Goal: Task Accomplishment & Management: Use online tool/utility

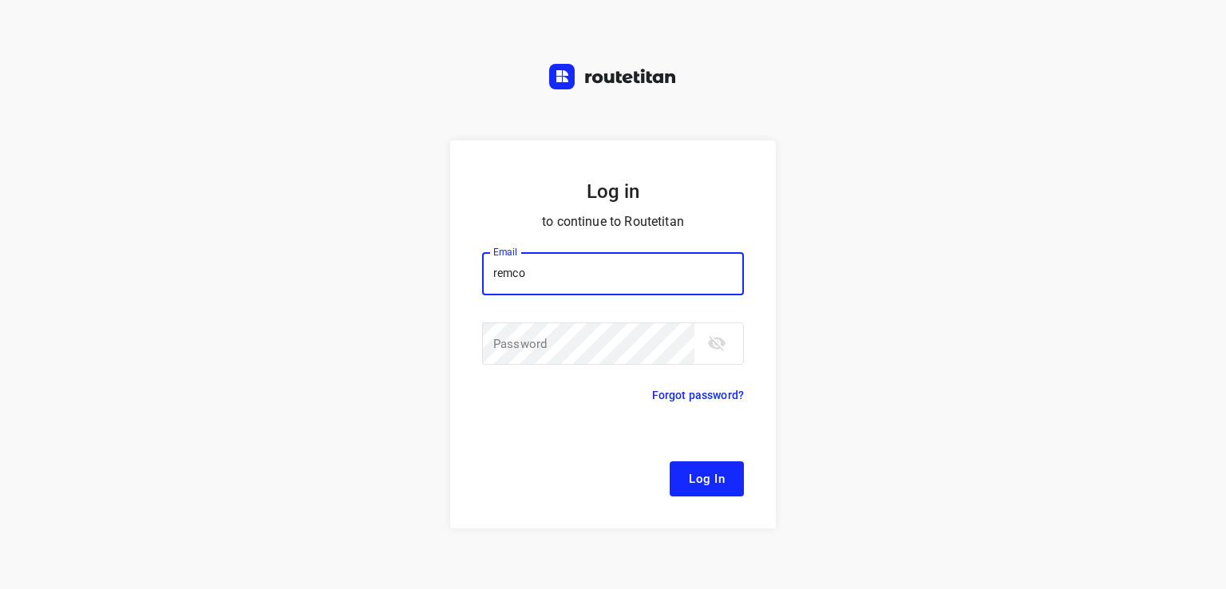
type input "[EMAIL_ADDRESS][DOMAIN_NAME]"
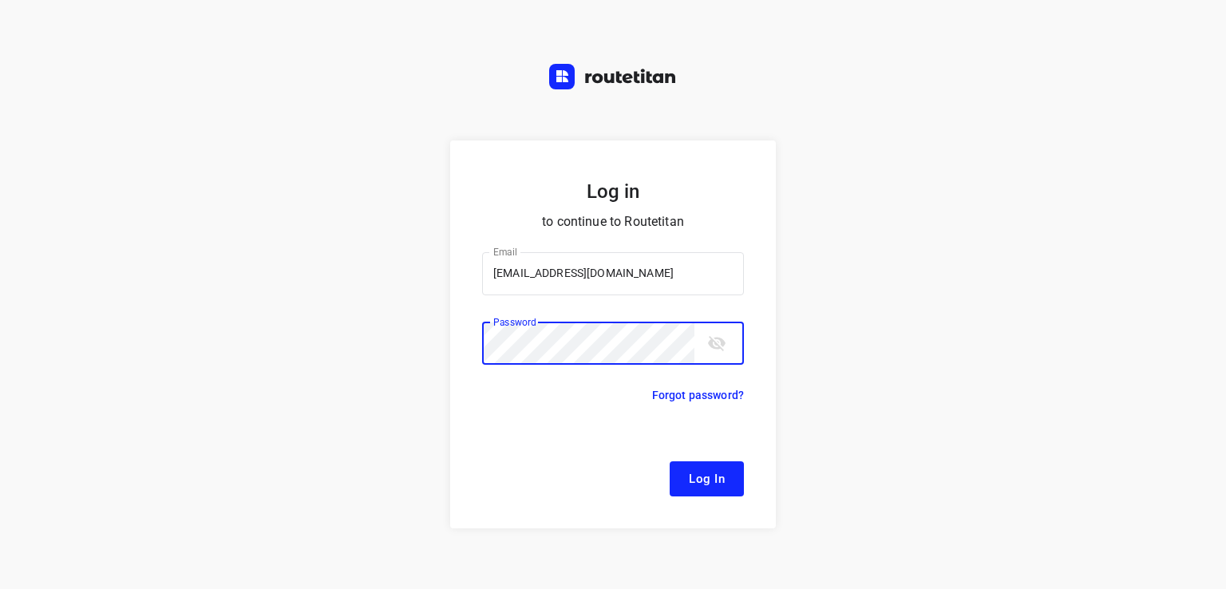
click at [670, 461] on button "Log In" at bounding box center [707, 478] width 74 height 35
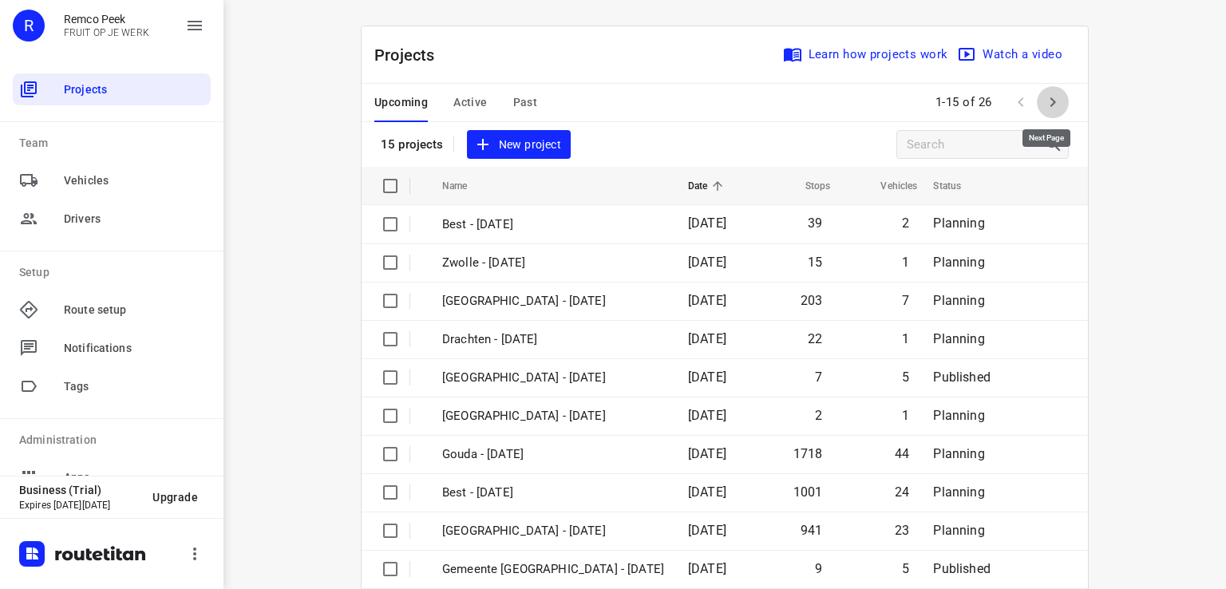
click at [1044, 104] on icon "button" at bounding box center [1052, 102] width 19 height 19
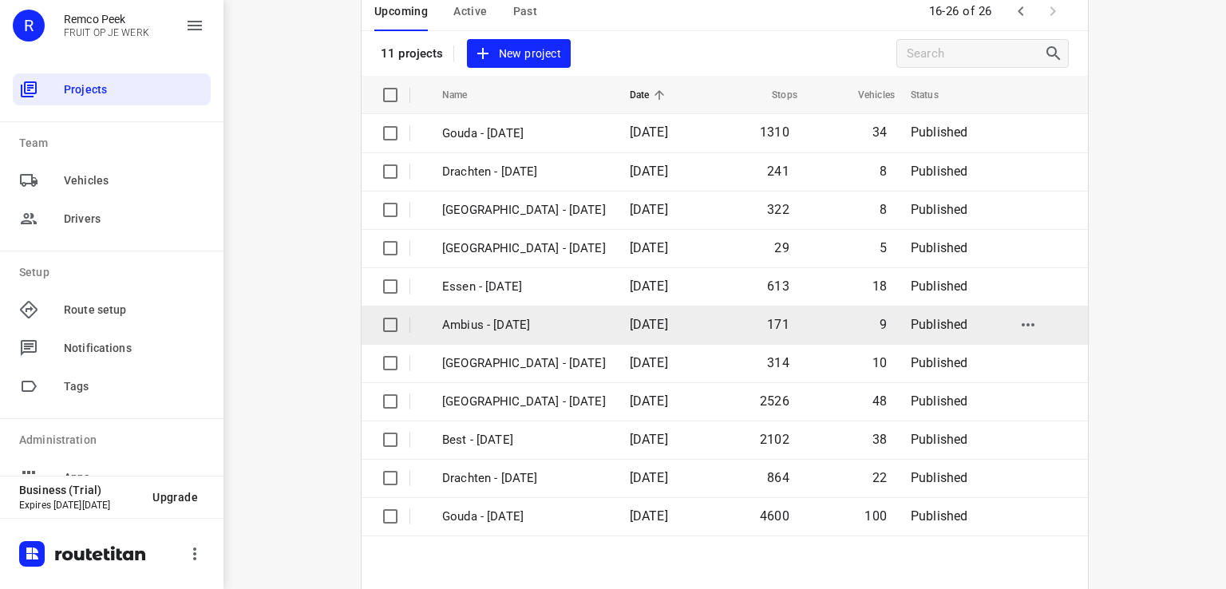
scroll to position [160, 0]
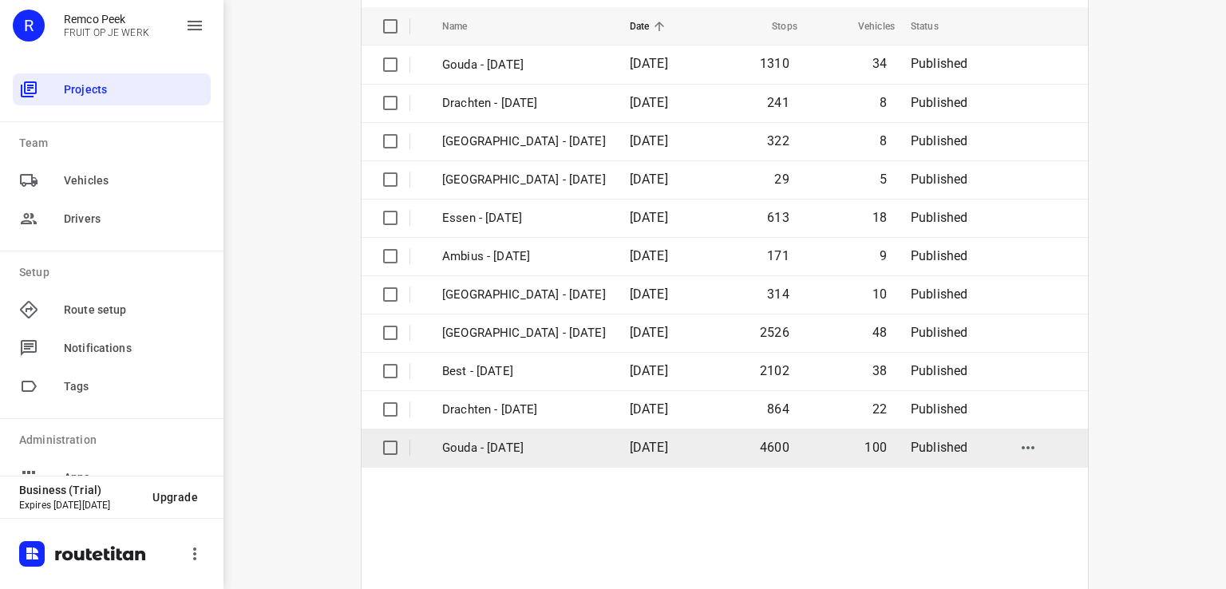
click at [524, 450] on p "Gouda - [DATE]" at bounding box center [524, 448] width 164 height 18
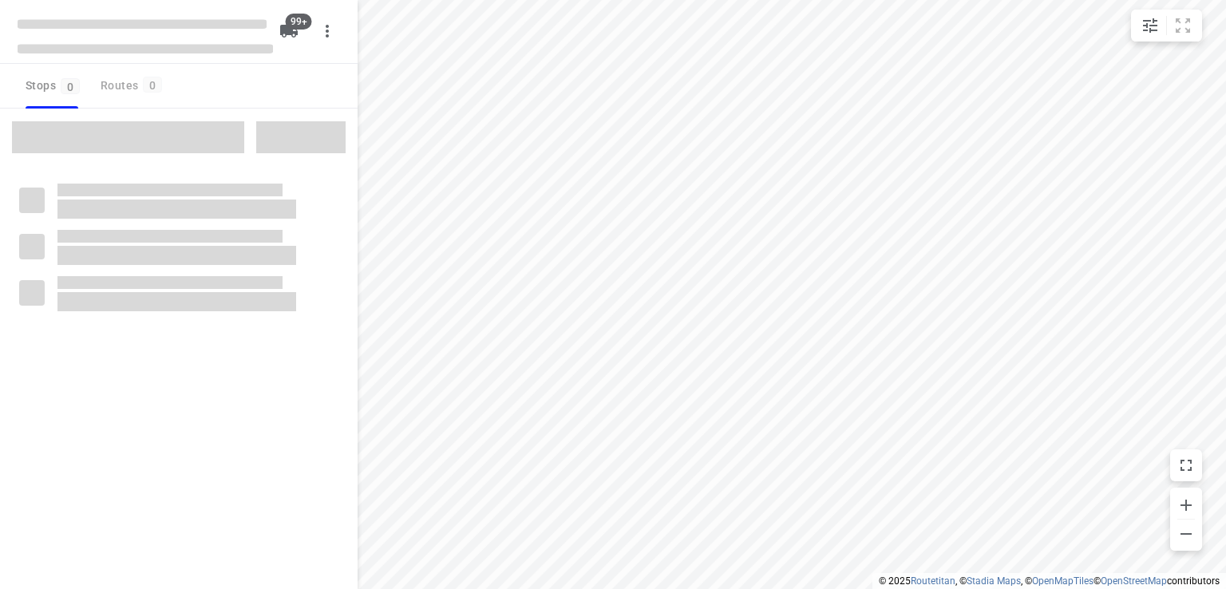
type input "distance"
checkbox input "true"
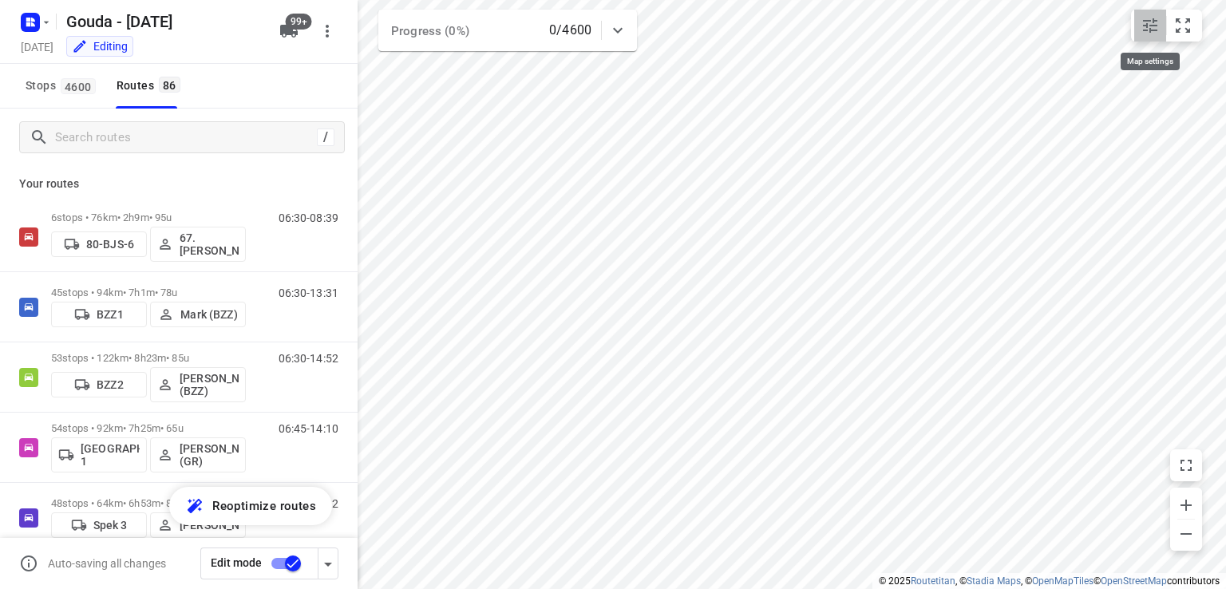
click at [1146, 31] on icon "small contained button group" at bounding box center [1150, 25] width 19 height 19
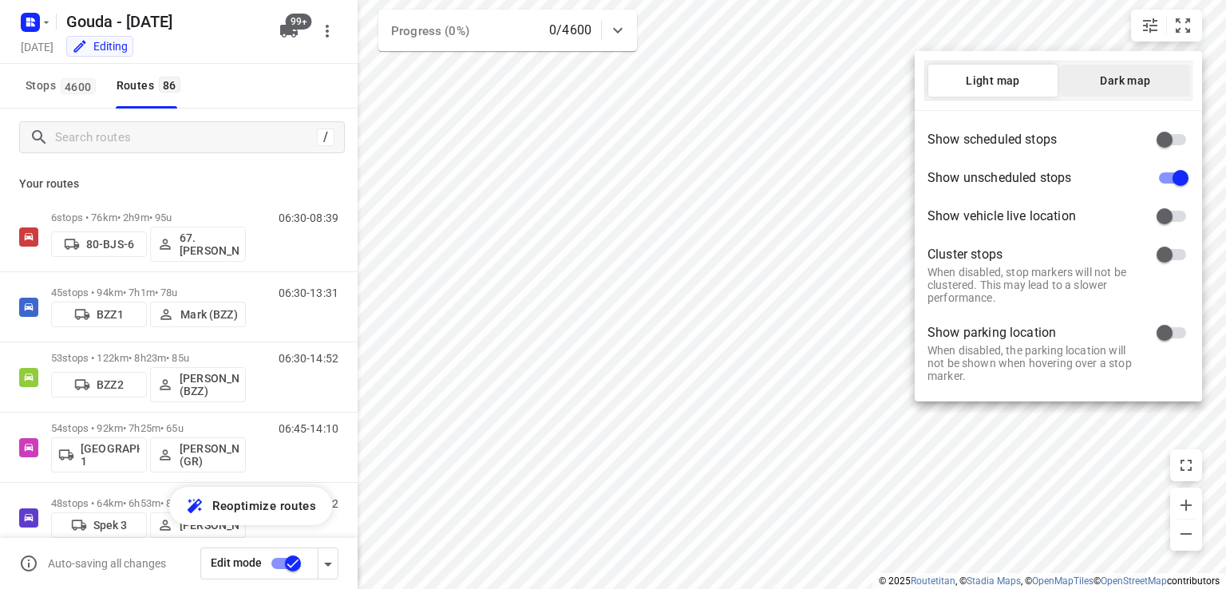
click at [1091, 87] on button "Dark map" at bounding box center [1125, 81] width 129 height 32
click at [555, 146] on div at bounding box center [613, 294] width 1226 height 589
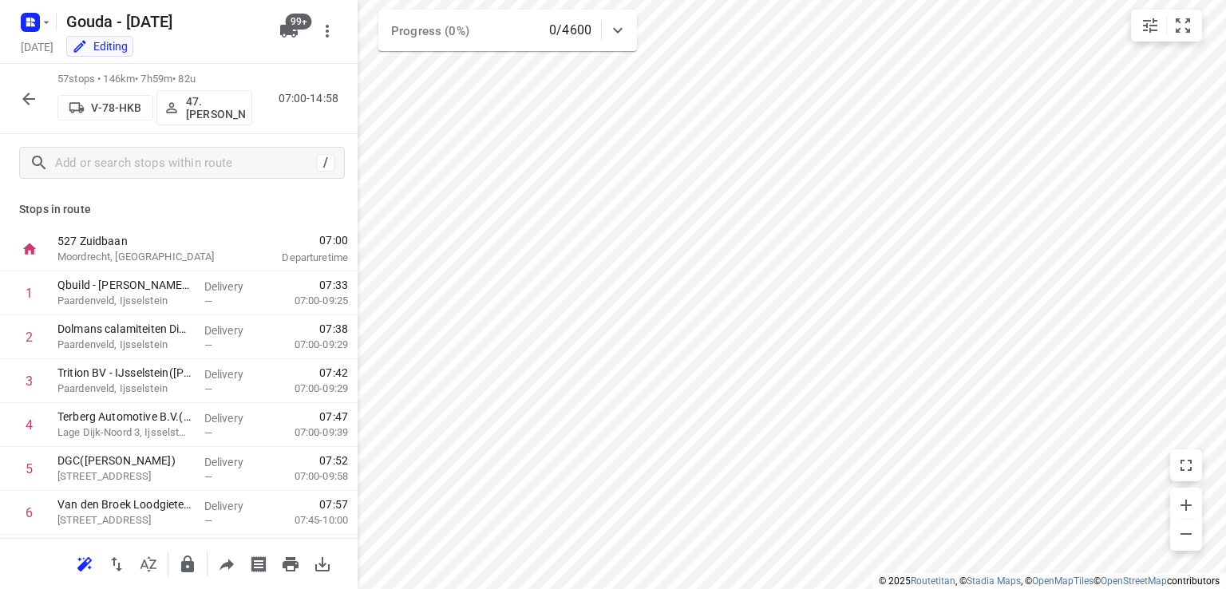
click at [213, 105] on p "47.[PERSON_NAME]" at bounding box center [215, 108] width 59 height 26
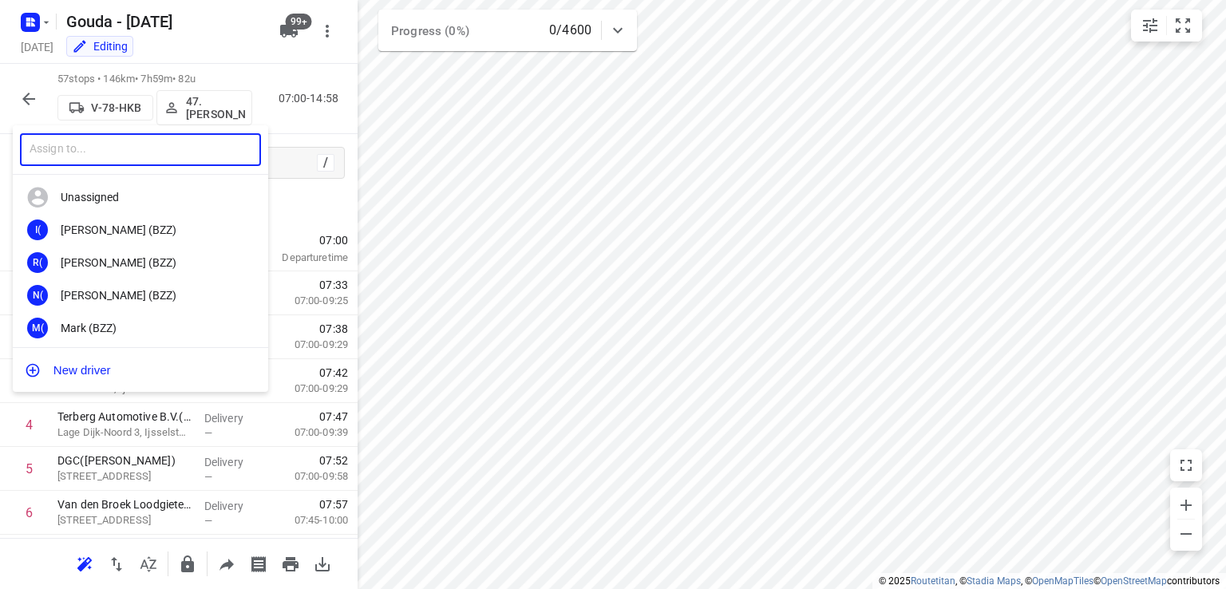
click at [208, 157] on input "text" at bounding box center [140, 149] width 241 height 33
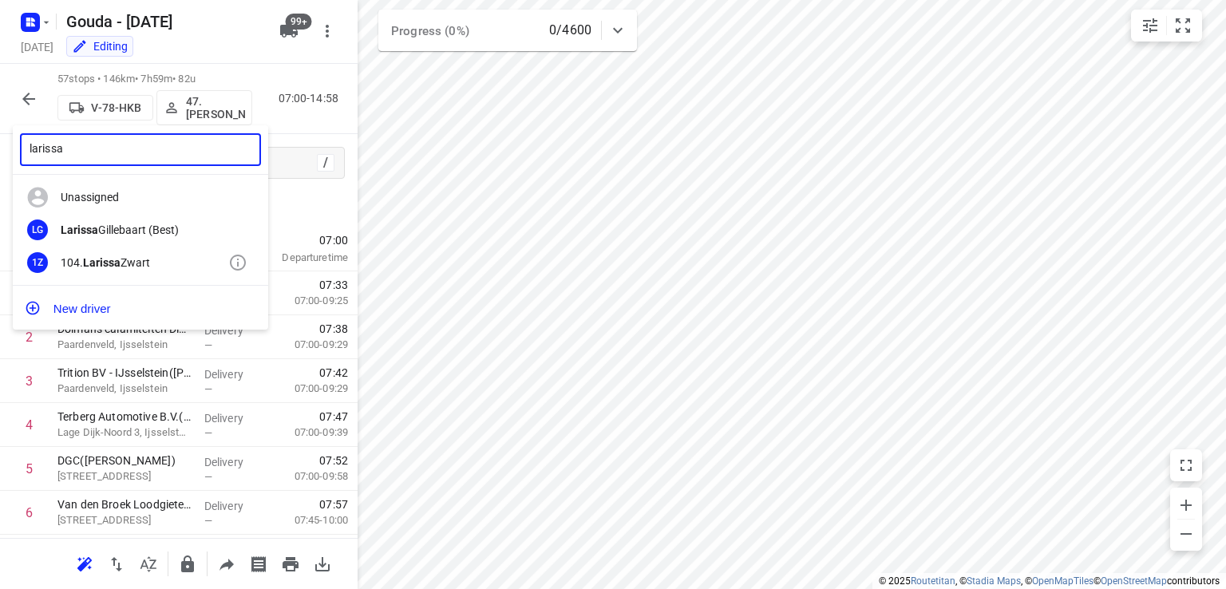
type input "larissa"
click at [150, 263] on div "104. Larissa Zwart" at bounding box center [145, 262] width 168 height 13
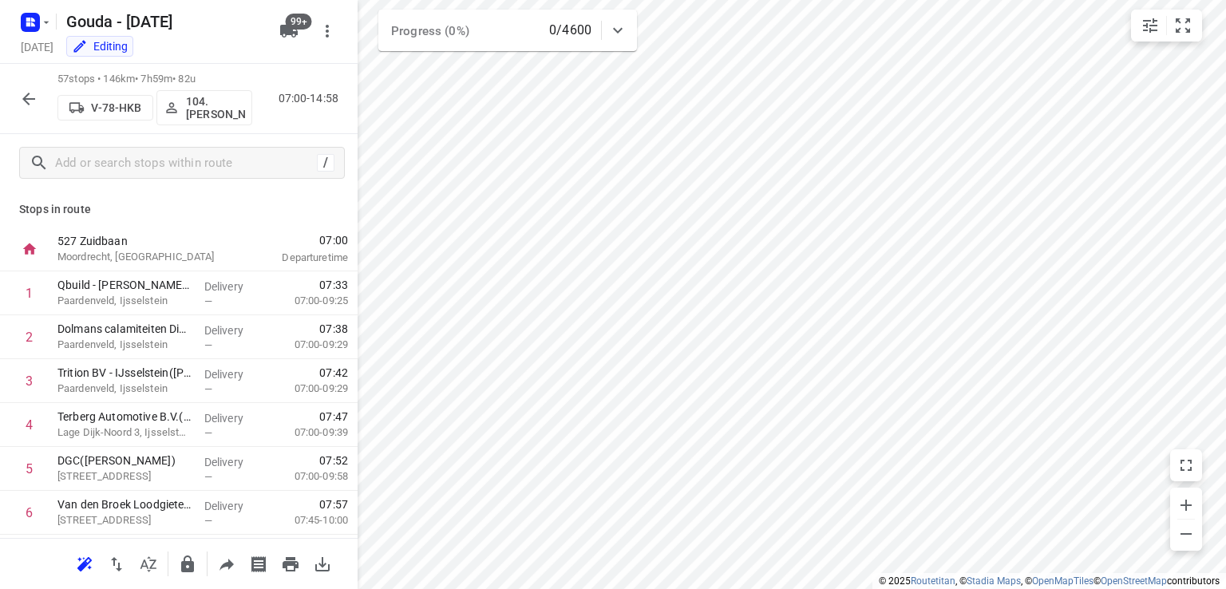
click at [227, 106] on p "104.Larissa Zwart" at bounding box center [215, 108] width 59 height 26
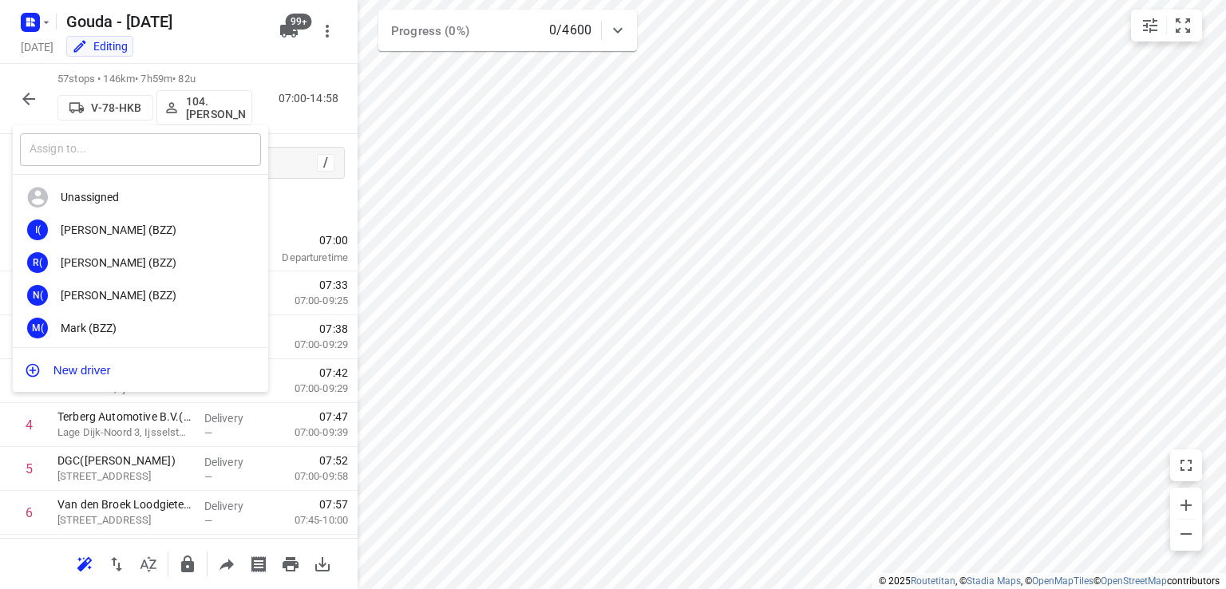
click at [187, 151] on input "text" at bounding box center [140, 149] width 241 height 33
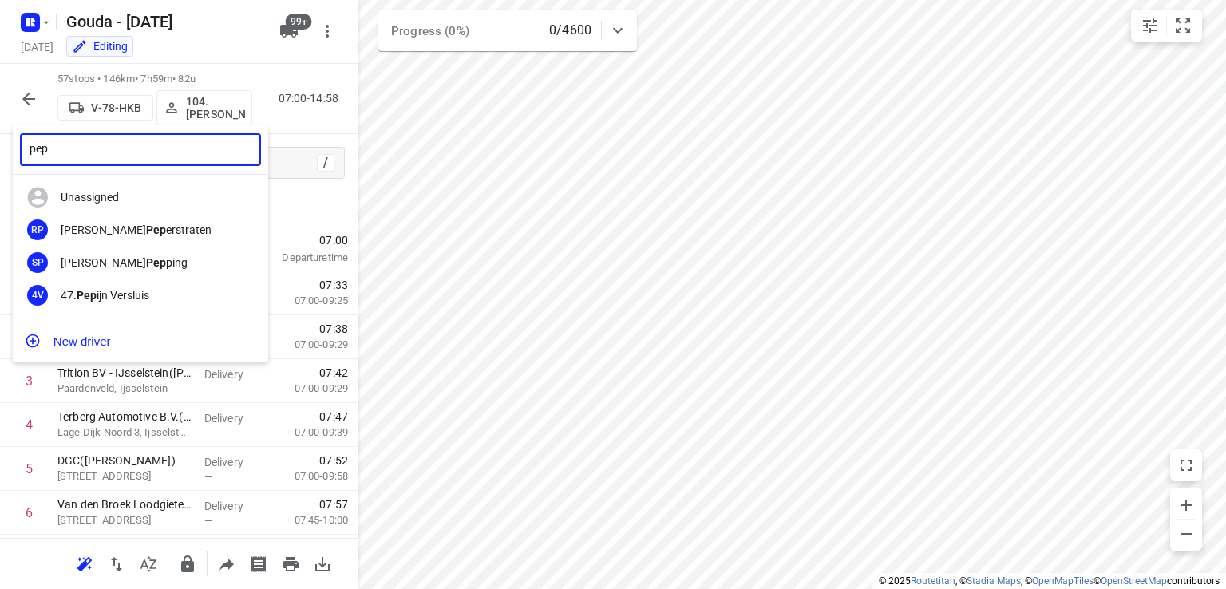
type input "pep"
click at [243, 51] on div at bounding box center [613, 294] width 1226 height 589
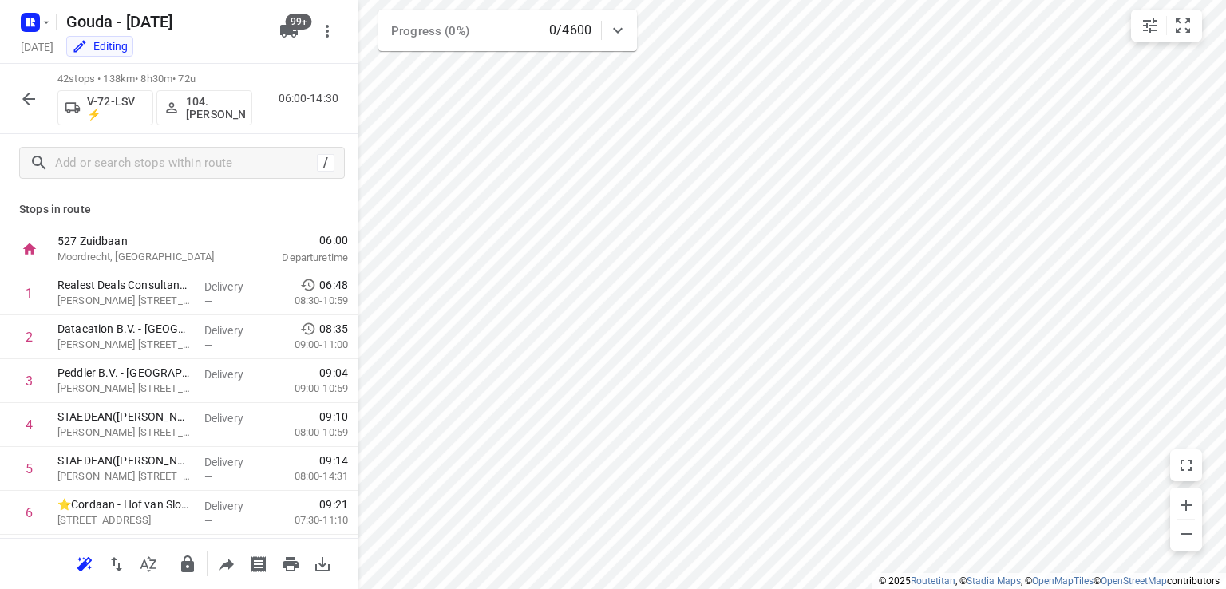
click at [230, 101] on p "104.Larissa Zwart" at bounding box center [215, 108] width 59 height 26
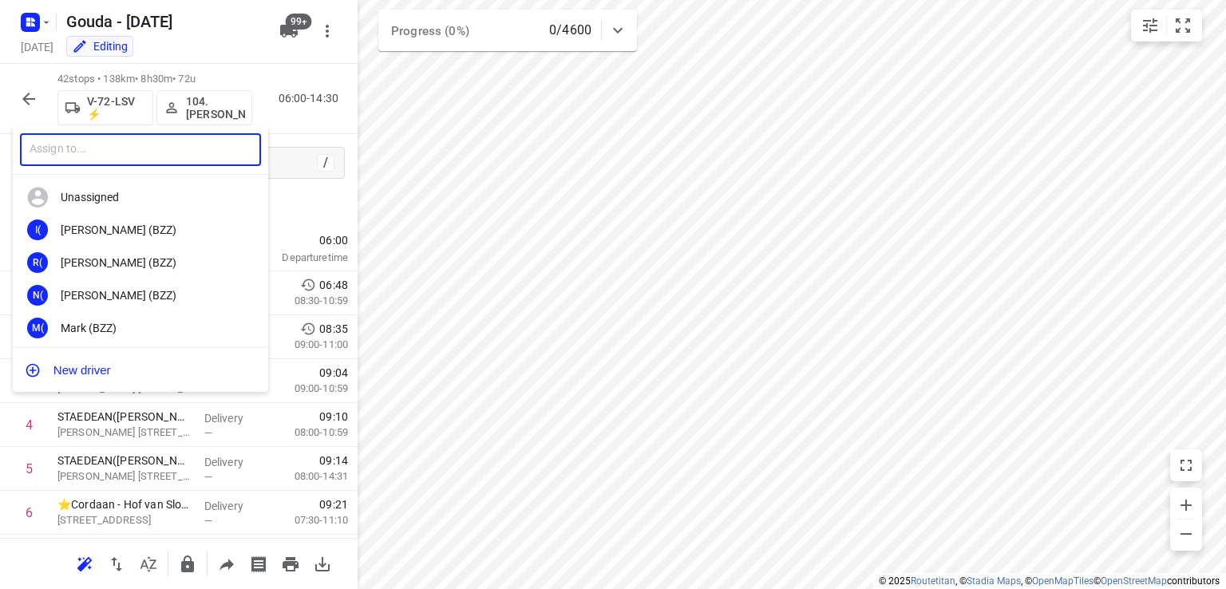
click at [192, 149] on input "text" at bounding box center [140, 149] width 241 height 33
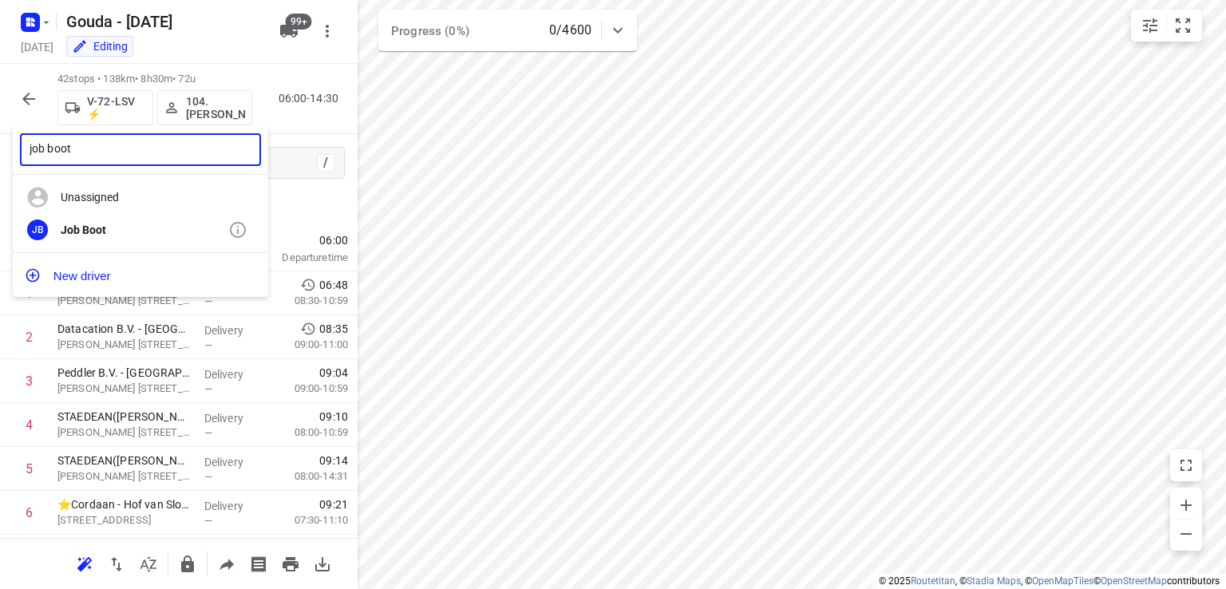
type input "job boot"
click at [149, 233] on div "Job Boot" at bounding box center [145, 230] width 168 height 13
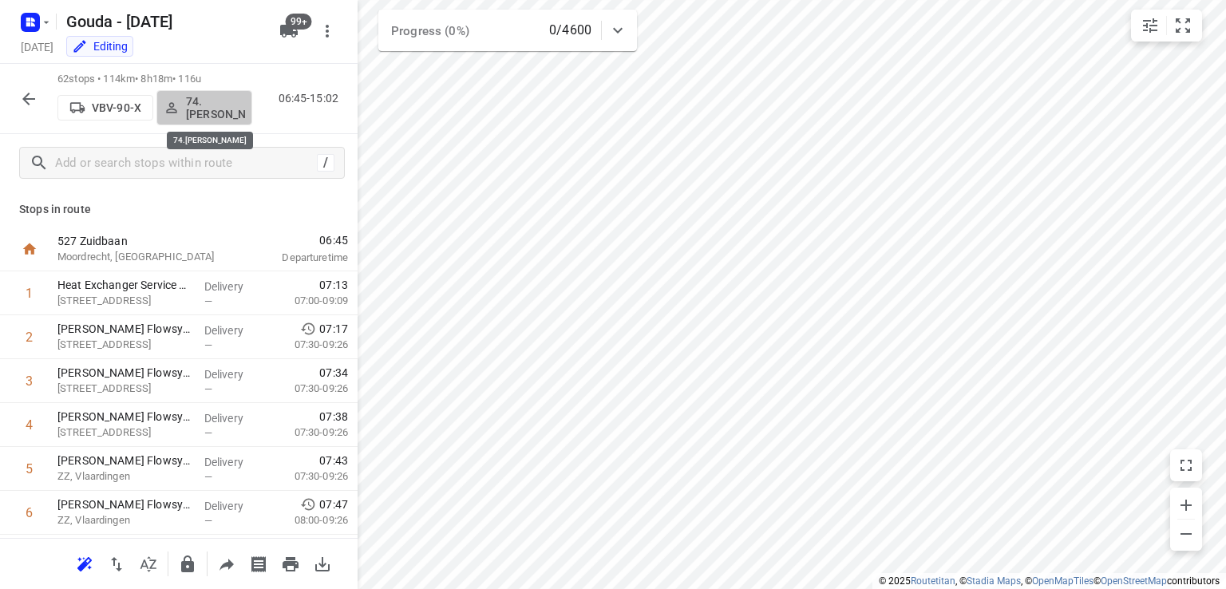
click at [215, 100] on p "74.Edwin van Riemsdijk" at bounding box center [215, 108] width 59 height 26
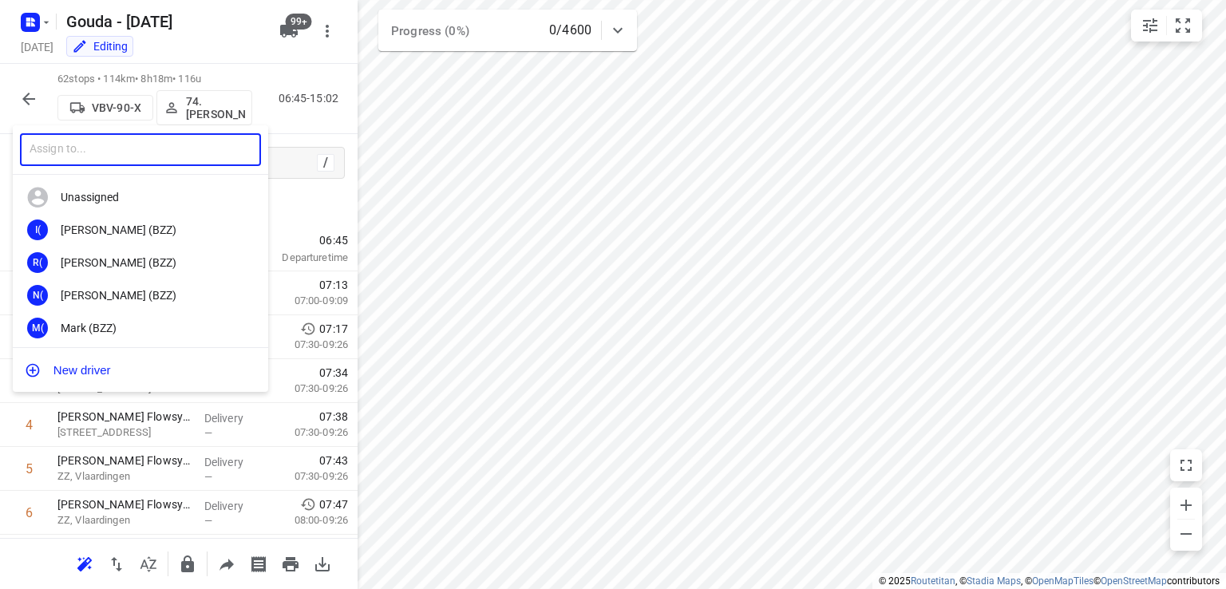
click at [171, 157] on input "text" at bounding box center [140, 149] width 241 height 33
type input "c"
click at [246, 65] on div at bounding box center [613, 294] width 1226 height 589
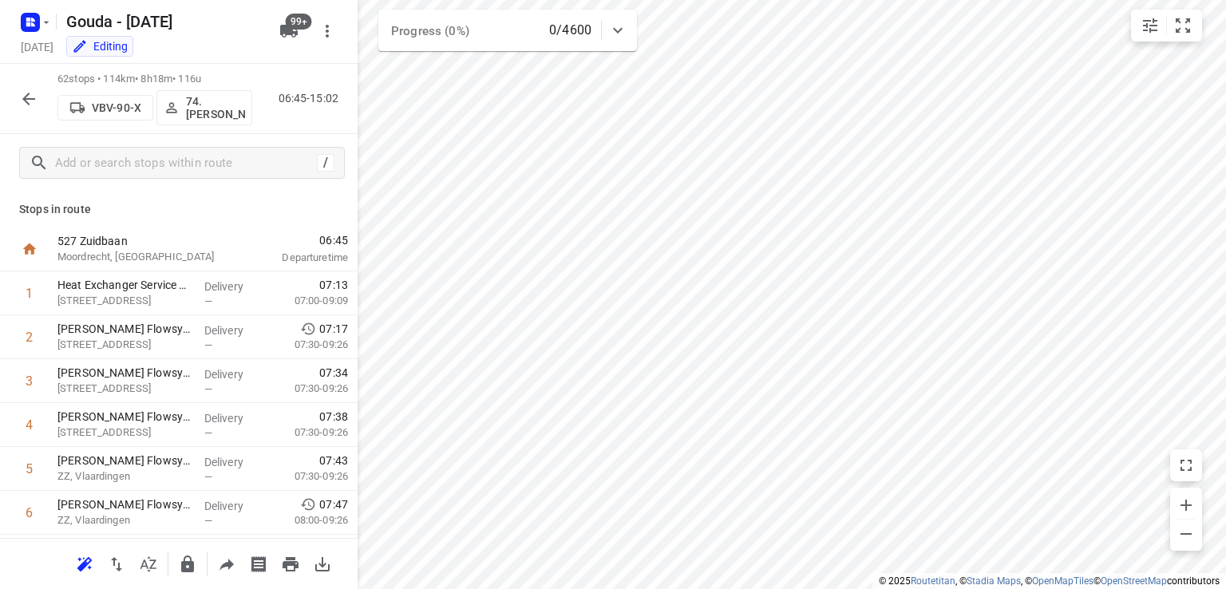
click at [30, 98] on icon "button" at bounding box center [28, 99] width 13 height 13
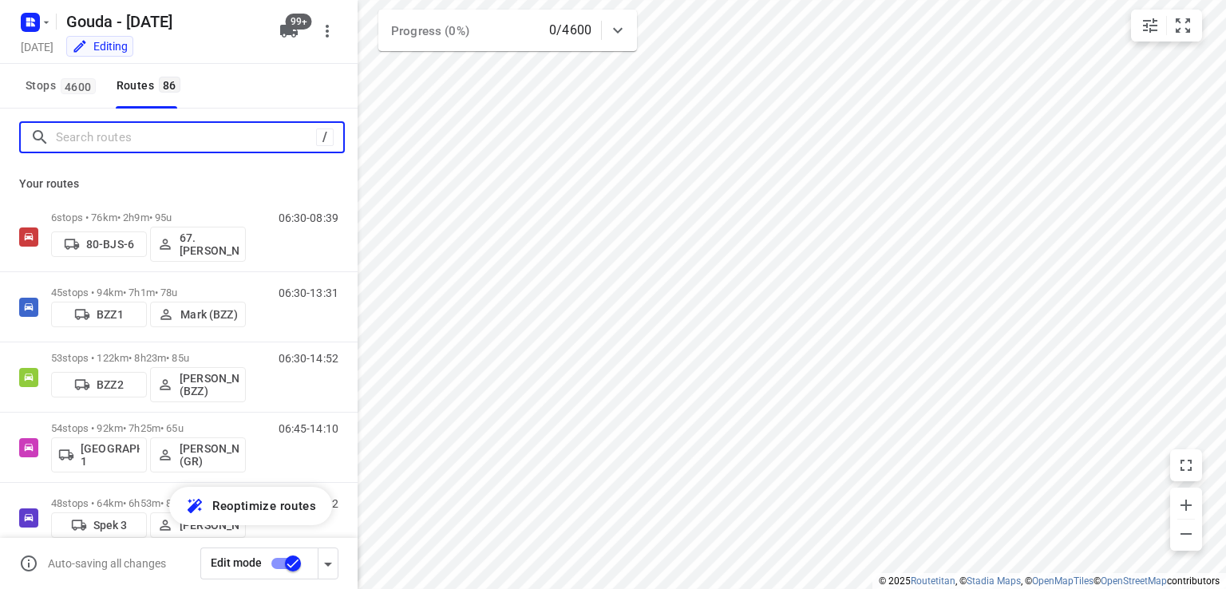
click at [85, 141] on input "Search routes" at bounding box center [186, 137] width 260 height 25
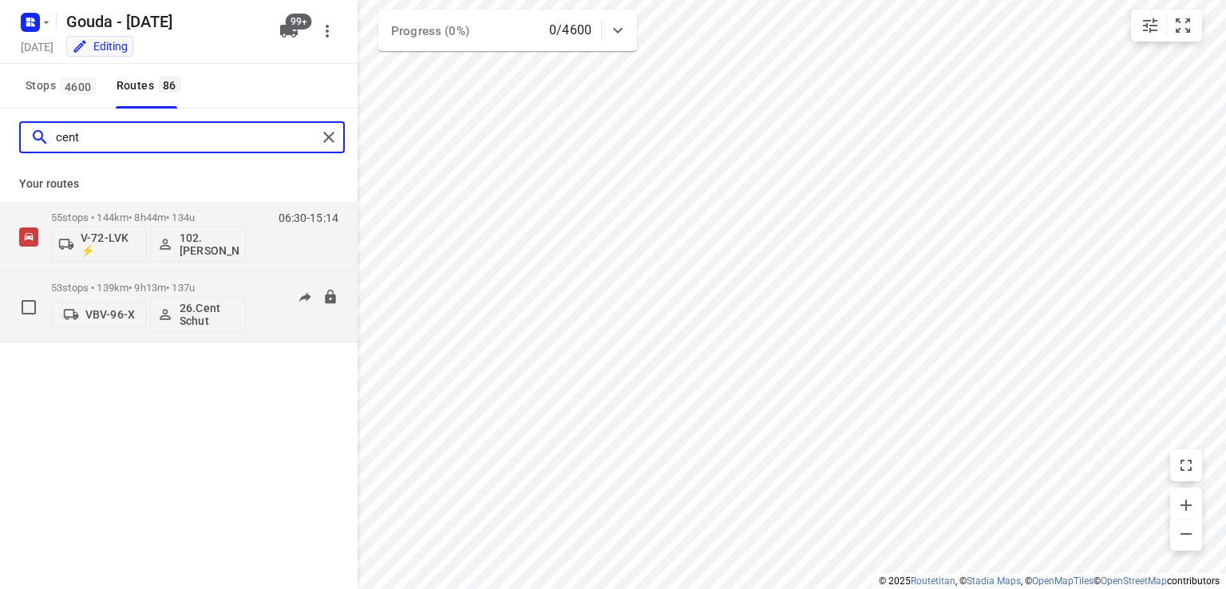
type input "cent"
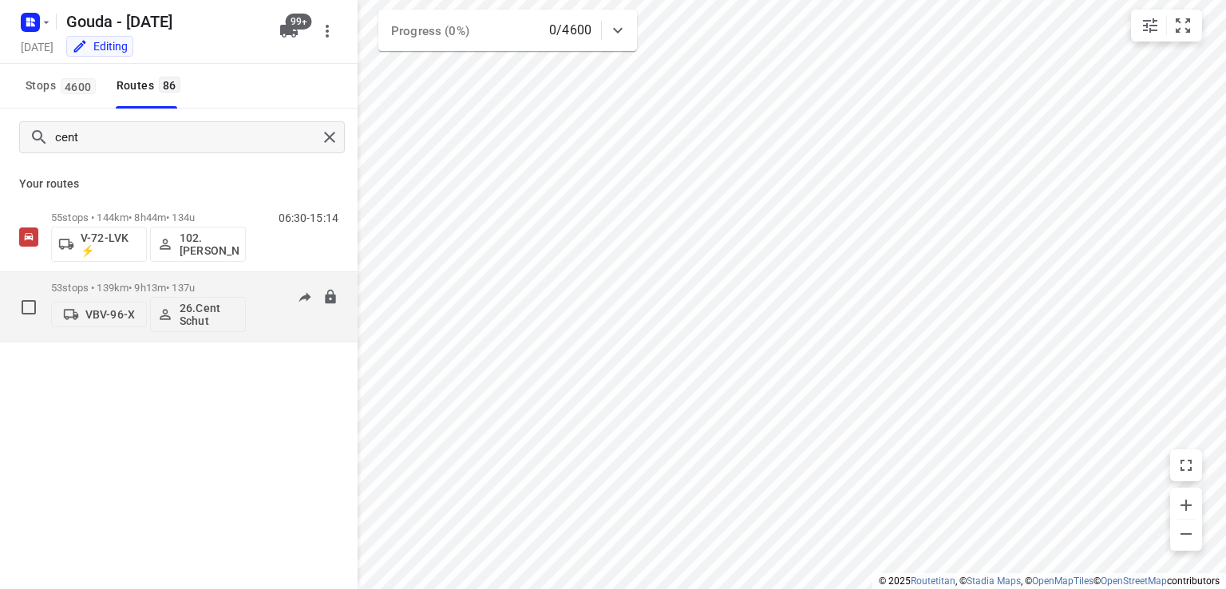
click at [217, 284] on p "53 stops • 139km • 9h13m • 137u" at bounding box center [148, 288] width 195 height 12
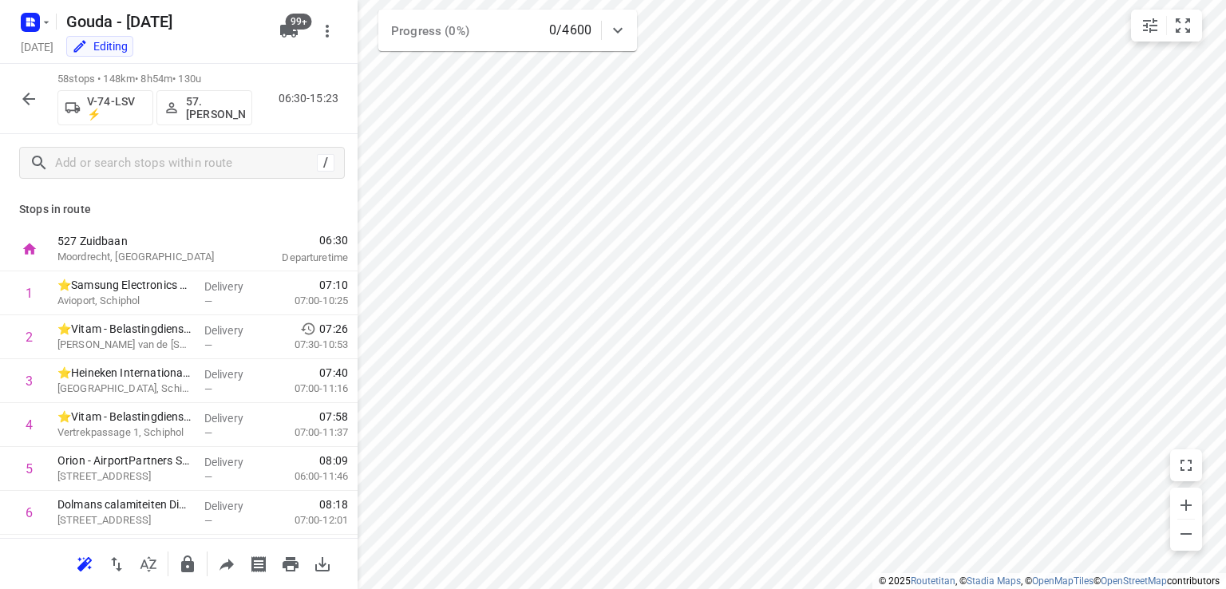
click at [203, 105] on p "57. Patrick van Hoorn" at bounding box center [215, 108] width 59 height 26
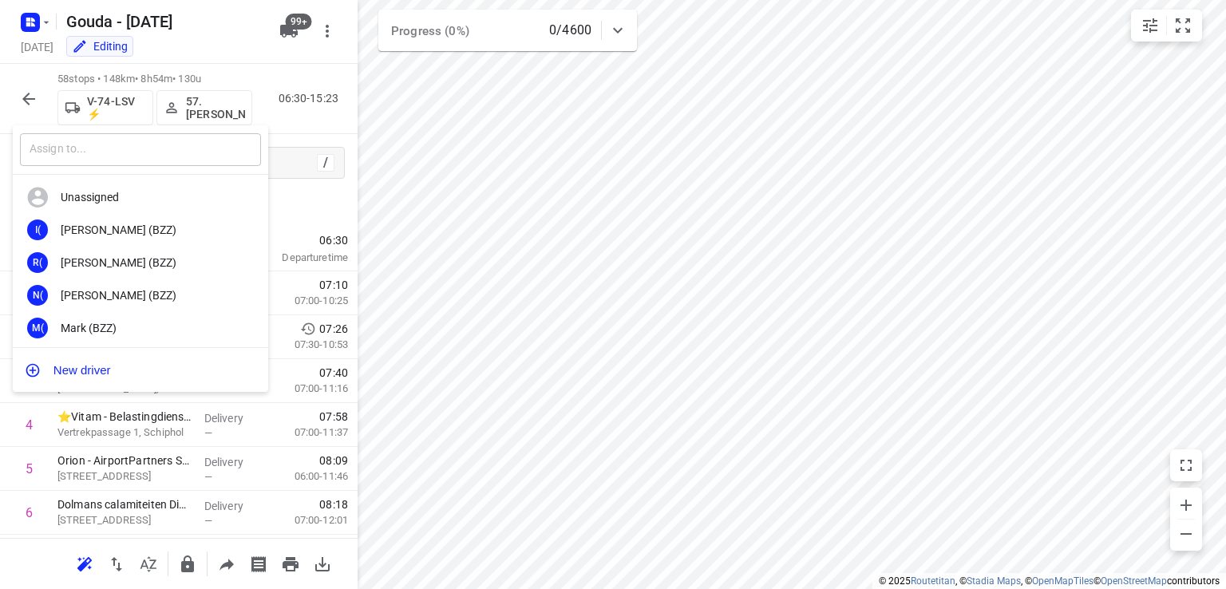
click at [189, 156] on input "text" at bounding box center [140, 149] width 241 height 33
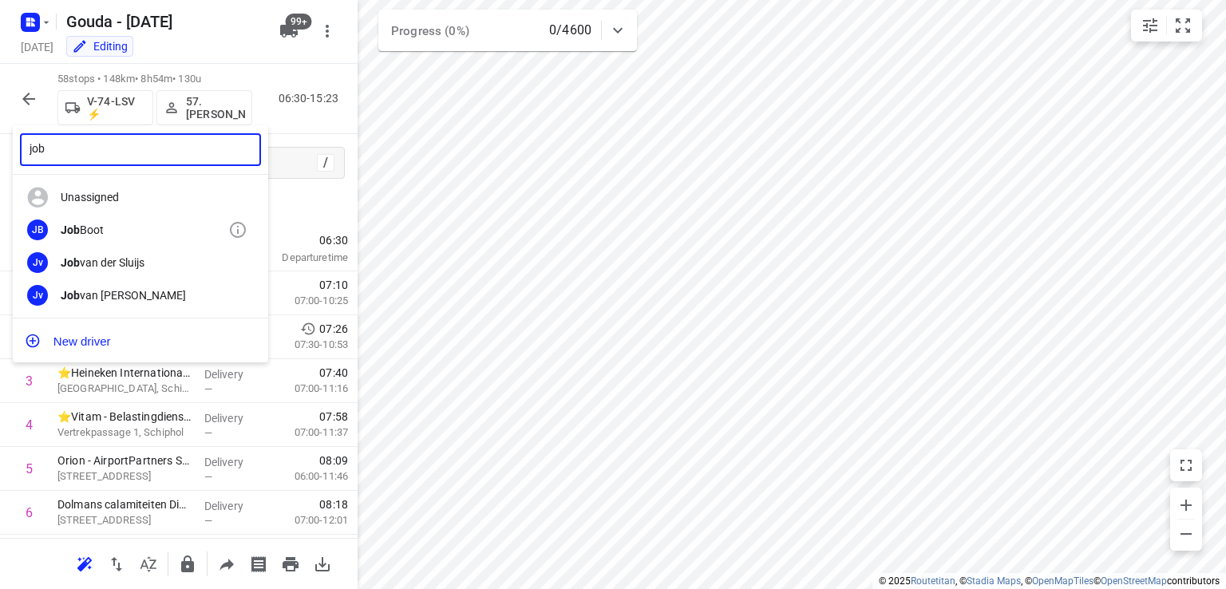
type input "job"
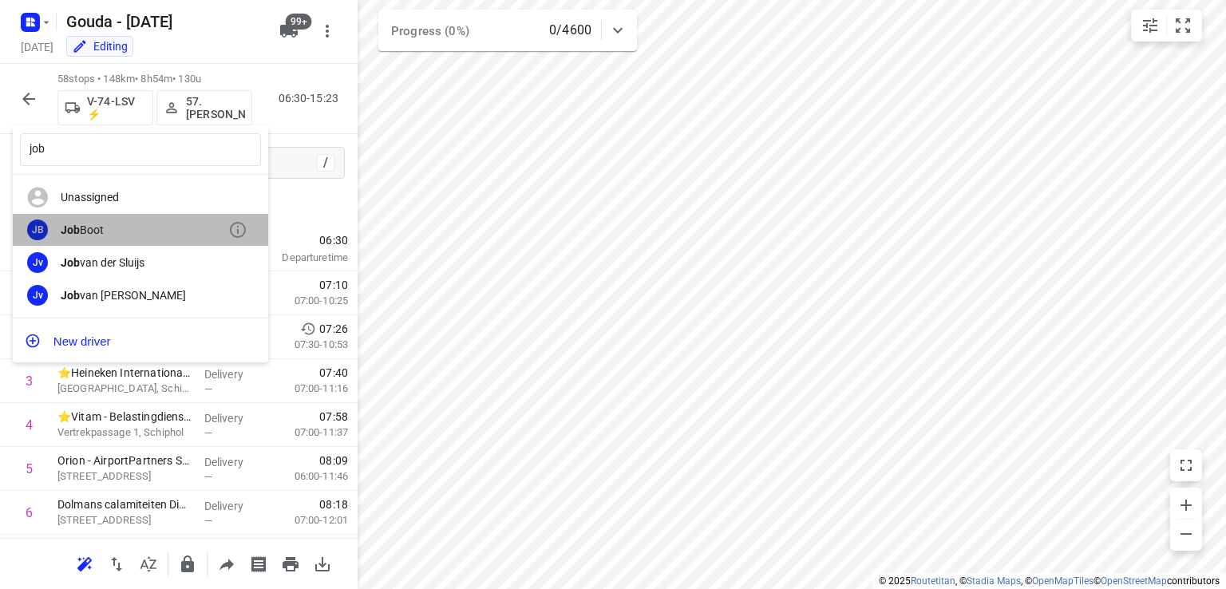
click at [157, 237] on div "JB Job Boot" at bounding box center [140, 230] width 255 height 33
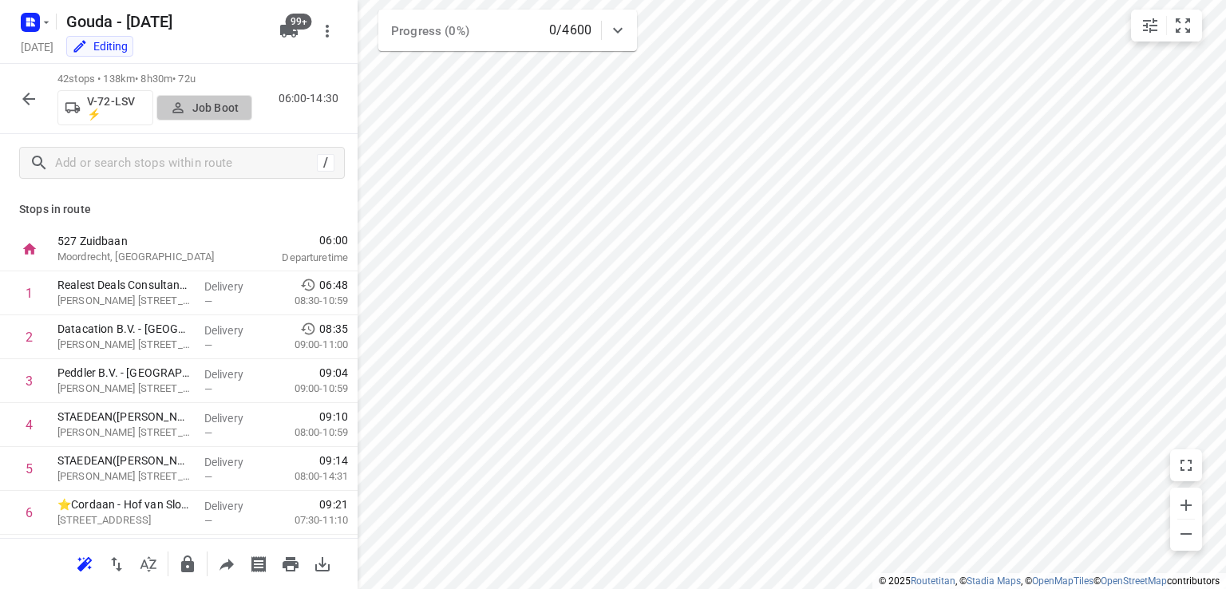
click at [215, 113] on p "Job Boot" at bounding box center [215, 107] width 46 height 13
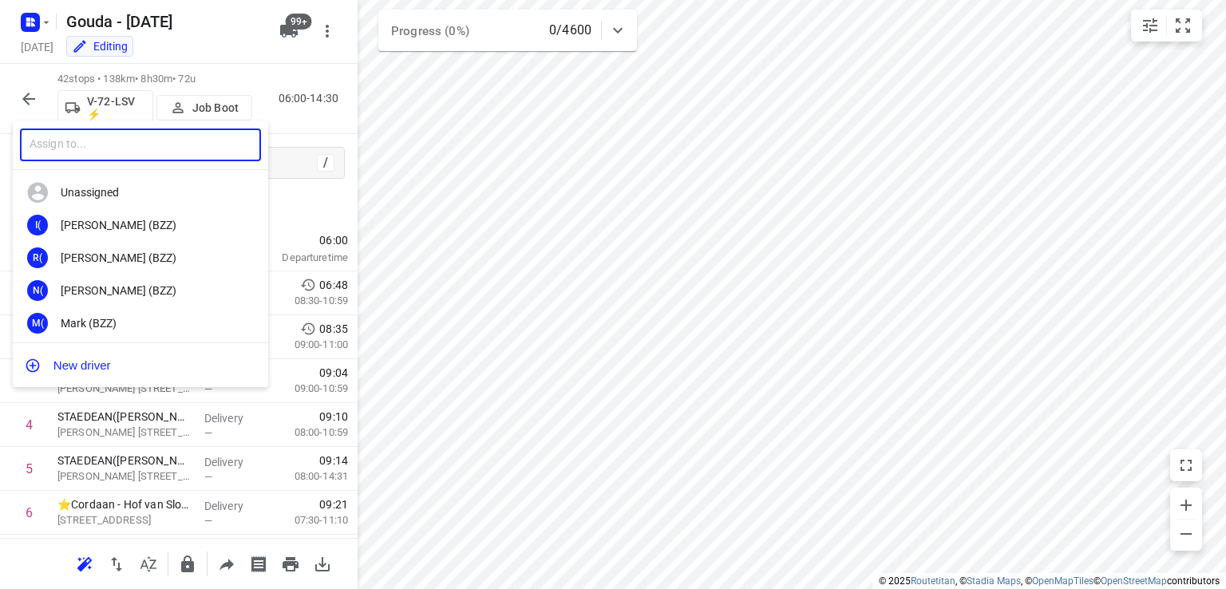
click at [198, 142] on input "text" at bounding box center [140, 145] width 241 height 33
type input "g"
type input "p"
click at [623, 341] on div at bounding box center [613, 294] width 1226 height 589
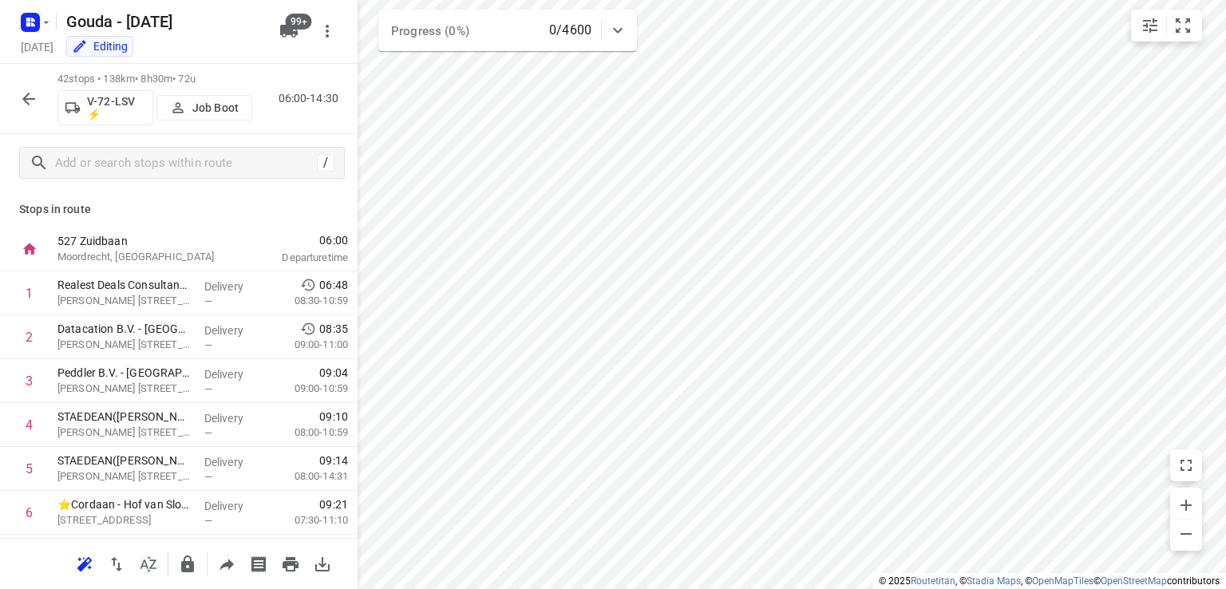
click at [625, 342] on div "p ​ Unassigned I( Ismail (BZZ) R( Ronan (BZZ) N( Nolan (BZZ) M( Mark (BZZ) F( F…" at bounding box center [613, 294] width 1226 height 589
click at [179, 107] on icon "button" at bounding box center [177, 107] width 10 height 10
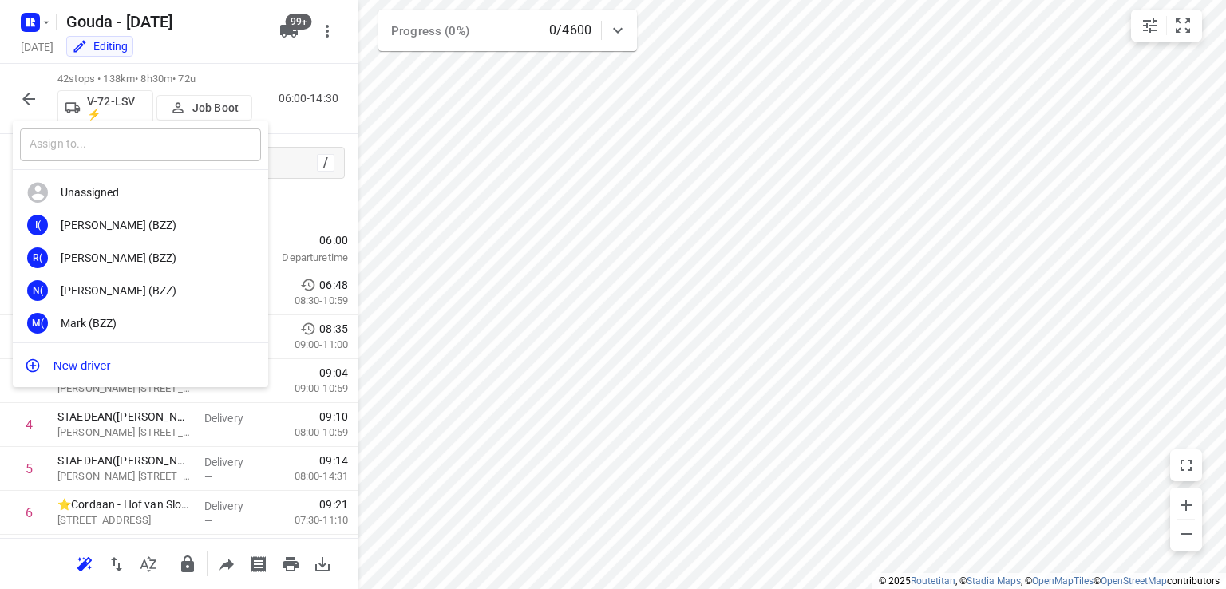
click at [153, 153] on input "text" at bounding box center [140, 145] width 241 height 33
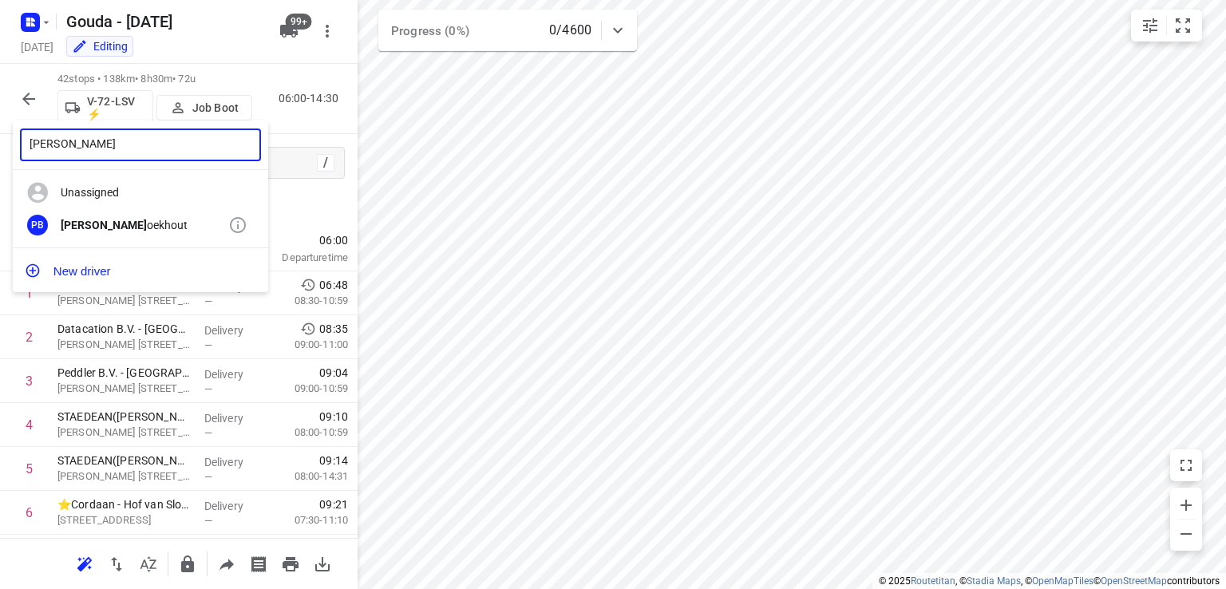
type input "patrick b"
click at [144, 231] on div "Patrick B oekhout" at bounding box center [145, 225] width 168 height 13
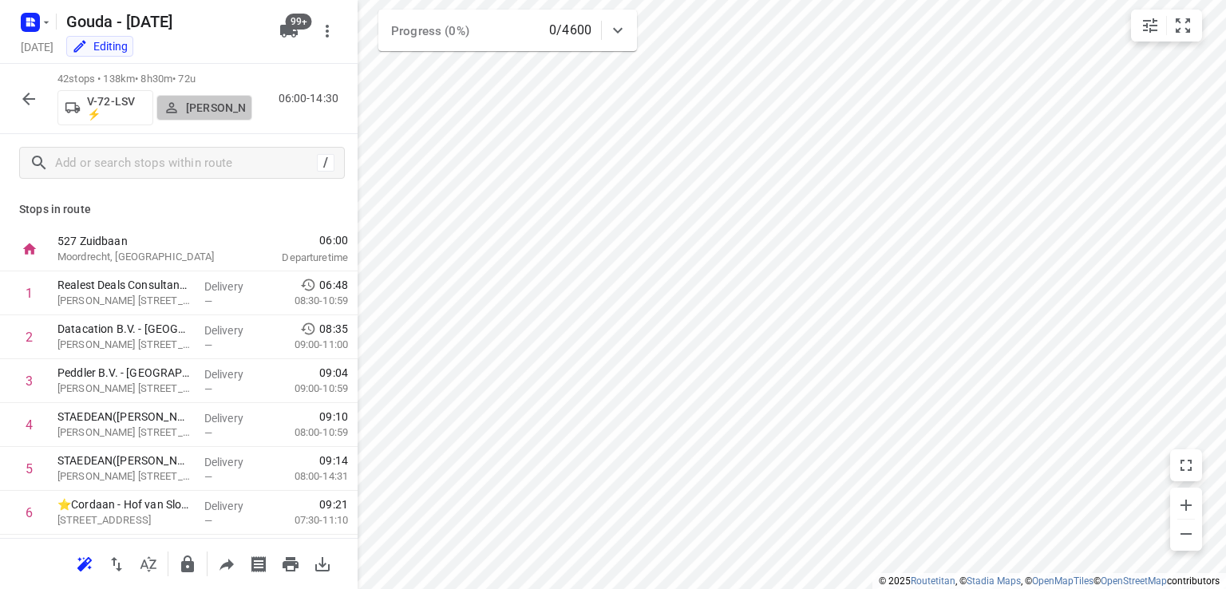
click at [194, 106] on p "Patrick Boekhout" at bounding box center [215, 107] width 59 height 13
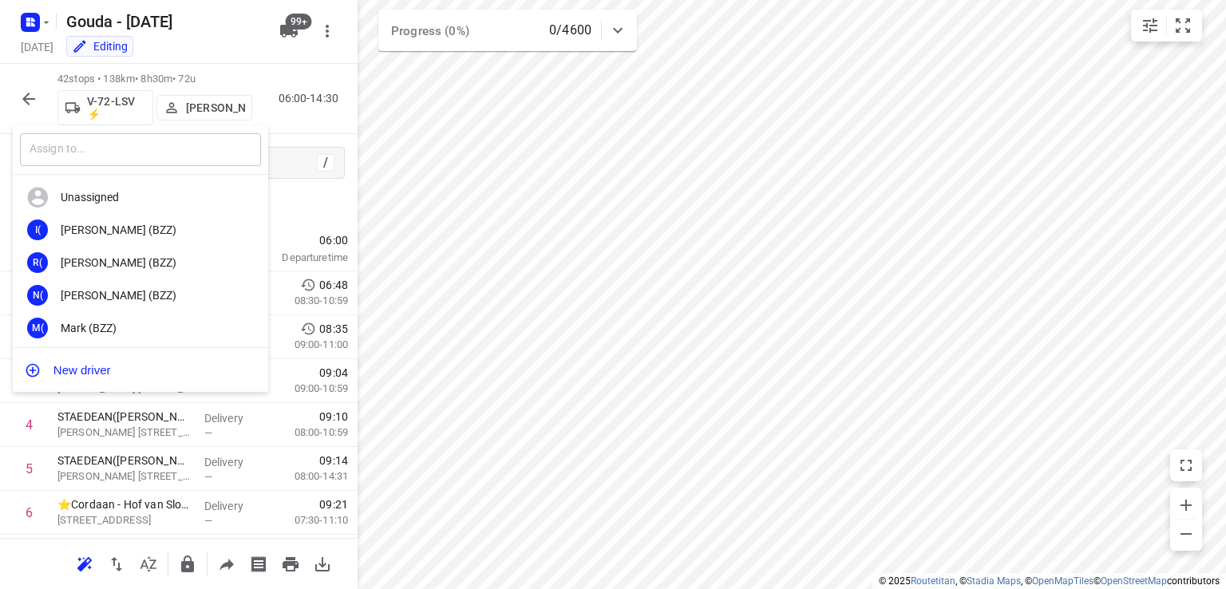
click at [195, 155] on input "text" at bounding box center [140, 149] width 241 height 33
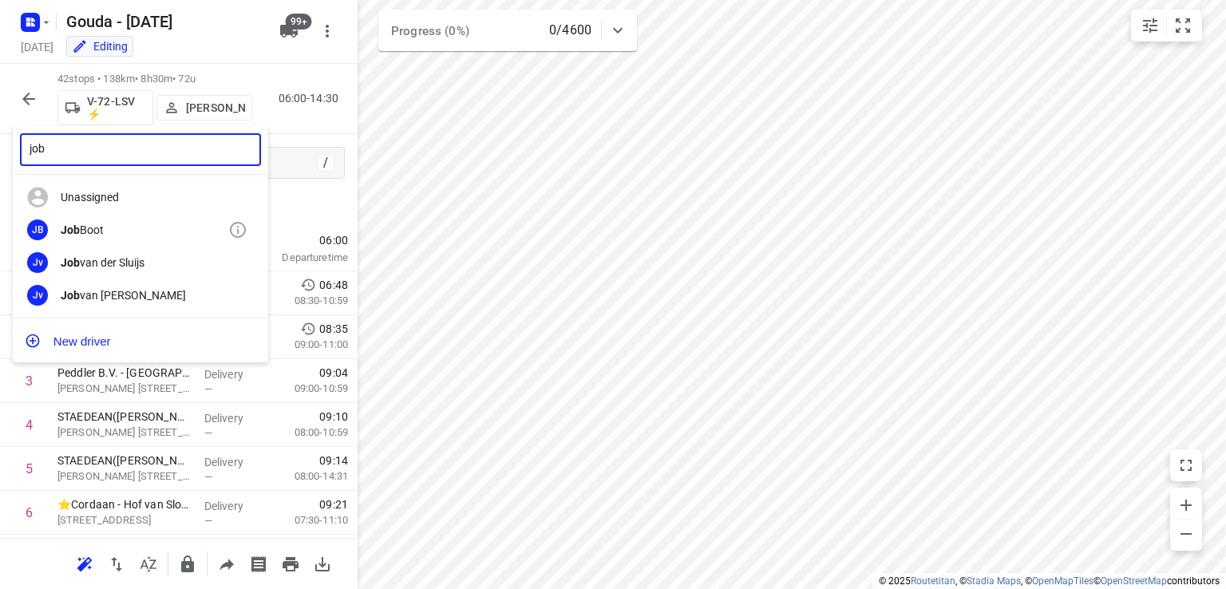
type input "job"
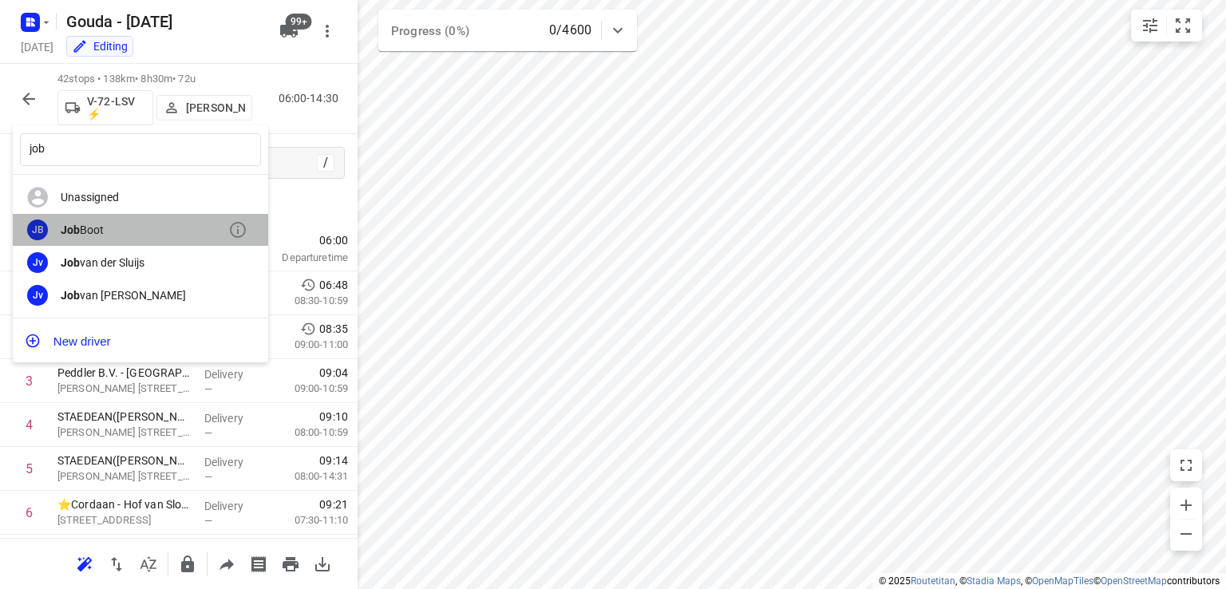
click at [129, 232] on div "Job Boot" at bounding box center [145, 230] width 168 height 13
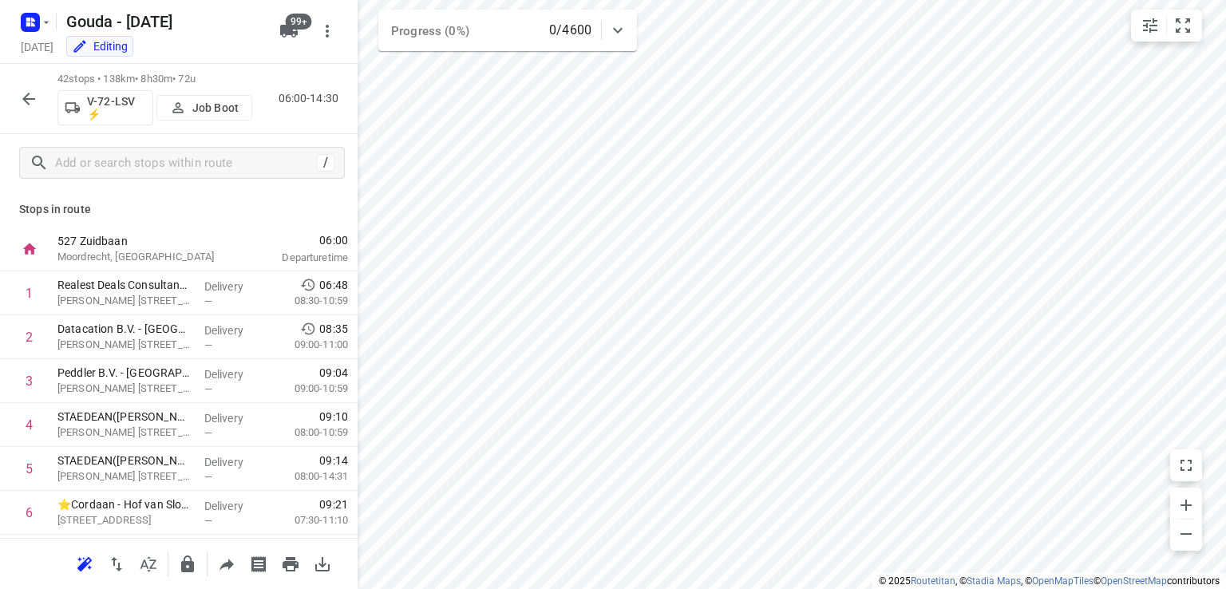
click at [669, 180] on div "job ​ Unassigned I( Ismail (BZZ) R( Ronan (BZZ) N( Nolan (BZZ) M( Mark (BZZ) F(…" at bounding box center [613, 294] width 1226 height 589
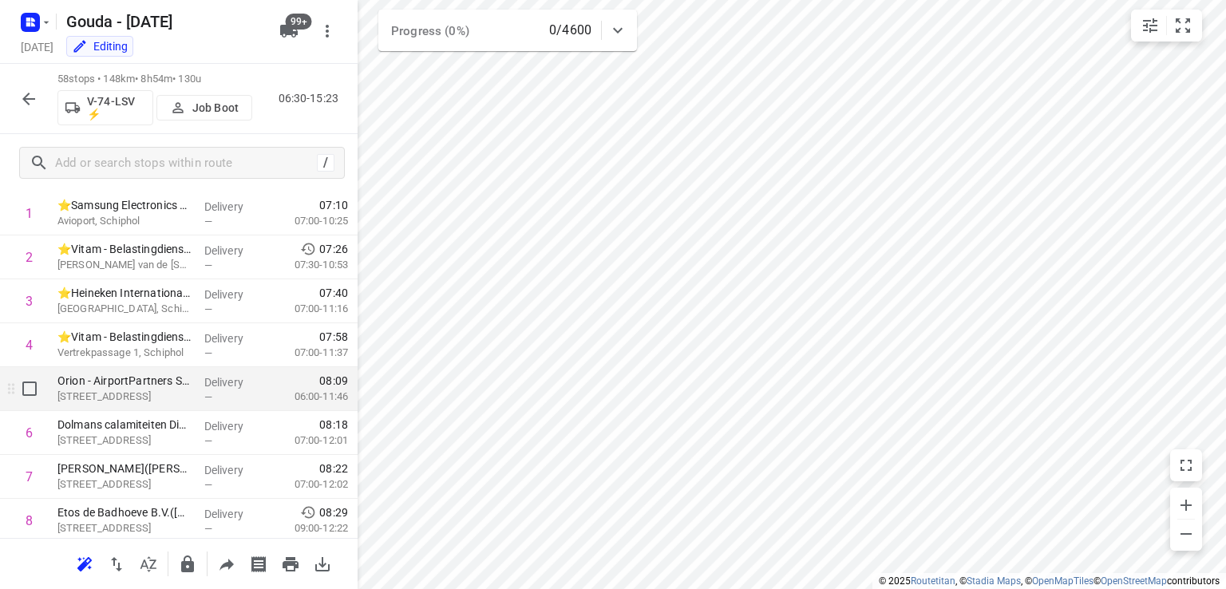
scroll to position [160, 0]
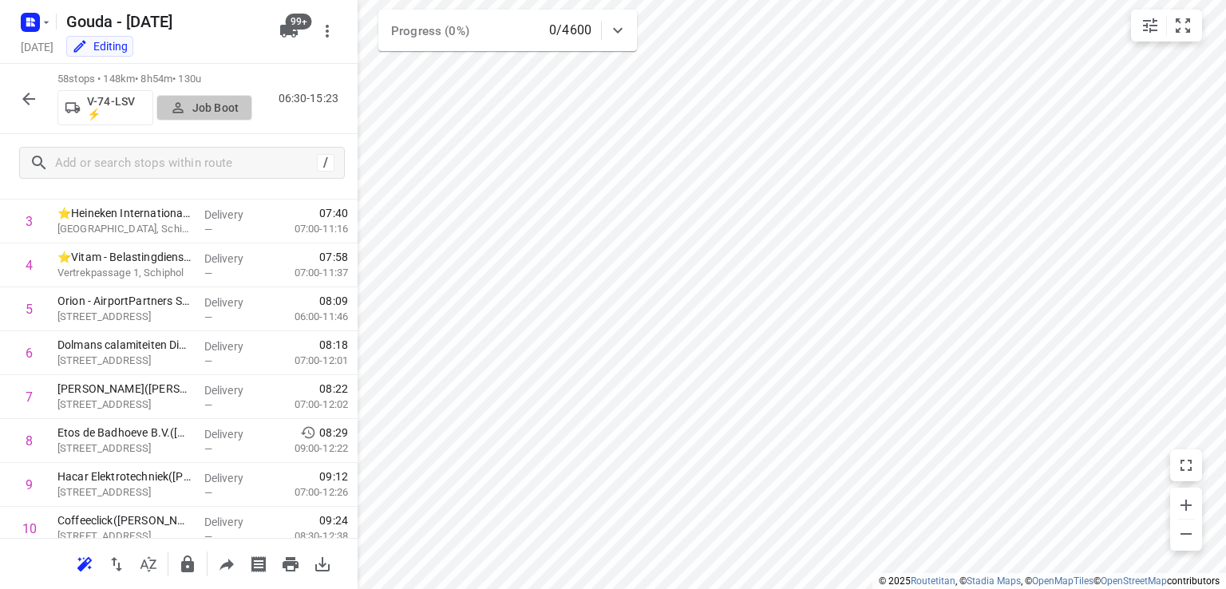
click at [214, 105] on p "Job Boot" at bounding box center [215, 107] width 46 height 13
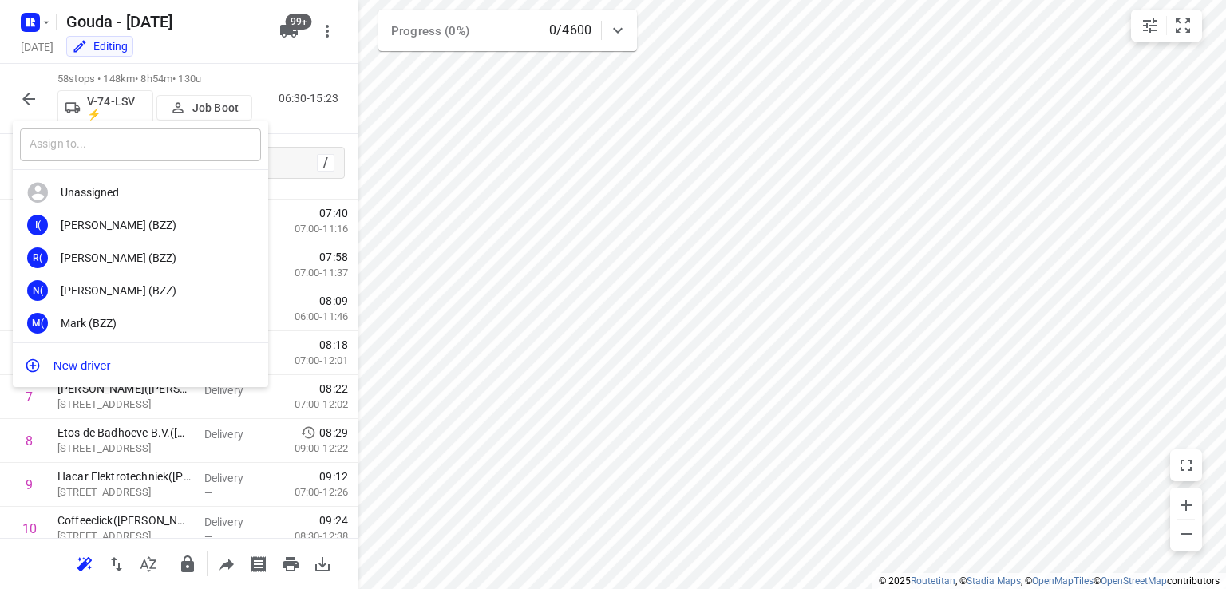
click at [217, 142] on input "text" at bounding box center [140, 145] width 241 height 33
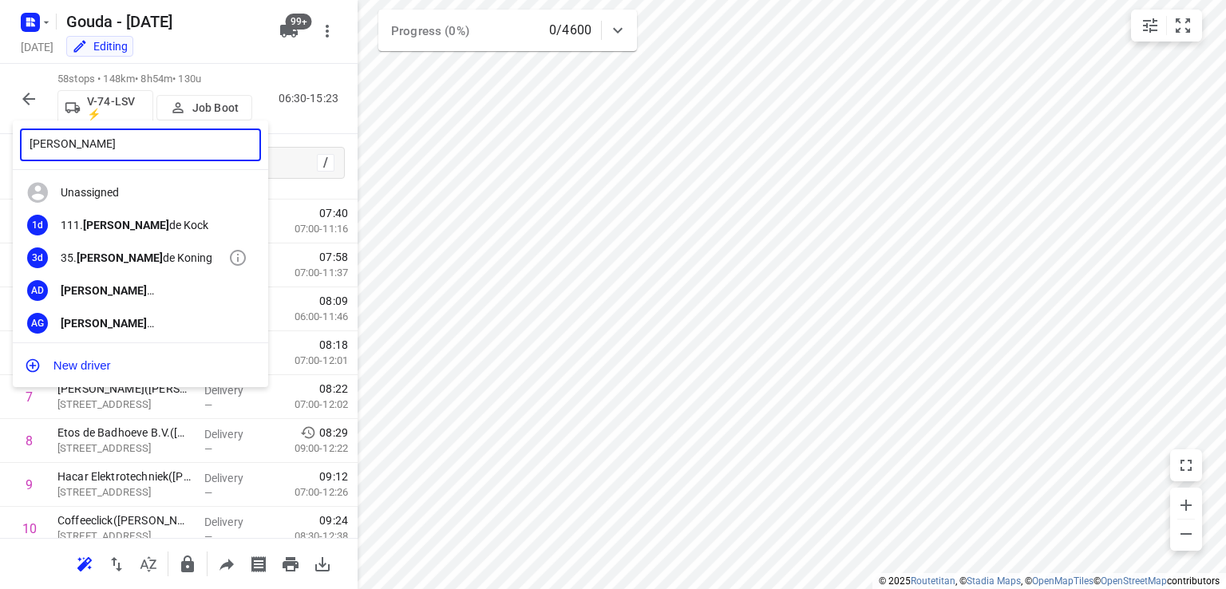
type input "alex"
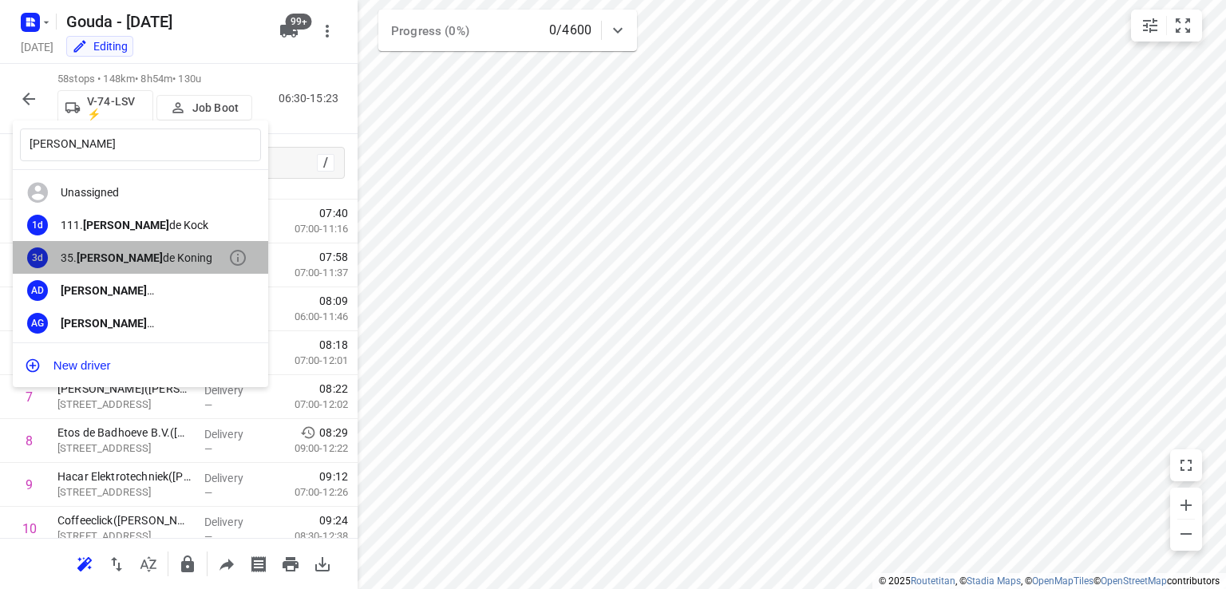
click at [143, 255] on div "35. Alex de Koning" at bounding box center [145, 257] width 168 height 13
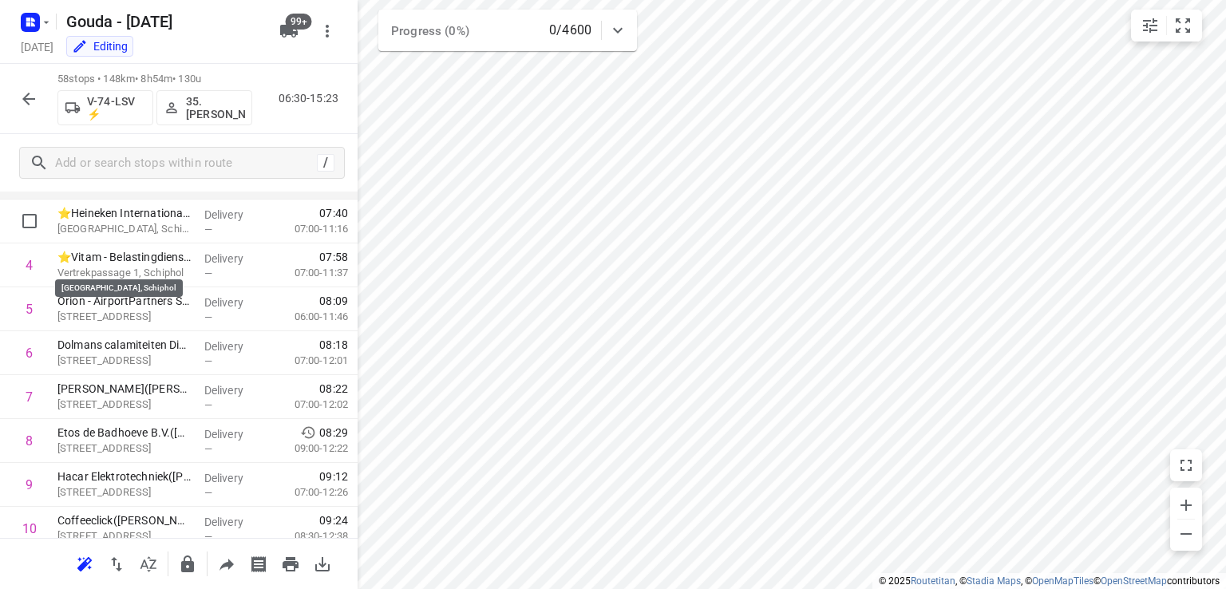
scroll to position [80, 0]
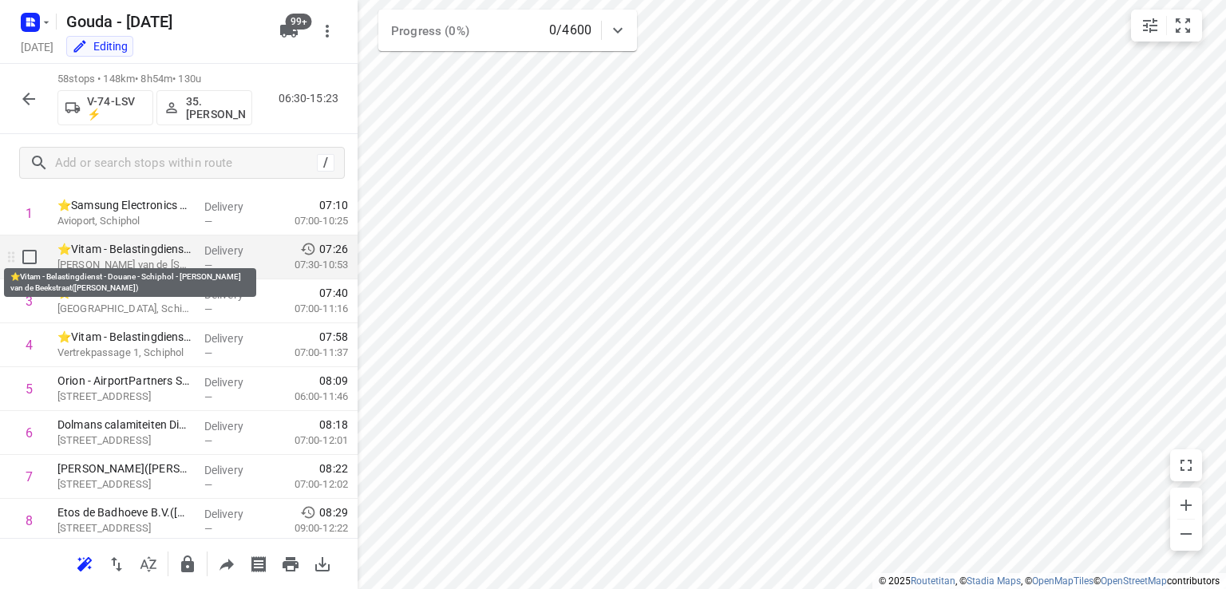
click at [134, 251] on p "⭐Vitam - Belastingdienst - Douane - Schiphol - Evert van de Beekstraat(Mark Ker…" at bounding box center [124, 249] width 134 height 16
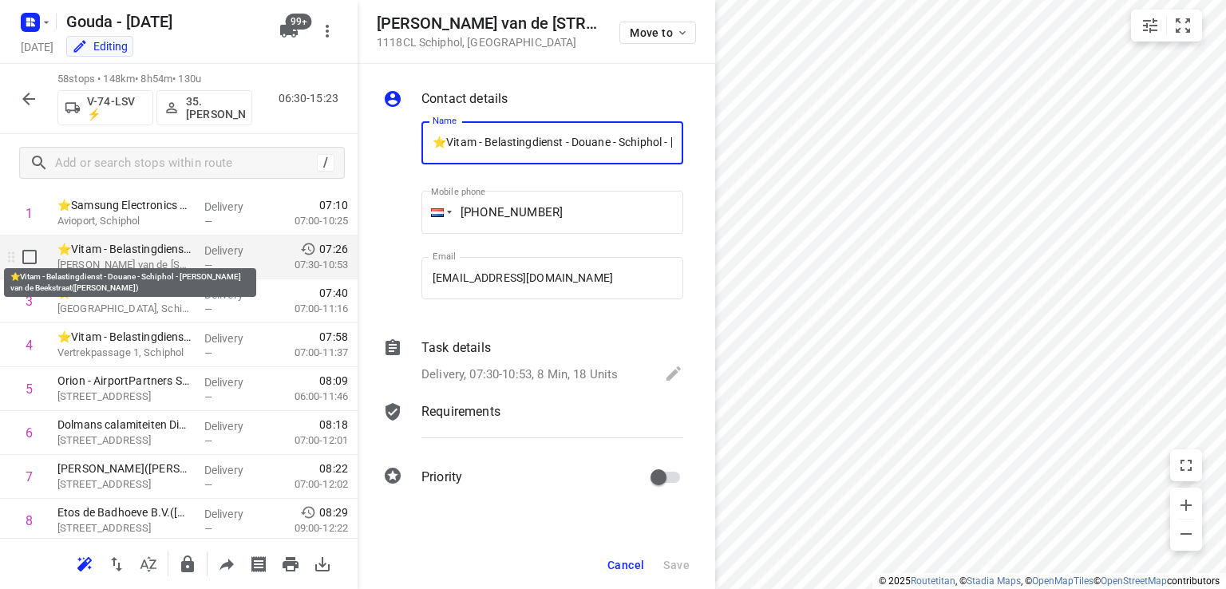
scroll to position [0, 197]
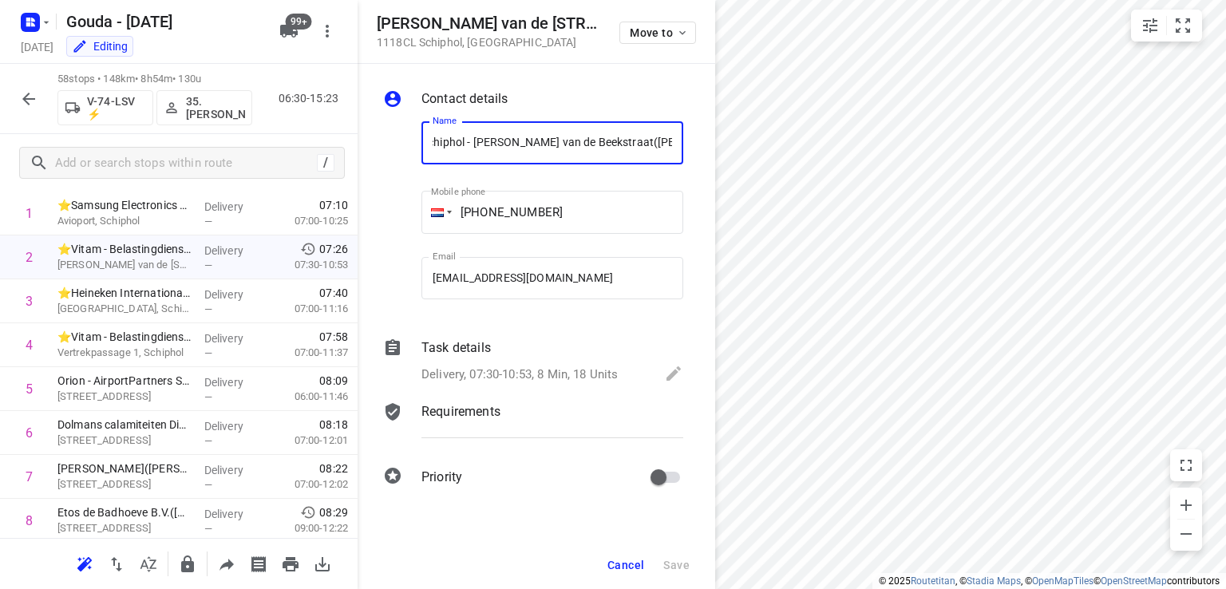
click at [495, 368] on p "Delivery, 07:30-10:53, 8 Min, 18 Units" at bounding box center [520, 375] width 196 height 18
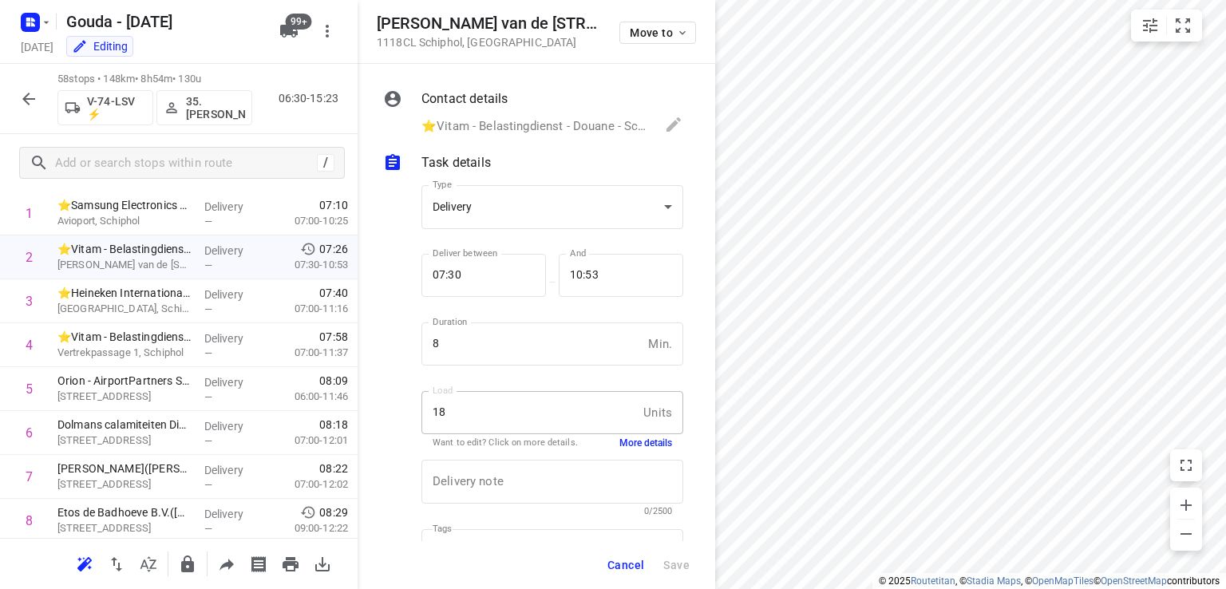
scroll to position [0, 0]
click at [645, 447] on button "More details" at bounding box center [646, 444] width 53 height 14
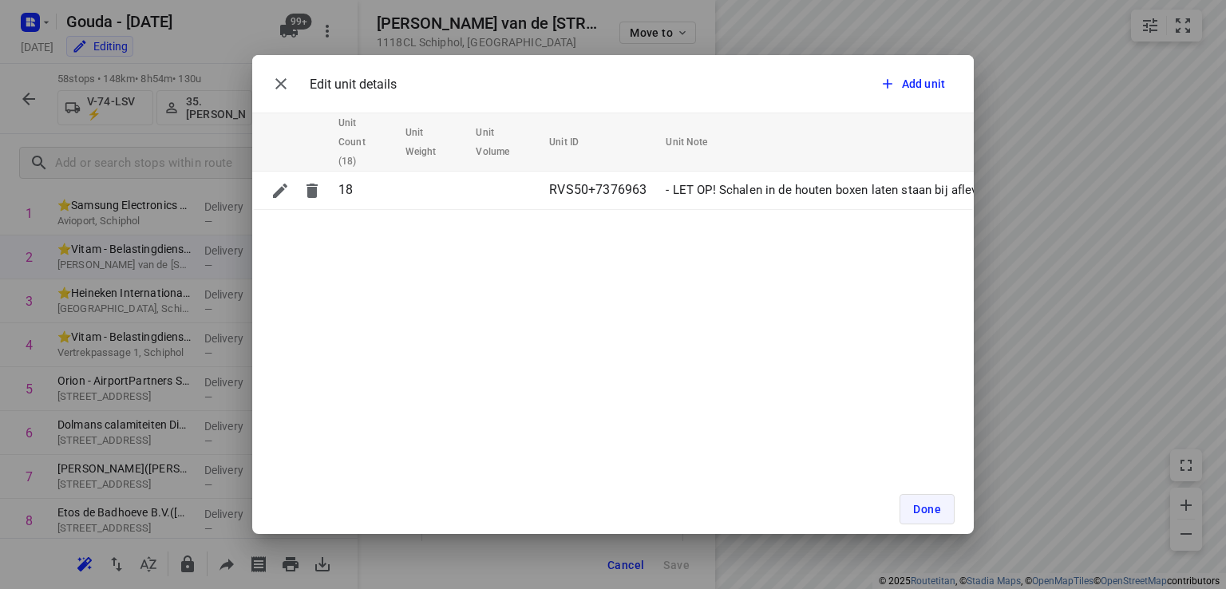
click at [933, 517] on button "Done" at bounding box center [927, 509] width 55 height 30
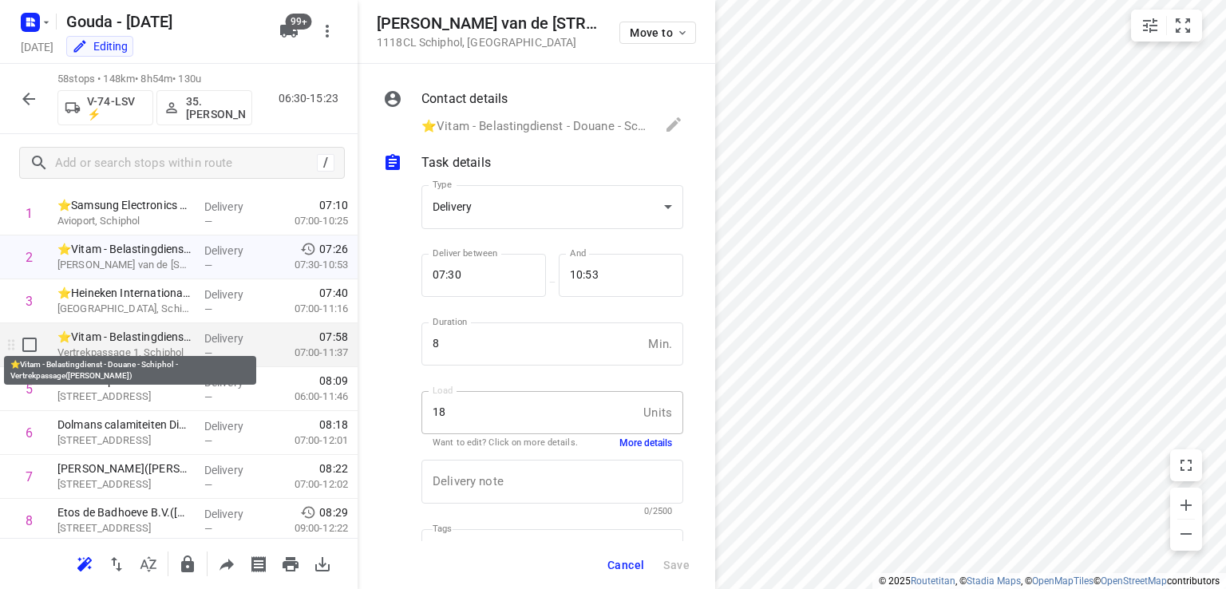
click at [121, 338] on p "⭐Vitam - Belastingdienst - Douane - Schiphol - Vertrekpassage(Mark Kersten)" at bounding box center [124, 337] width 134 height 16
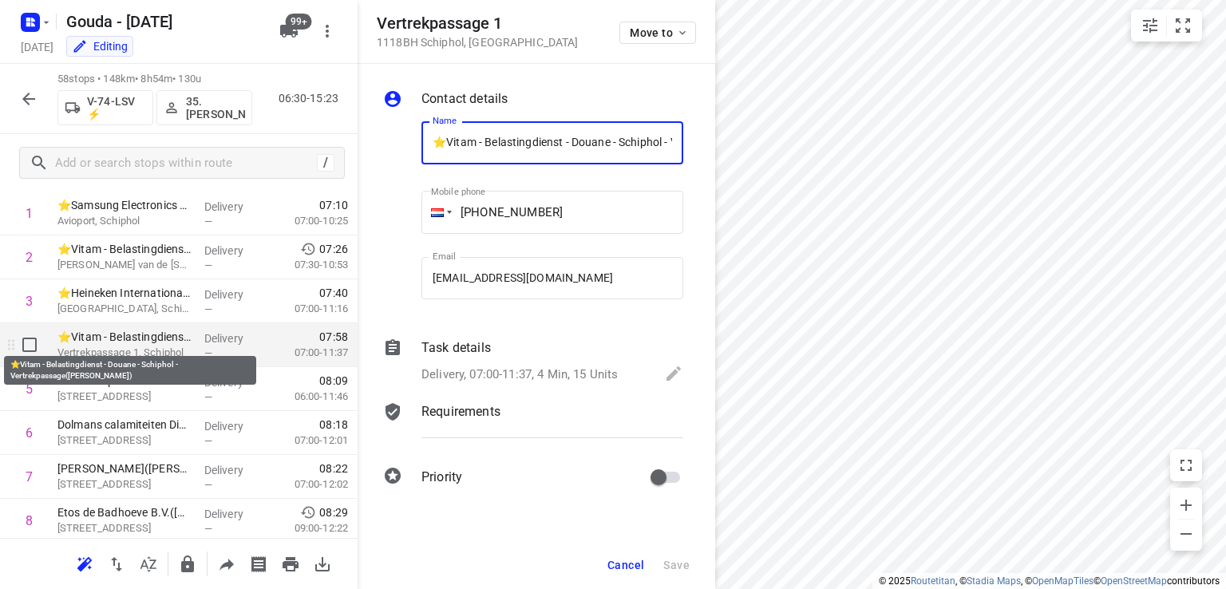
scroll to position [0, 157]
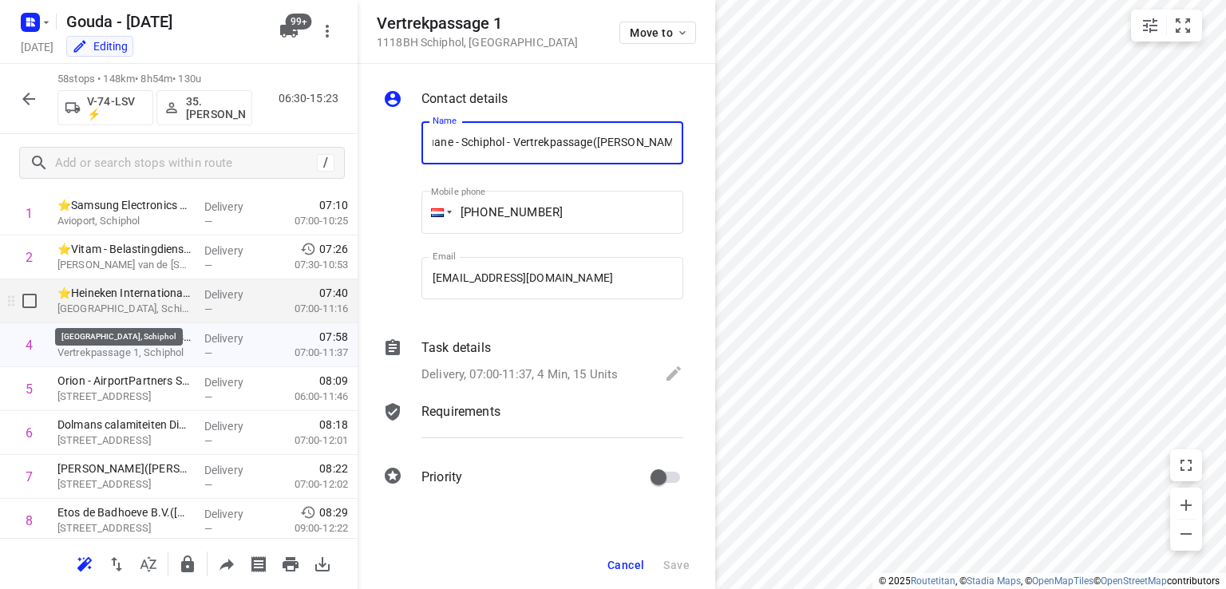
click at [152, 295] on p "⭐Heineken International - The Base(Jose Rodriguez)" at bounding box center [124, 293] width 134 height 16
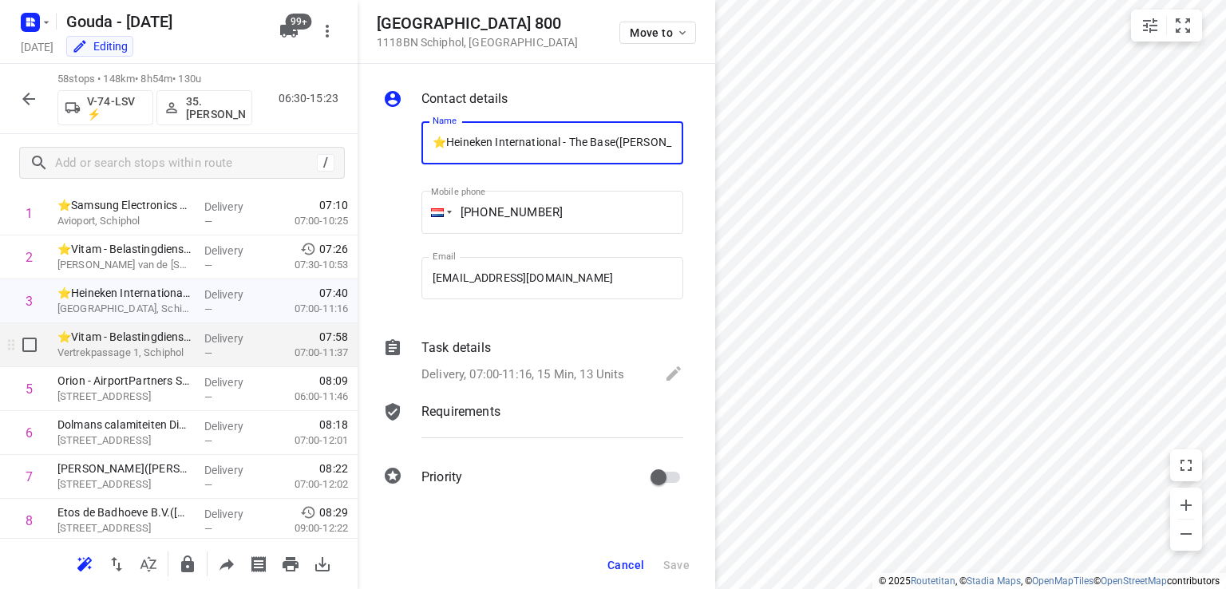
scroll to position [0, 32]
click at [136, 346] on p "Vertrekpassage 1, Schiphol" at bounding box center [124, 353] width 134 height 16
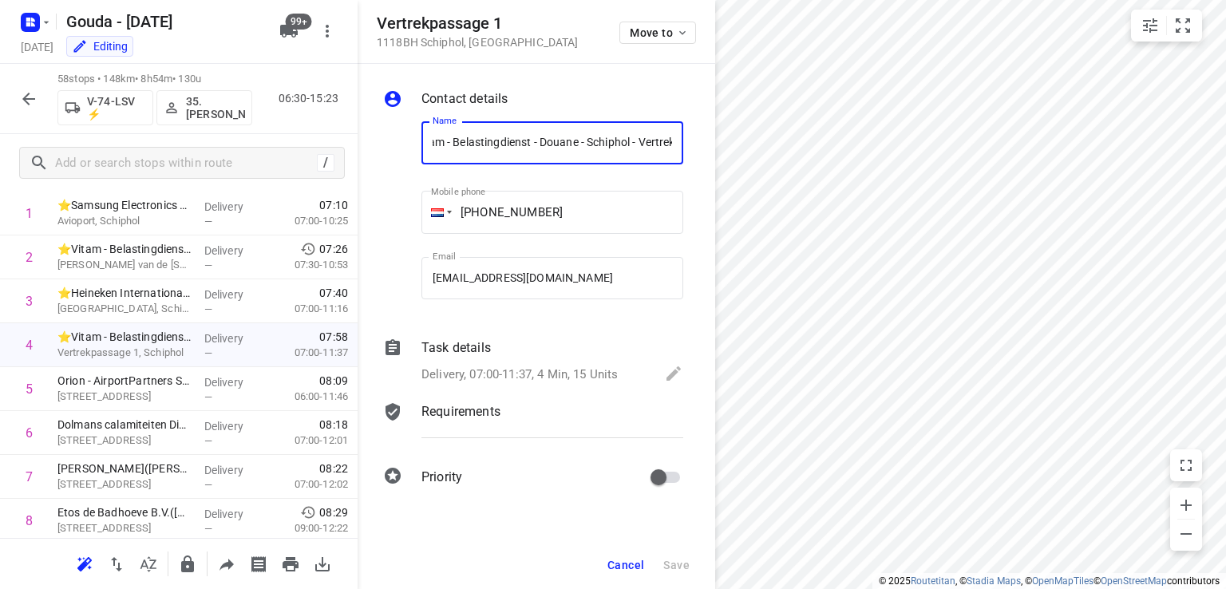
click at [486, 365] on div "Delivery, 07:00-11:37, 4 Min, 15 Units" at bounding box center [553, 375] width 262 height 22
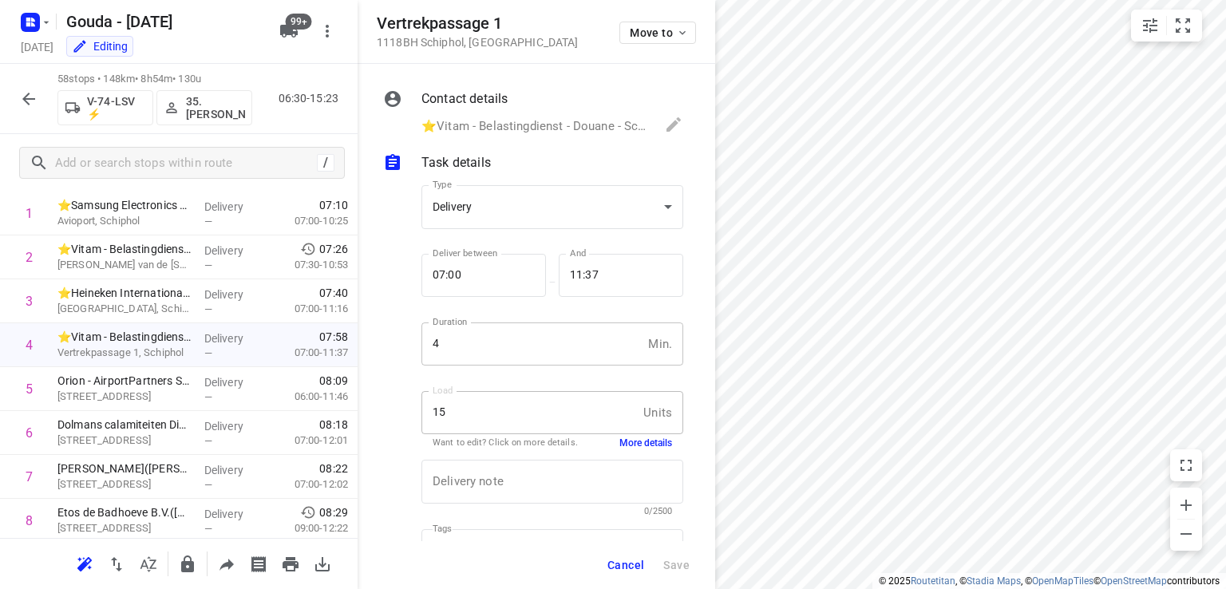
scroll to position [0, 0]
click at [624, 441] on button "More details" at bounding box center [646, 444] width 53 height 14
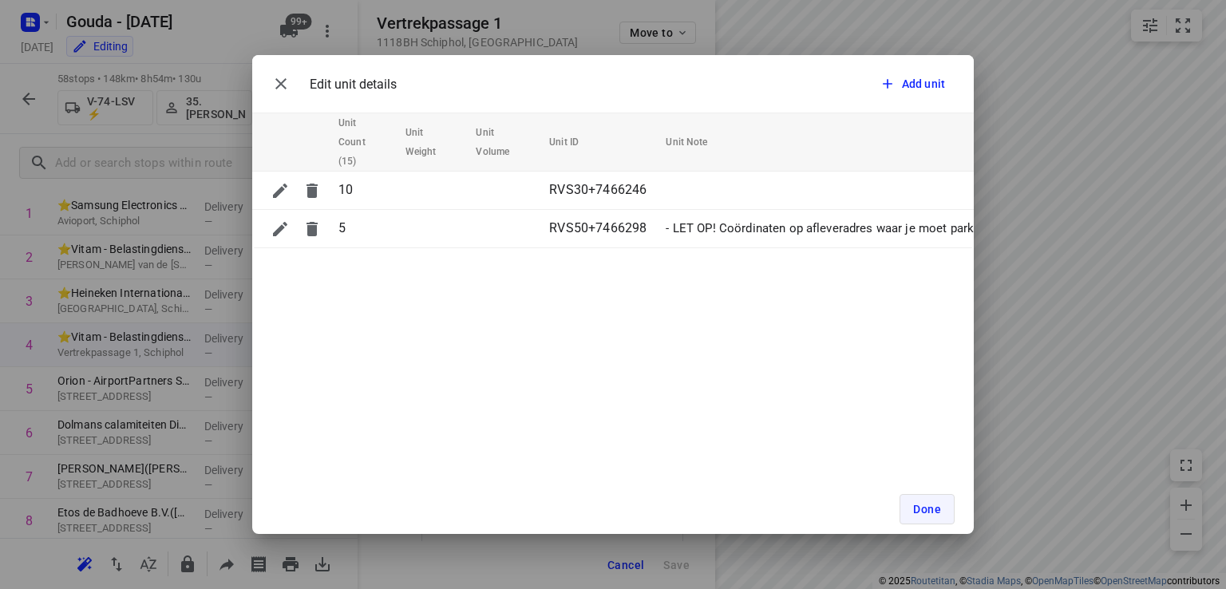
click at [936, 517] on button "Done" at bounding box center [927, 509] width 55 height 30
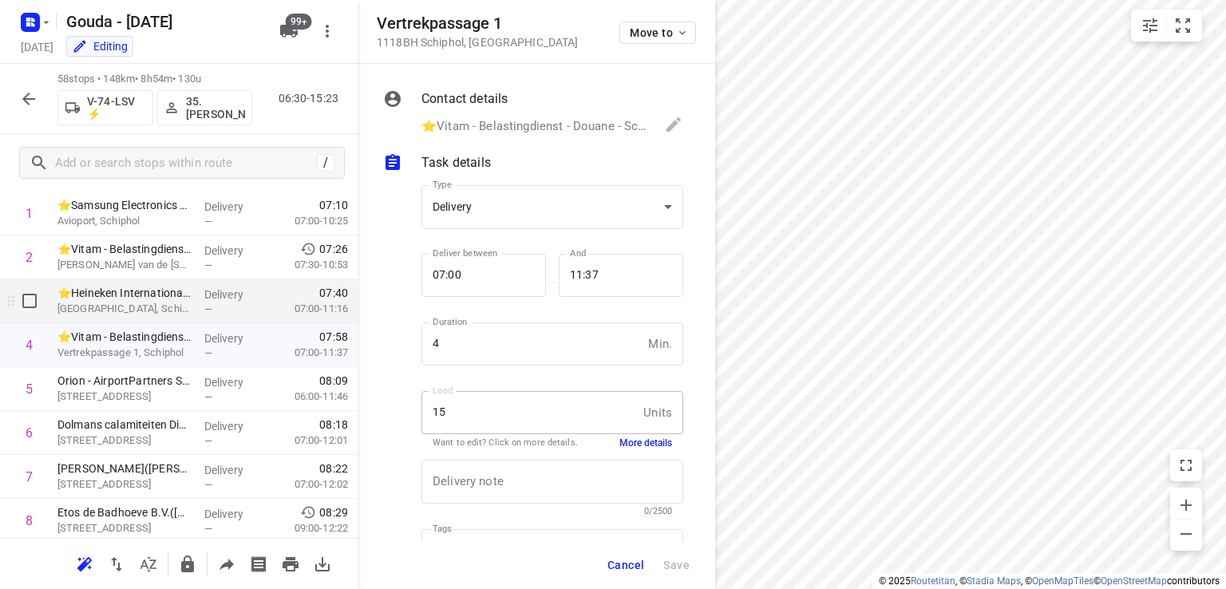
click at [150, 309] on p "Schiphol Boulevard 800, Schiphol" at bounding box center [124, 309] width 134 height 16
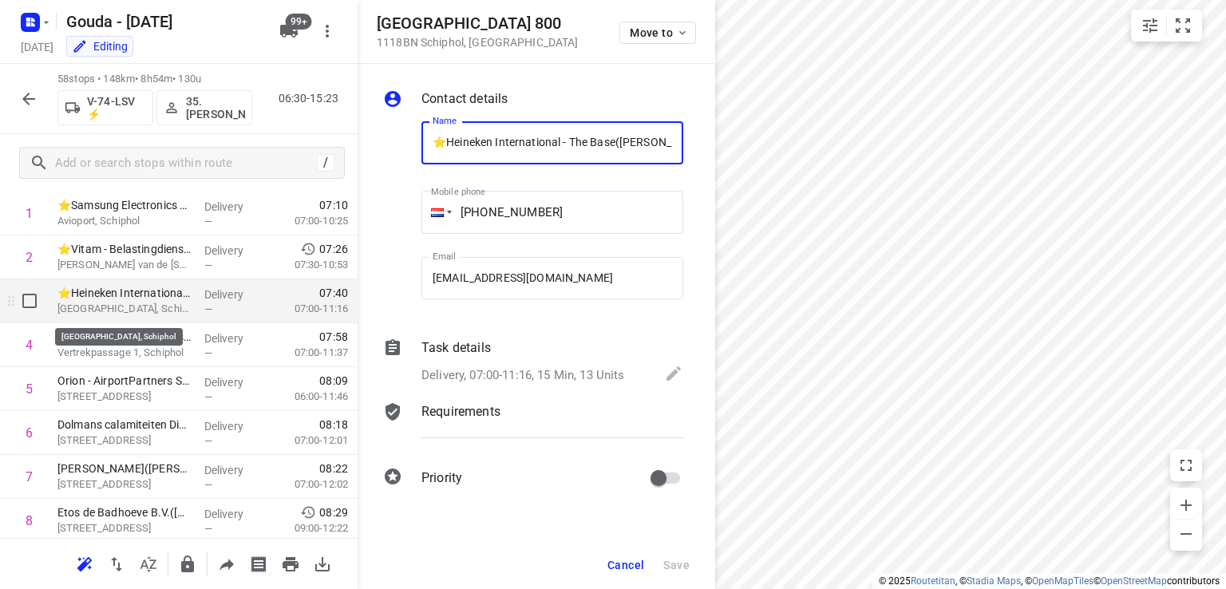
scroll to position [0, 32]
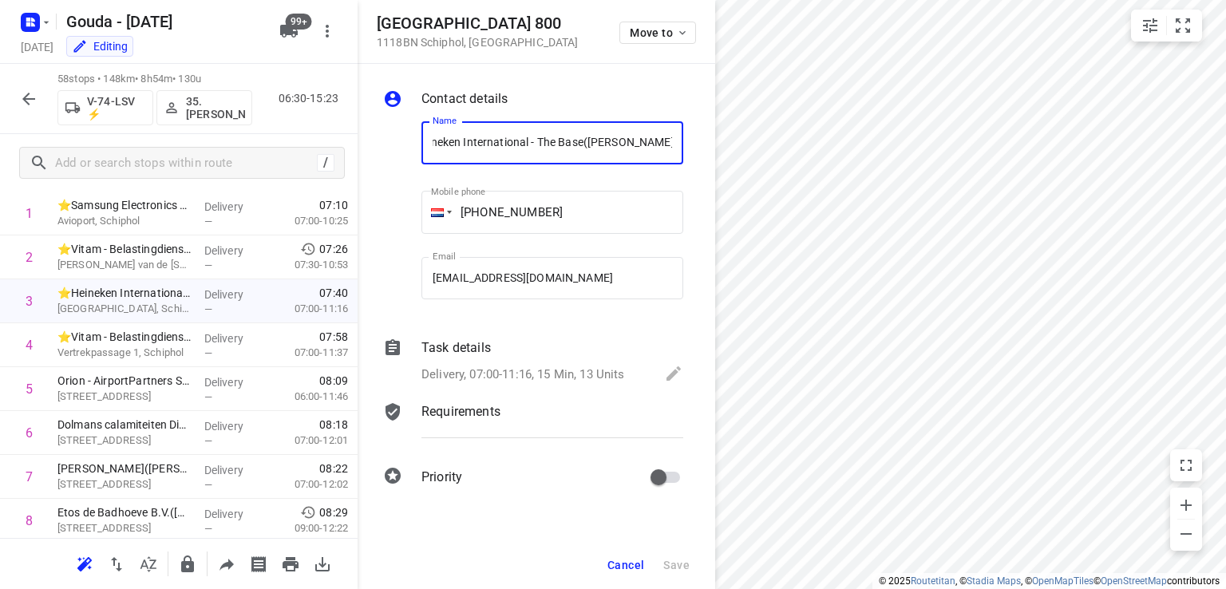
click at [530, 364] on div "Delivery, 07:00-11:16, 15 Min, 13 Units" at bounding box center [553, 375] width 262 height 22
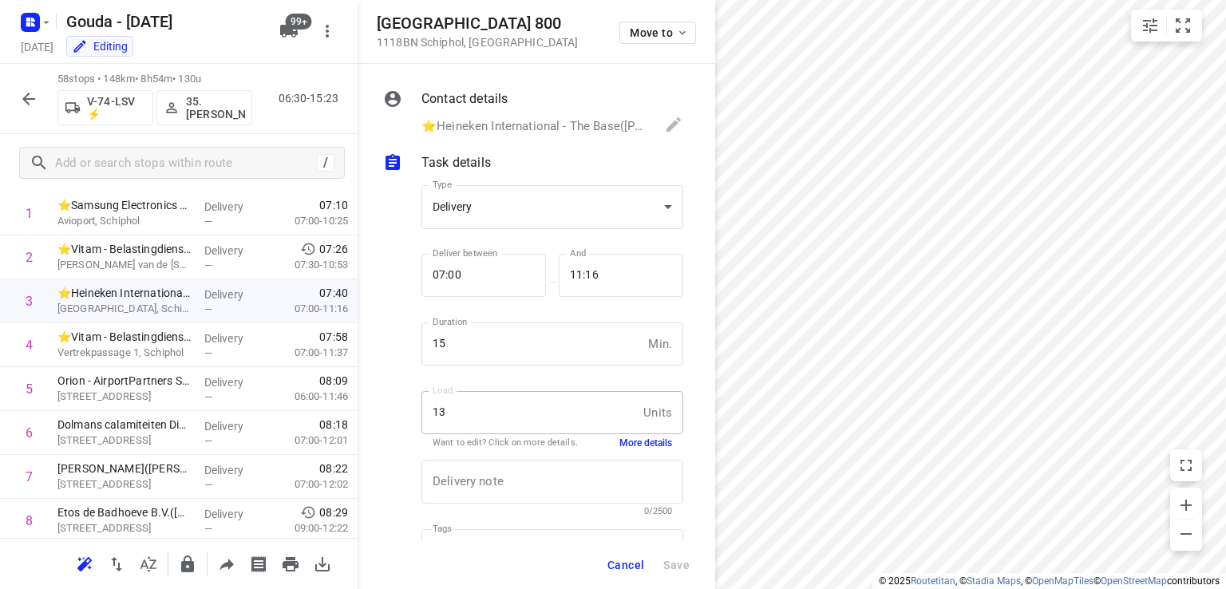
click at [628, 442] on button "More details" at bounding box center [646, 444] width 53 height 14
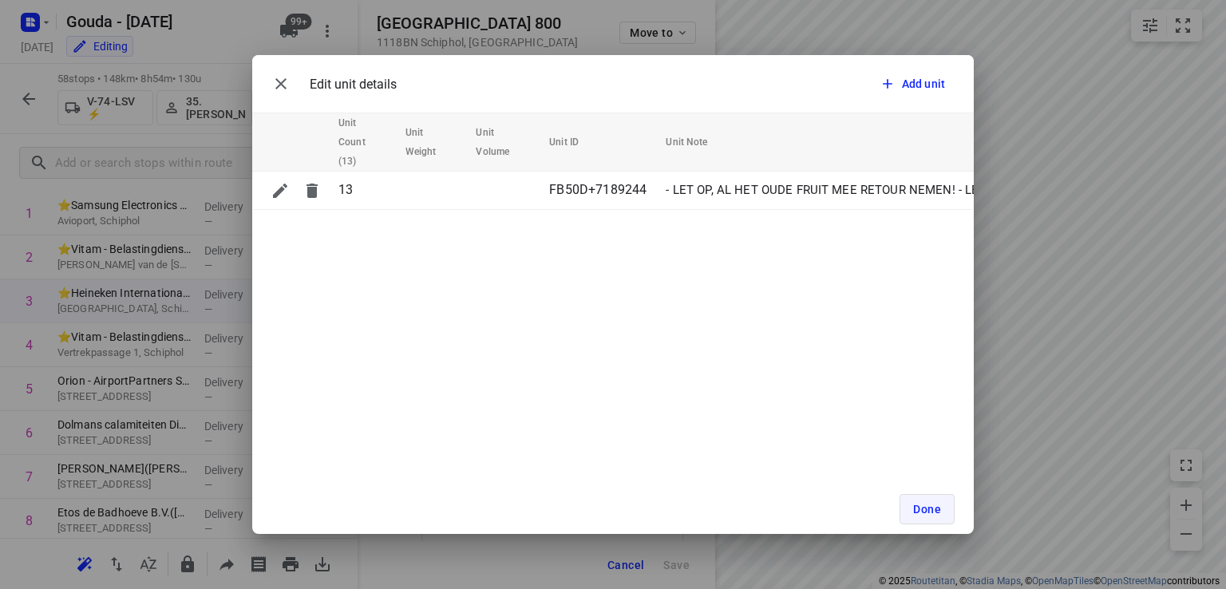
click at [931, 517] on button "Done" at bounding box center [927, 509] width 55 height 30
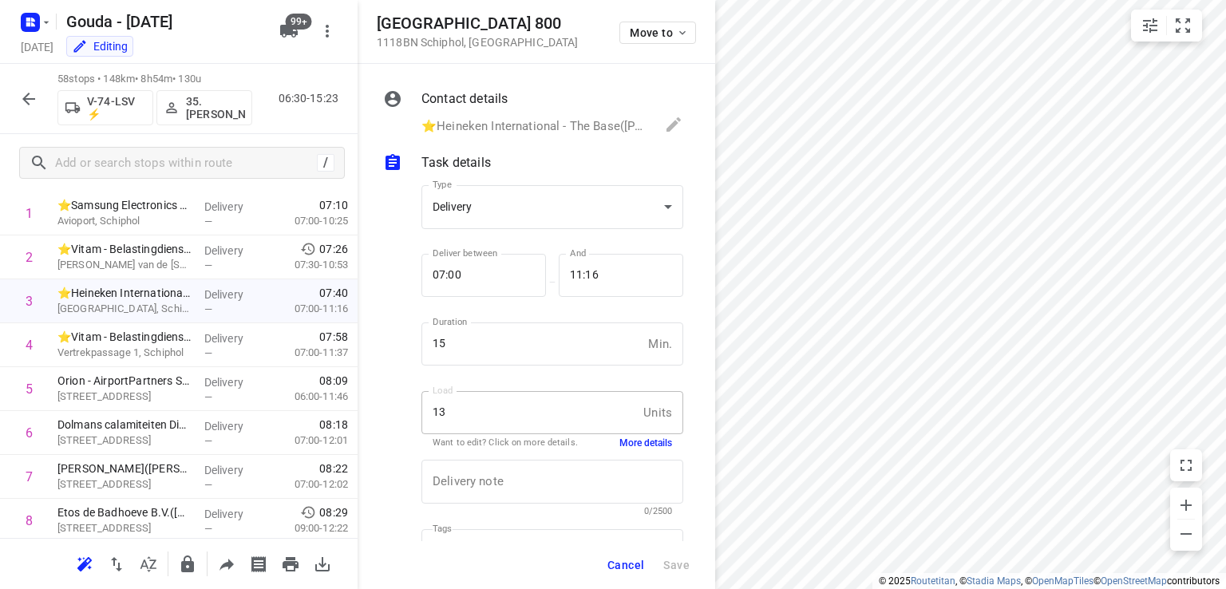
click at [637, 560] on span "Cancel" at bounding box center [626, 565] width 37 height 13
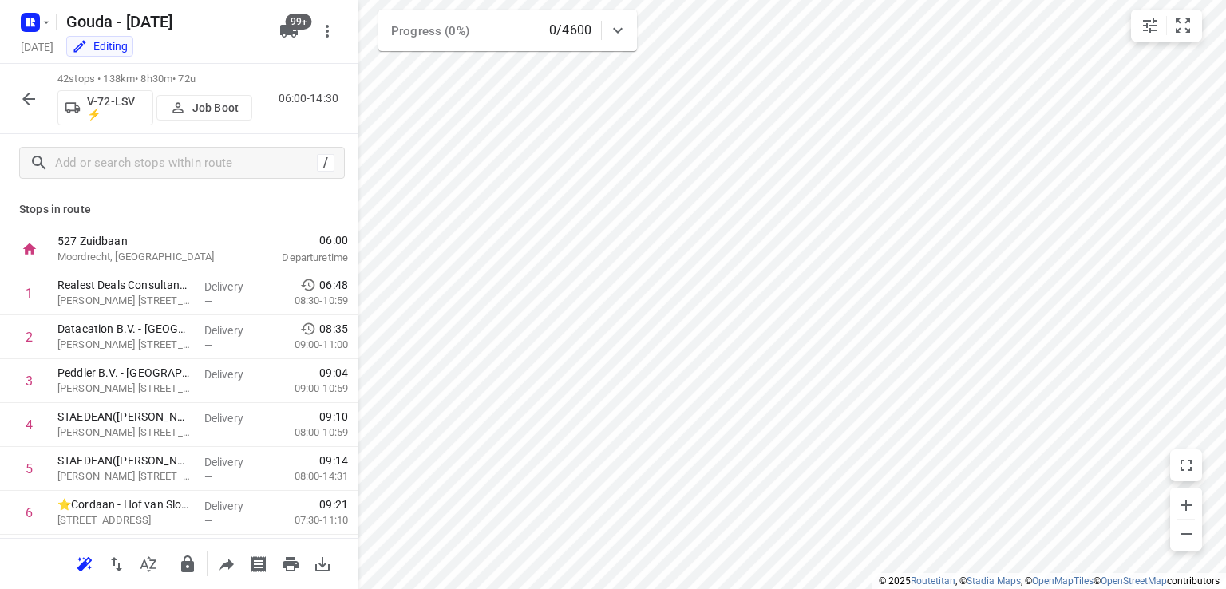
click at [192, 111] on p "Job Boot" at bounding box center [215, 107] width 46 height 13
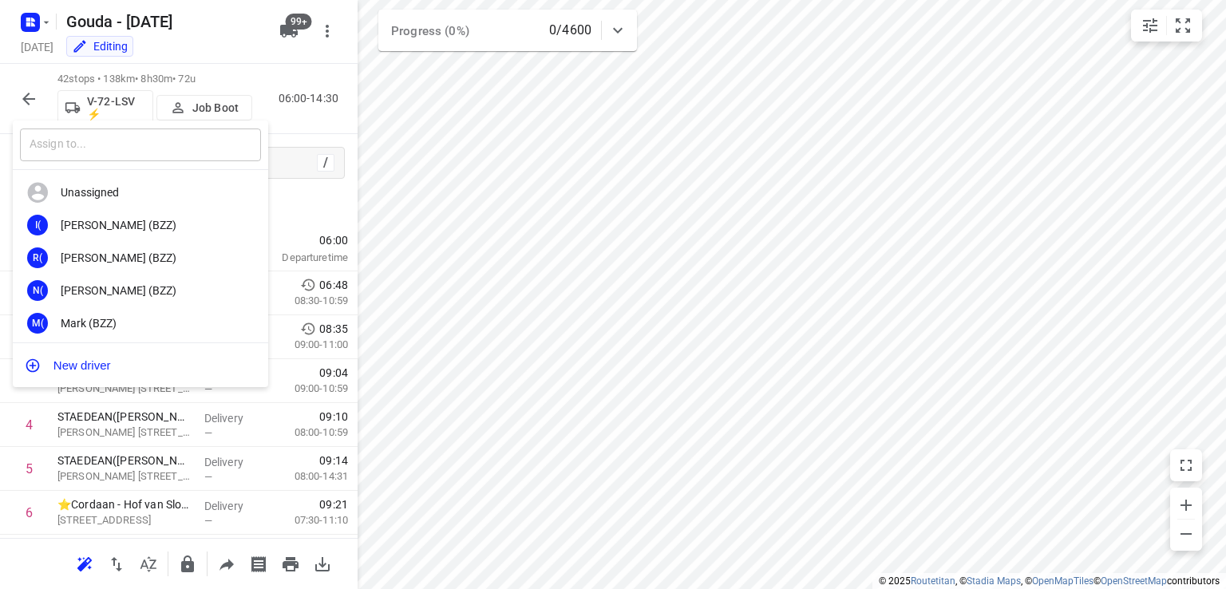
click at [189, 148] on input "text" at bounding box center [140, 145] width 241 height 33
click at [175, 148] on input "text" at bounding box center [140, 145] width 241 height 33
click at [175, 149] on input "text" at bounding box center [140, 145] width 241 height 33
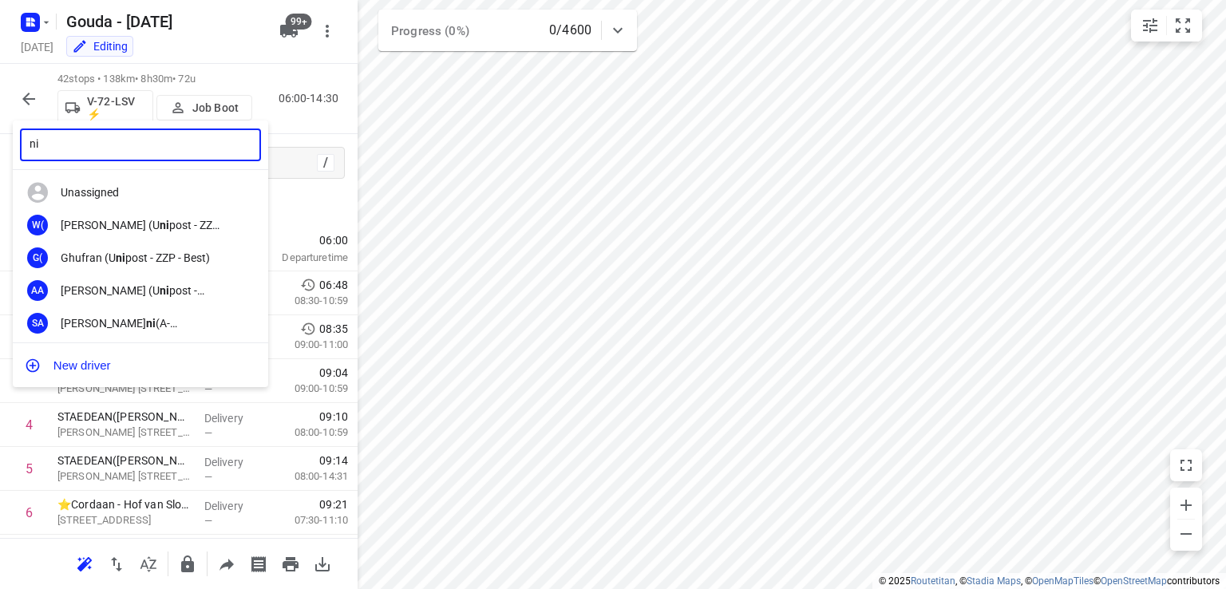
type input "n"
click at [408, 148] on div at bounding box center [613, 294] width 1226 height 589
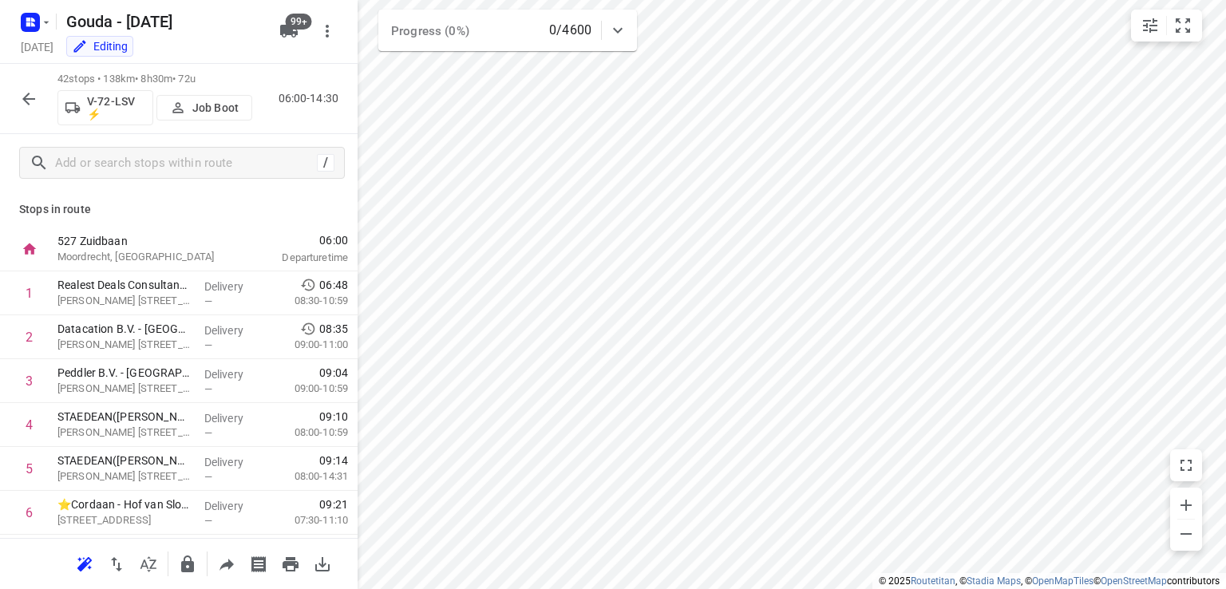
click at [217, 54] on div "​ Unassigned I( [PERSON_NAME] (BZZ) R( [PERSON_NAME] (BZZ) N( [PERSON_NAME] (BZ…" at bounding box center [613, 294] width 1226 height 589
click at [31, 89] on icon "button" at bounding box center [28, 98] width 19 height 19
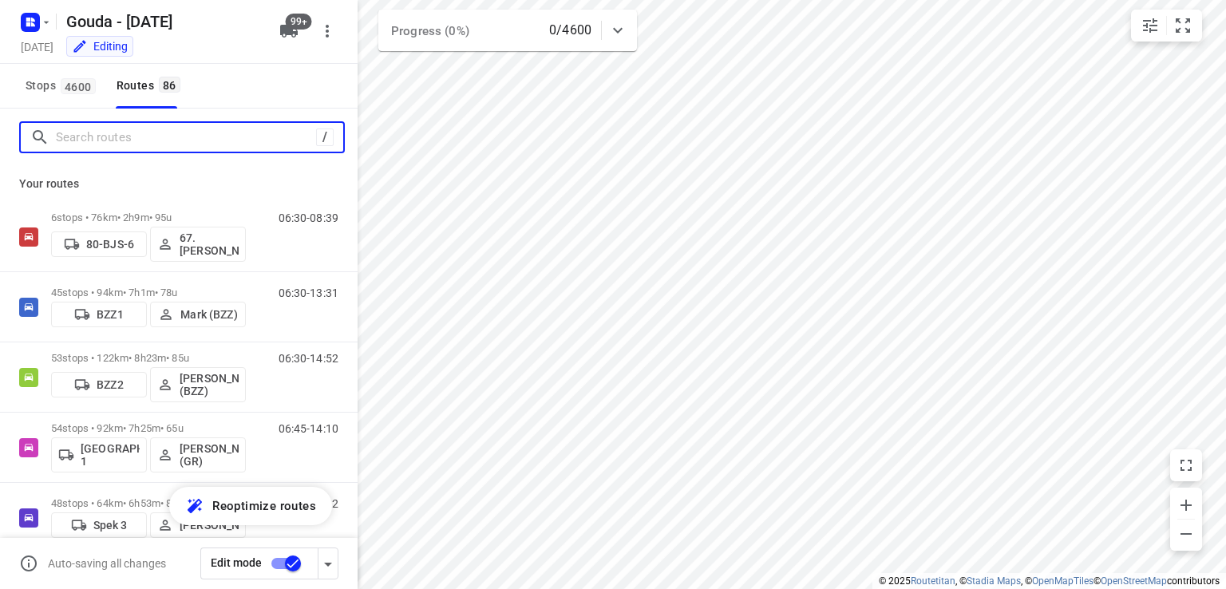
click at [165, 141] on input "Search routes" at bounding box center [186, 137] width 260 height 25
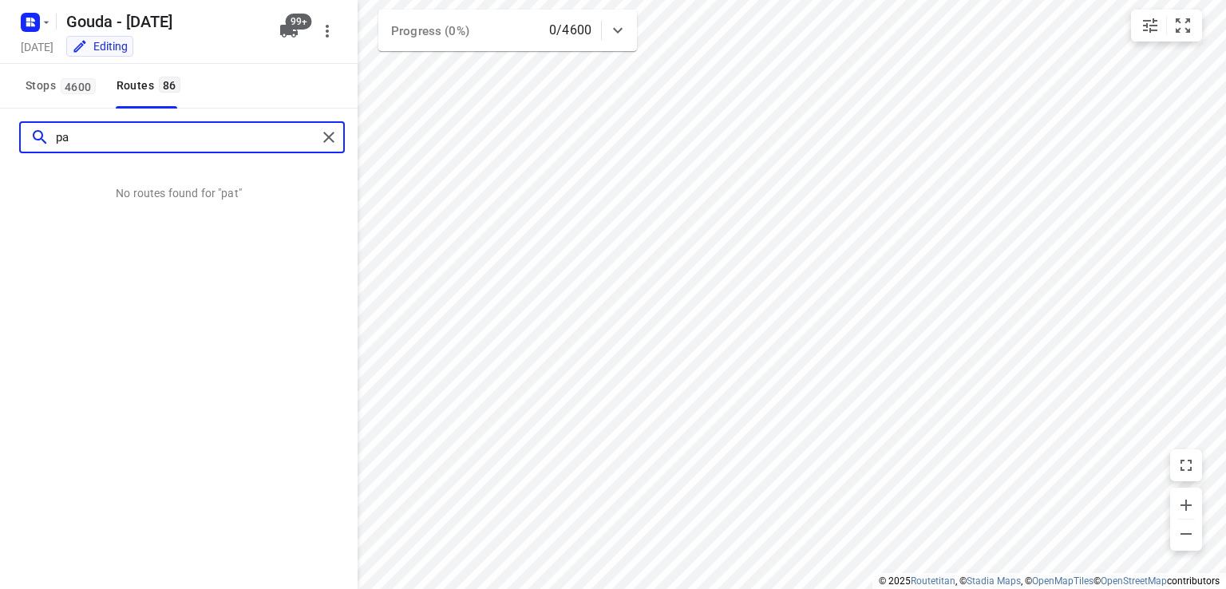
type input "p"
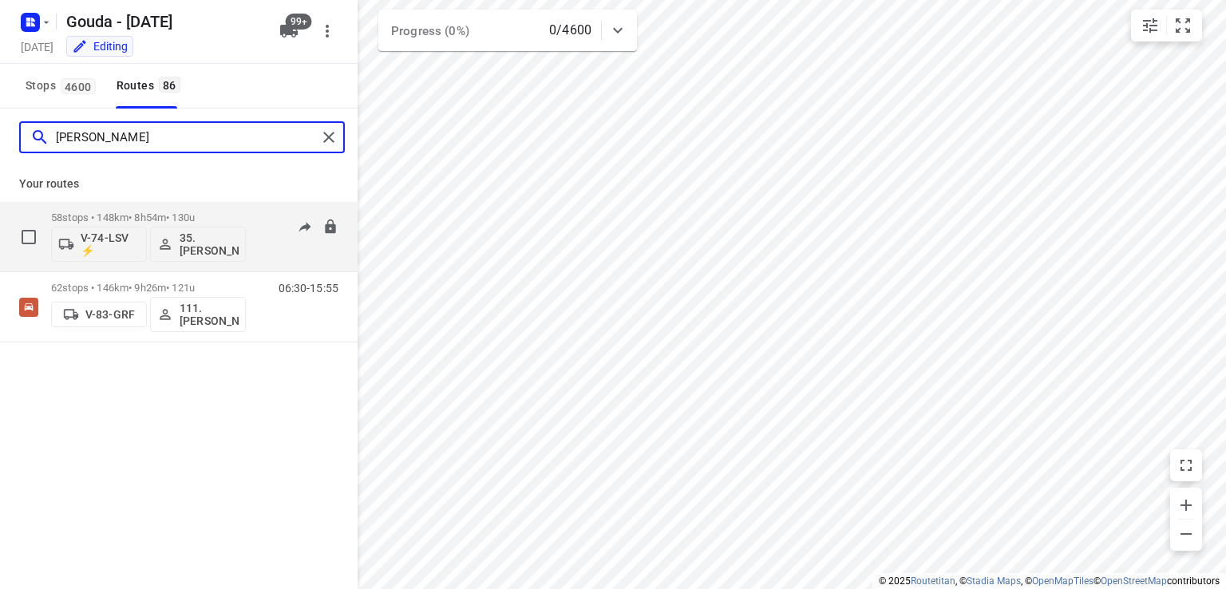
type input "[PERSON_NAME]"
click at [234, 212] on p "58 stops • 148km • 8h54m • 130u" at bounding box center [148, 218] width 195 height 12
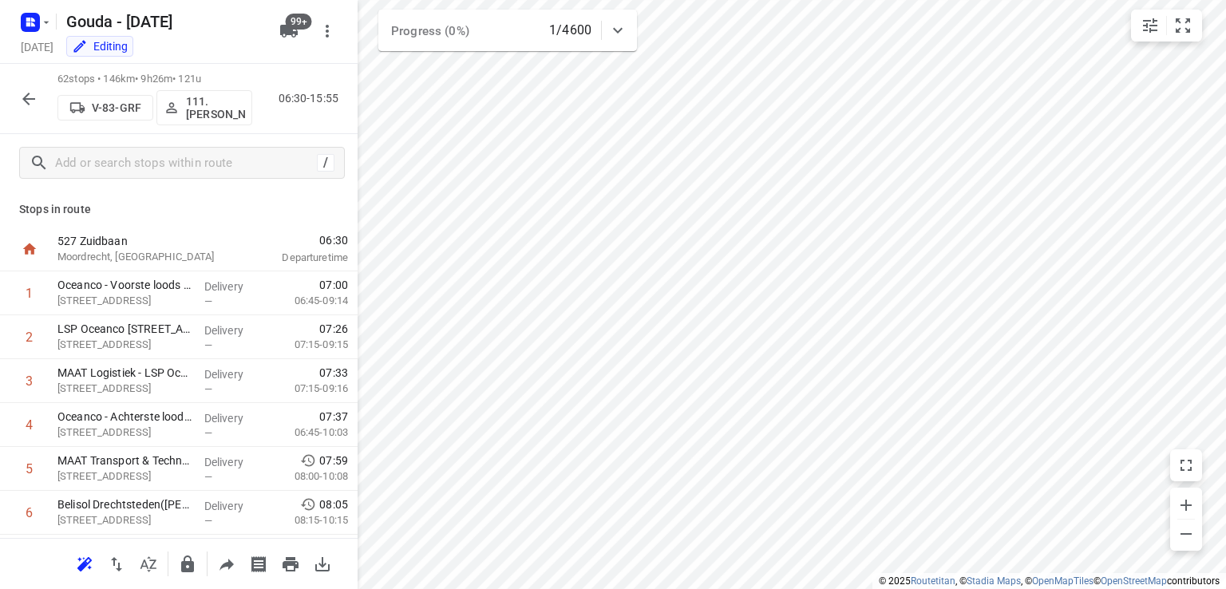
click at [217, 109] on p "111.[PERSON_NAME]" at bounding box center [215, 108] width 59 height 26
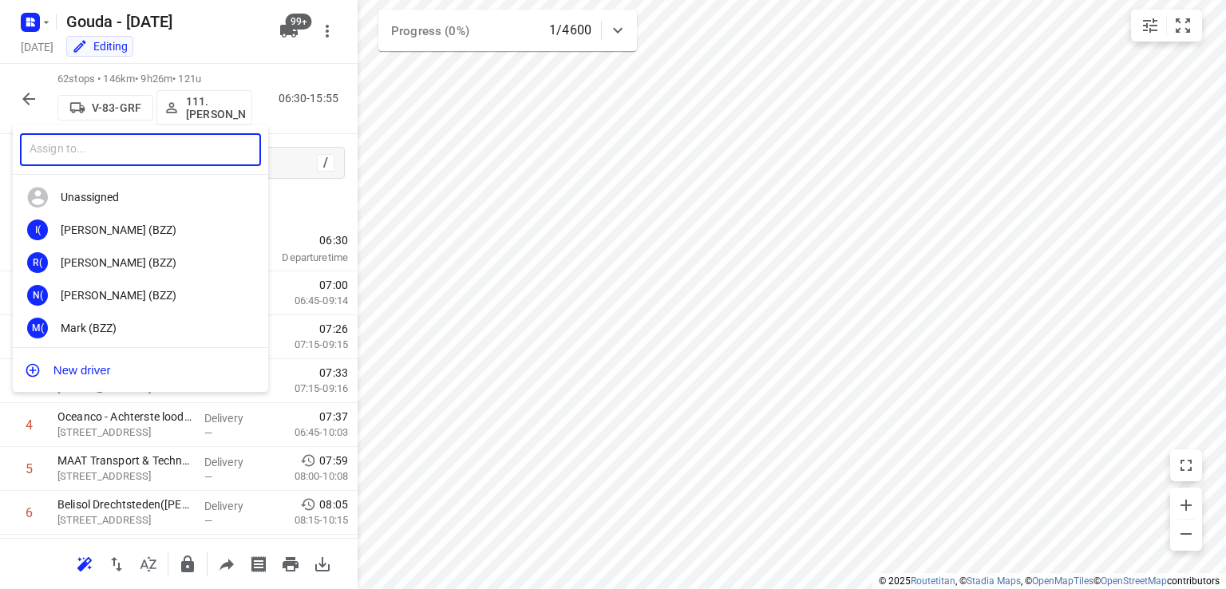
click at [224, 158] on input "text" at bounding box center [140, 149] width 241 height 33
type input "hassan"
click at [164, 324] on div "25. Hassan Schweineh" at bounding box center [145, 328] width 168 height 13
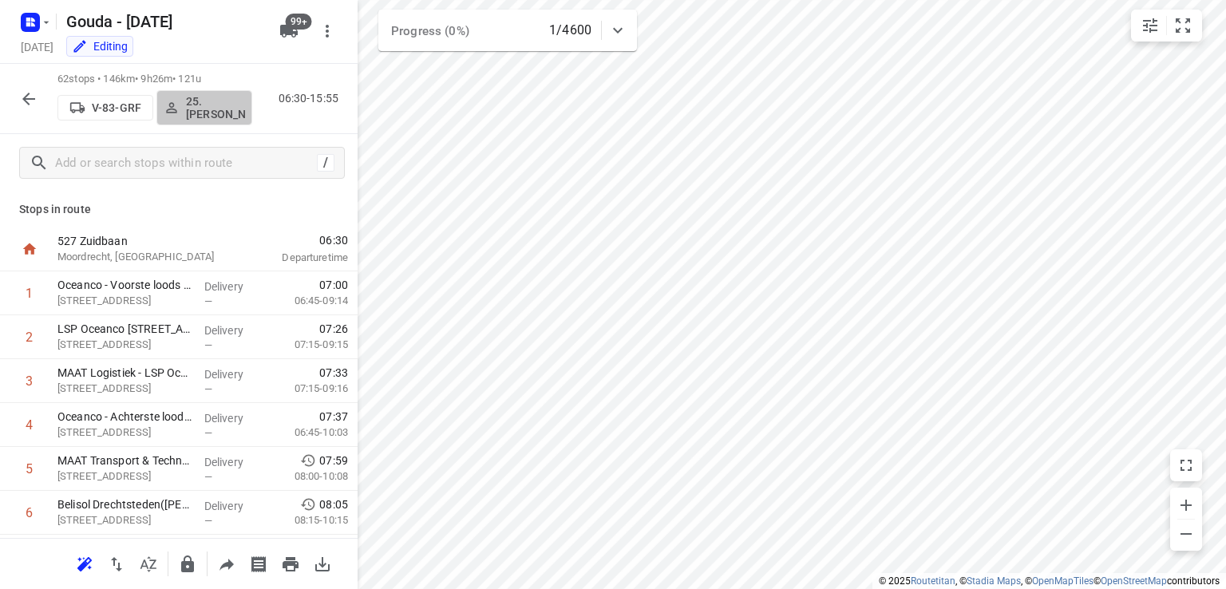
click at [216, 105] on p "25. Hassan Schweineh" at bounding box center [215, 108] width 59 height 26
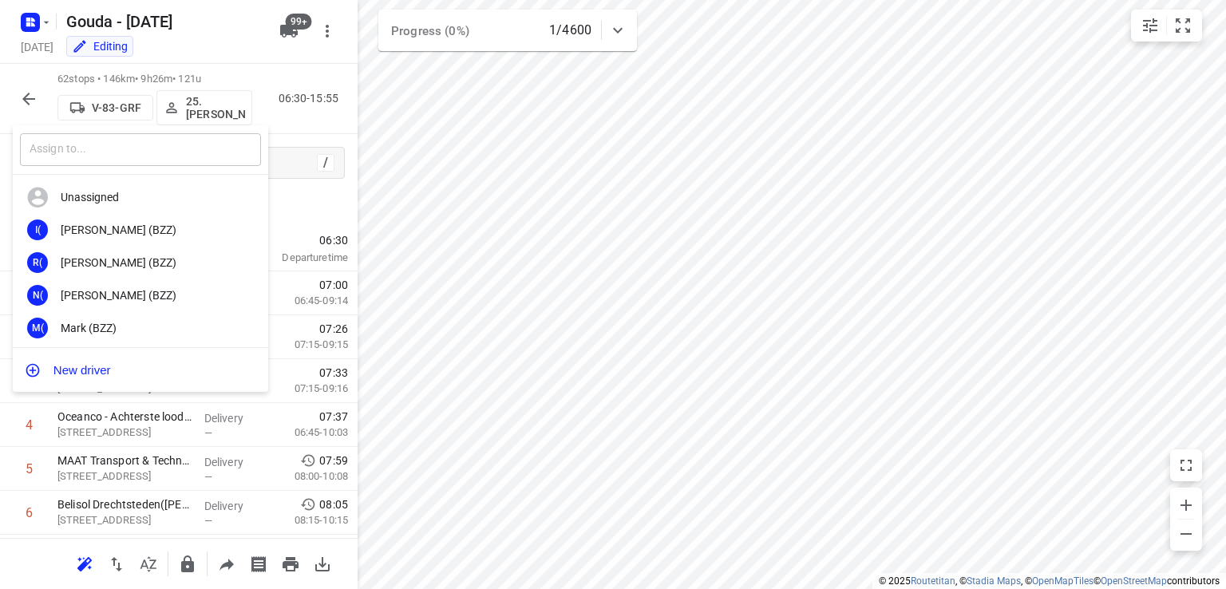
click at [156, 164] on input "text" at bounding box center [140, 149] width 241 height 33
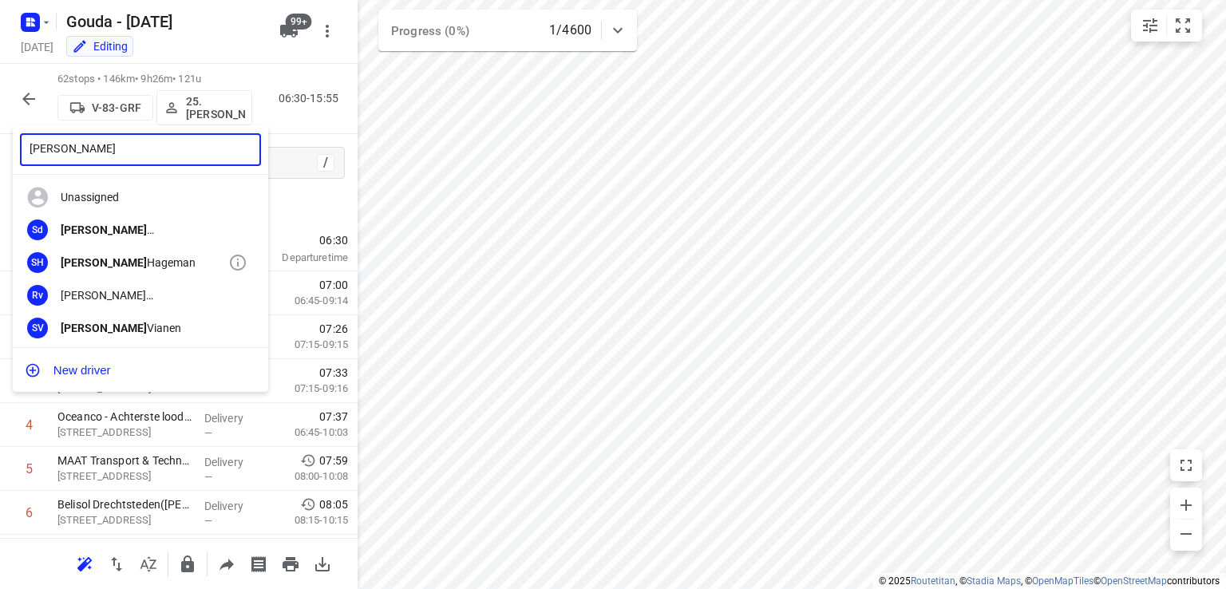
type input "sven"
click at [121, 255] on div "SH Sven Hageman" at bounding box center [140, 262] width 255 height 33
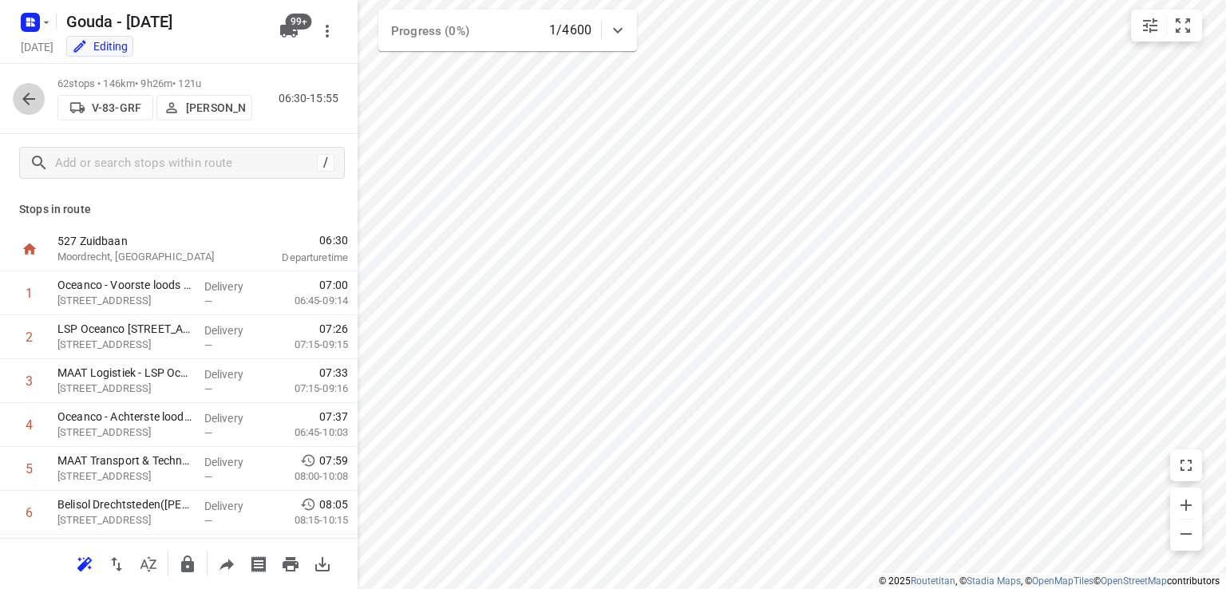
click at [19, 93] on icon "button" at bounding box center [28, 98] width 19 height 19
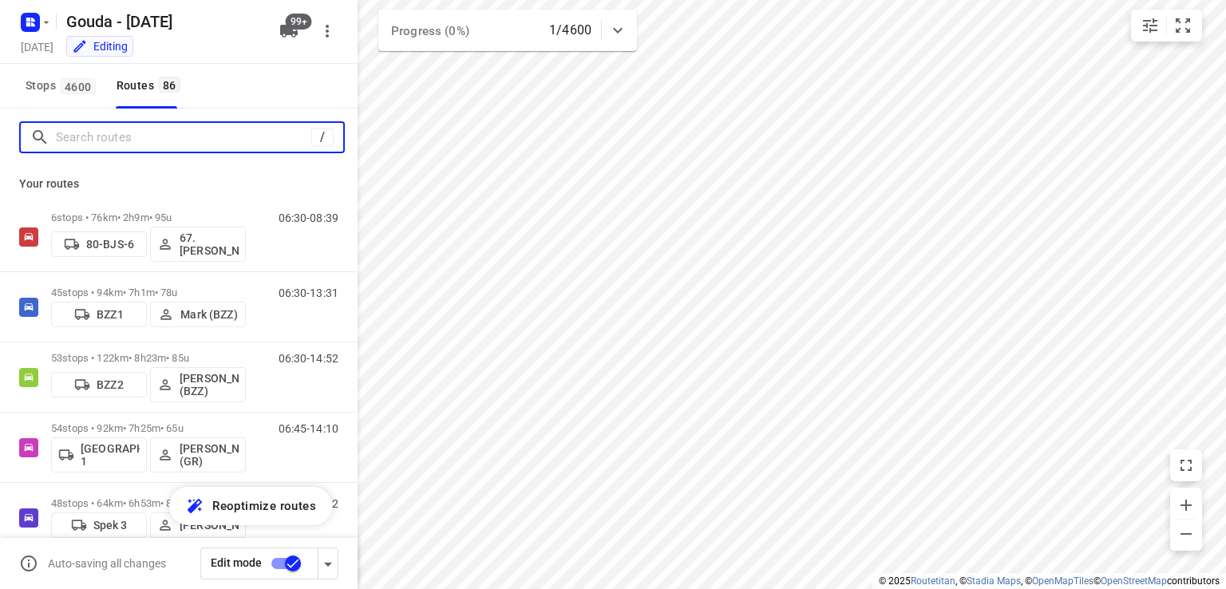
click at [137, 134] on input "Search routes" at bounding box center [183, 137] width 255 height 25
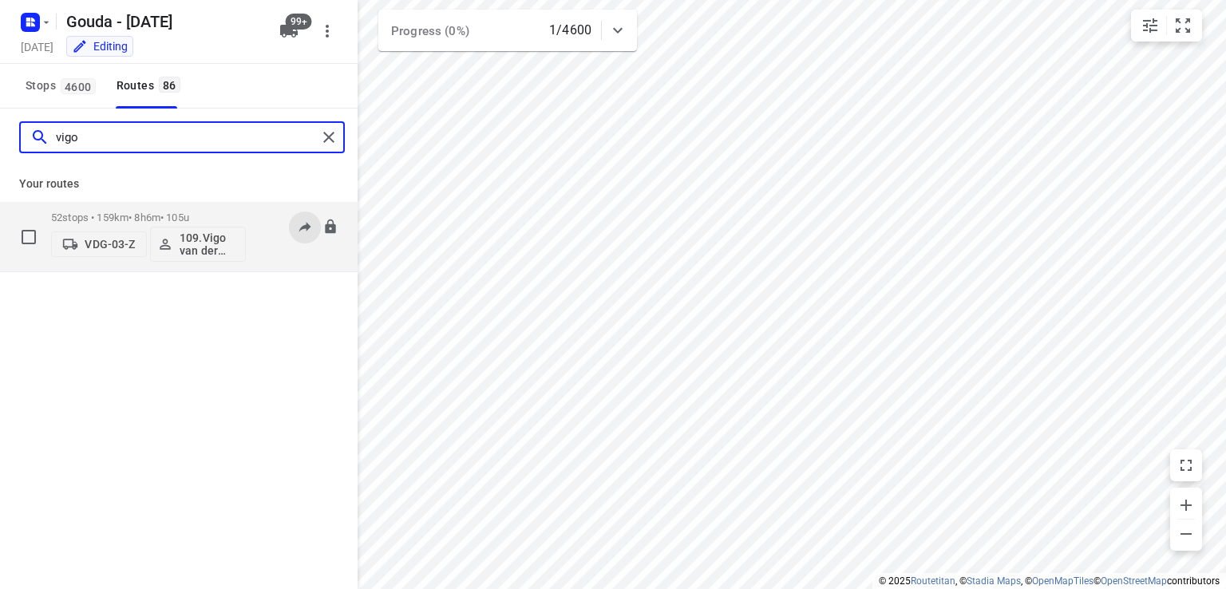
type input "vigo"
click at [307, 219] on icon at bounding box center [305, 227] width 16 height 16
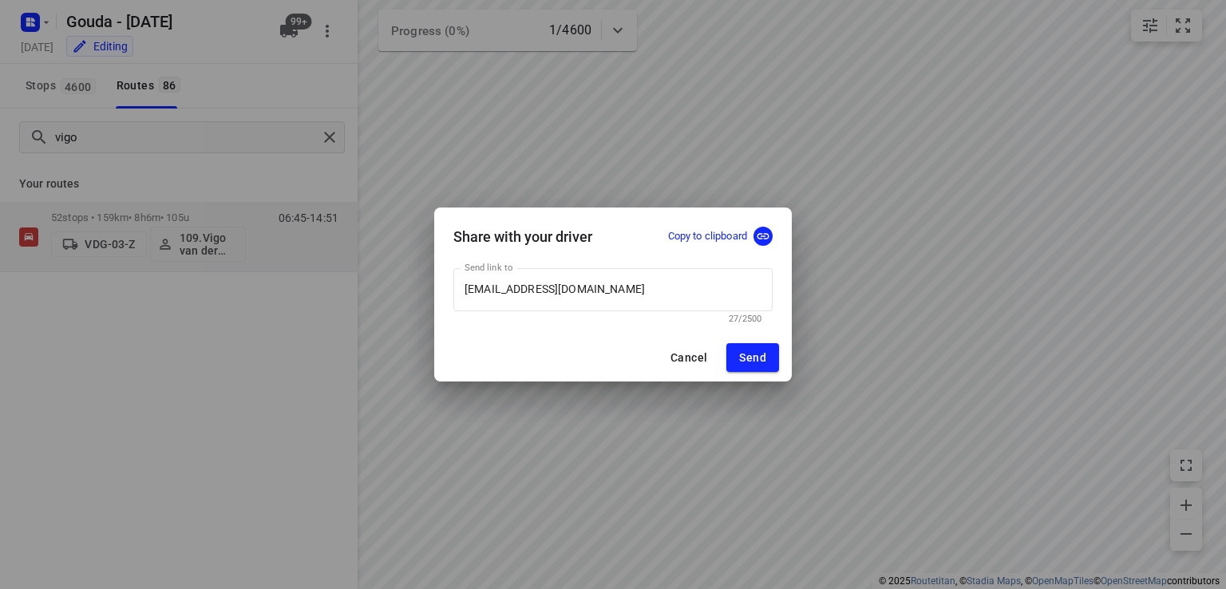
click at [712, 235] on p "Copy to clipboard" at bounding box center [707, 236] width 79 height 15
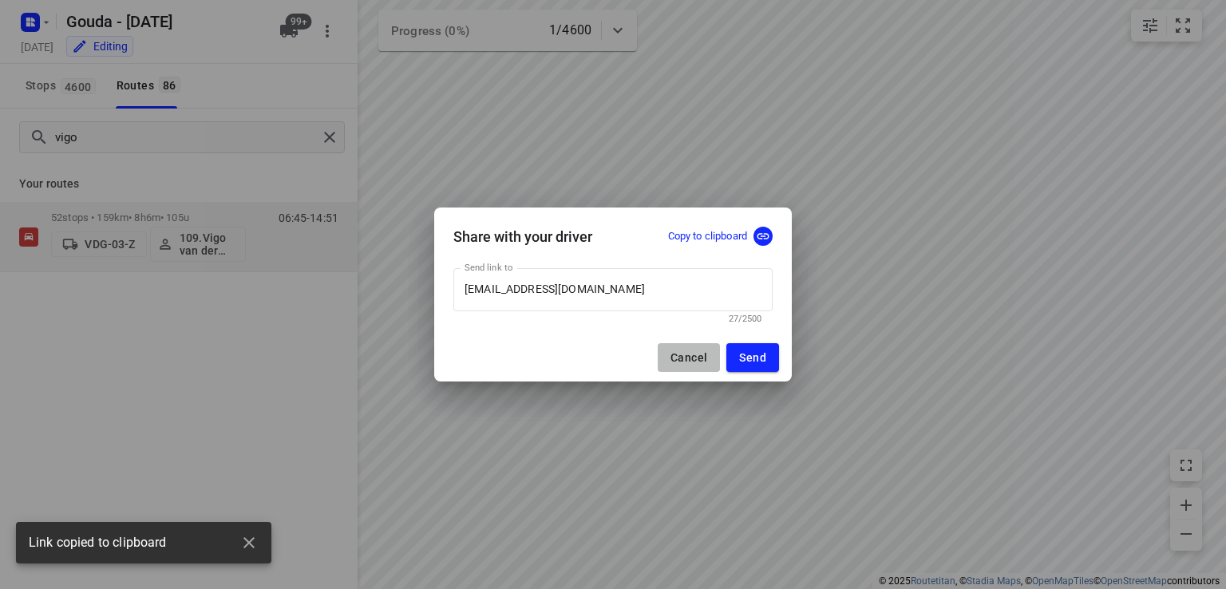
click at [687, 351] on span "Cancel" at bounding box center [689, 357] width 37 height 13
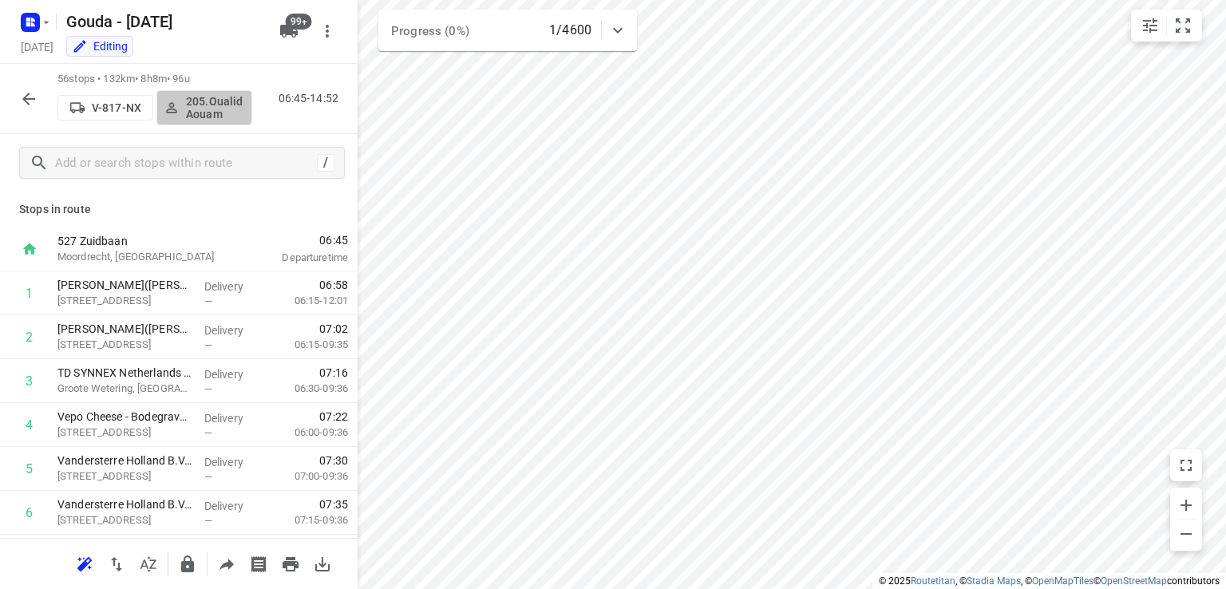
click at [204, 98] on p "205.Oualid Aouam" at bounding box center [215, 108] width 59 height 26
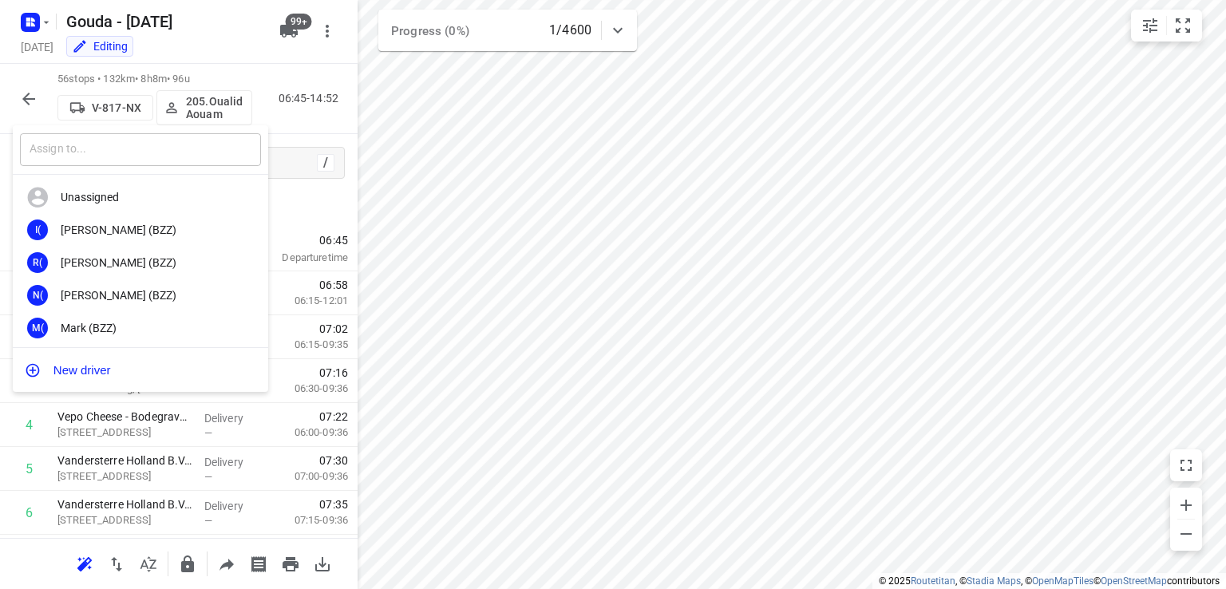
click at [198, 146] on input "text" at bounding box center [140, 149] width 241 height 33
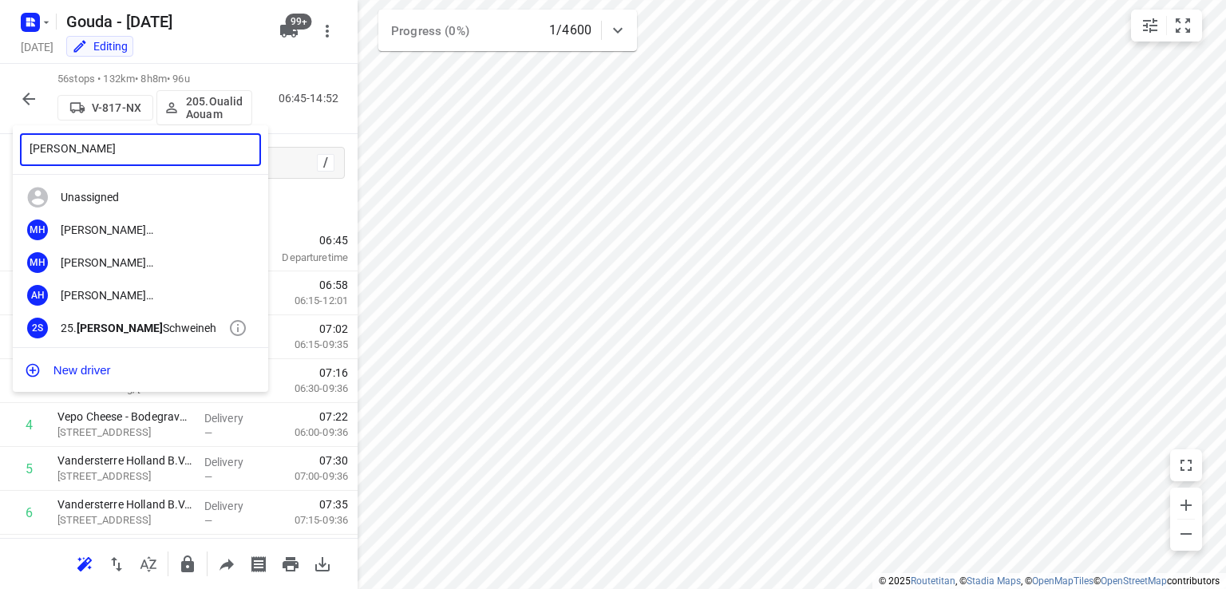
type input "hassan"
click at [155, 333] on div "25. Hassan Schweineh" at bounding box center [145, 328] width 168 height 13
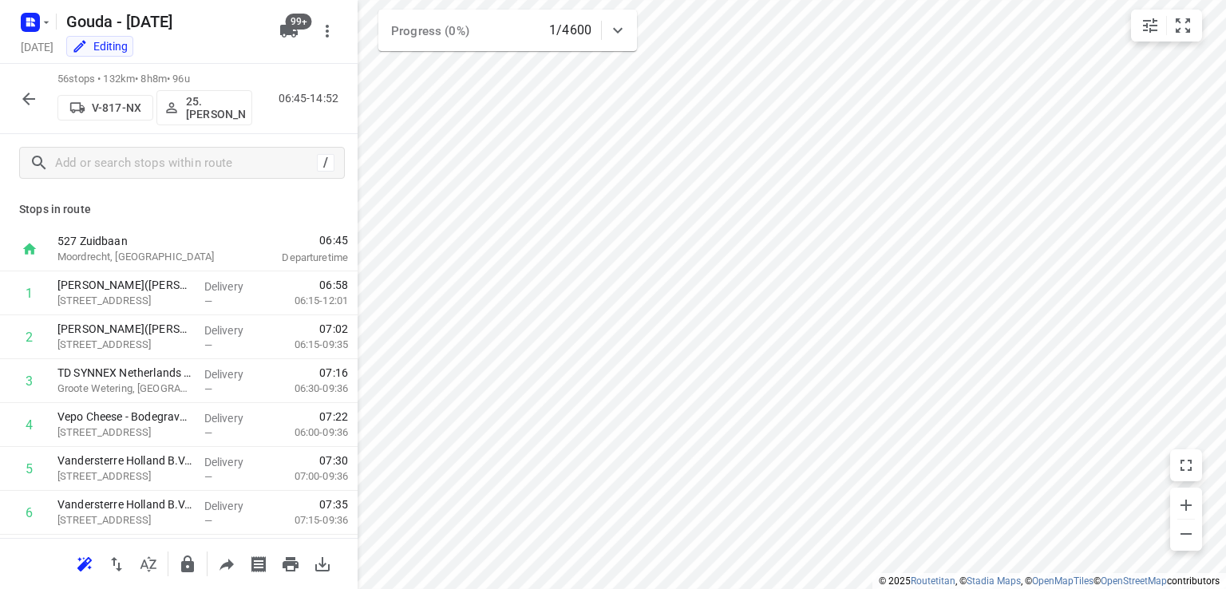
click at [31, 97] on icon "button" at bounding box center [28, 98] width 19 height 19
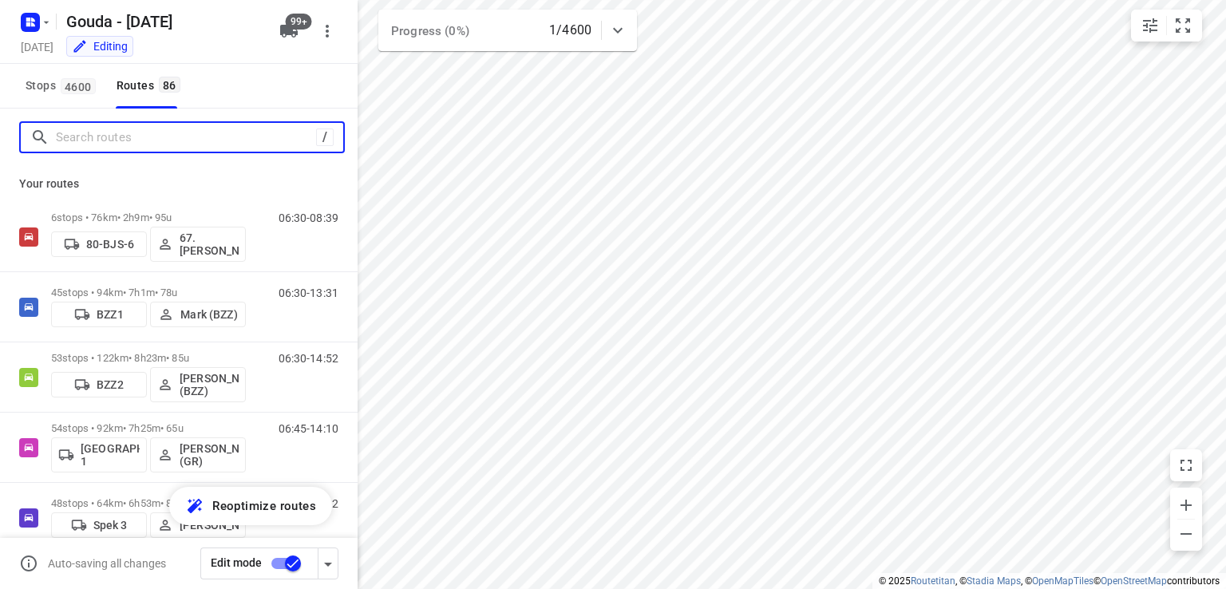
click at [157, 144] on input "Search routes" at bounding box center [186, 137] width 260 height 25
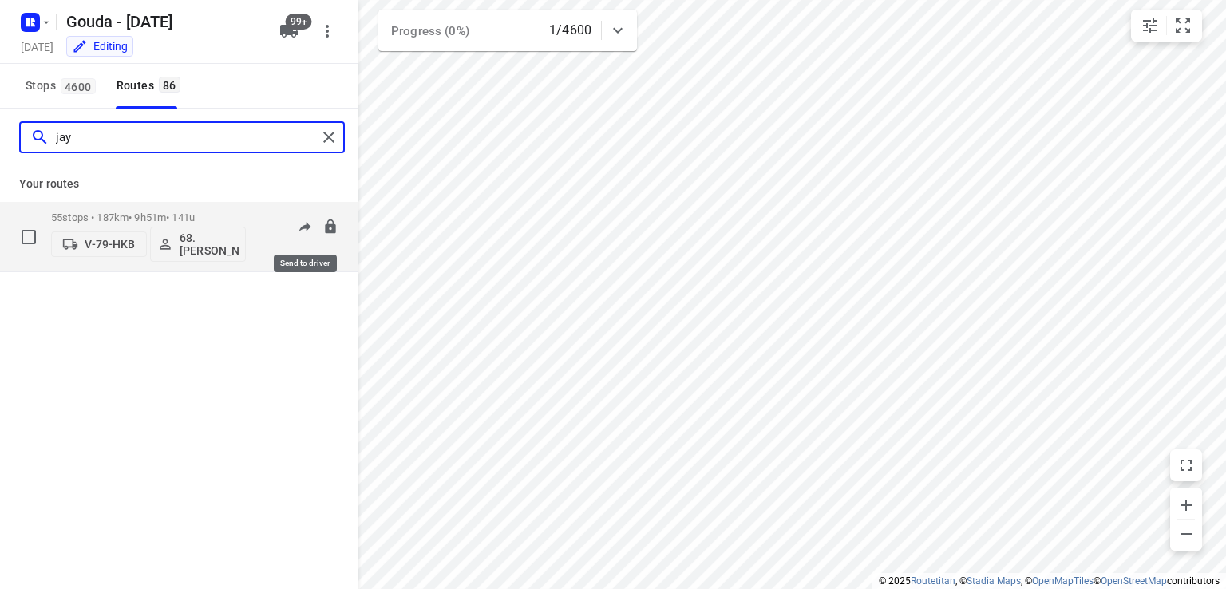
type input "jay"
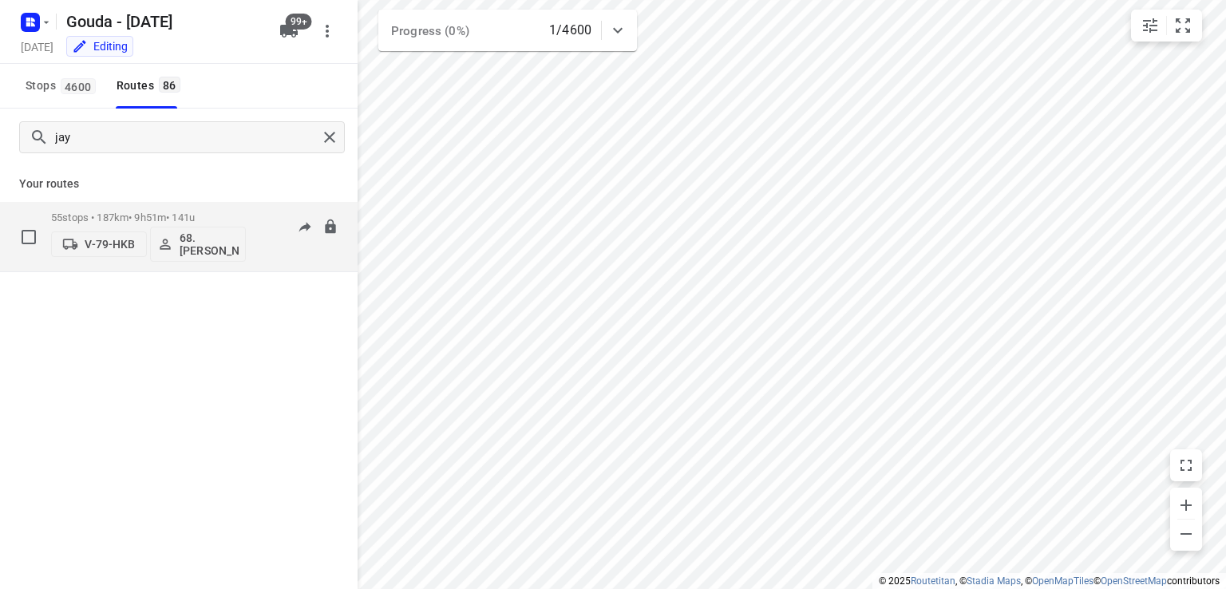
click at [299, 247] on div "06:30-16:20" at bounding box center [299, 241] width 80 height 58
click at [181, 216] on p "55 stops • 187km • 9h51m • 141u" at bounding box center [148, 218] width 195 height 12
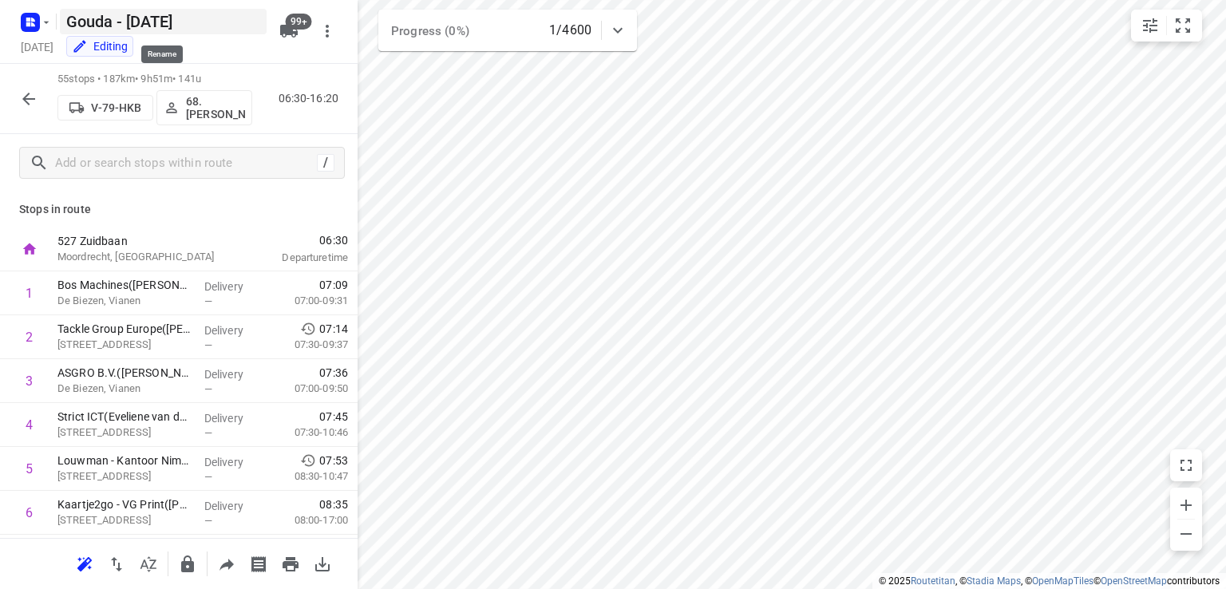
click at [224, 18] on h5 "Gouda - [DATE]" at bounding box center [163, 22] width 207 height 26
click at [243, 52] on div "Editing" at bounding box center [166, 48] width 213 height 18
click at [247, 50] on div "Editing" at bounding box center [166, 48] width 213 height 18
click at [246, 50] on div "Editing" at bounding box center [166, 48] width 213 height 18
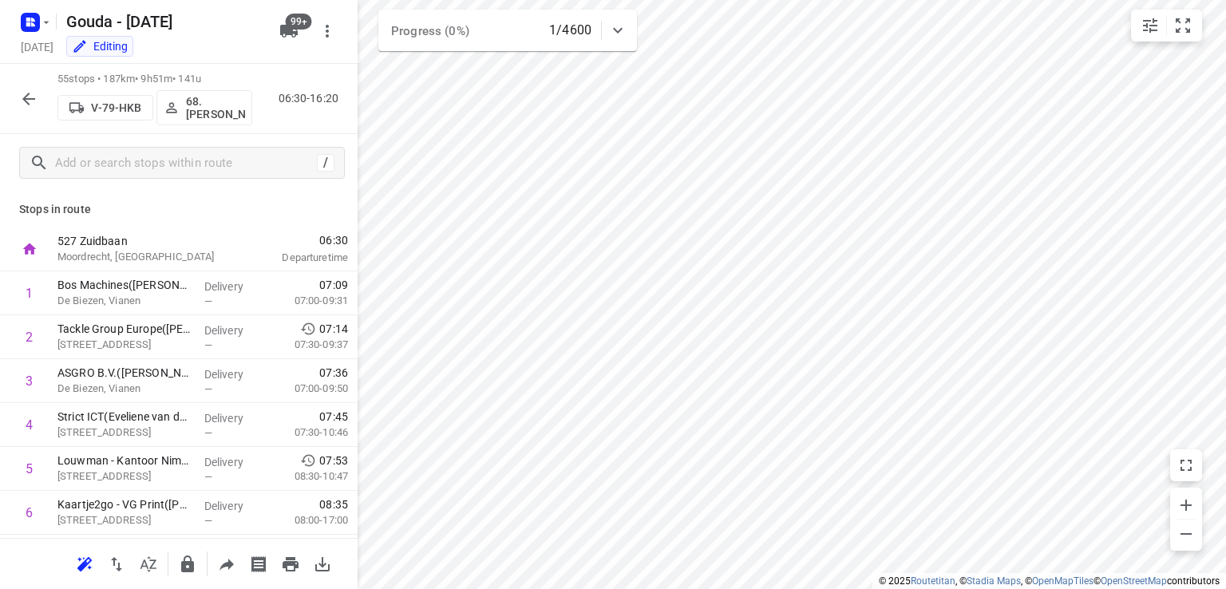
click at [249, 48] on div "Editing" at bounding box center [166, 48] width 213 height 18
click at [220, 112] on p "25. Hassan Schweineh" at bounding box center [215, 108] width 59 height 26
click at [212, 109] on p "25. Hassan Schweineh" at bounding box center [215, 108] width 59 height 26
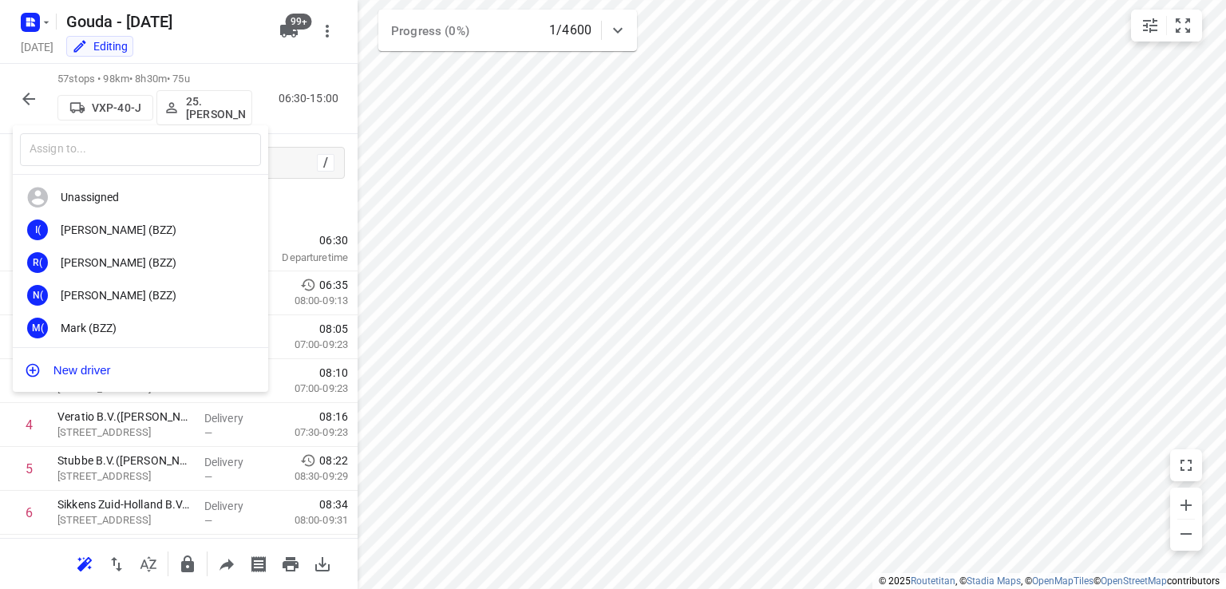
click at [211, 109] on div at bounding box center [613, 294] width 1226 height 589
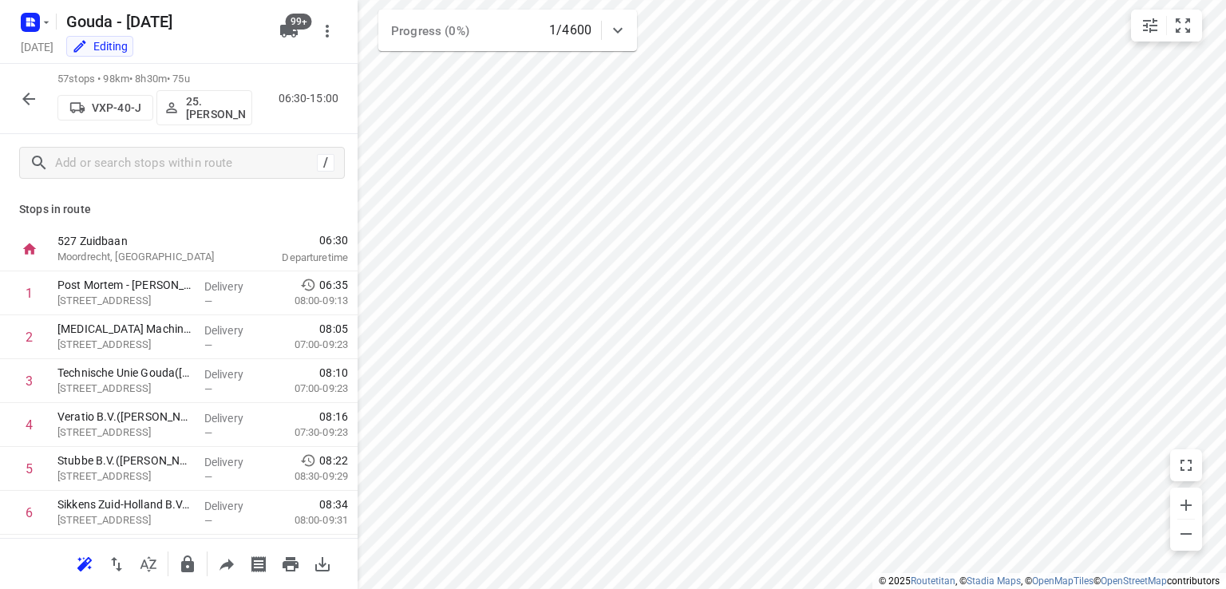
click at [205, 109] on p "25. Hassan Schweineh" at bounding box center [215, 108] width 59 height 26
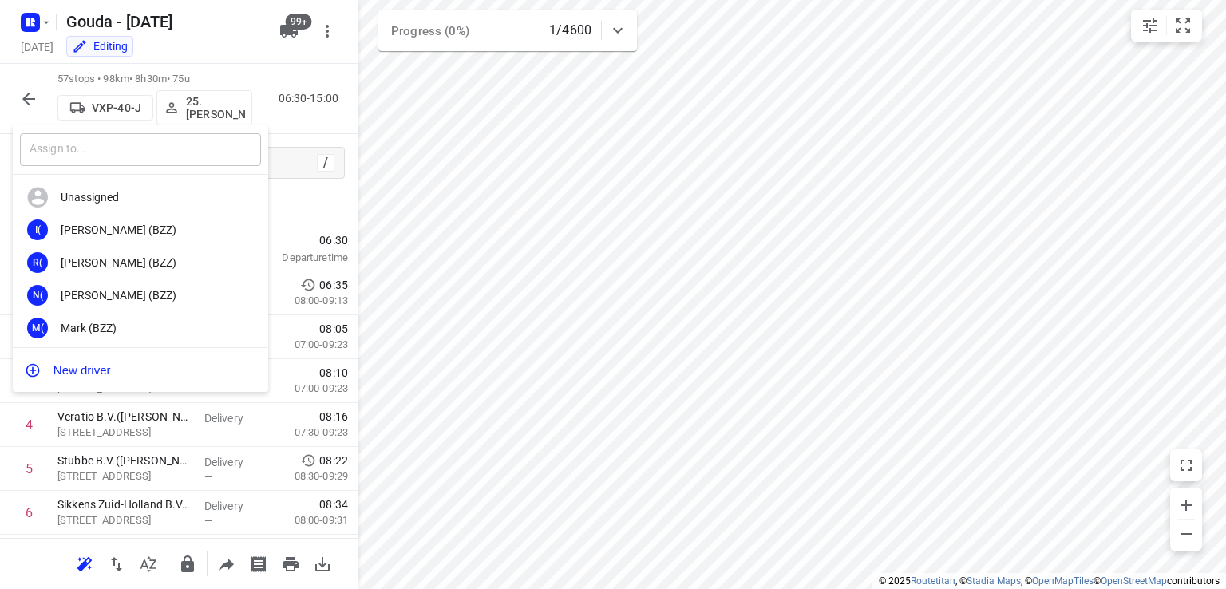
click at [188, 151] on input "text" at bounding box center [140, 149] width 241 height 33
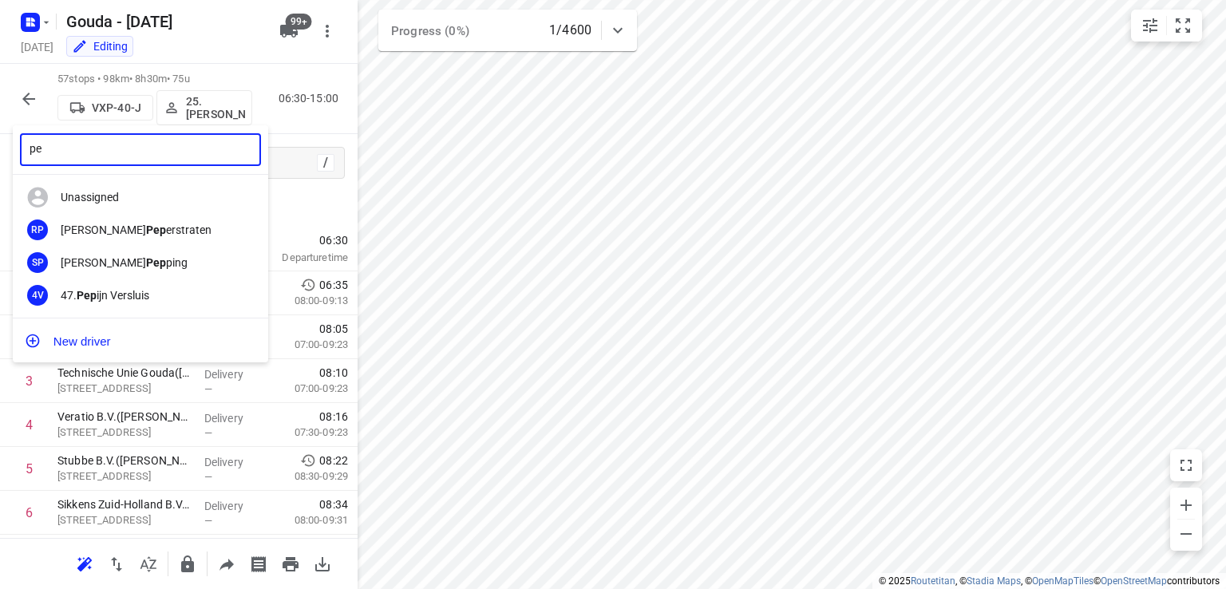
type input "p"
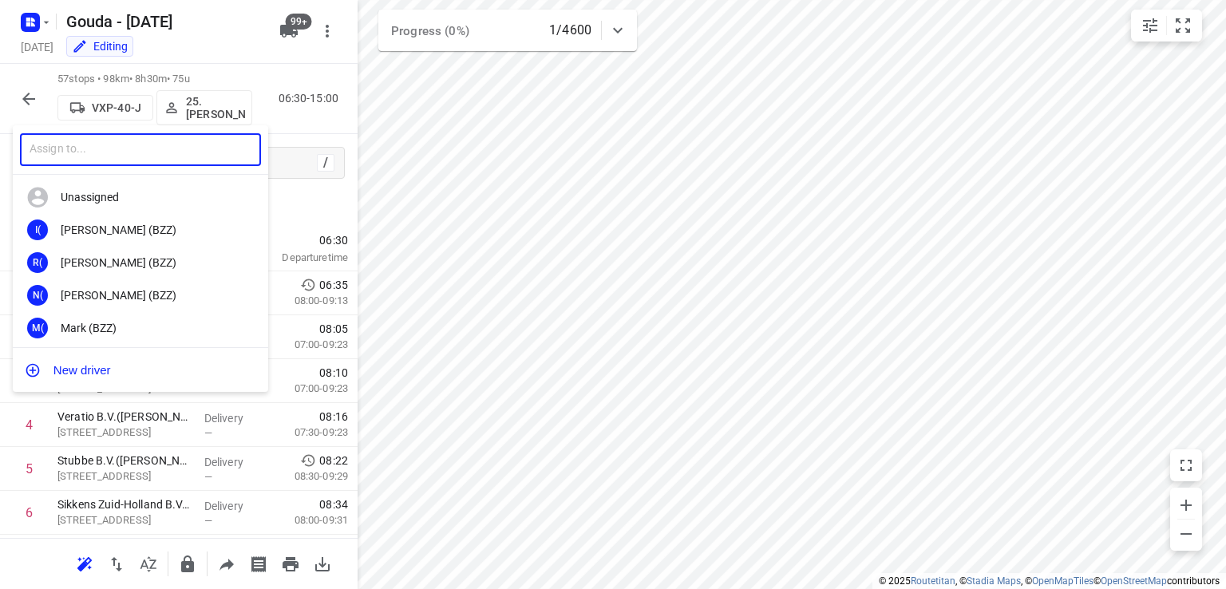
click at [172, 157] on input "text" at bounding box center [140, 149] width 241 height 33
click at [30, 154] on input "text" at bounding box center [140, 149] width 241 height 33
click at [48, 151] on input "text" at bounding box center [140, 149] width 241 height 33
click at [57, 149] on input "jay" at bounding box center [140, 149] width 241 height 33
click at [168, 143] on input "jay" at bounding box center [140, 149] width 241 height 33
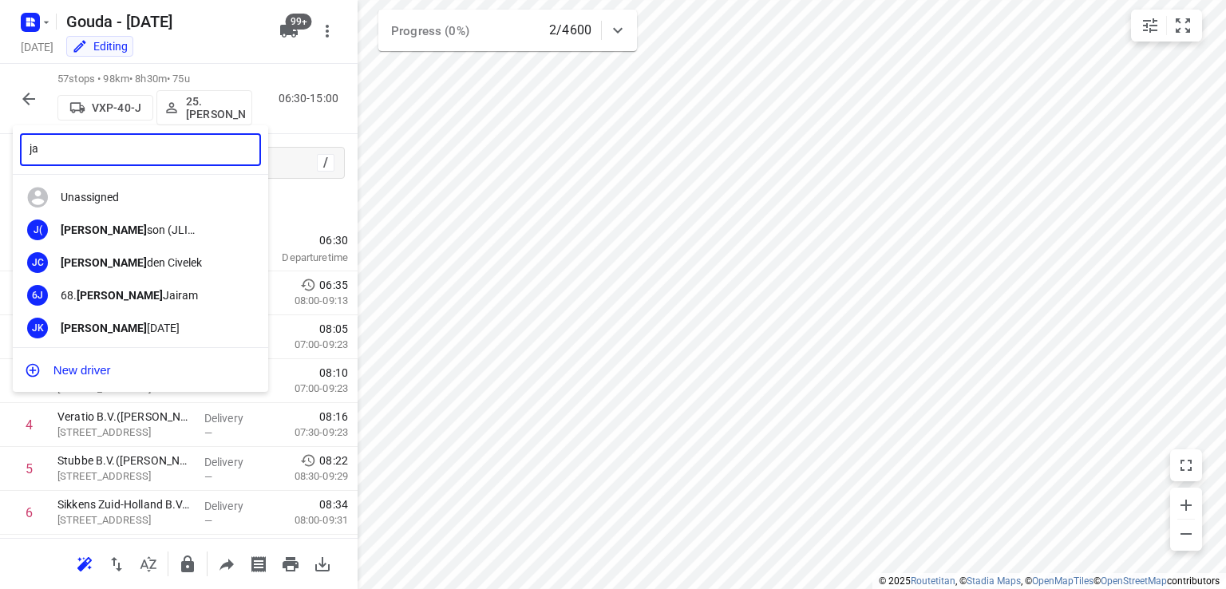
type input "j"
click at [34, 101] on div at bounding box center [613, 294] width 1226 height 589
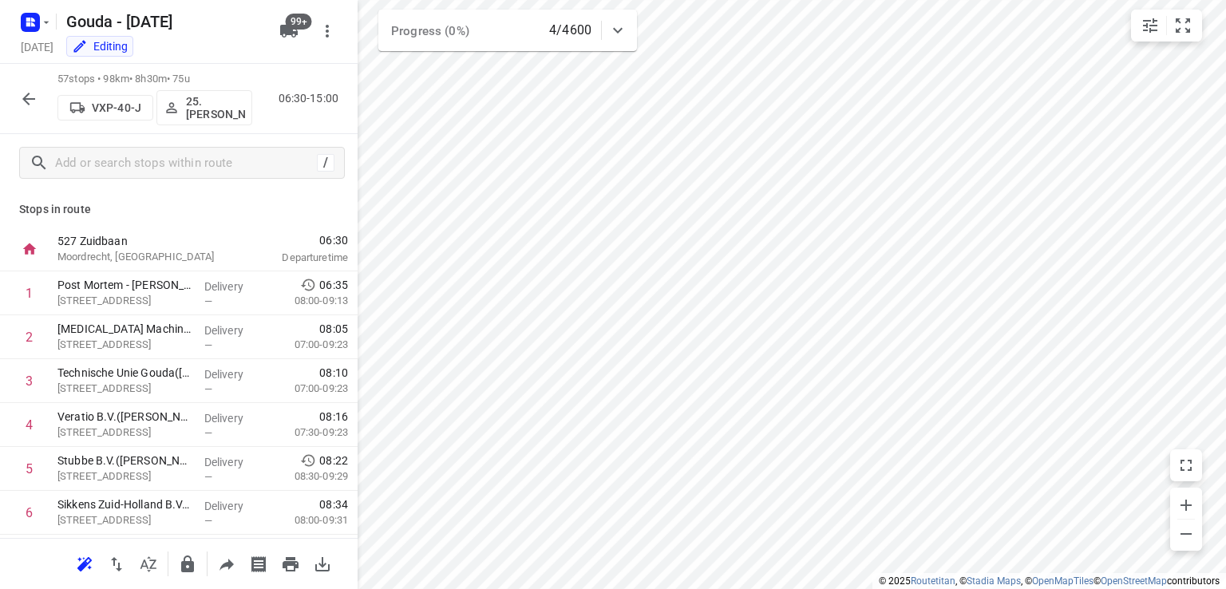
click at [32, 101] on div "​ Unassigned I( Ismail (BZZ) R( Ronan (BZZ) N( Nolan (BZZ) M( Mark (BZZ) F( Fur…" at bounding box center [613, 294] width 1226 height 589
click at [28, 97] on icon "button" at bounding box center [28, 98] width 19 height 19
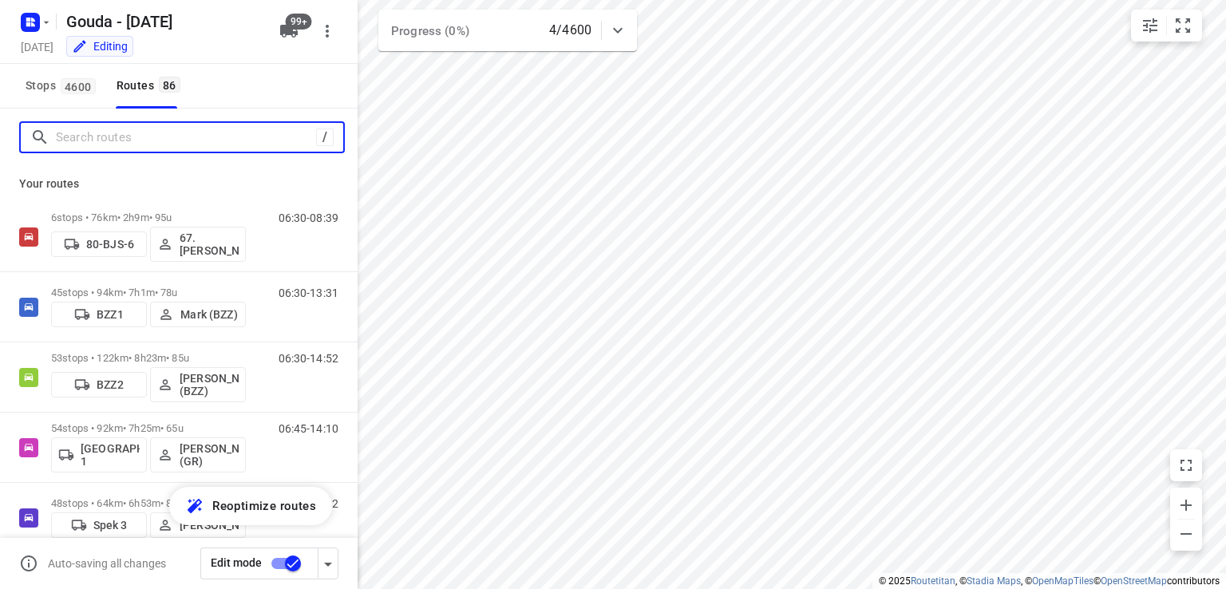
click at [79, 145] on input "Search routes" at bounding box center [186, 137] width 260 height 25
click at [105, 136] on input "anouar" at bounding box center [199, 137] width 287 height 25
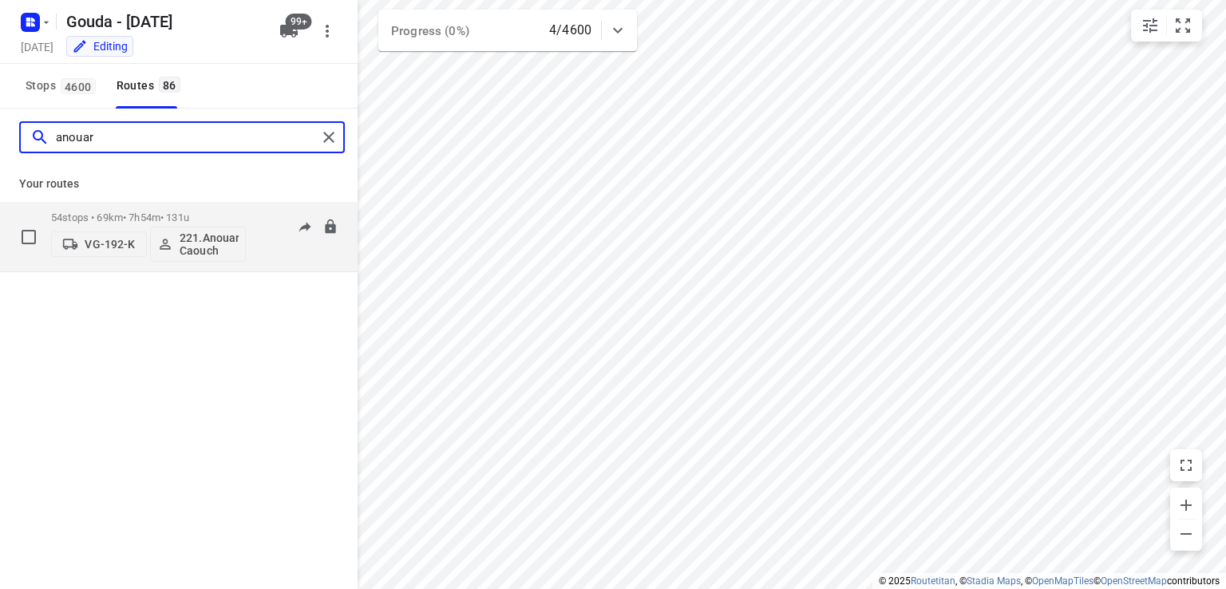
type input "anouar"
click at [215, 249] on p "221.Anouar Caouch" at bounding box center [209, 245] width 59 height 26
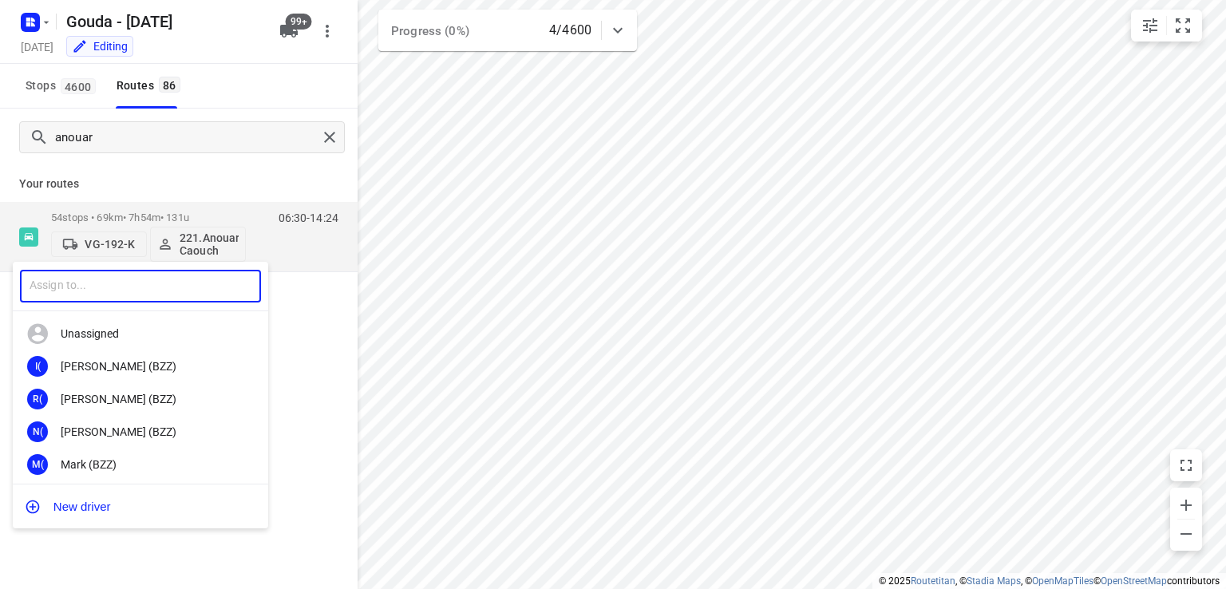
click at [100, 279] on input "text" at bounding box center [140, 286] width 241 height 33
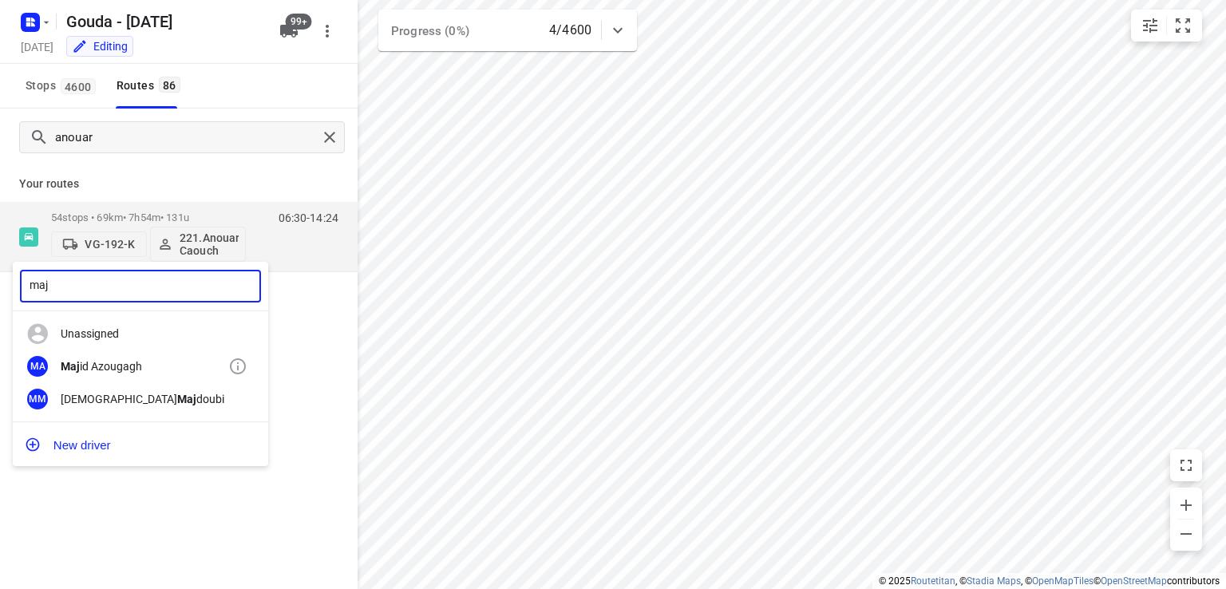
type input "maj"
click at [154, 368] on div "Maj id Azougagh" at bounding box center [145, 366] width 168 height 13
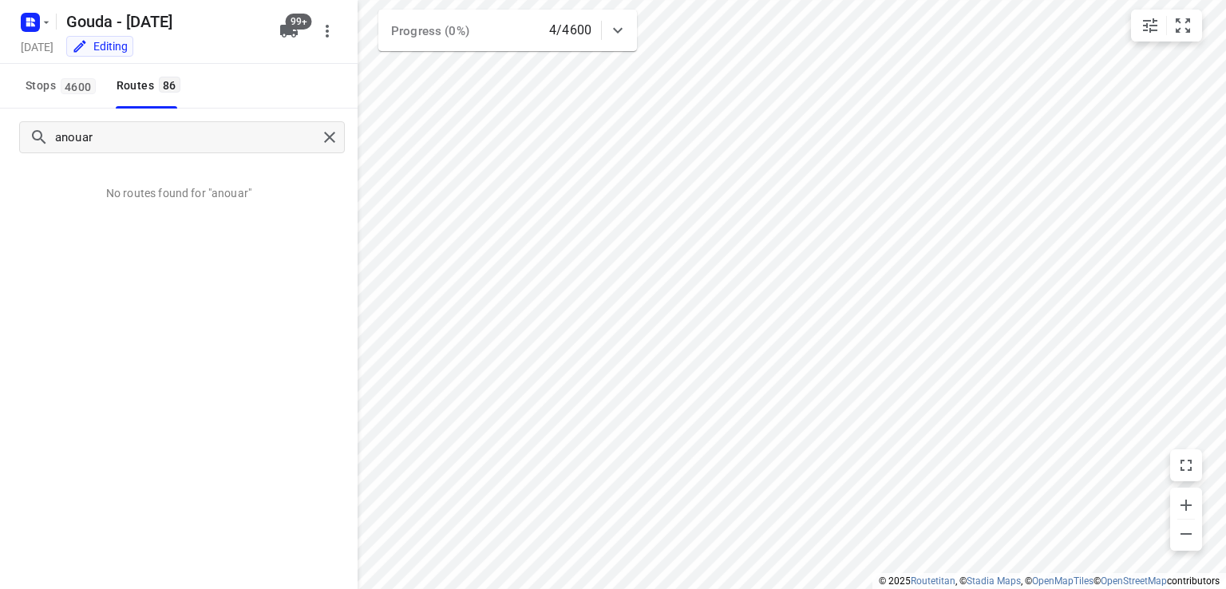
click at [313, 100] on div "Stops 4600 Routes 86" at bounding box center [179, 86] width 358 height 45
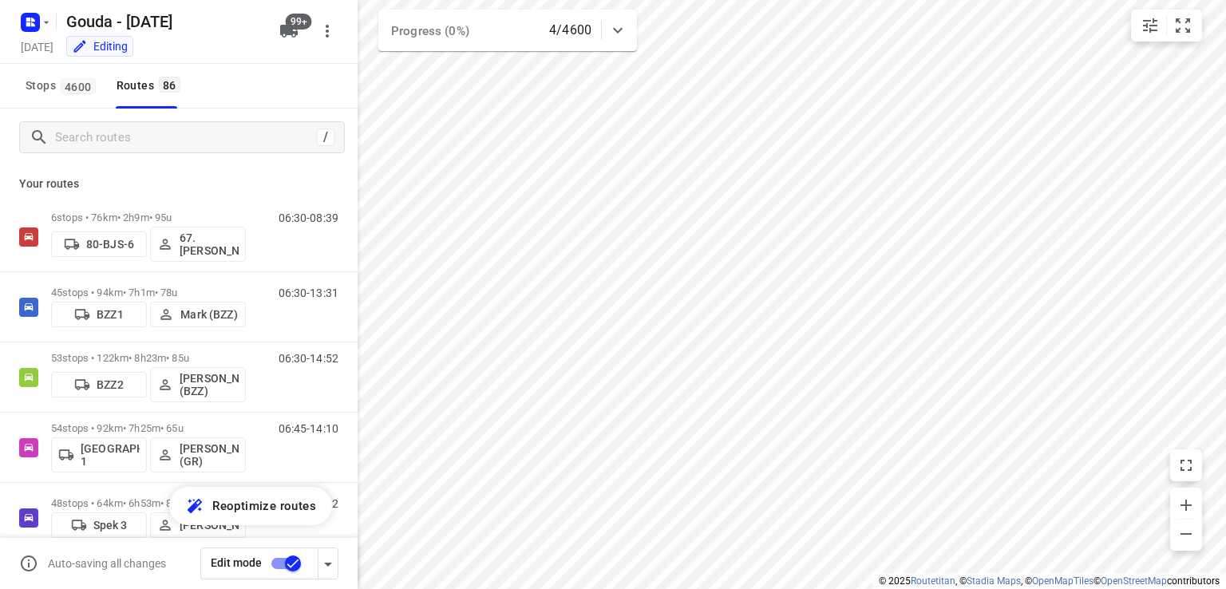
click at [284, 93] on div "Stops 4600 Routes 86" at bounding box center [179, 86] width 358 height 45
drag, startPoint x: 310, startPoint y: 100, endPoint x: 316, endPoint y: 109, distance: 11.5
click at [313, 101] on div "Stops 4600 Routes 86" at bounding box center [179, 86] width 358 height 45
click at [317, 124] on div "/" at bounding box center [182, 137] width 326 height 32
click at [319, 97] on div "Stops 4600 Routes 86" at bounding box center [179, 86] width 358 height 45
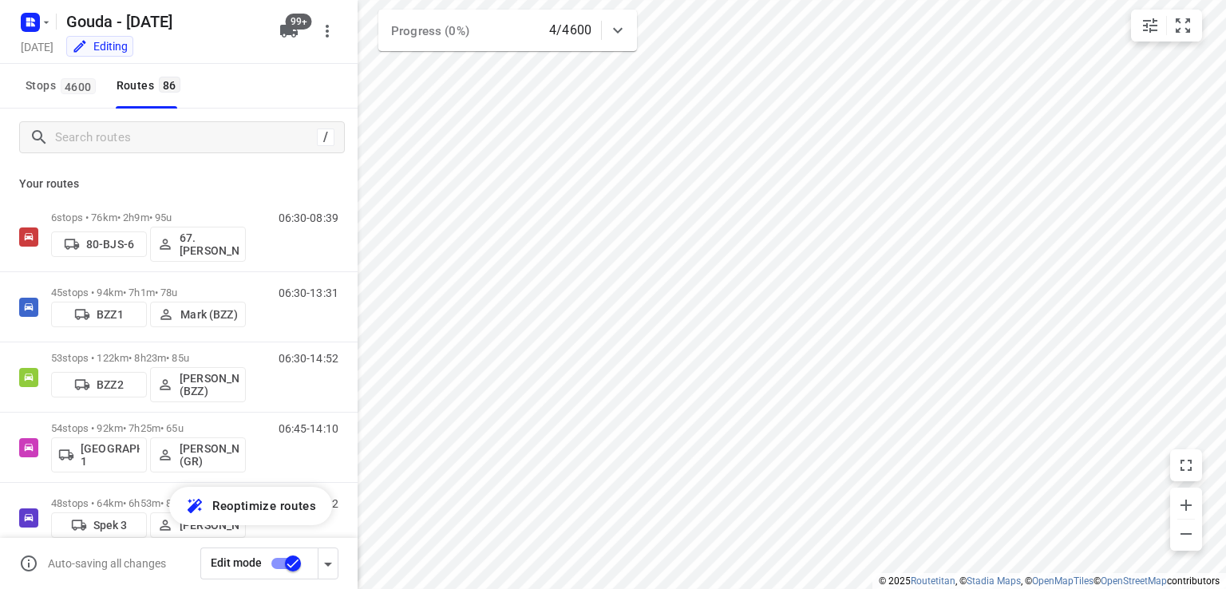
click at [319, 97] on div "Stops 4600 Routes 86" at bounding box center [179, 86] width 358 height 45
click at [188, 136] on input "Search routes" at bounding box center [186, 137] width 260 height 25
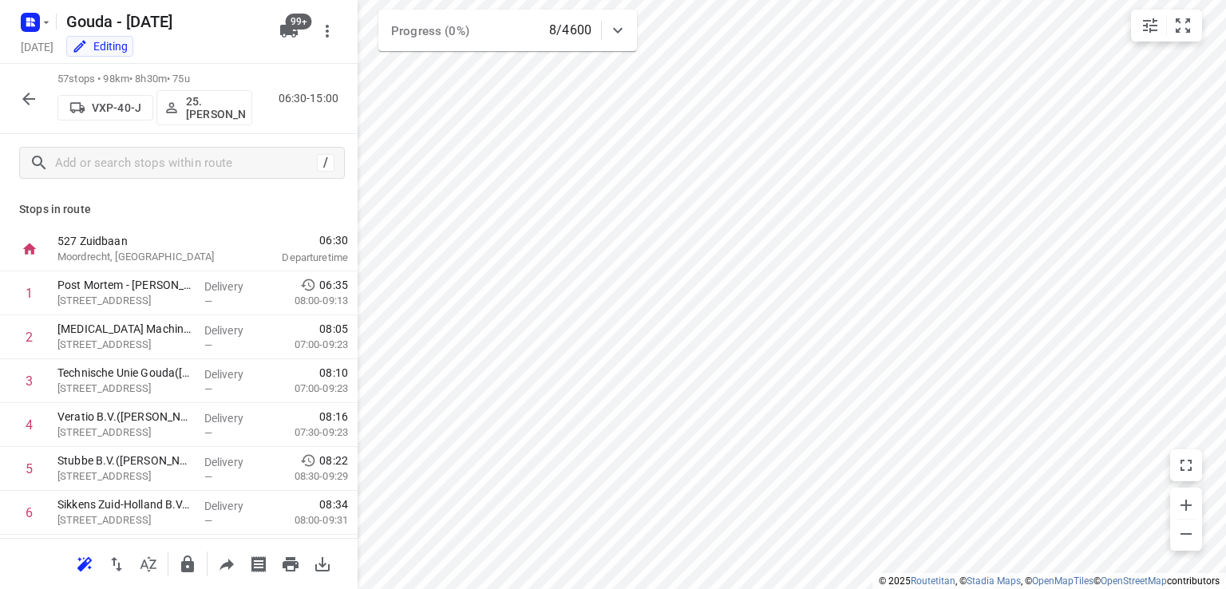
click at [213, 105] on p "25. Hassan Schweineh" at bounding box center [215, 108] width 59 height 26
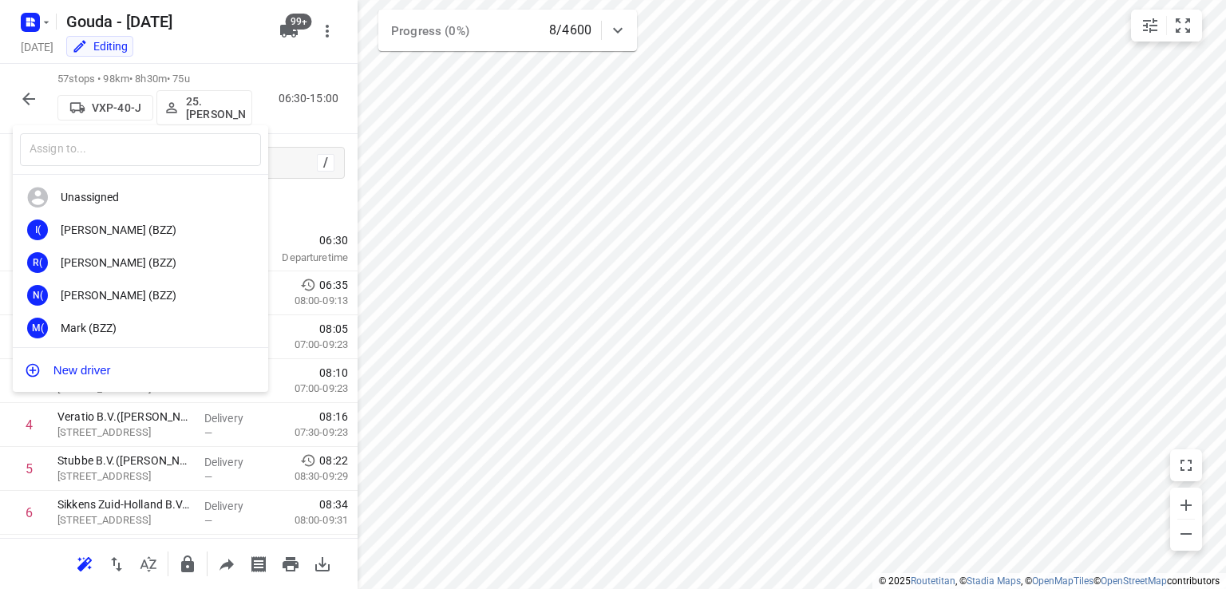
click at [220, 111] on div at bounding box center [613, 294] width 1226 height 589
click at [208, 146] on input "text" at bounding box center [140, 149] width 241 height 33
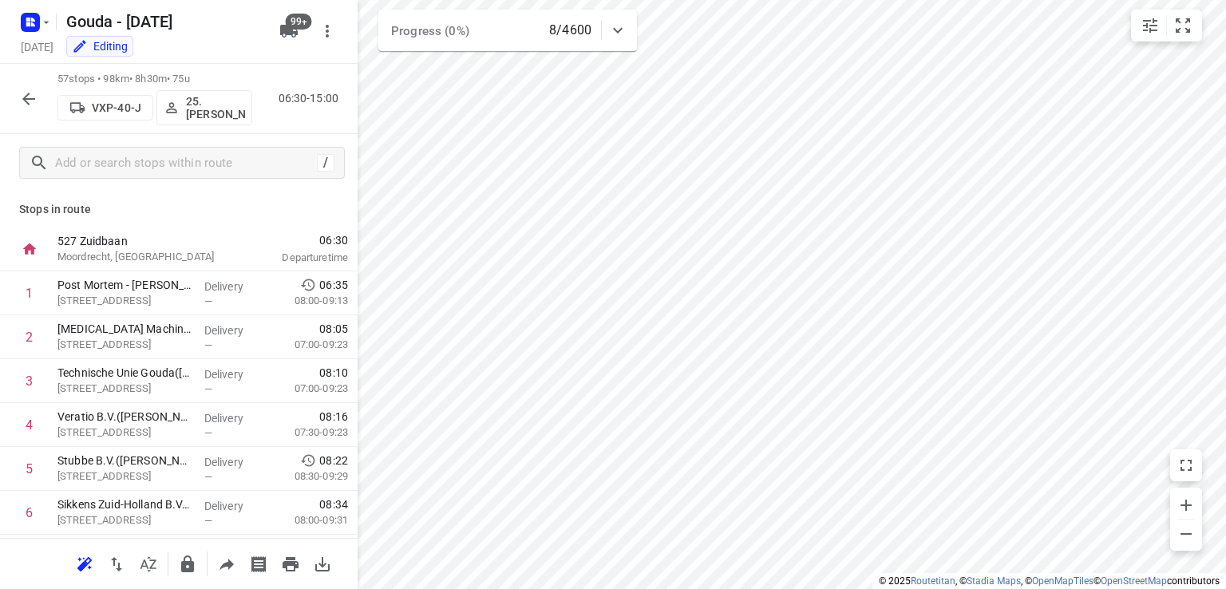
click at [216, 113] on p "25. Hassan Schweineh" at bounding box center [215, 108] width 59 height 26
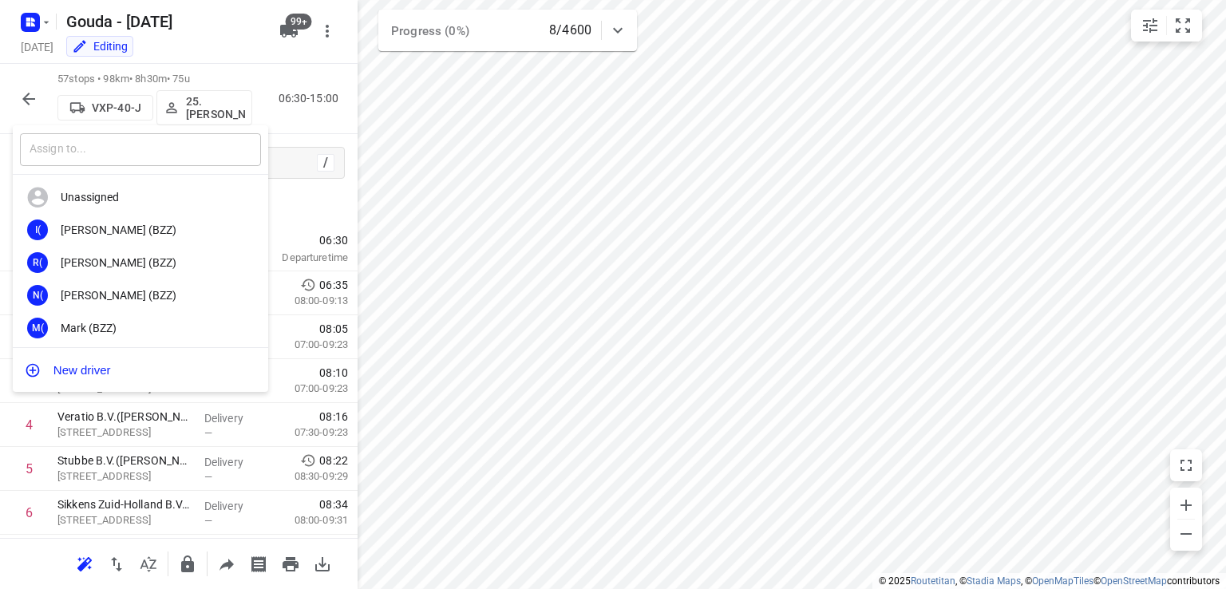
click at [181, 154] on input "text" at bounding box center [140, 149] width 241 height 33
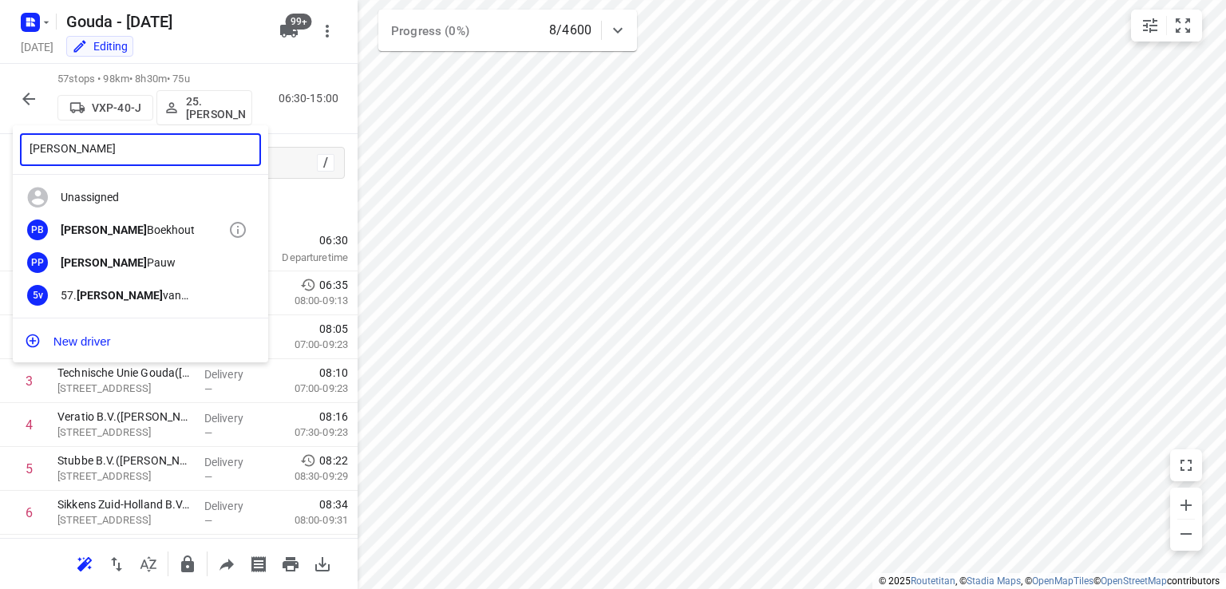
type input "patrick"
click at [144, 228] on div "Patrick Boekhout" at bounding box center [145, 230] width 168 height 13
click at [537, 184] on div "patrick ​ Unassigned PB Patrick Boekhout PP Patrick Pauw 5v 57. Patrick van Hoo…" at bounding box center [613, 294] width 1226 height 589
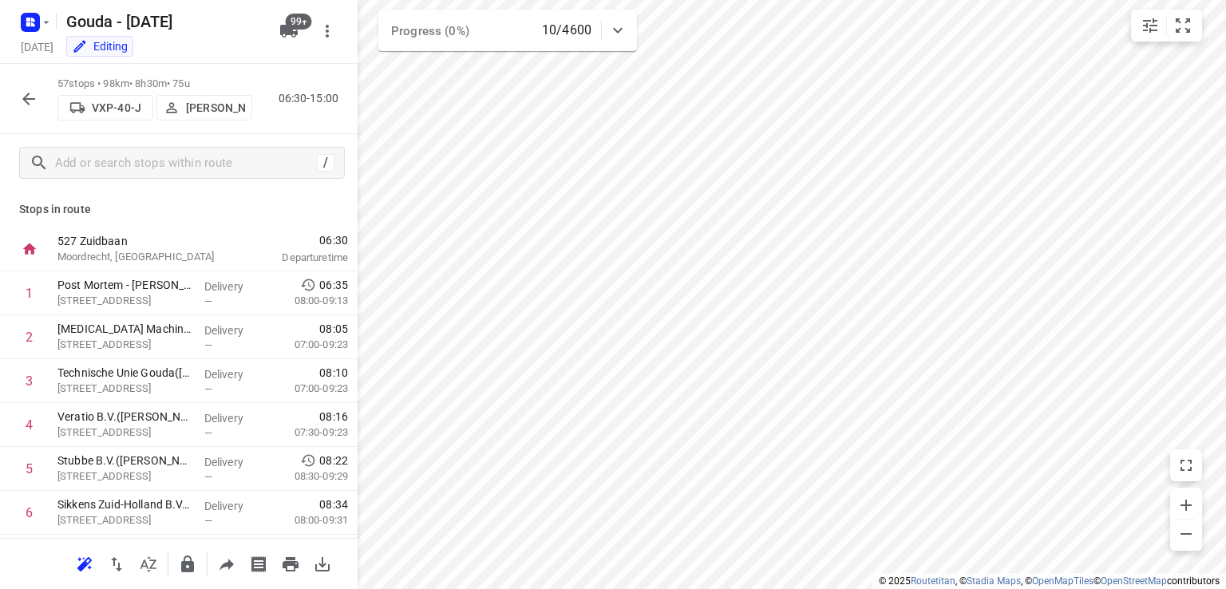
click at [32, 97] on icon "button" at bounding box center [28, 98] width 19 height 19
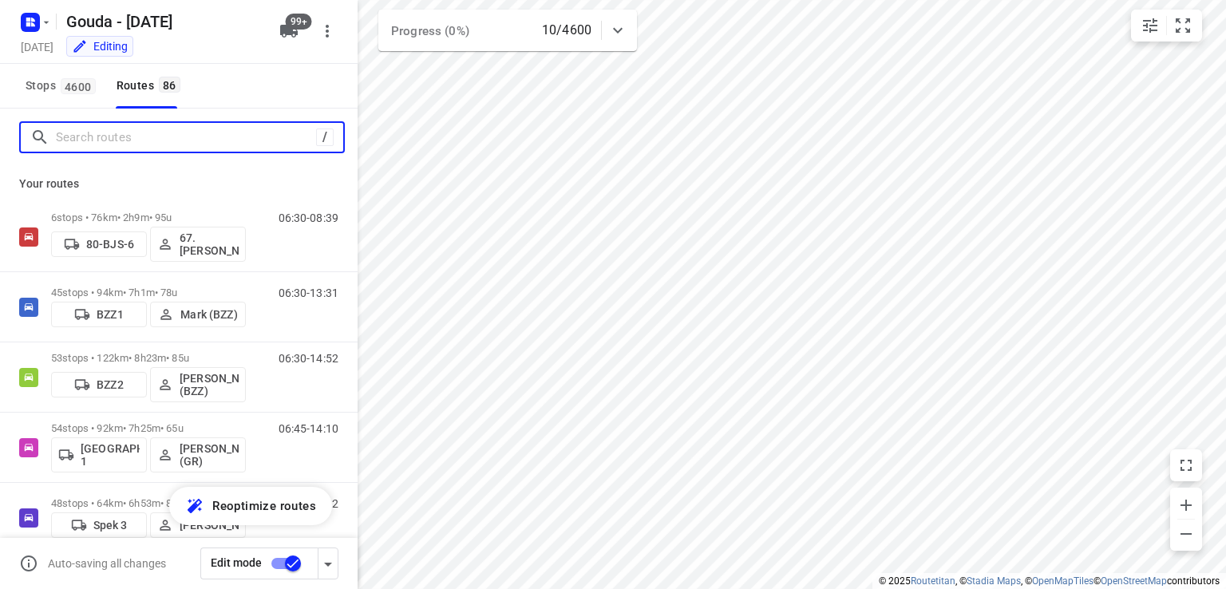
click at [125, 141] on input "Search routes" at bounding box center [186, 137] width 260 height 25
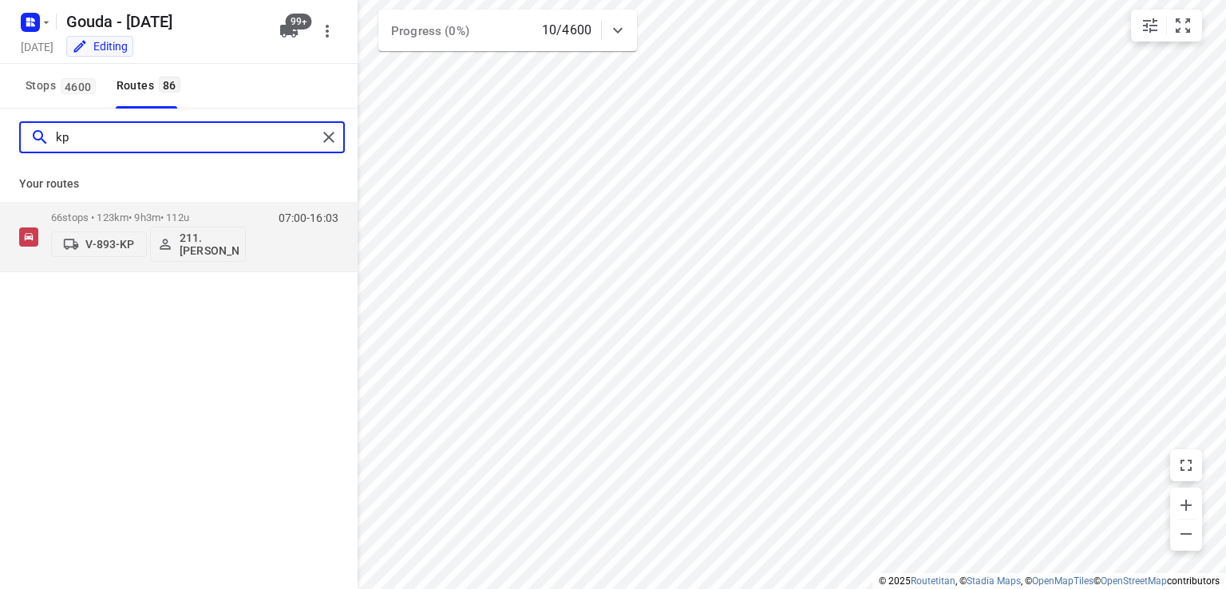
type input "k"
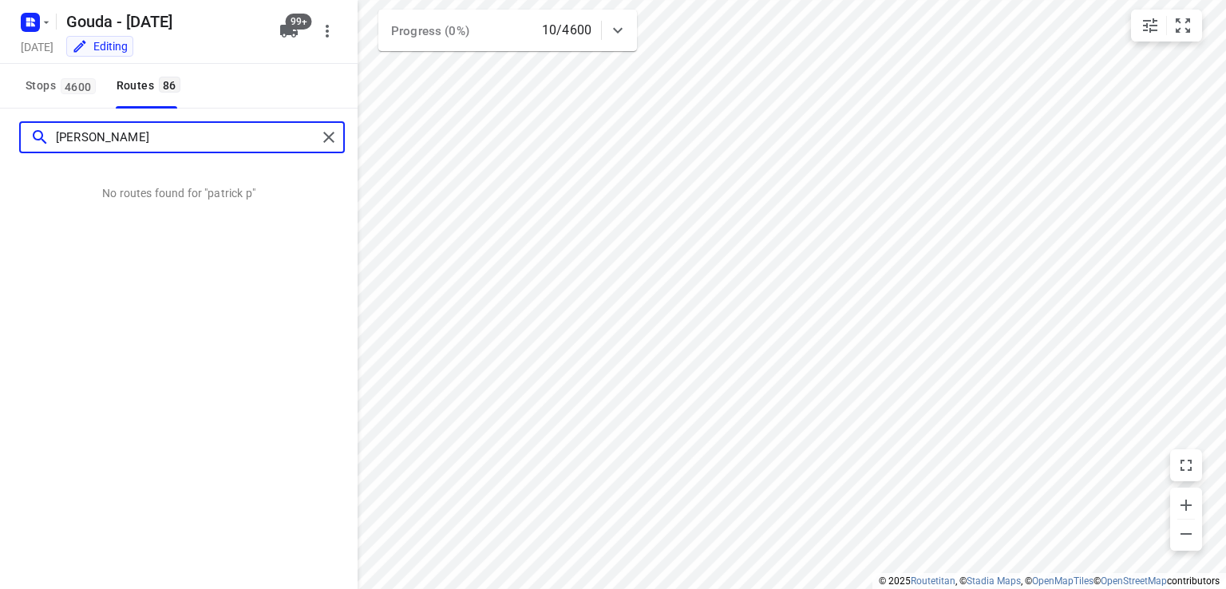
click at [96, 141] on input "patrick p" at bounding box center [186, 137] width 261 height 25
click at [137, 142] on input "patrick p" at bounding box center [186, 137] width 261 height 25
click at [128, 136] on input "patrick p" at bounding box center [186, 137] width 261 height 25
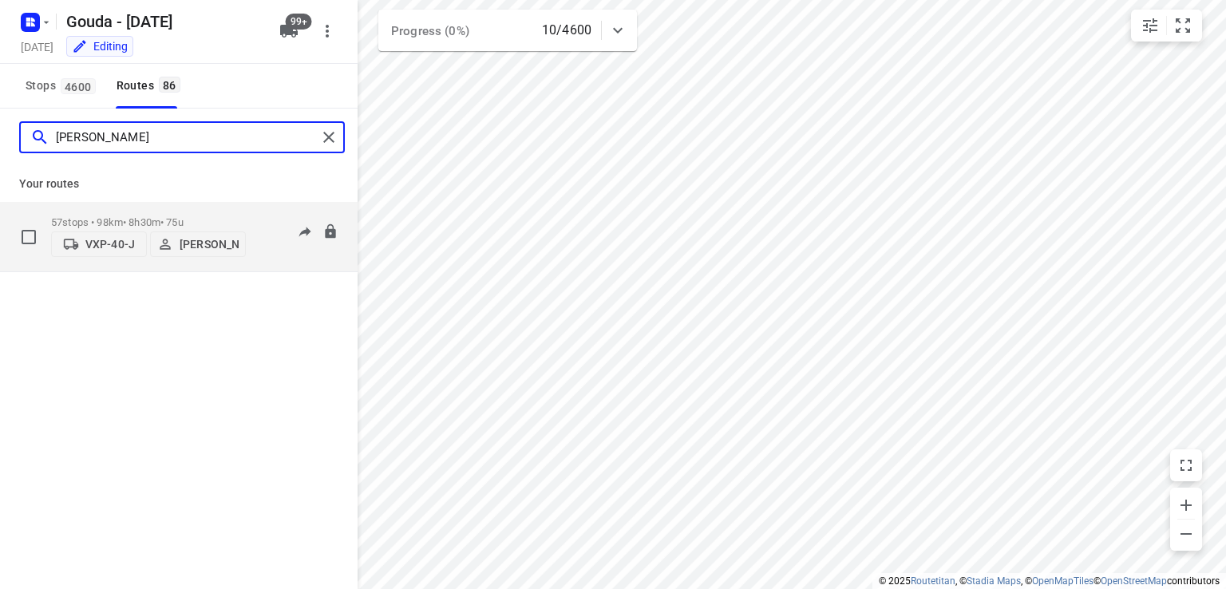
type input "patrick"
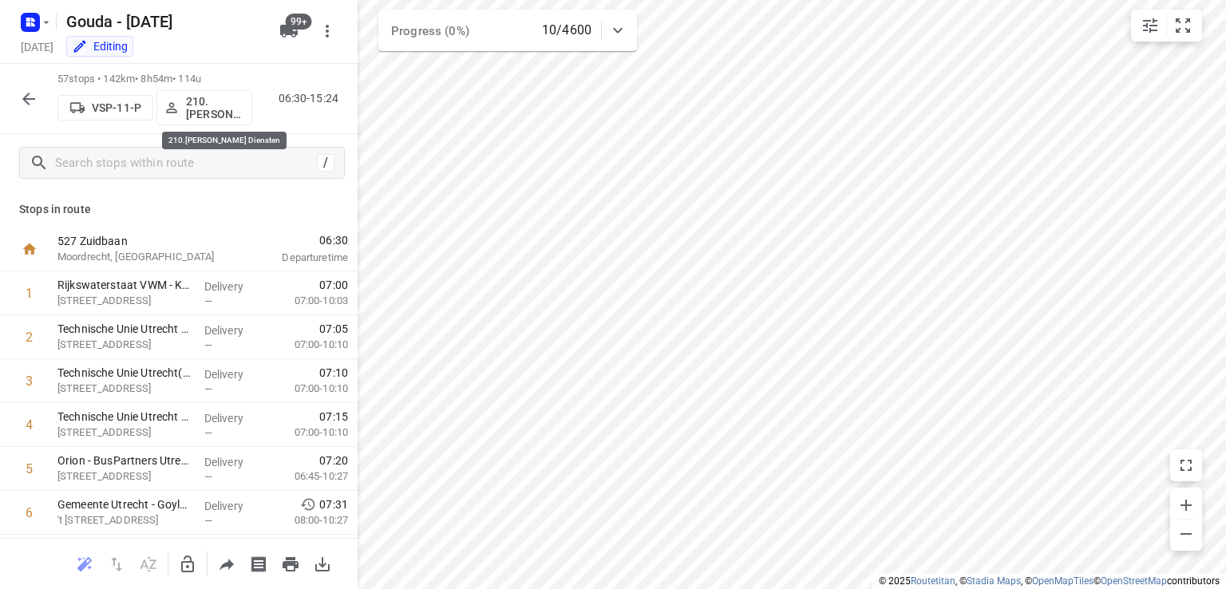
click at [221, 105] on p "210.Anass Gagel Diensten" at bounding box center [215, 108] width 59 height 26
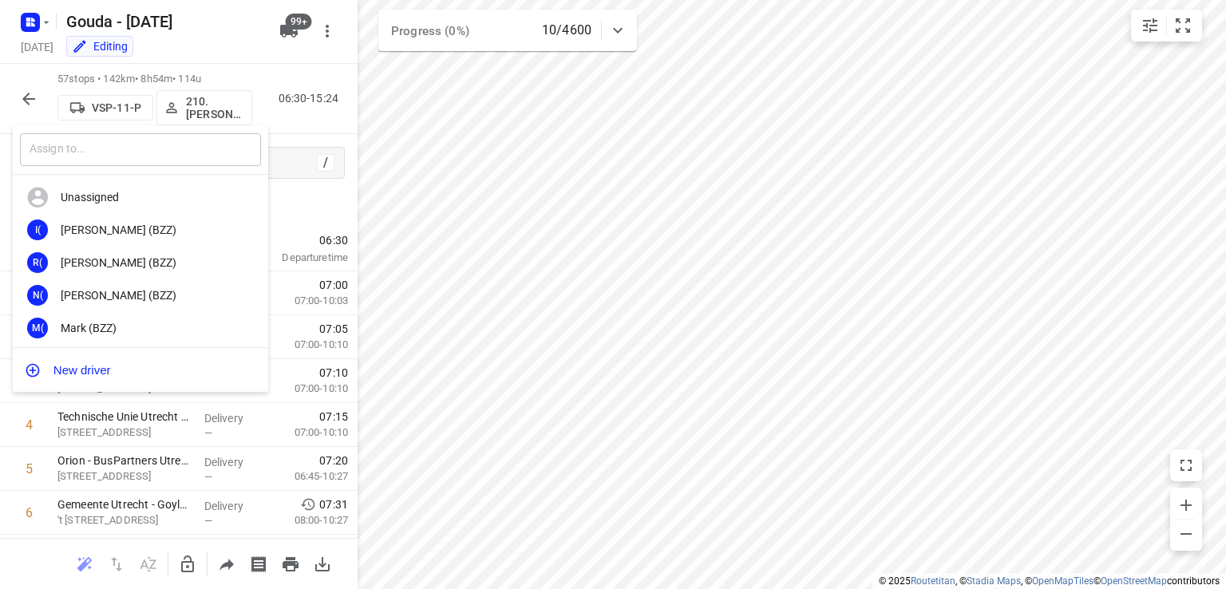
click at [178, 148] on input "text" at bounding box center [140, 149] width 241 height 33
click at [176, 151] on input "text" at bounding box center [140, 149] width 241 height 33
click at [180, 145] on input "sem weenk" at bounding box center [140, 149] width 241 height 33
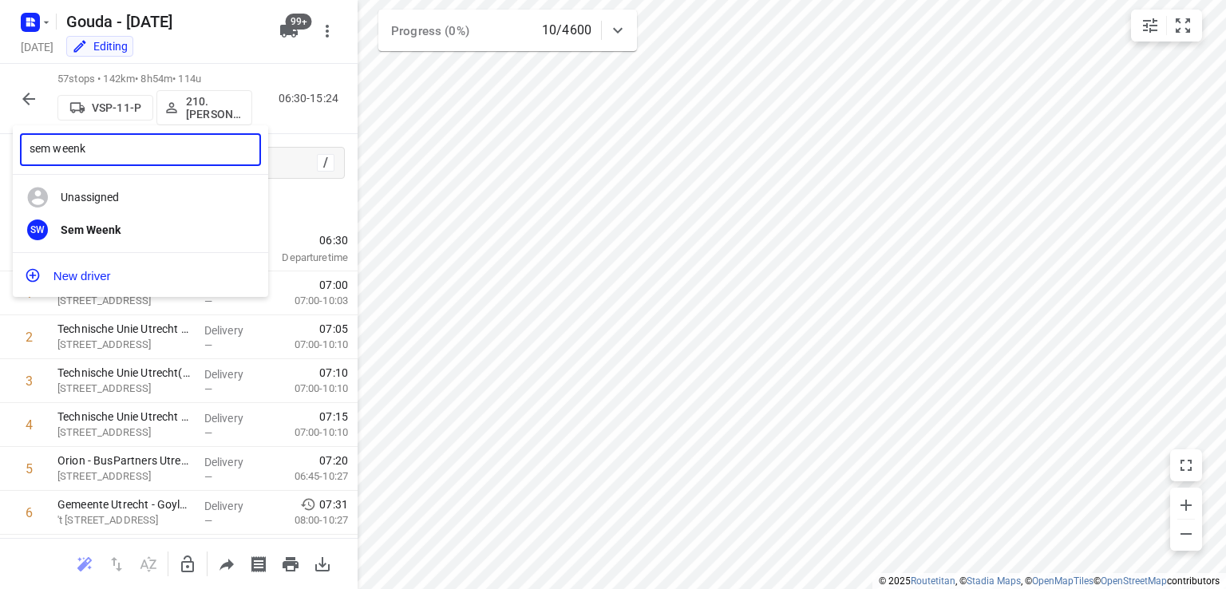
click at [105, 145] on input "sem weenk" at bounding box center [140, 149] width 241 height 33
type input "sem weenk"
click at [105, 232] on b "Sem Weenk" at bounding box center [91, 230] width 60 height 13
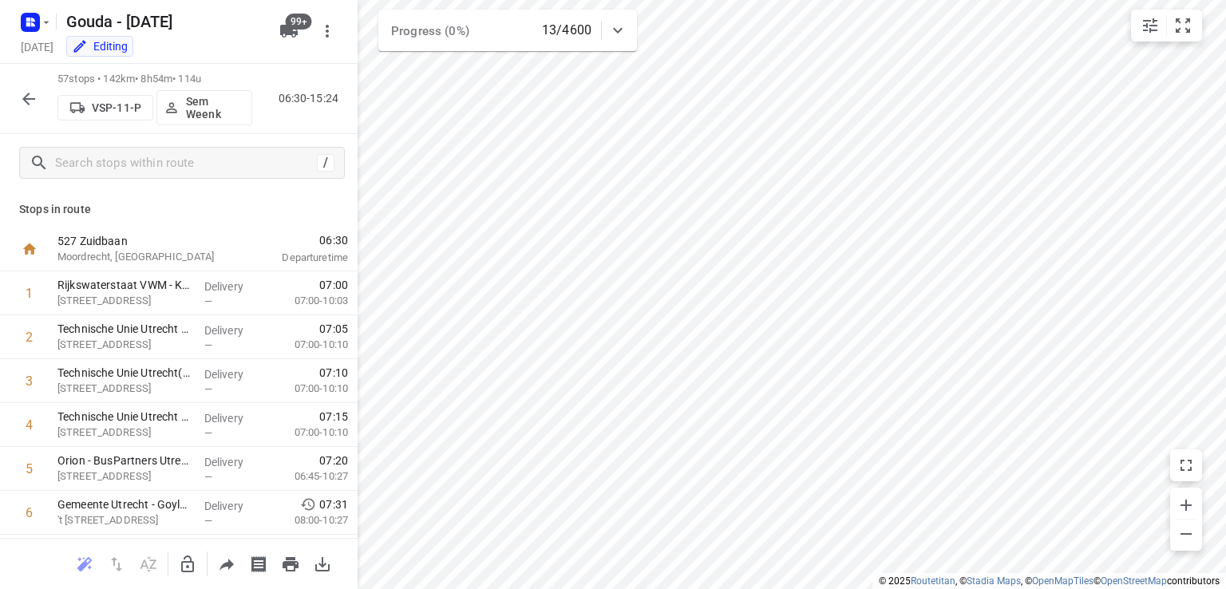
click at [2, 98] on div "57 stops • 142km • 8h54m • 114u VSP-11-P Sem Weenk 06:30-15:24" at bounding box center [179, 99] width 358 height 70
click at [22, 101] on icon "button" at bounding box center [28, 98] width 19 height 19
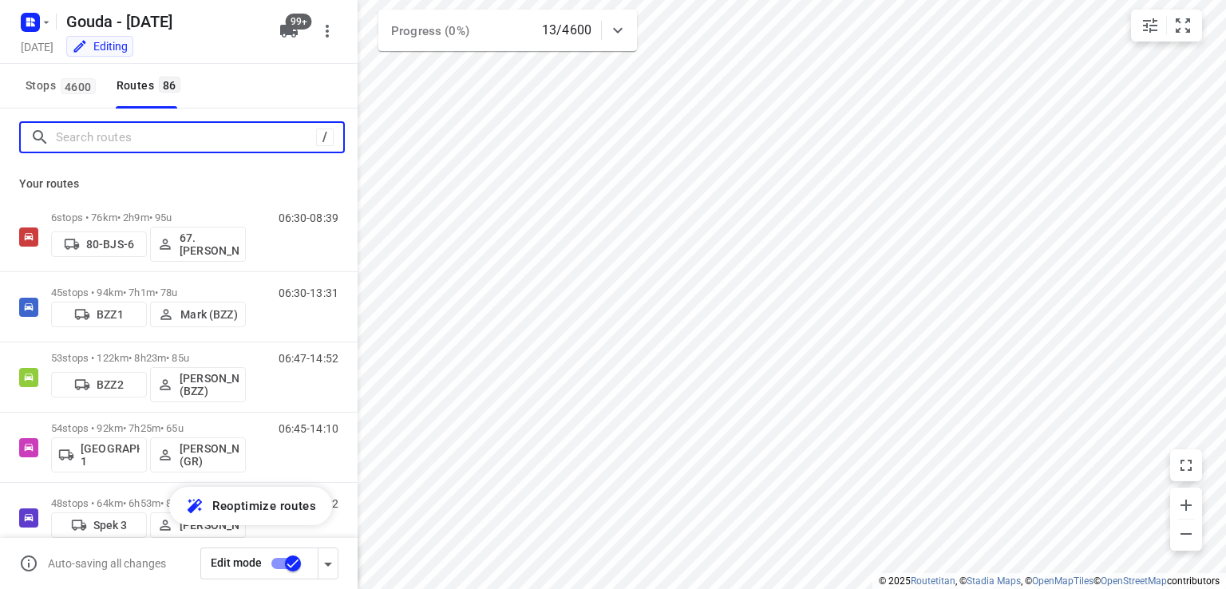
click at [93, 144] on input "Search routes" at bounding box center [186, 137] width 260 height 25
click at [100, 141] on input "Search routes" at bounding box center [186, 137] width 260 height 25
click at [100, 141] on input "Search routes" at bounding box center [199, 137] width 287 height 25
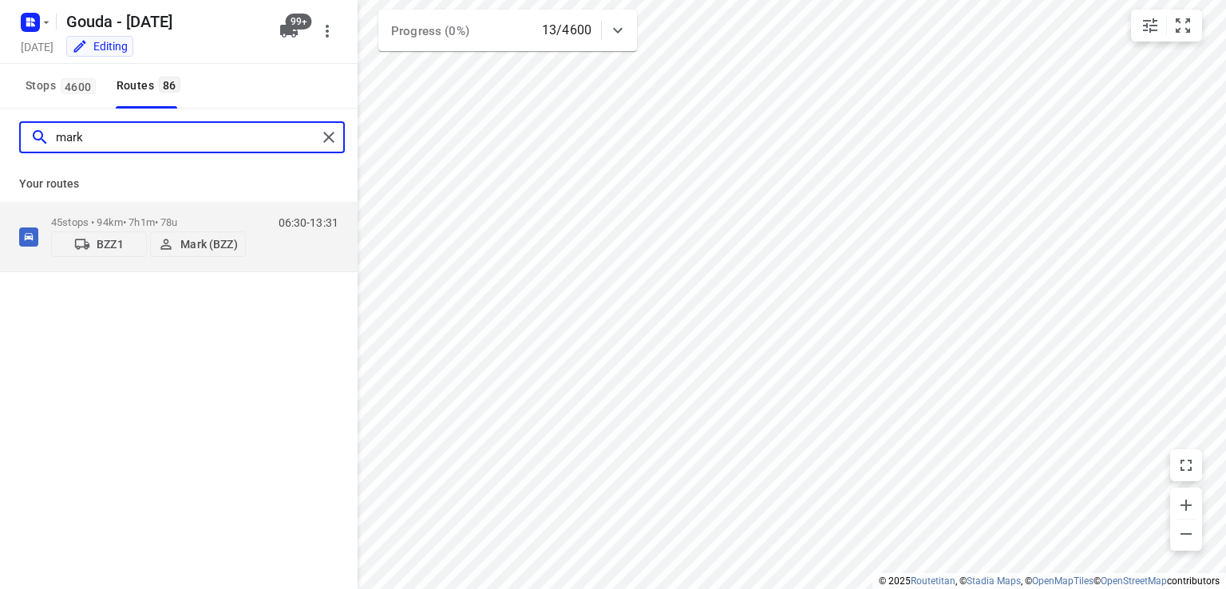
click at [105, 137] on input "mark" at bounding box center [186, 137] width 261 height 25
click at [105, 136] on input "mark" at bounding box center [186, 137] width 261 height 25
type input "mark"
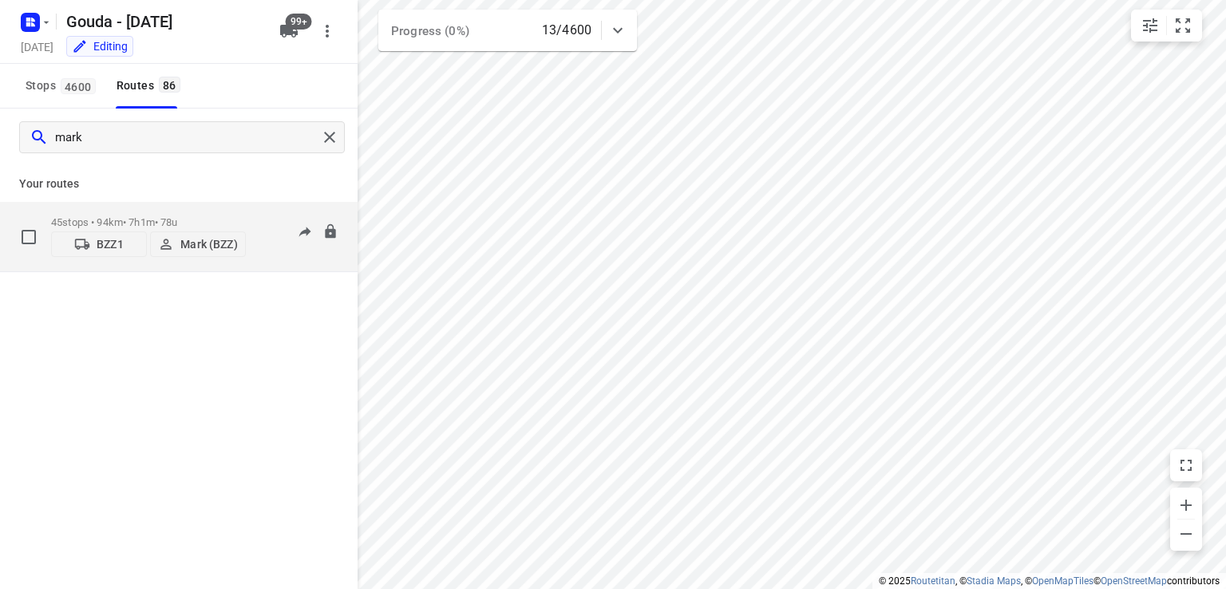
click at [204, 246] on p "Mark (BZZ)" at bounding box center [208, 244] width 57 height 13
click at [211, 247] on p "Mark (BZZ)" at bounding box center [208, 244] width 57 height 13
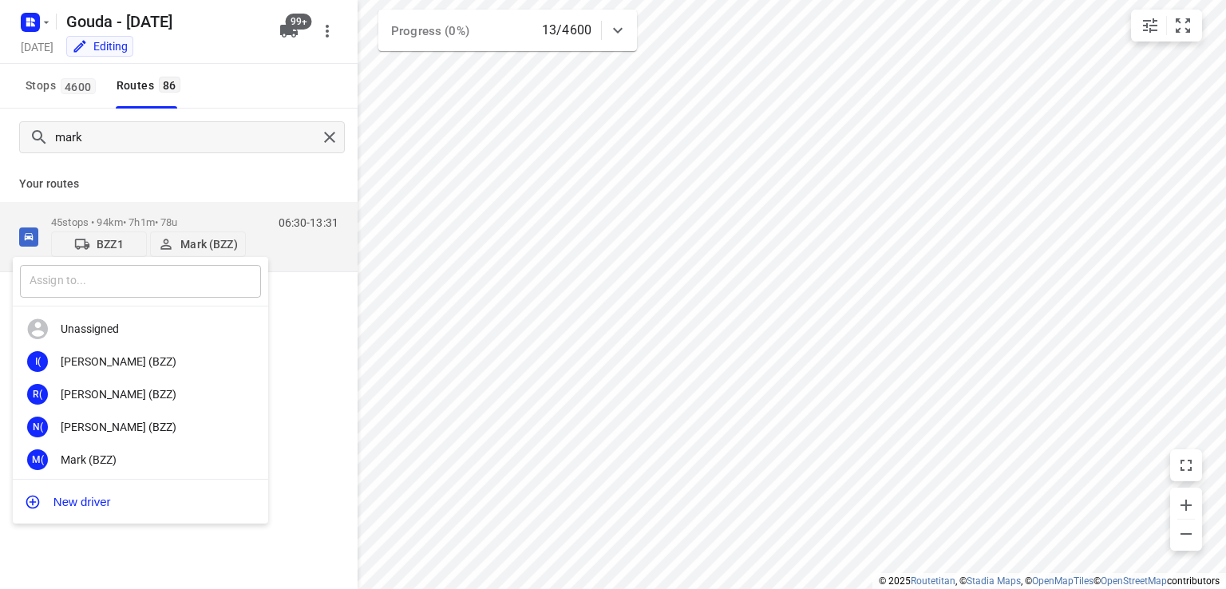
click at [176, 280] on input "text" at bounding box center [140, 281] width 241 height 33
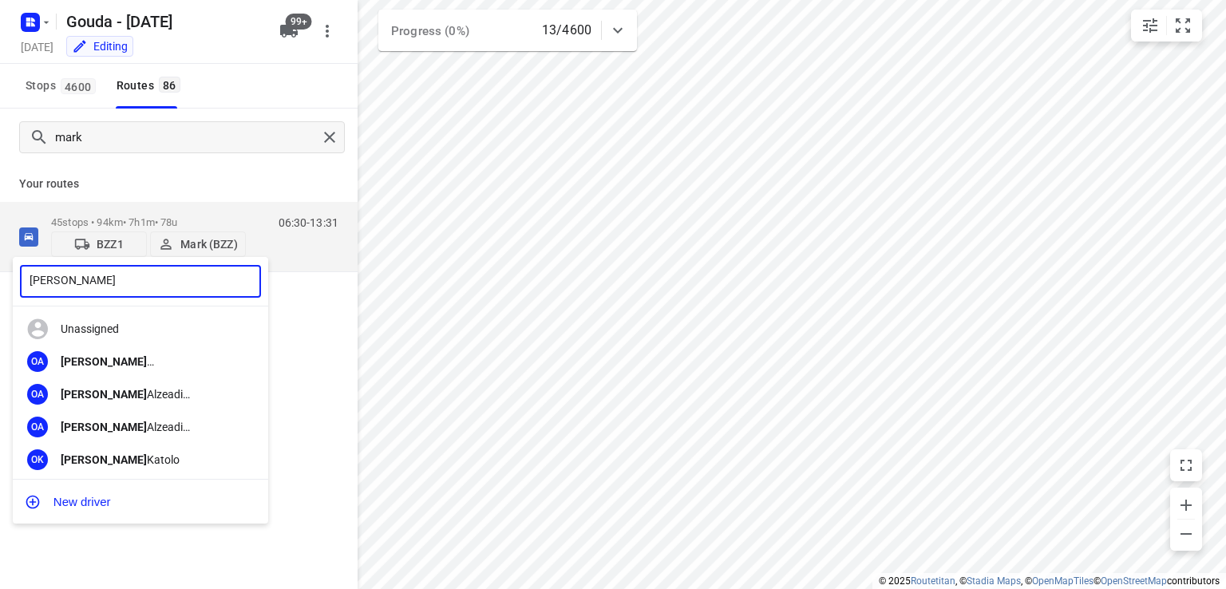
click at [177, 279] on input "omar" at bounding box center [140, 281] width 241 height 33
click at [83, 279] on input "omar" at bounding box center [140, 281] width 241 height 33
type input "o"
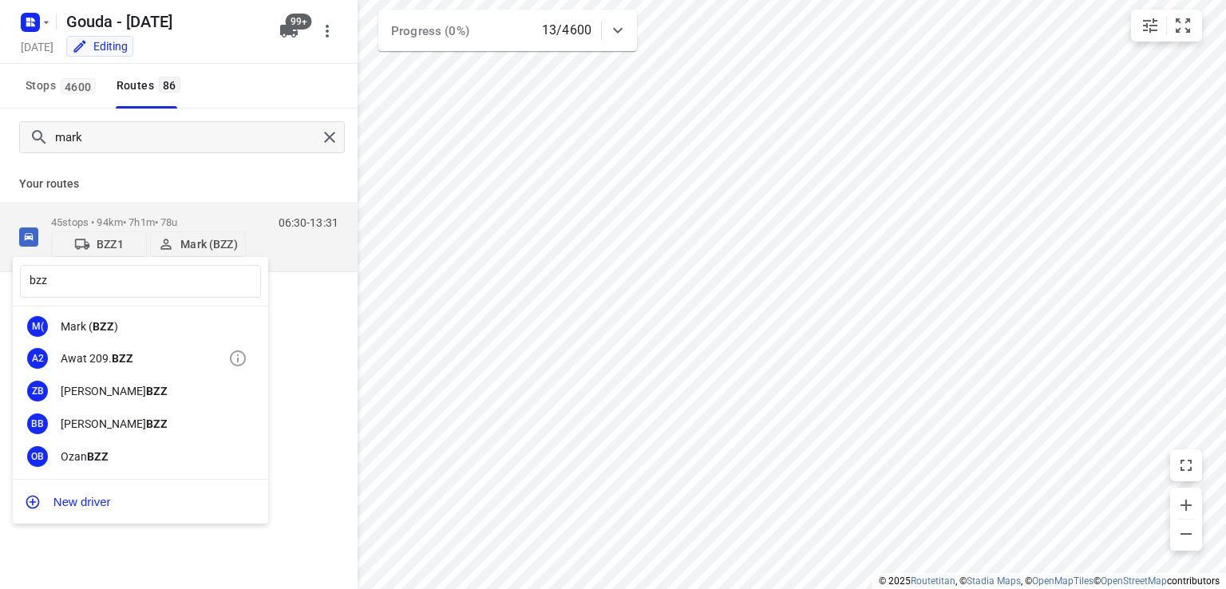
scroll to position [160, 0]
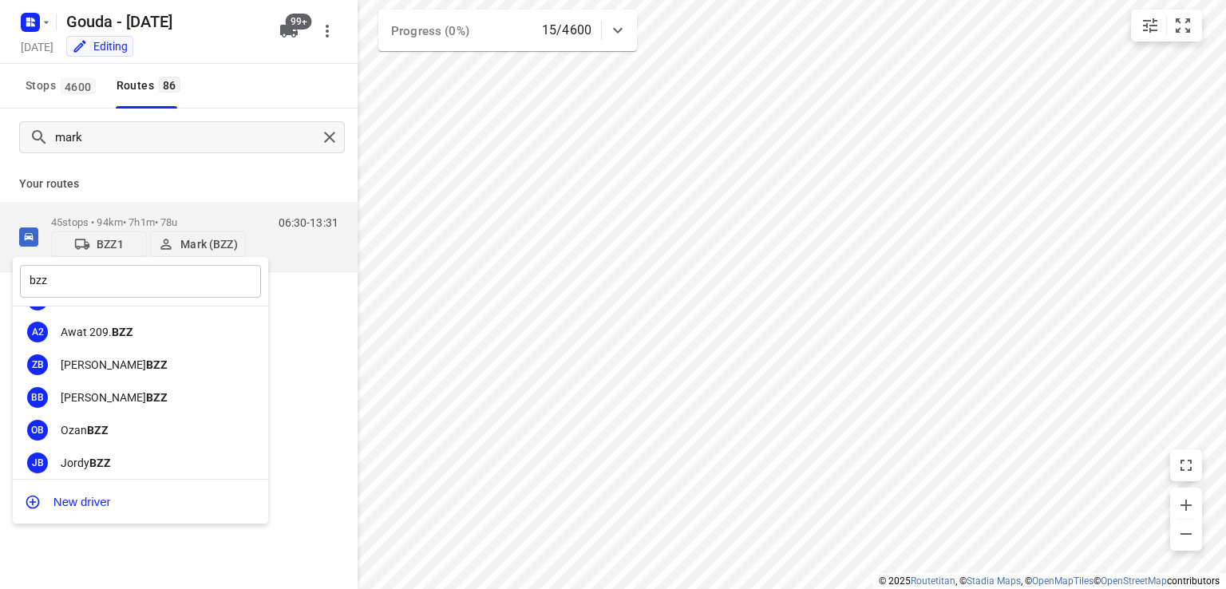
click at [89, 271] on input "bzz" at bounding box center [140, 281] width 241 height 33
click at [81, 283] on input "bzz" at bounding box center [140, 281] width 241 height 33
click at [59, 283] on input "bzz" at bounding box center [140, 281] width 241 height 33
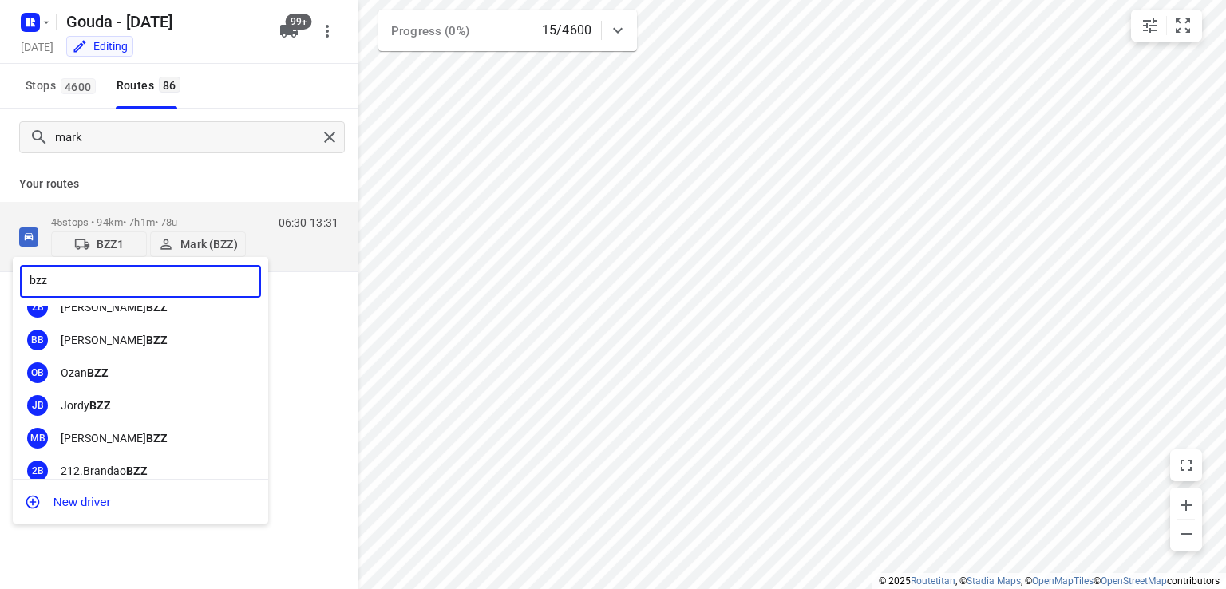
click at [65, 283] on input "bzz" at bounding box center [140, 281] width 241 height 33
type input "b"
click at [65, 283] on input "text" at bounding box center [140, 281] width 241 height 33
click at [67, 282] on input "text" at bounding box center [140, 281] width 241 height 33
type input "omar"
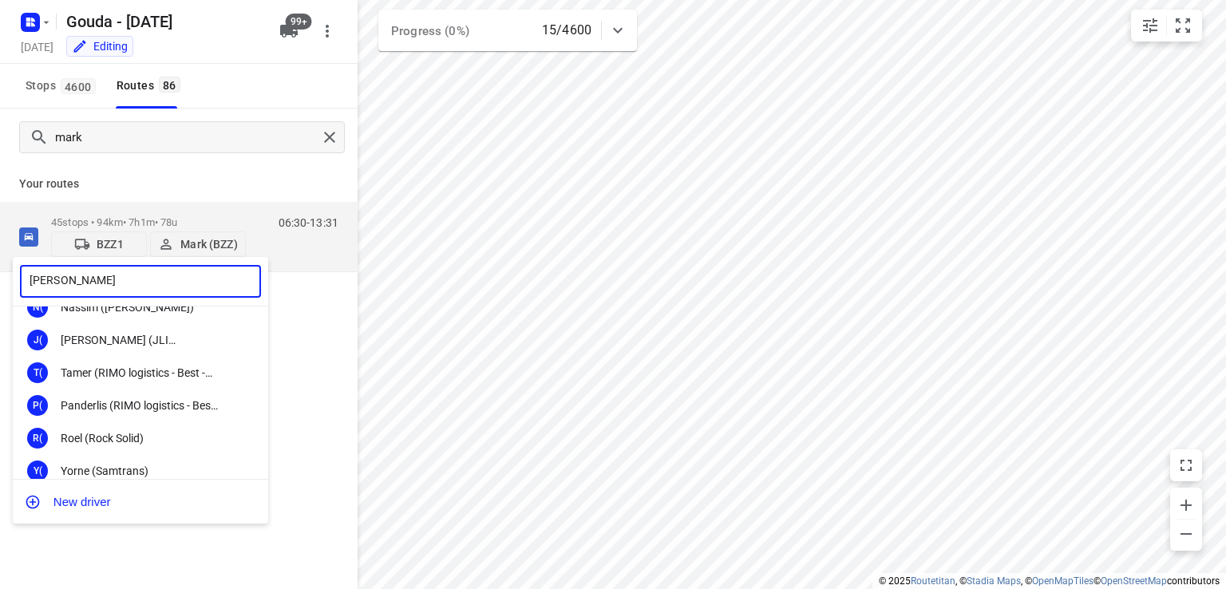
click at [65, 282] on input "omar" at bounding box center [140, 281] width 241 height 33
click at [84, 279] on input "omar" at bounding box center [140, 281] width 241 height 33
click at [89, 287] on input "omar" at bounding box center [140, 281] width 241 height 33
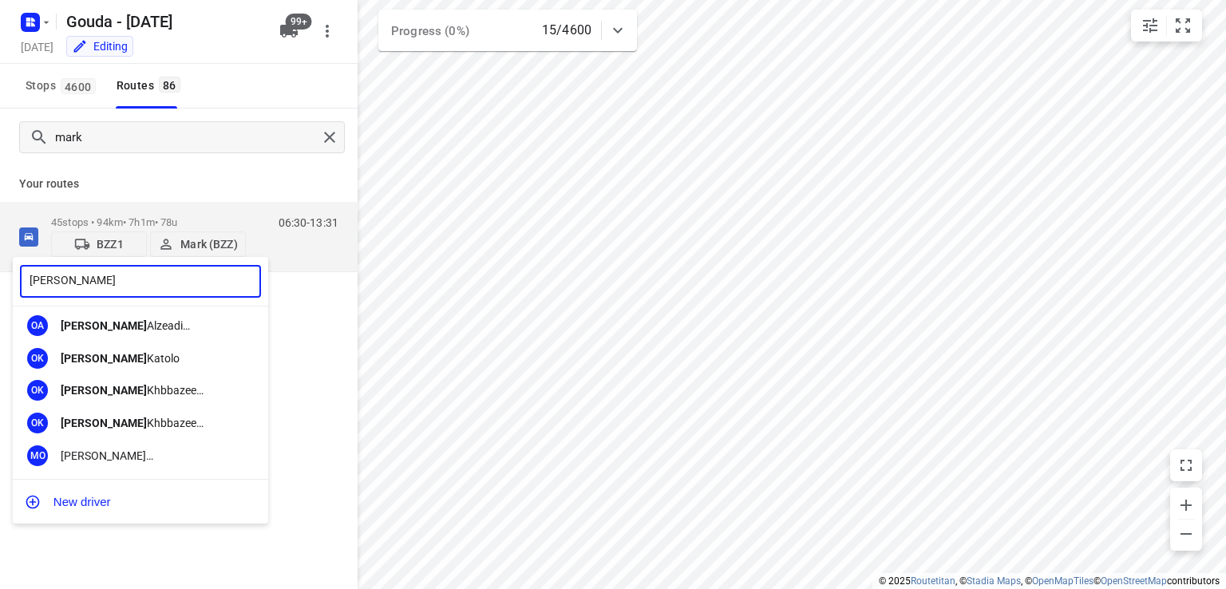
scroll to position [101, 0]
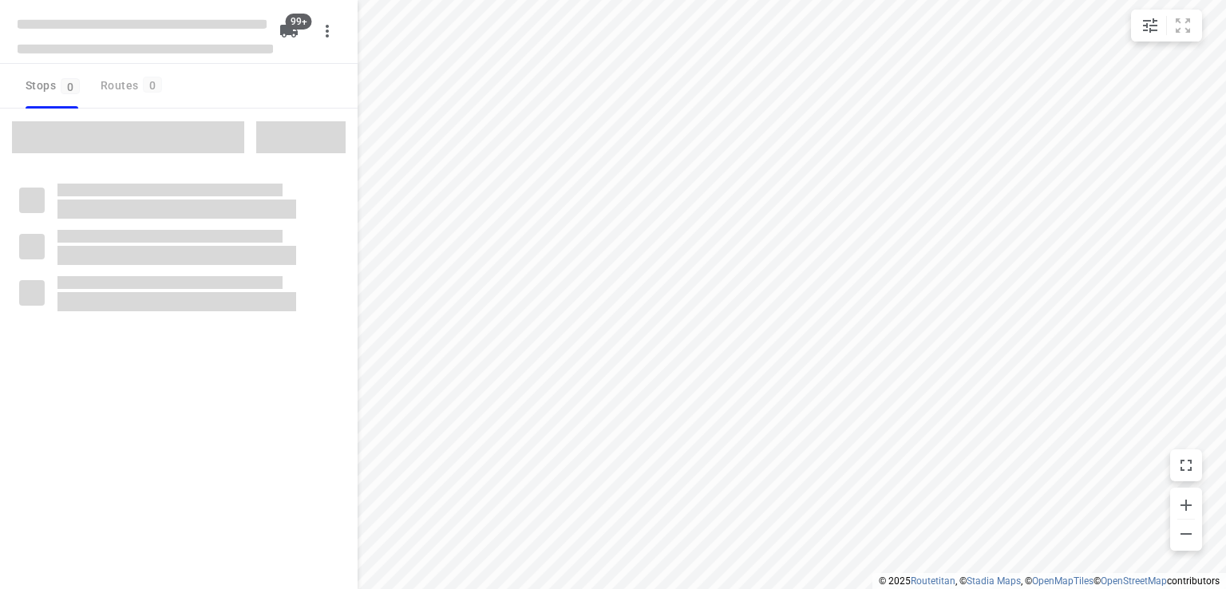
type input "distance"
checkbox input "true"
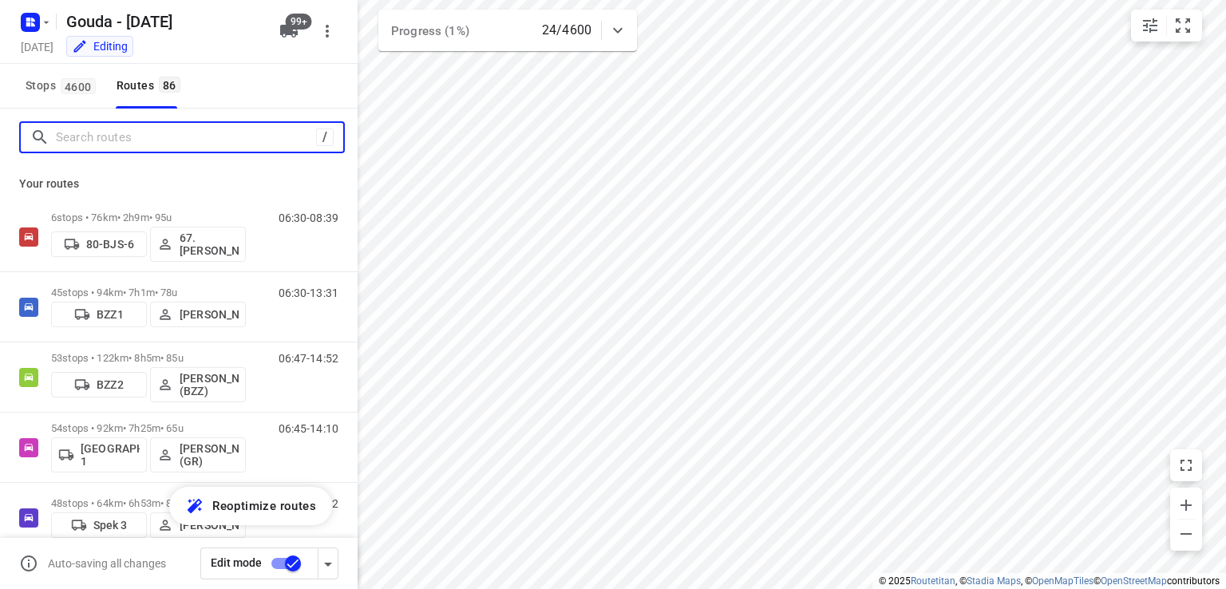
click at [249, 135] on input "Search routes" at bounding box center [186, 137] width 260 height 25
click at [249, 137] on input "Search routes" at bounding box center [199, 137] width 287 height 25
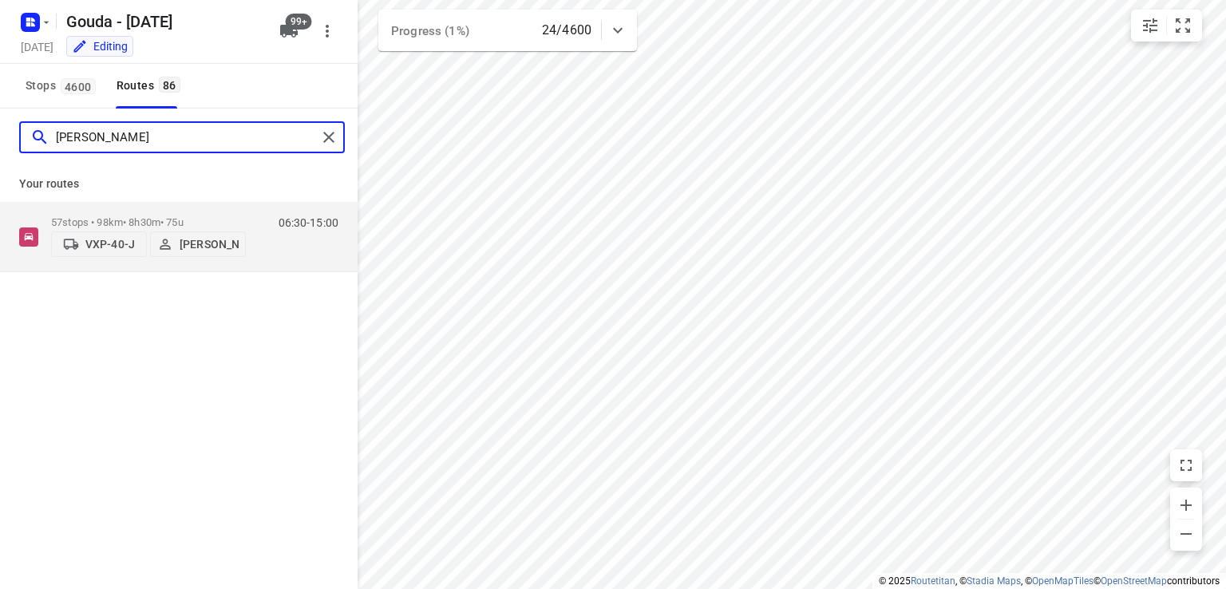
type input "[PERSON_NAME]"
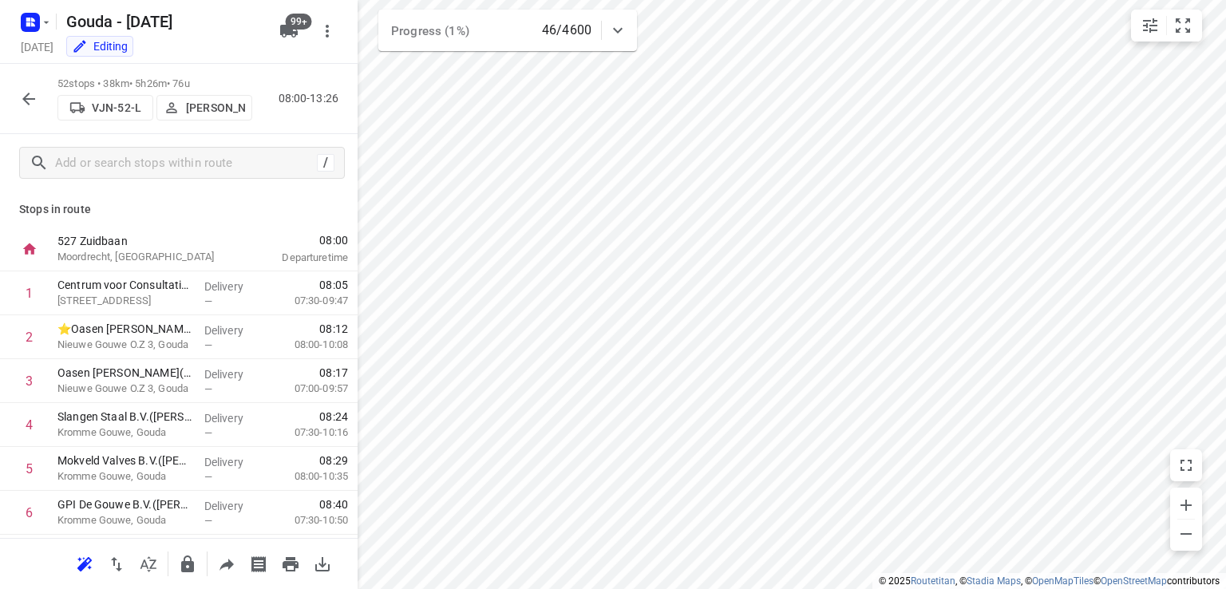
click at [210, 101] on p "[PERSON_NAME]" at bounding box center [215, 107] width 59 height 13
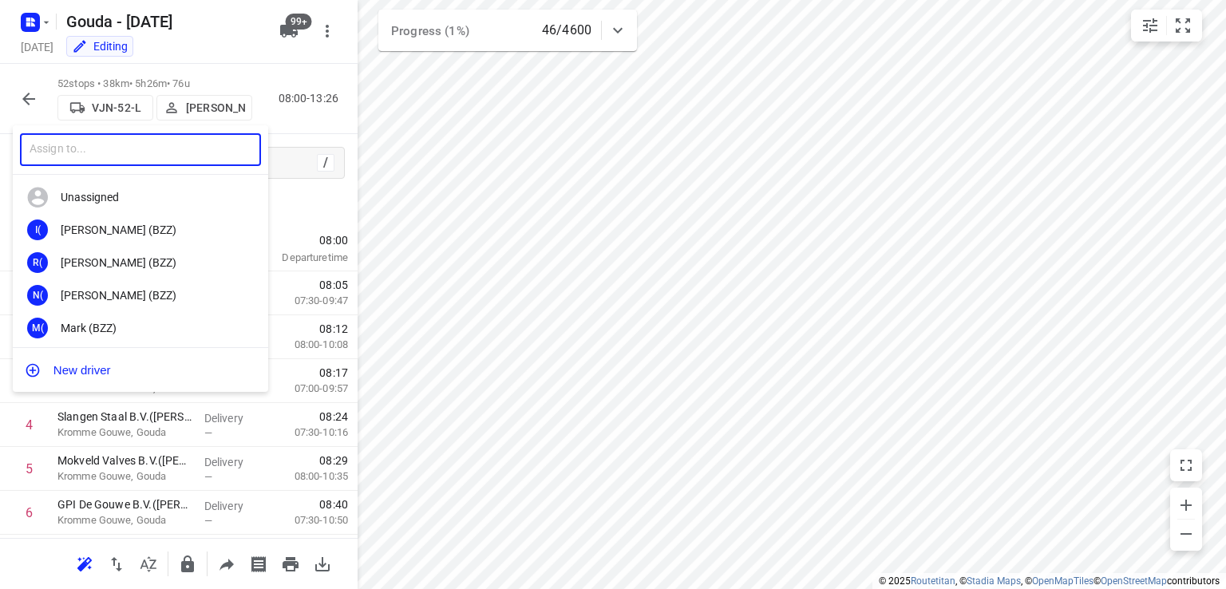
click at [202, 142] on input "text" at bounding box center [140, 149] width 241 height 33
type input "patr"
click at [160, 224] on div "Patr ick Boekhout" at bounding box center [145, 230] width 168 height 13
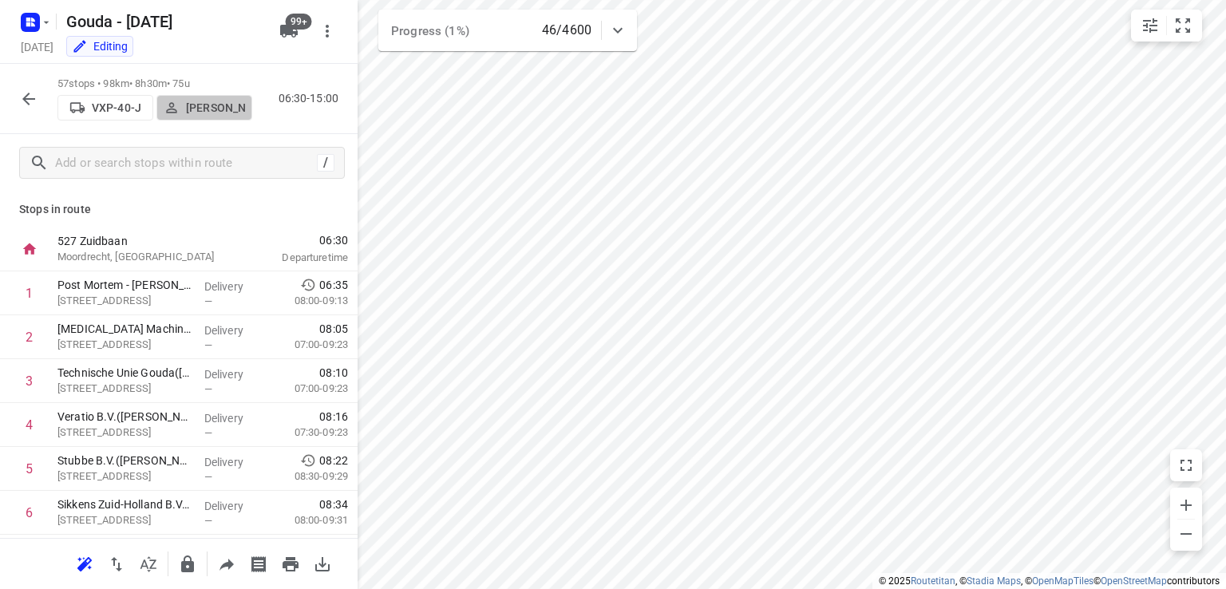
click at [195, 106] on p "[PERSON_NAME]" at bounding box center [215, 107] width 59 height 13
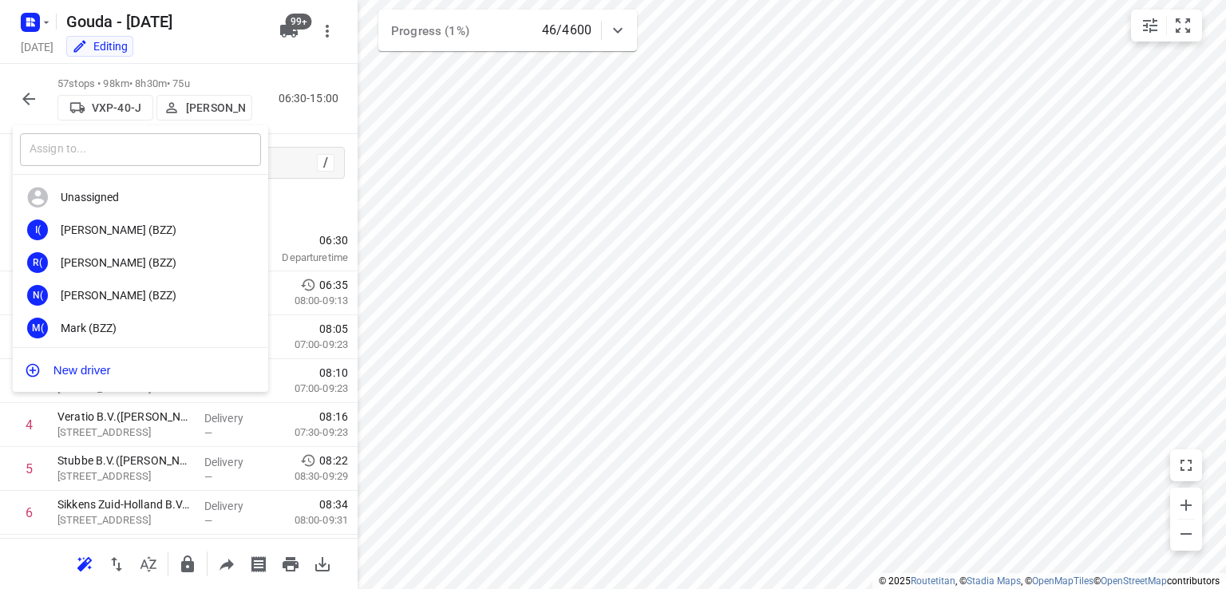
click at [188, 144] on input "text" at bounding box center [140, 149] width 241 height 33
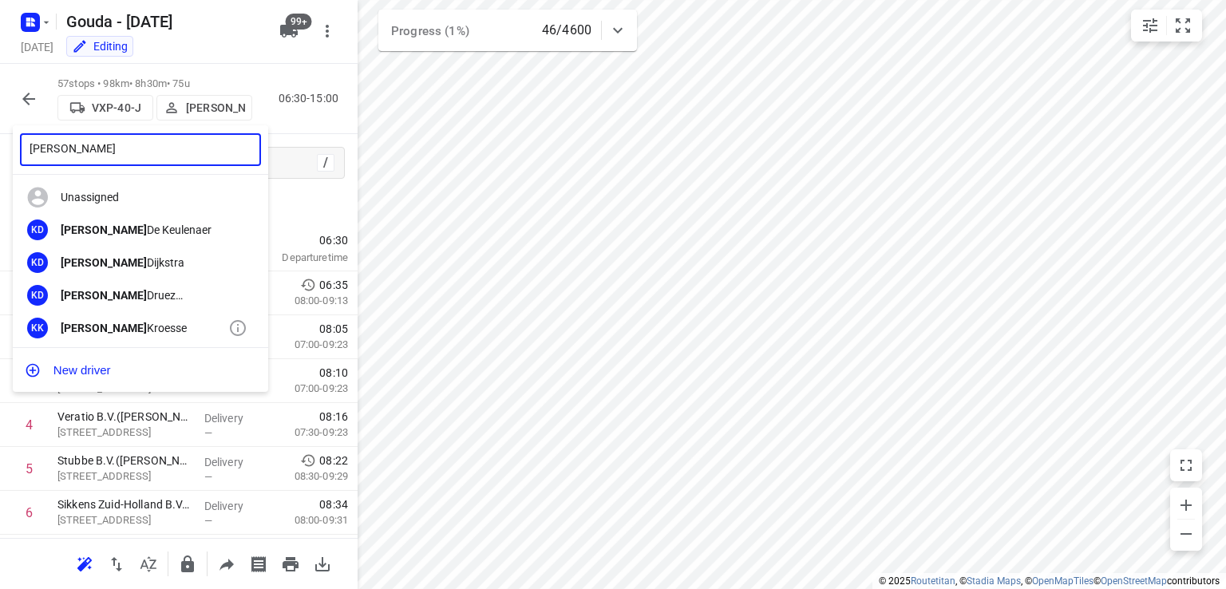
type input "kevin"
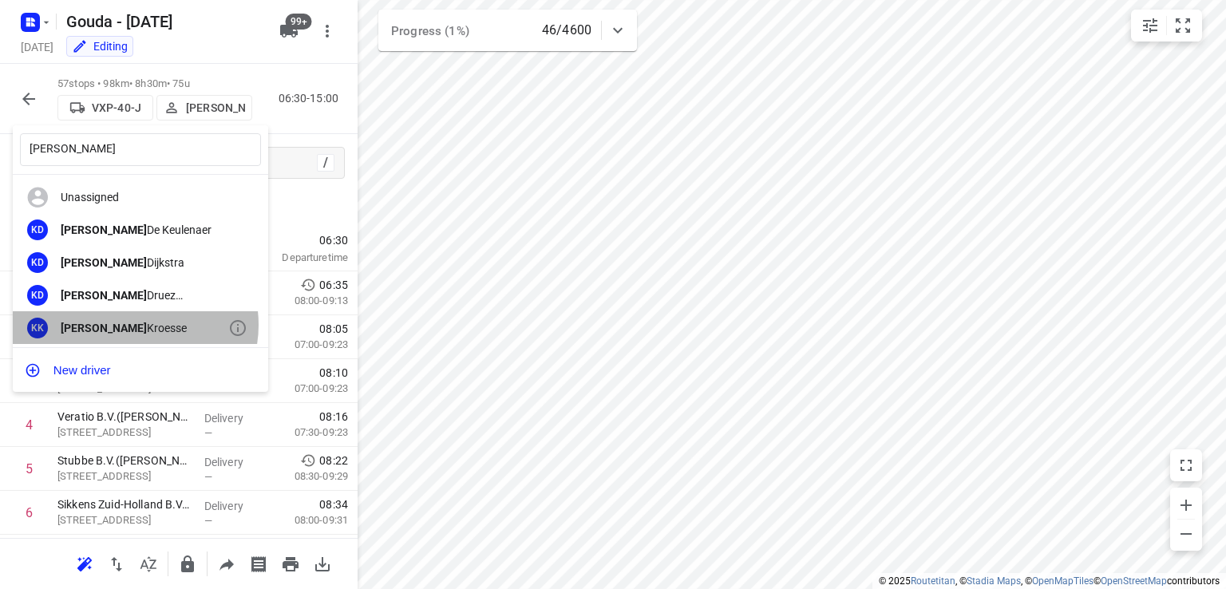
click at [134, 325] on div "Kevin Kroesse" at bounding box center [145, 328] width 168 height 13
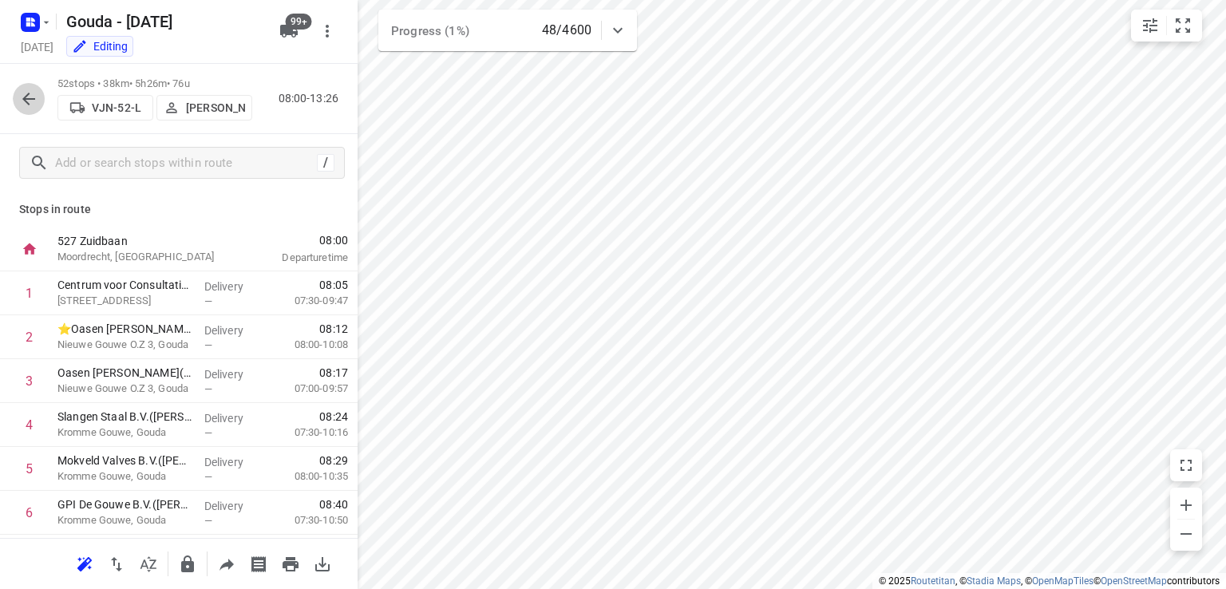
click at [30, 94] on icon "button" at bounding box center [28, 98] width 19 height 19
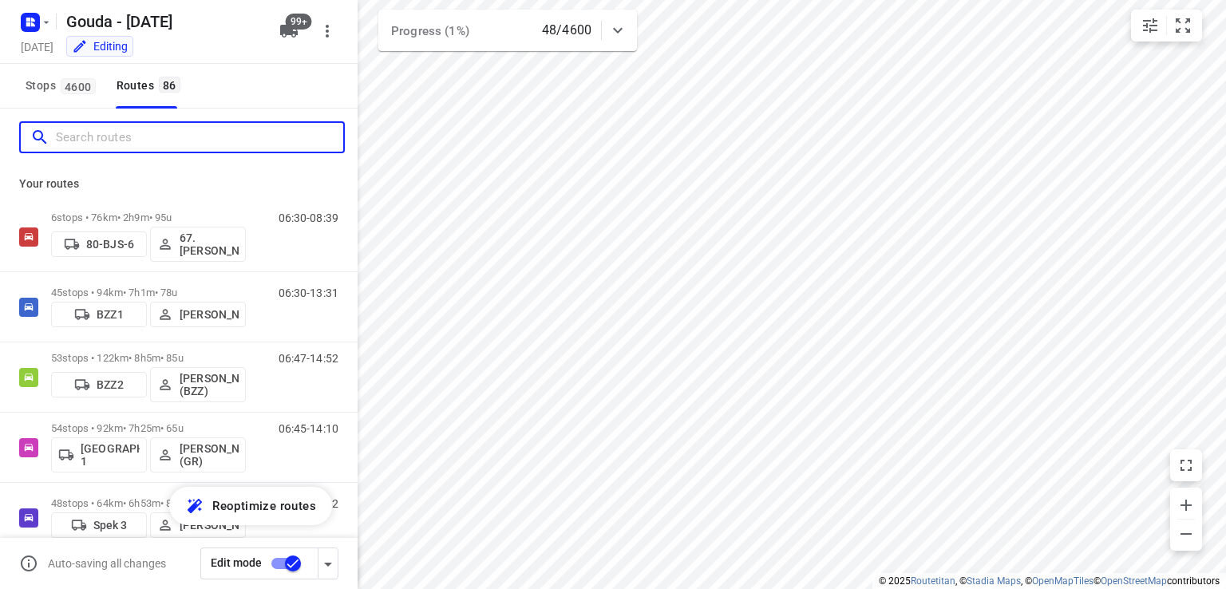
click at [153, 135] on input "Search routes" at bounding box center [199, 137] width 287 height 25
type input "k"
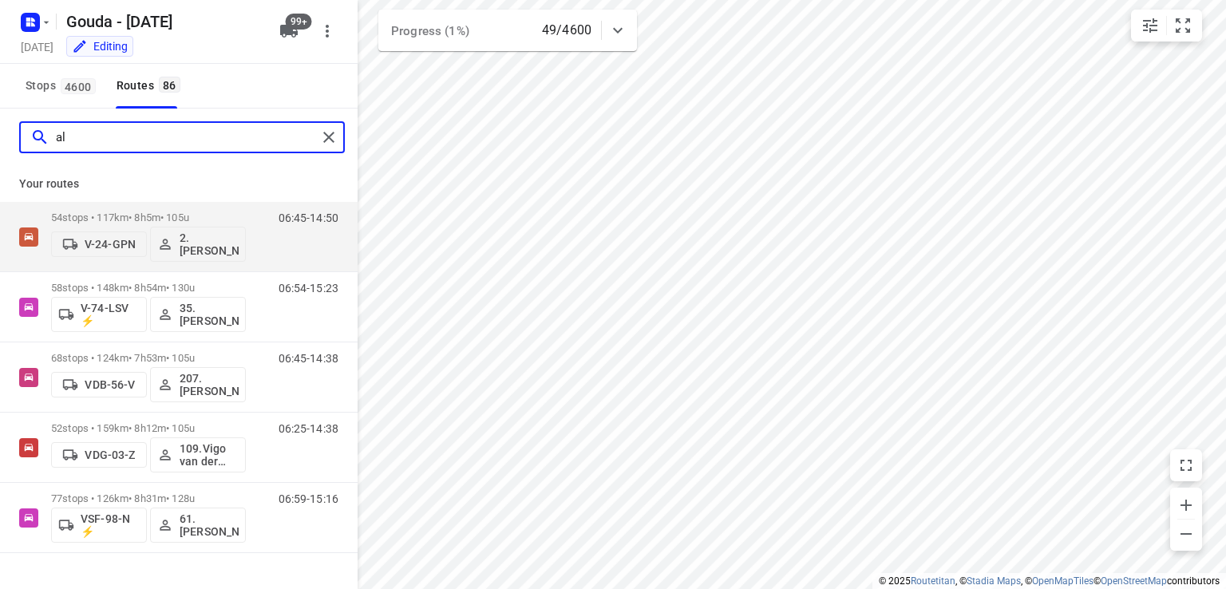
type input "a"
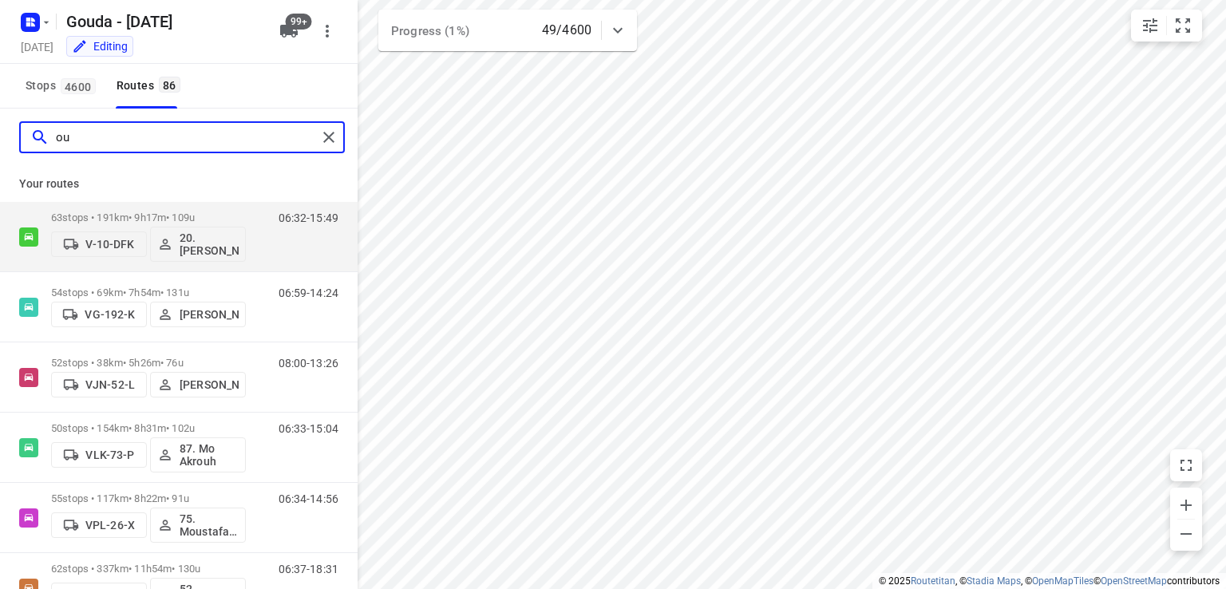
type input "o"
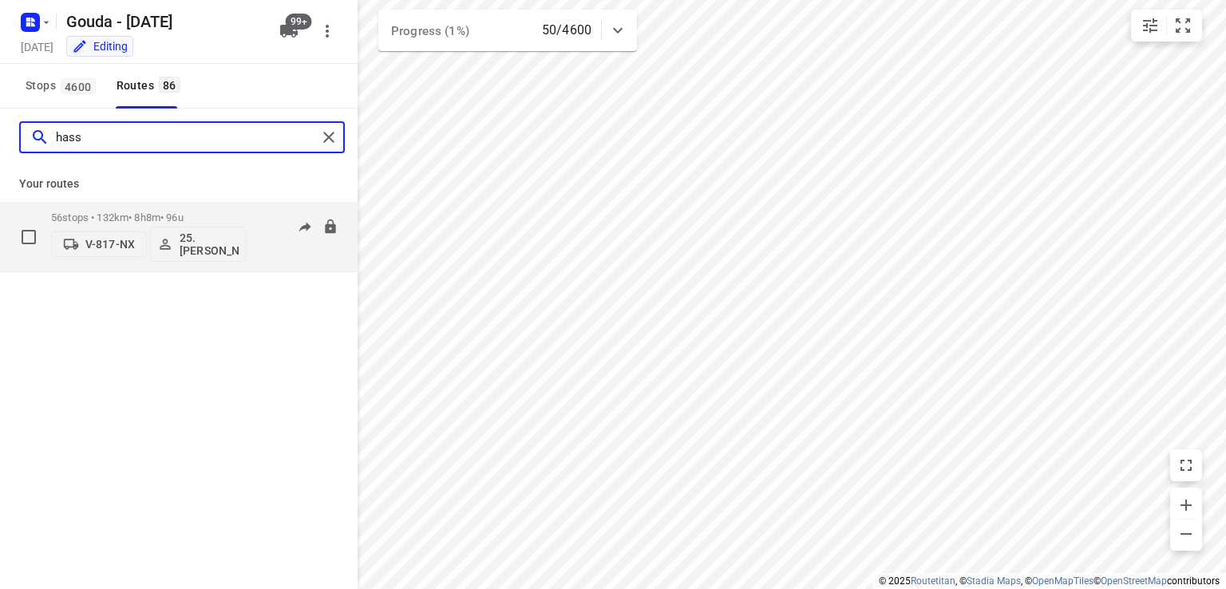
type input "hass"
click at [230, 211] on div "56 stops • 132km • 8h8m • 96u V-817-NX 25. Hassan Schweineh" at bounding box center [148, 237] width 195 height 66
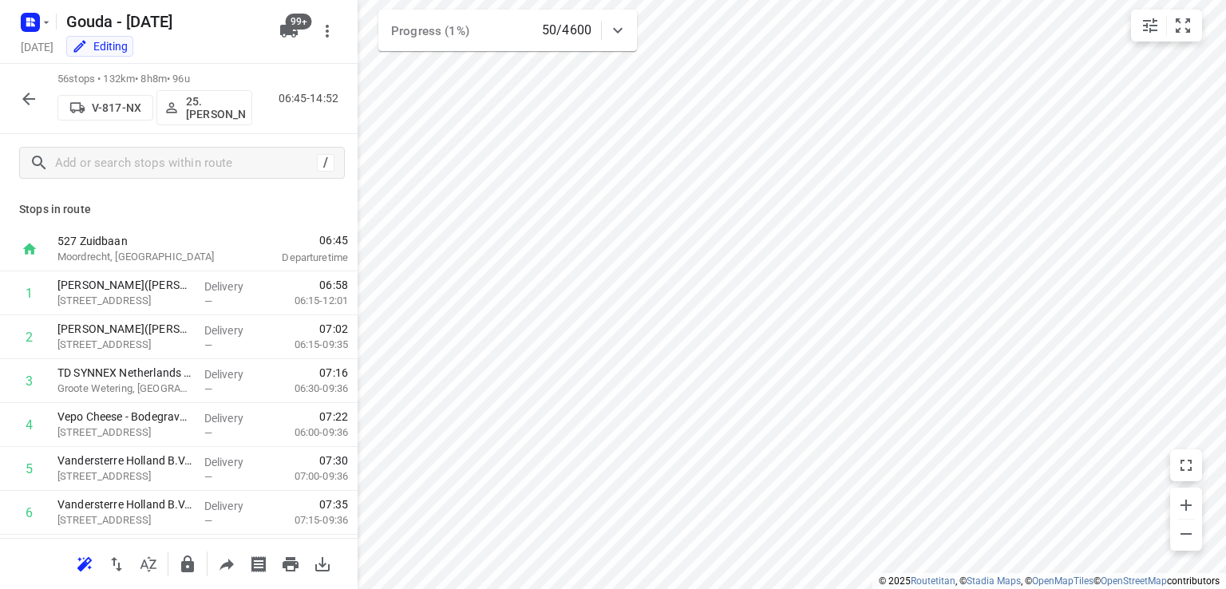
click at [18, 93] on button "button" at bounding box center [29, 99] width 32 height 32
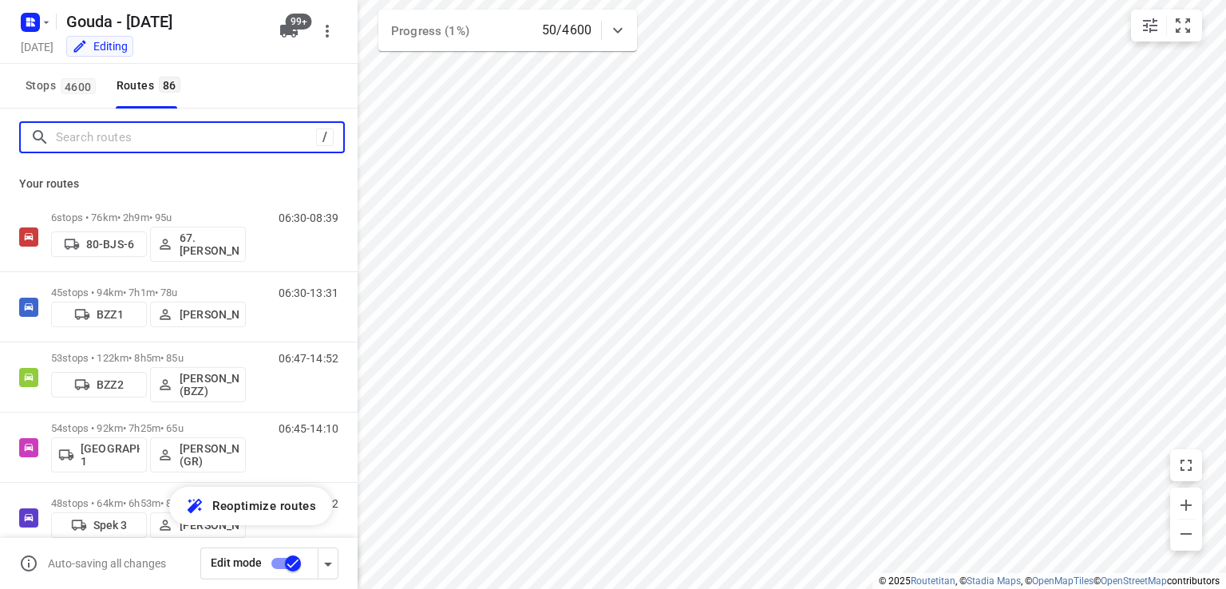
click at [117, 132] on input "Search routes" at bounding box center [186, 137] width 260 height 25
type input "h"
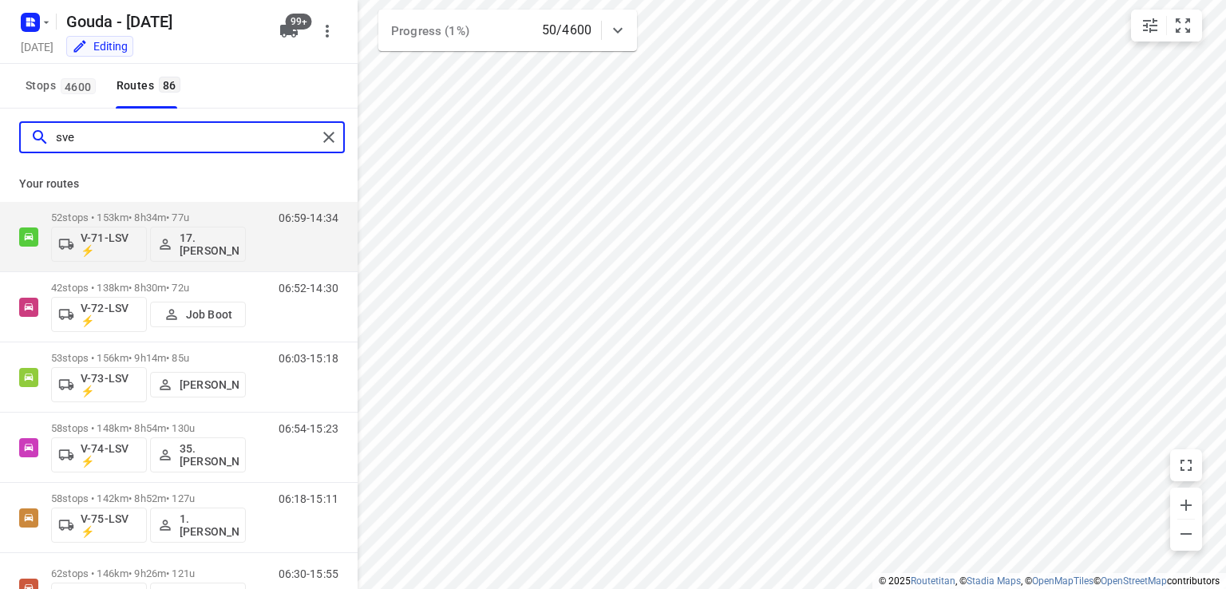
type input "sven"
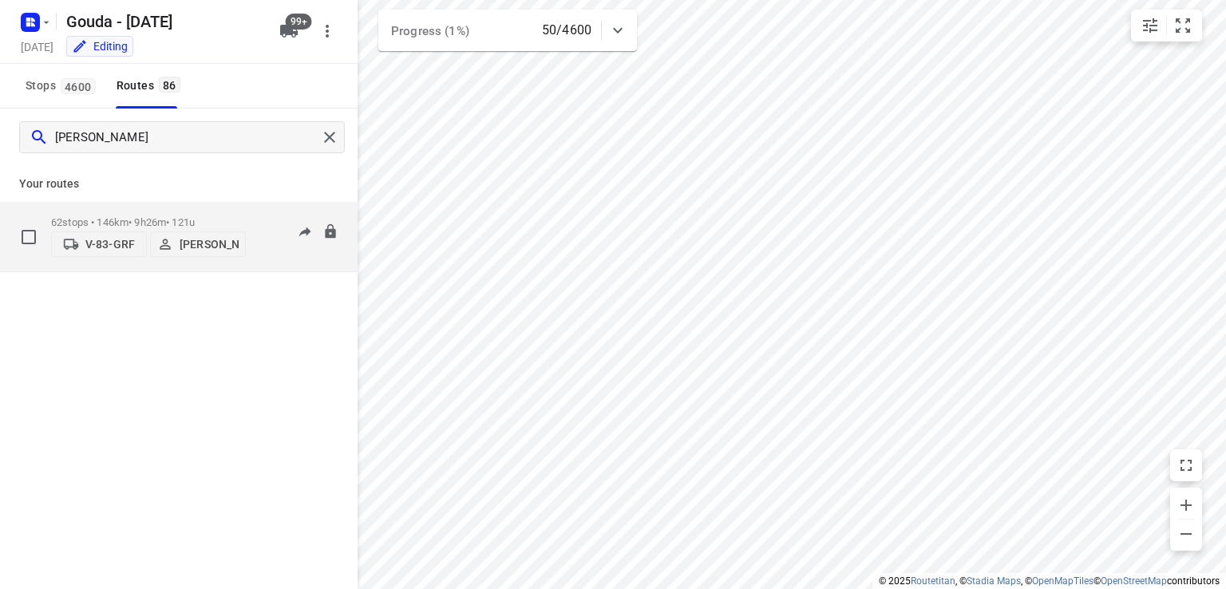
click at [239, 228] on div "V-83-GRF Sven Hageman" at bounding box center [148, 242] width 195 height 29
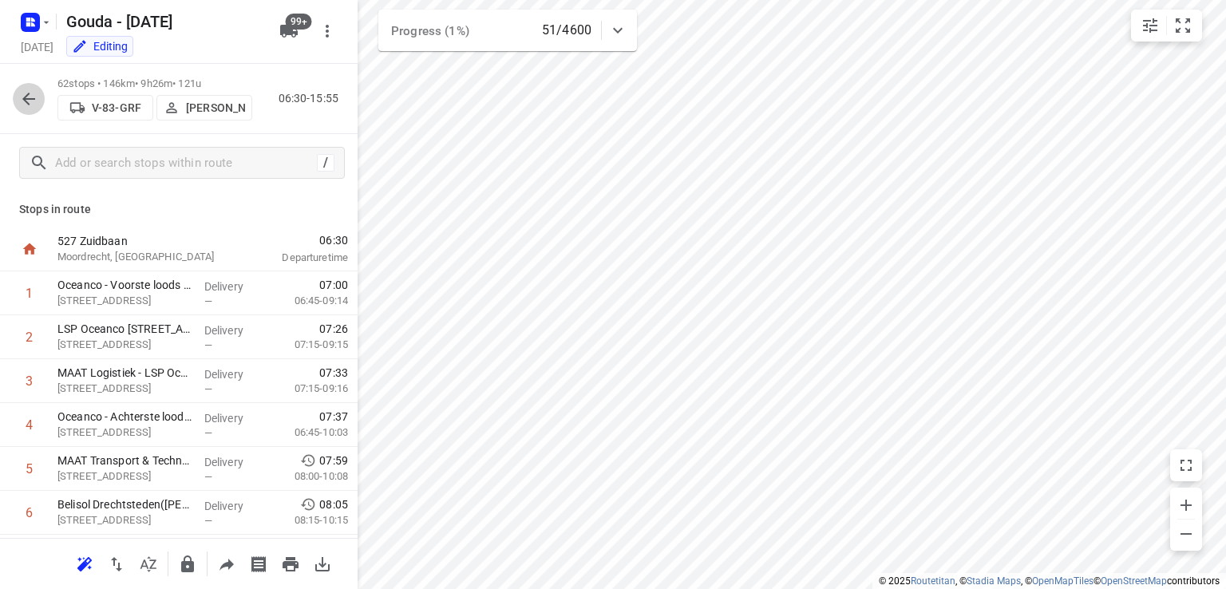
click at [26, 100] on icon "button" at bounding box center [28, 99] width 13 height 13
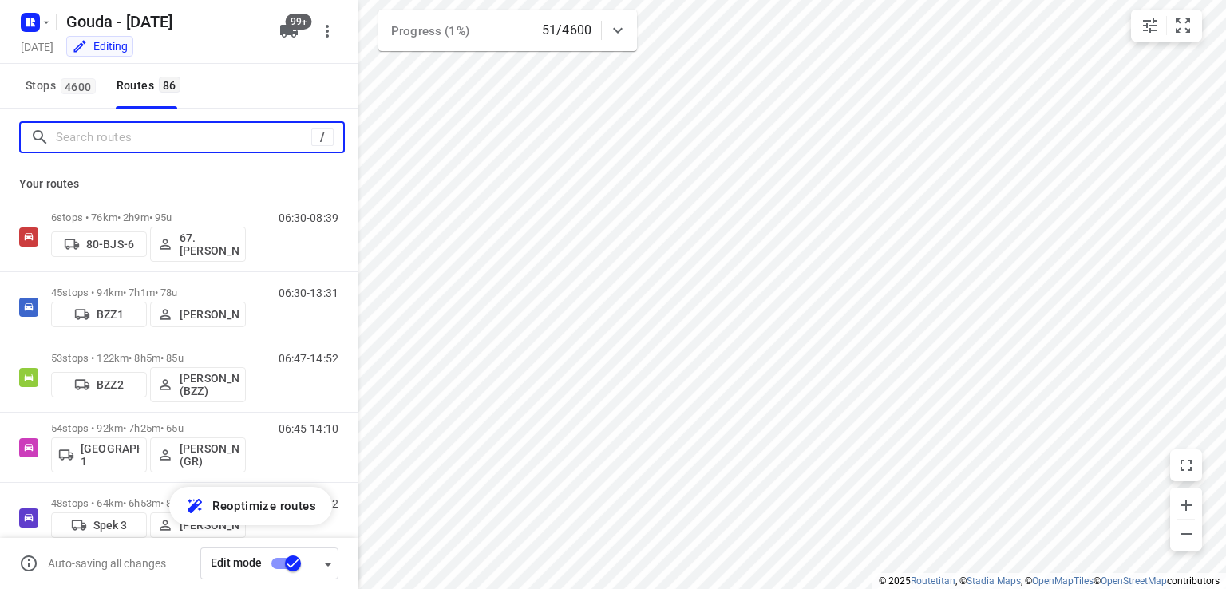
click at [115, 144] on input "Search routes" at bounding box center [183, 137] width 255 height 25
click at [122, 141] on input "Search routes" at bounding box center [199, 137] width 287 height 25
click at [149, 138] on input "Search routes" at bounding box center [199, 137] width 287 height 25
click at [150, 138] on input "Search routes" at bounding box center [199, 137] width 287 height 25
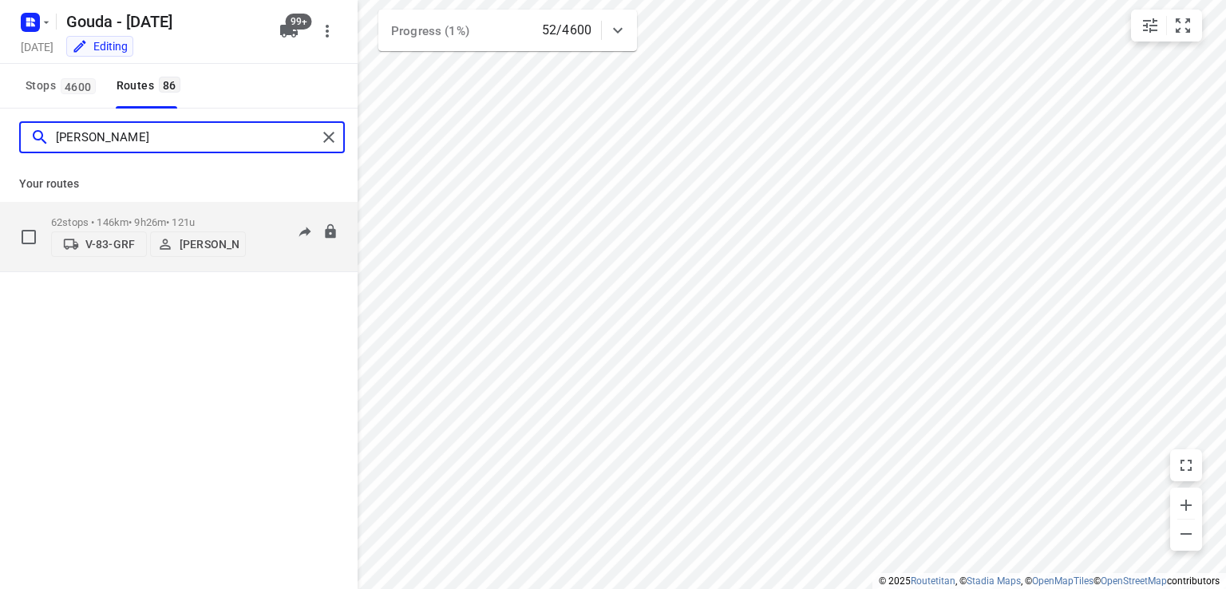
type input "sven"
click at [227, 218] on p "62 stops • 146km • 9h26m • 121u" at bounding box center [148, 222] width 195 height 12
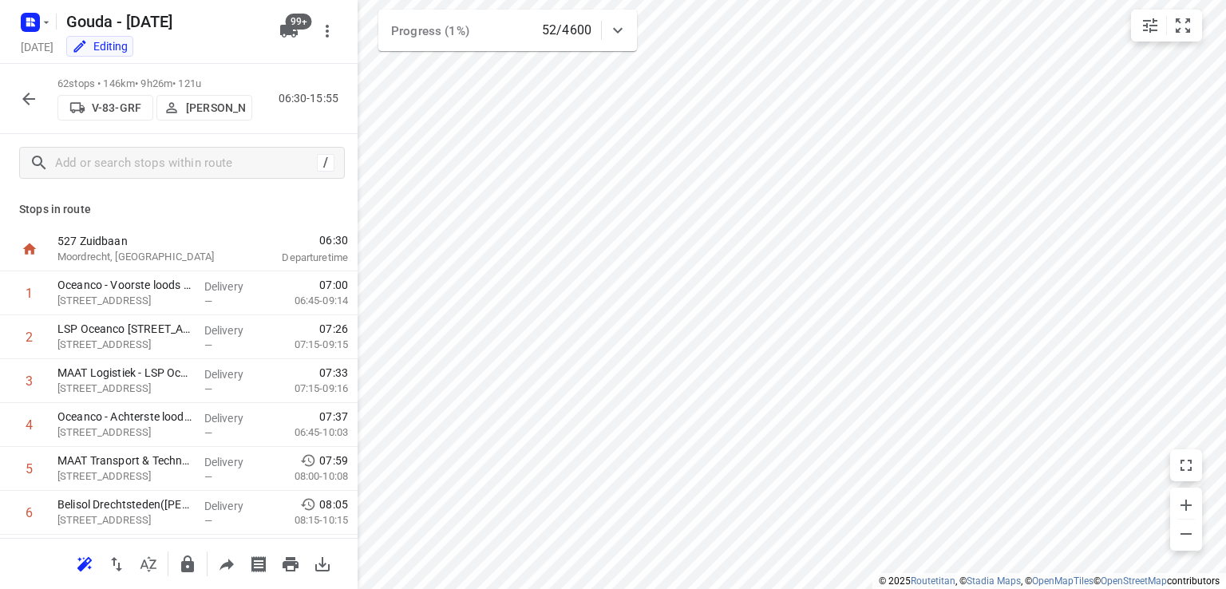
click at [30, 99] on icon "button" at bounding box center [28, 99] width 13 height 13
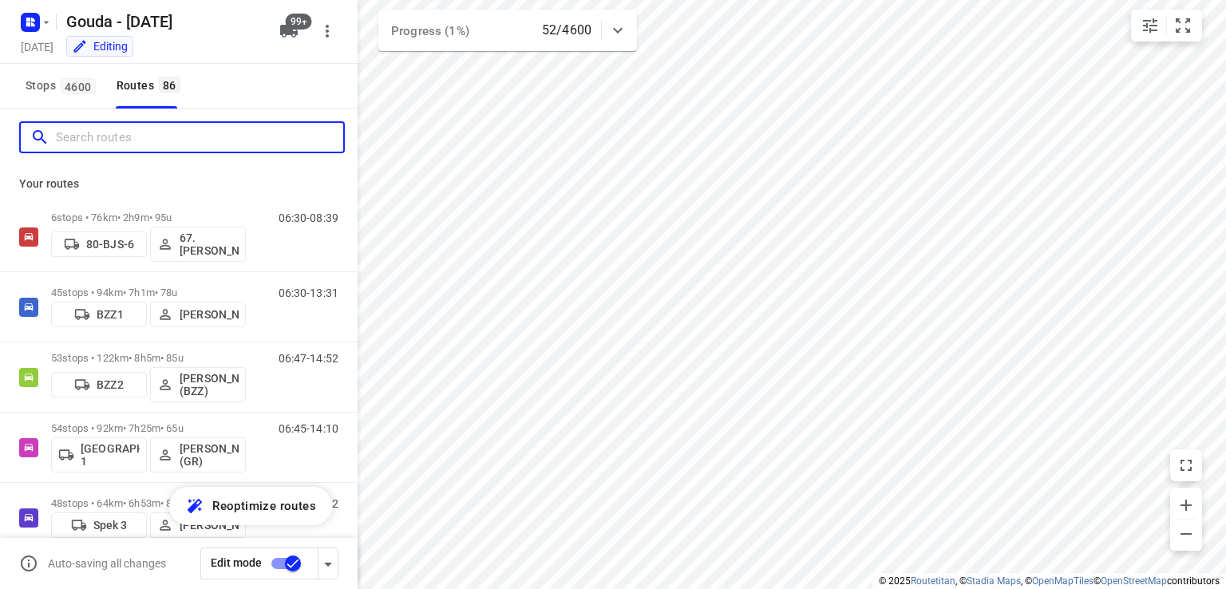
click at [114, 139] on input "Search routes" at bounding box center [199, 137] width 287 height 25
click at [196, 138] on input "Search routes" at bounding box center [199, 137] width 287 height 25
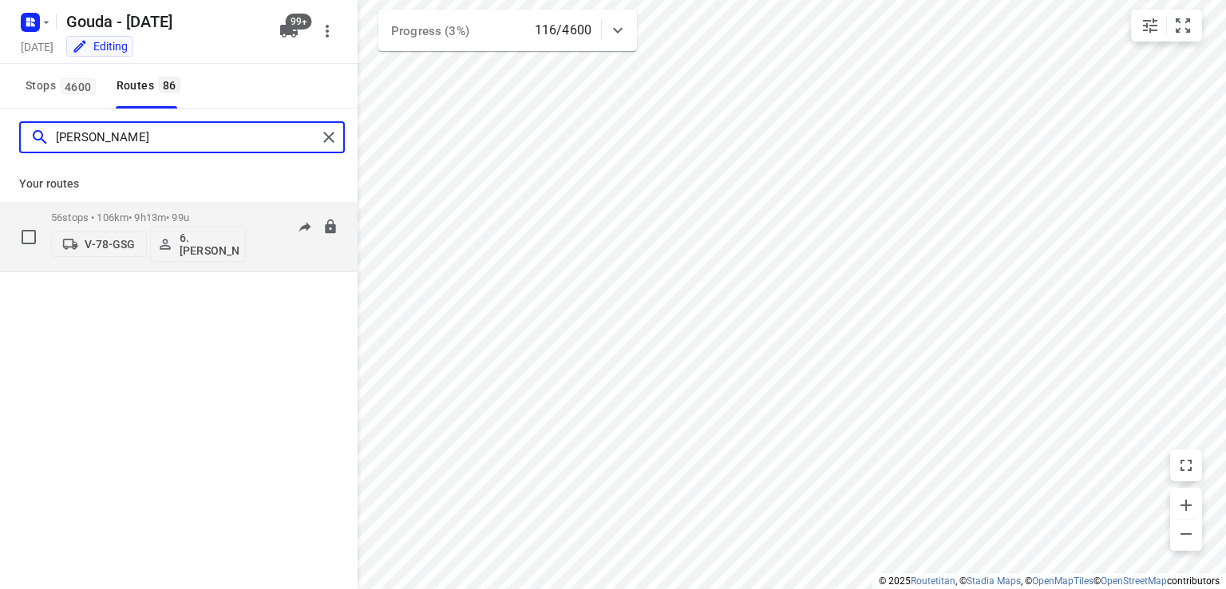
type input "arnold"
click at [230, 212] on p "56 stops • 106km • 9h13m • 99u" at bounding box center [148, 218] width 195 height 12
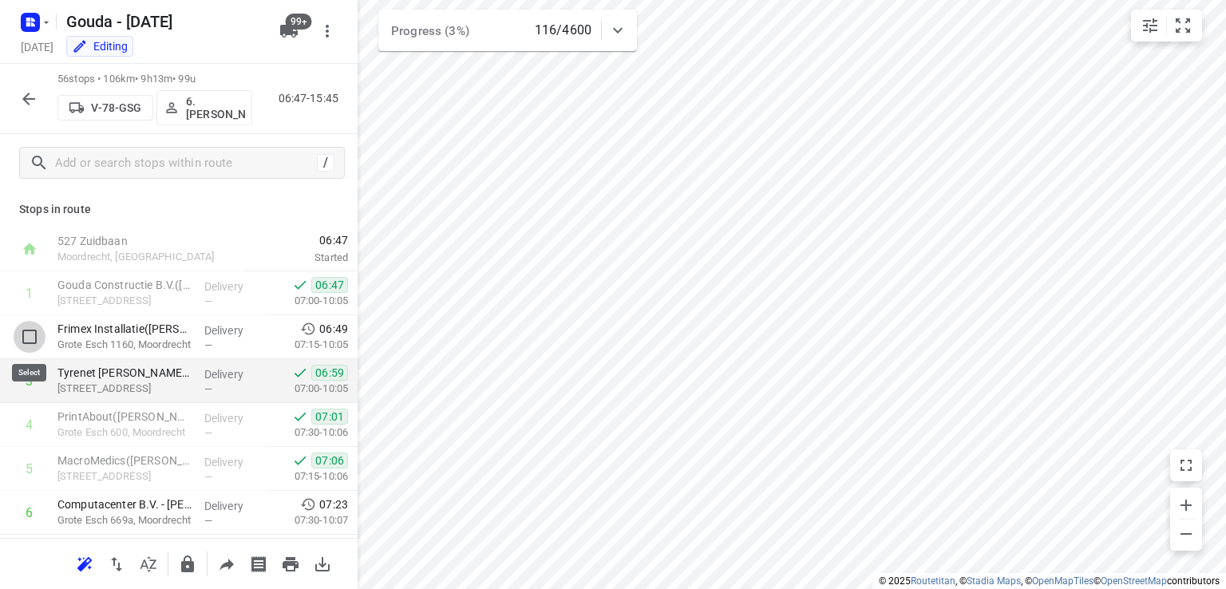
click at [26, 339] on input "checkbox" at bounding box center [30, 337] width 32 height 32
checkbox input "true"
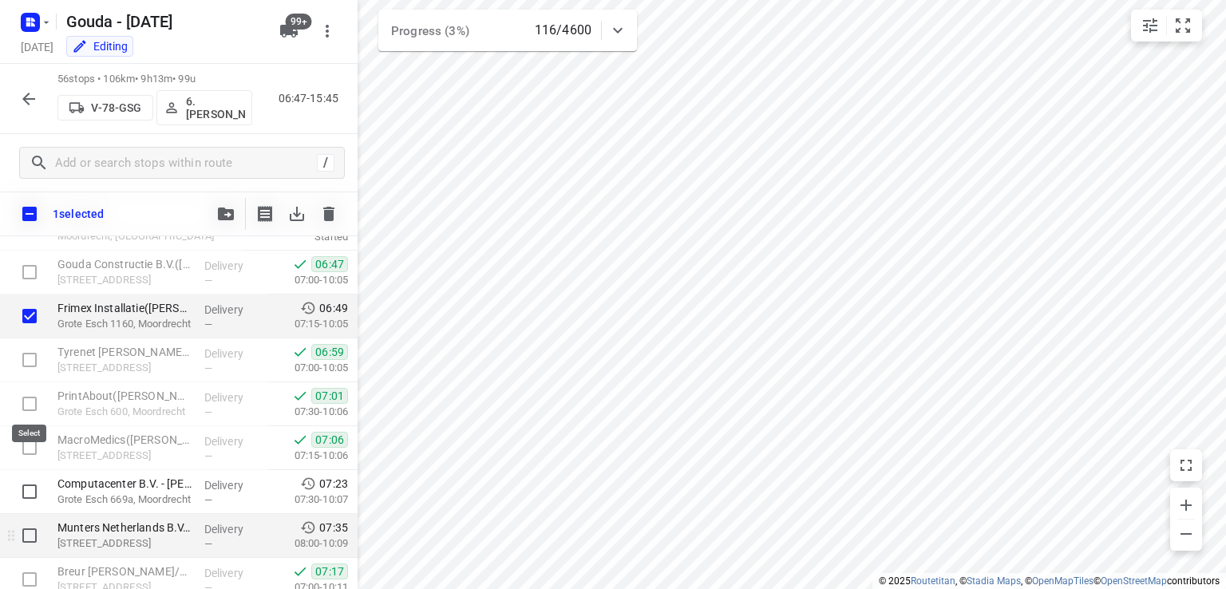
scroll to position [160, 0]
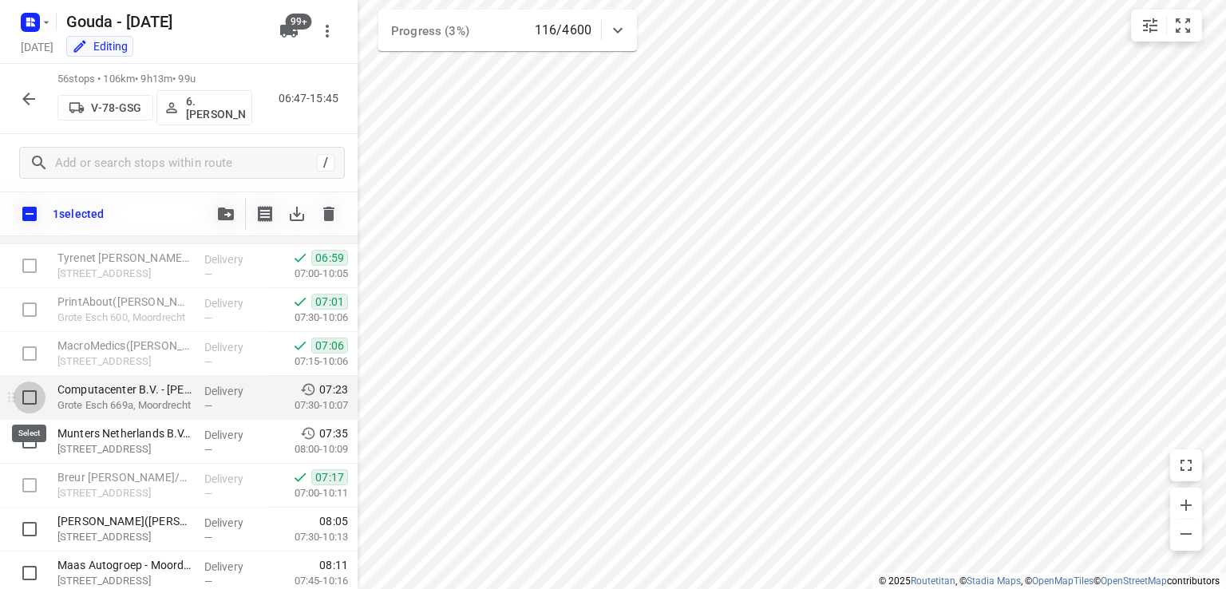
click at [29, 394] on input "checkbox" at bounding box center [30, 398] width 32 height 32
checkbox input "true"
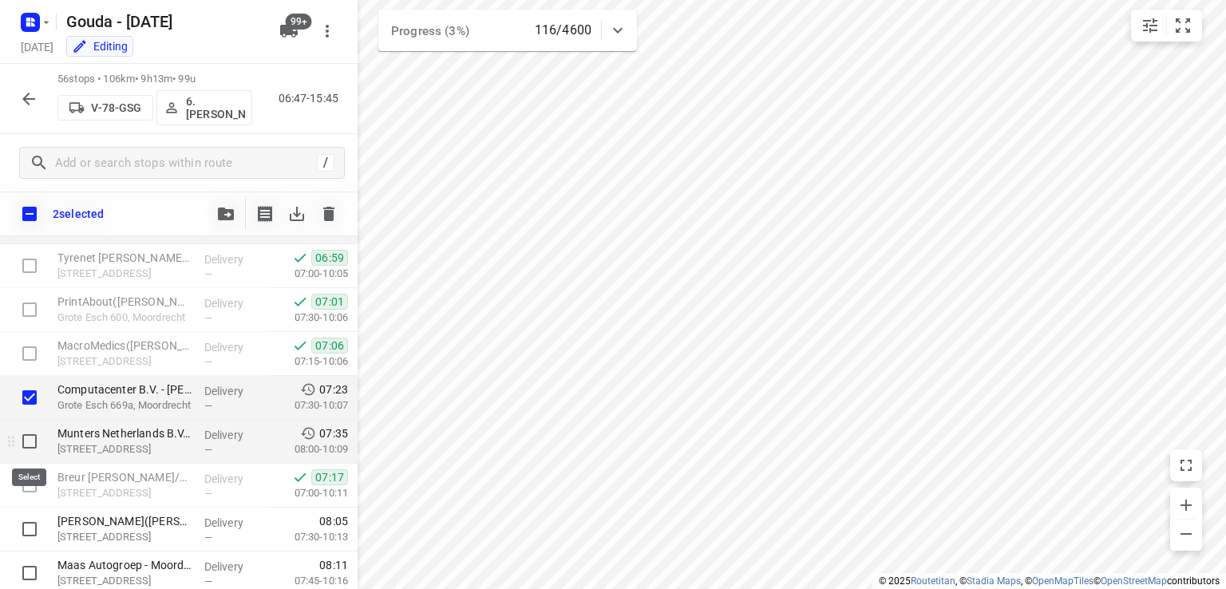
click at [27, 441] on input "checkbox" at bounding box center [30, 442] width 32 height 32
checkbox input "true"
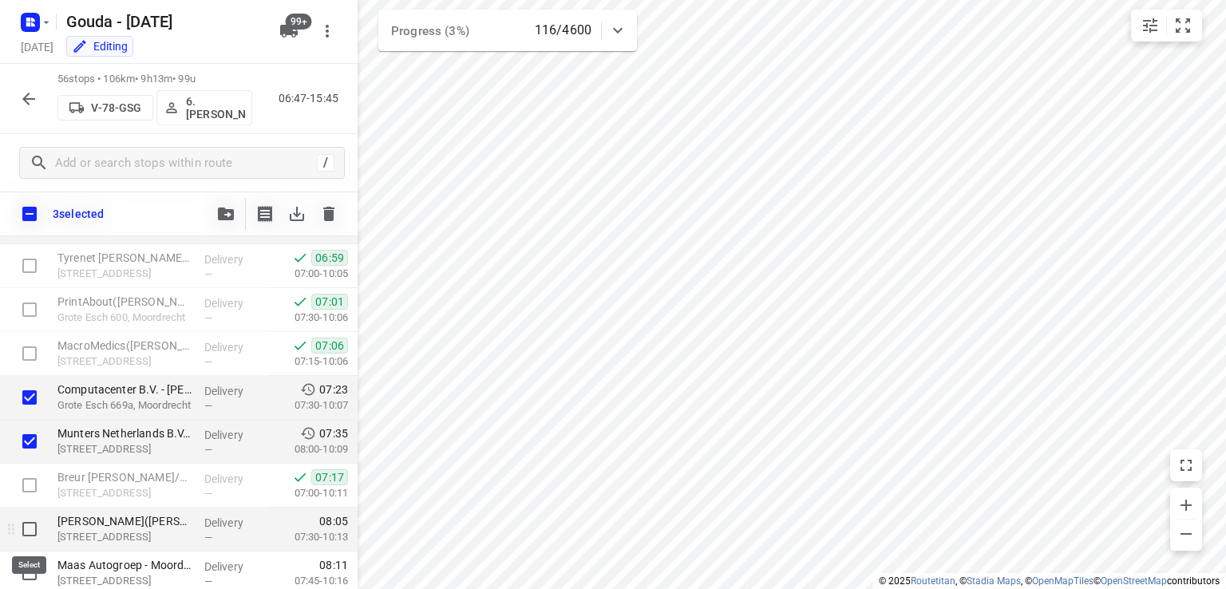
click at [32, 532] on input "checkbox" at bounding box center [30, 529] width 32 height 32
checkbox input "true"
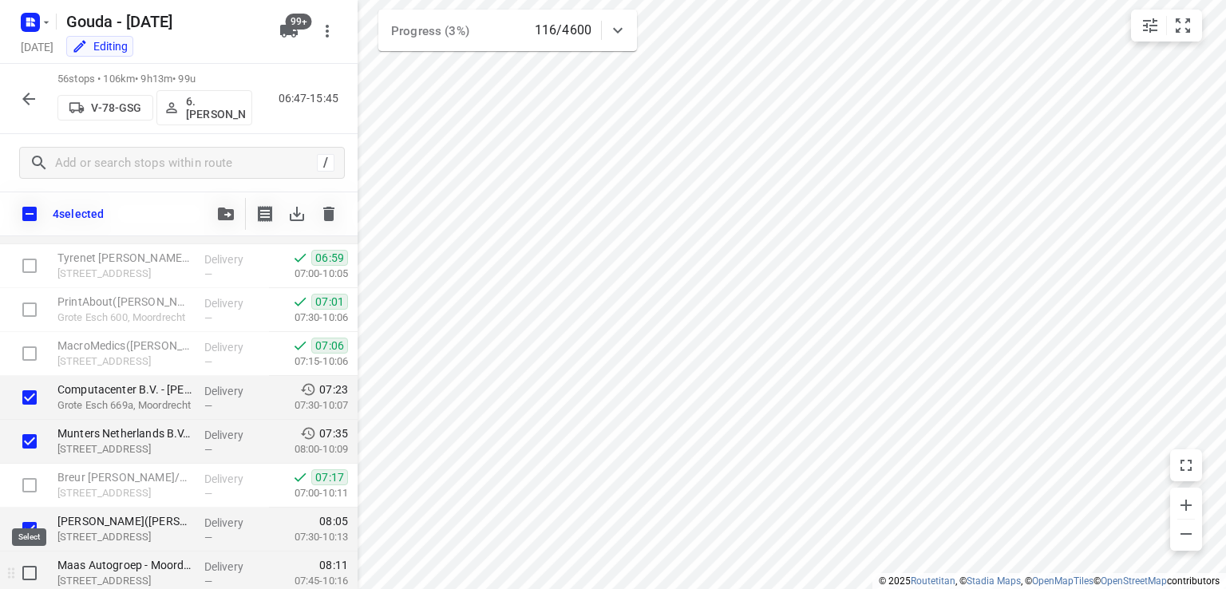
click at [29, 575] on input "checkbox" at bounding box center [30, 573] width 32 height 32
checkbox input "true"
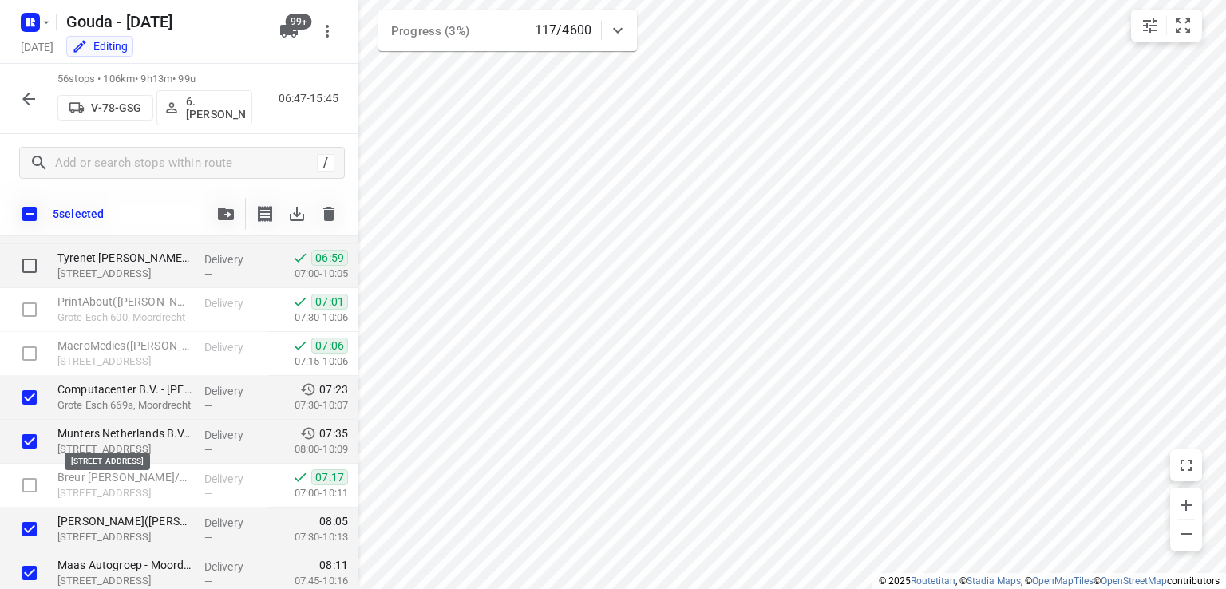
scroll to position [0, 0]
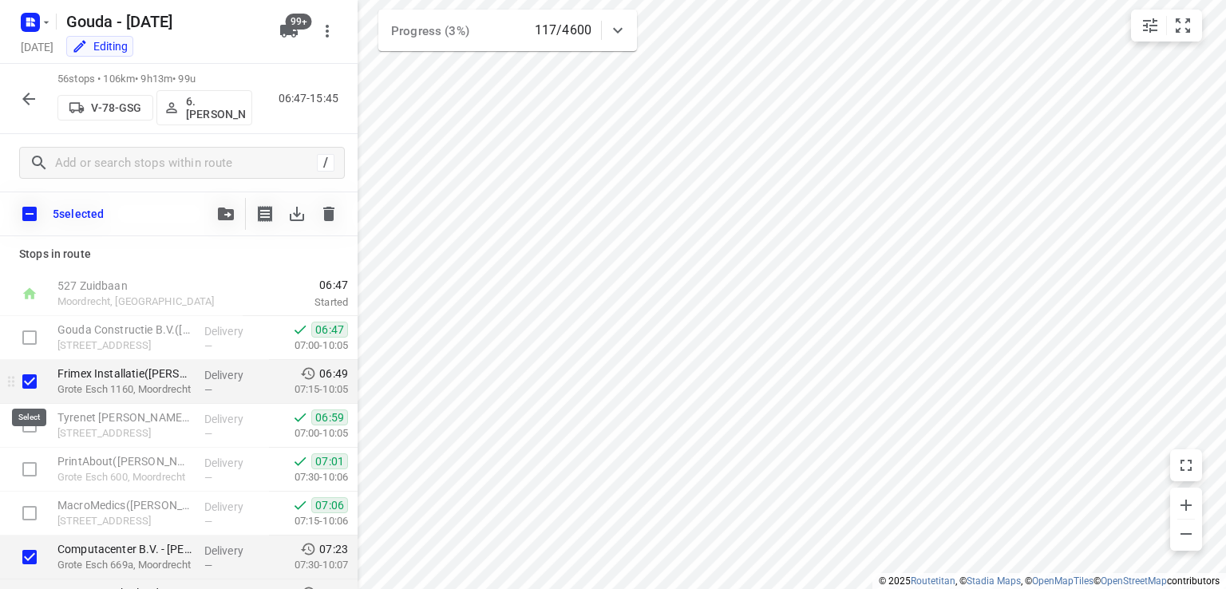
click at [28, 381] on input "checkbox" at bounding box center [30, 382] width 32 height 32
checkbox input "false"
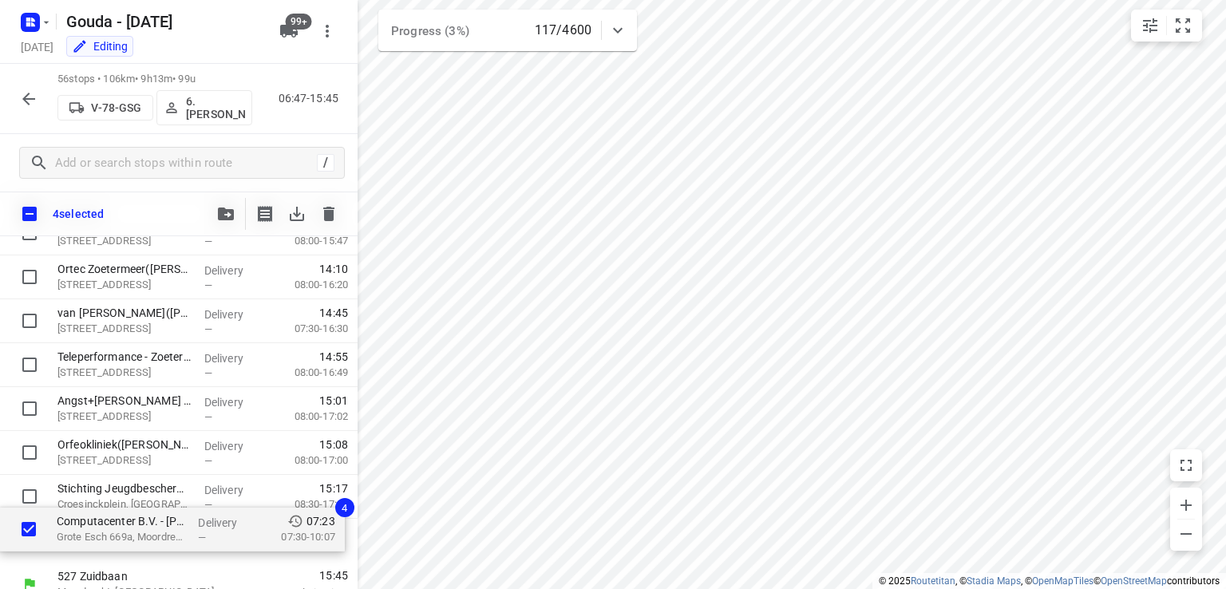
scroll to position [2230, 0]
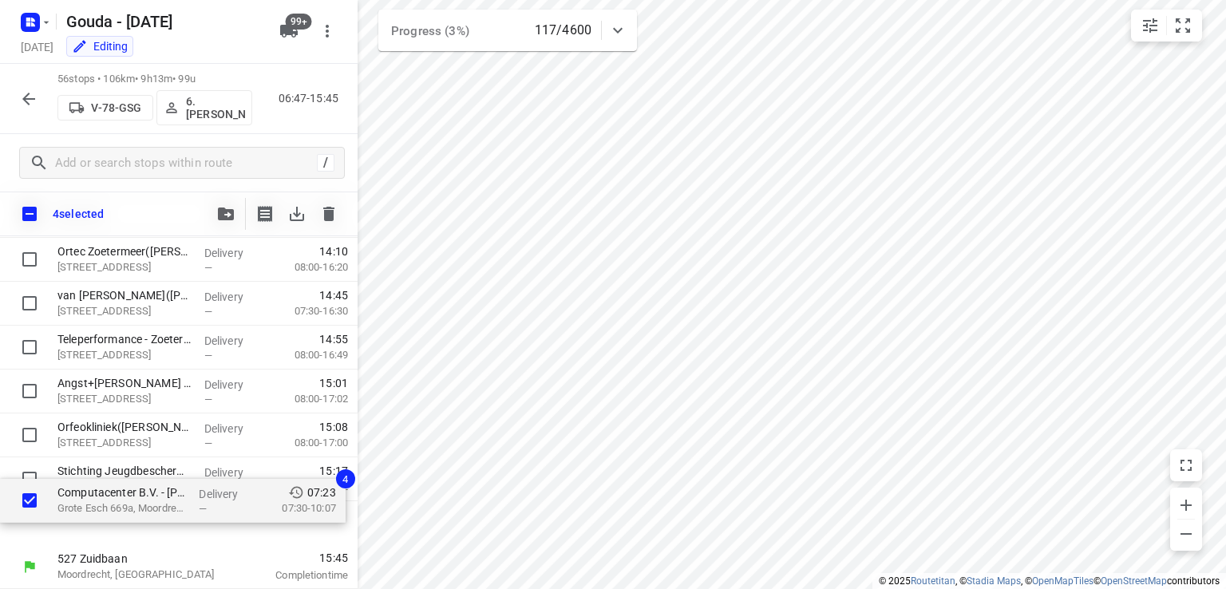
drag, startPoint x: 97, startPoint y: 403, endPoint x: 97, endPoint y: 513, distance: 109.4
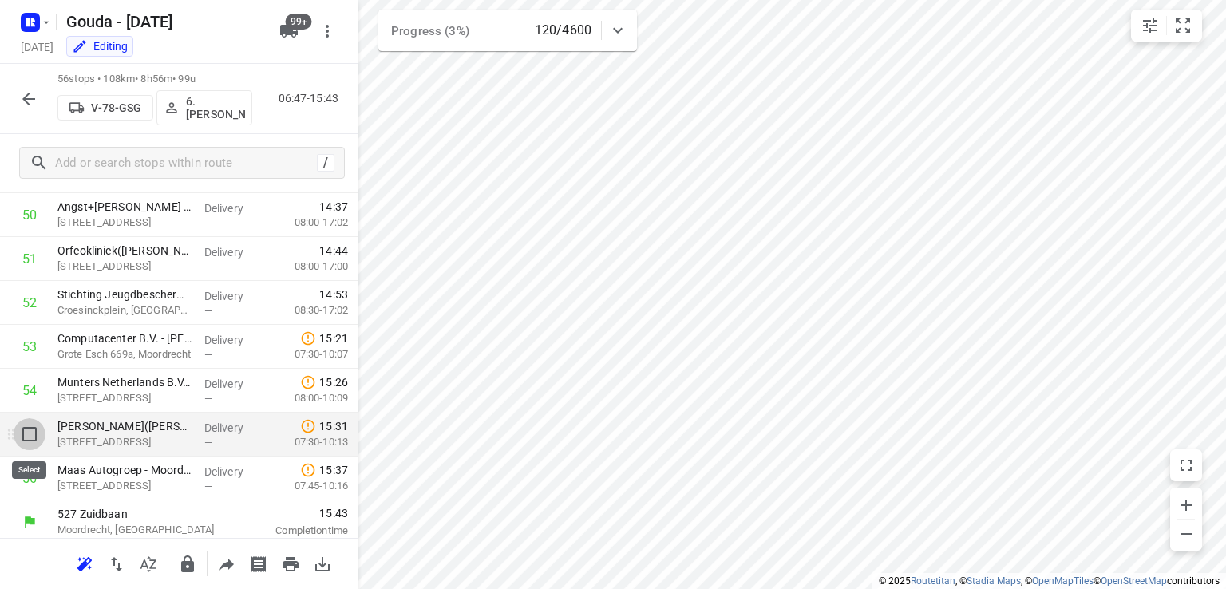
click at [29, 436] on input "checkbox" at bounding box center [30, 434] width 32 height 32
checkbox input "true"
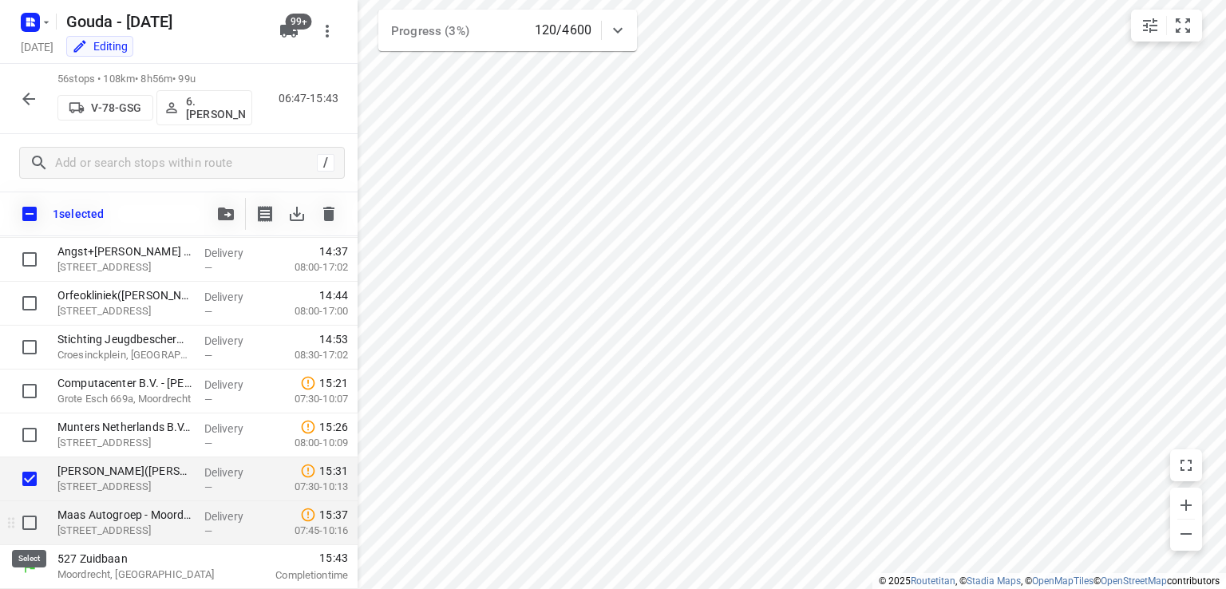
click at [32, 519] on input "checkbox" at bounding box center [30, 523] width 32 height 32
checkbox input "true"
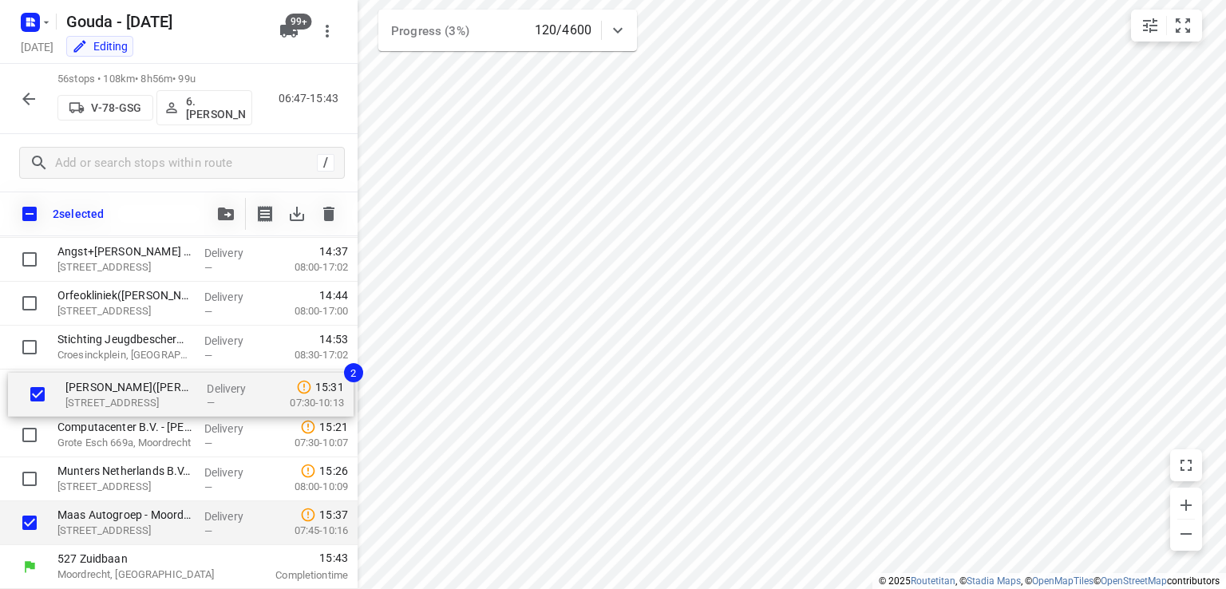
drag, startPoint x: 101, startPoint y: 484, endPoint x: 109, endPoint y: 397, distance: 87.4
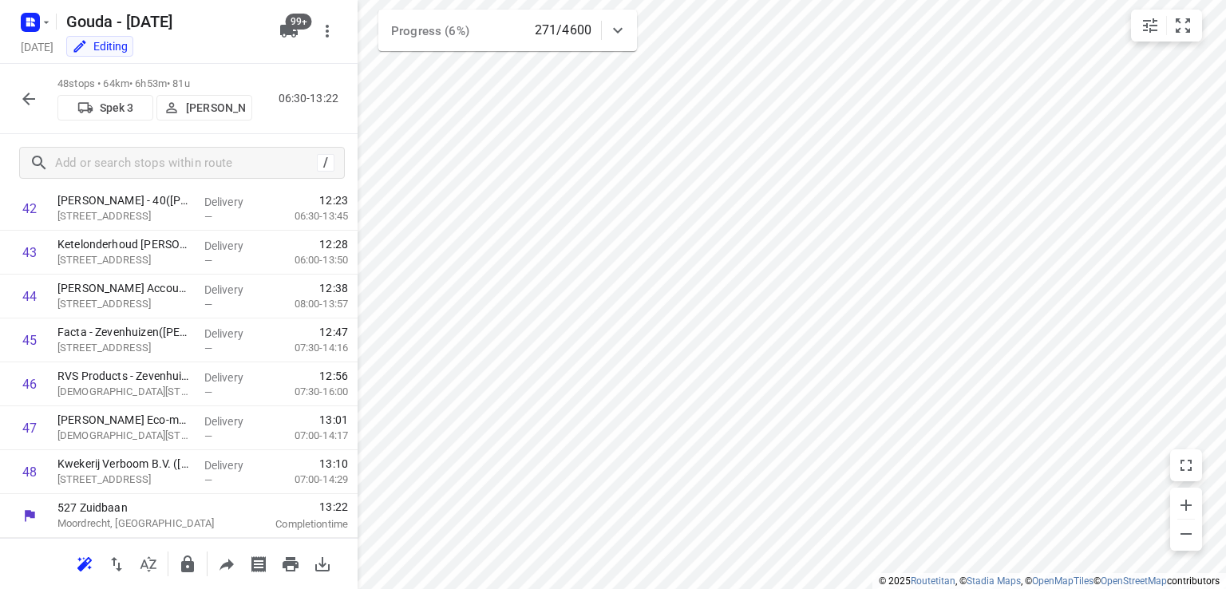
scroll to position [1885, 0]
click at [204, 113] on p "Jan de Haan" at bounding box center [215, 107] width 59 height 13
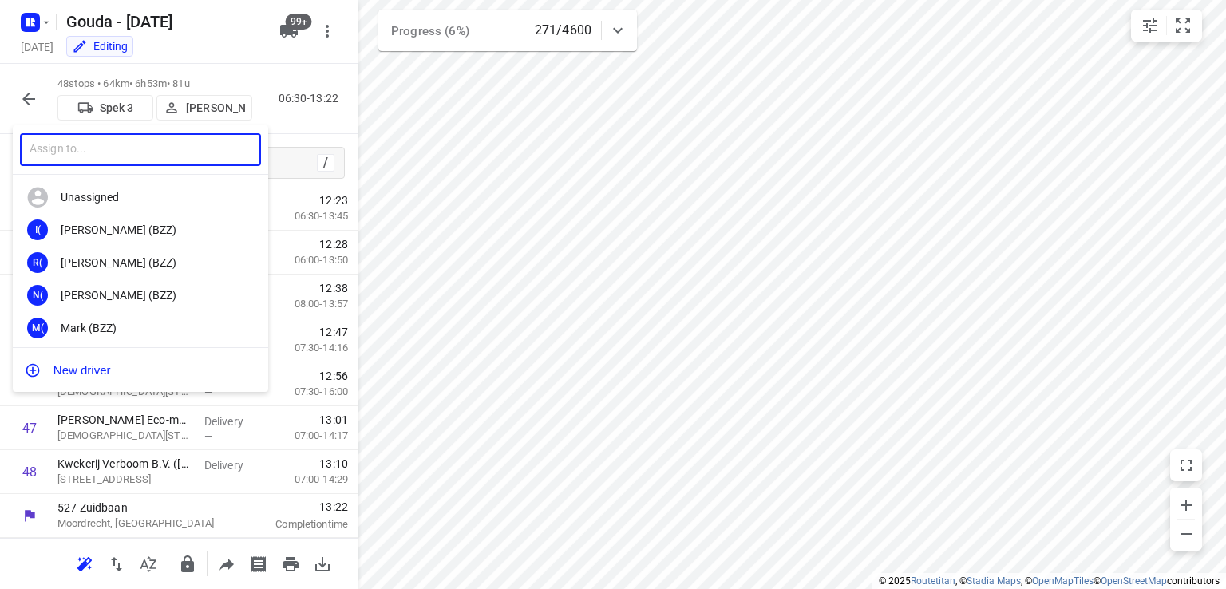
drag, startPoint x: 187, startPoint y: 137, endPoint x: 187, endPoint y: 148, distance: 11.2
click at [187, 139] on input "text" at bounding box center [140, 149] width 241 height 33
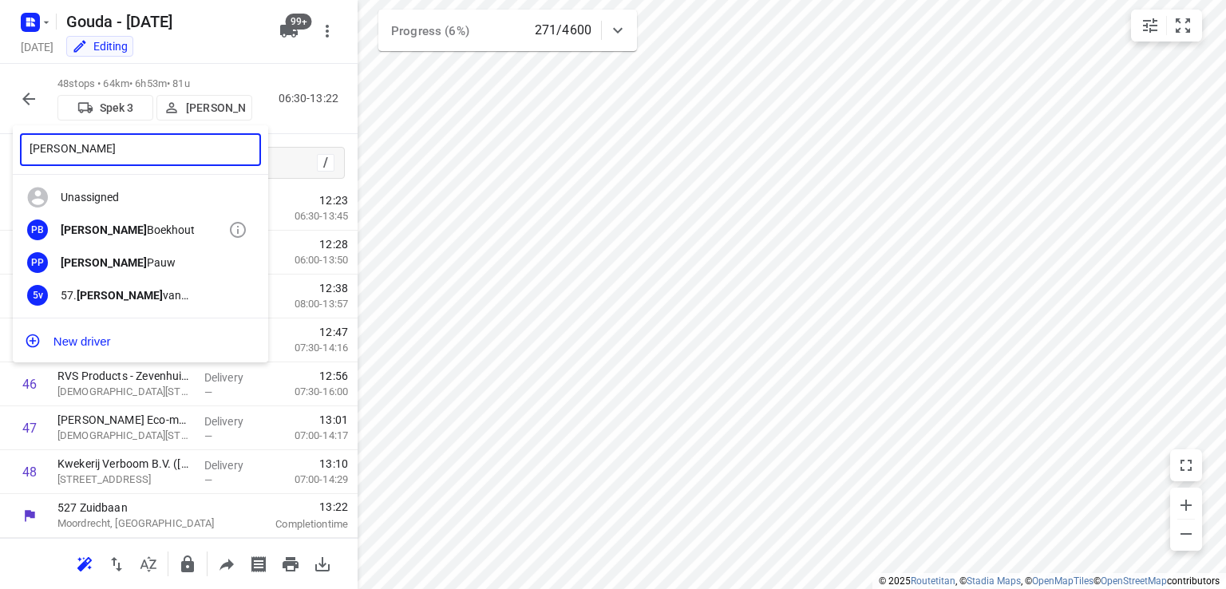
type input "patrick"
click at [130, 237] on div "PB Patrick Boekhout" at bounding box center [140, 230] width 255 height 33
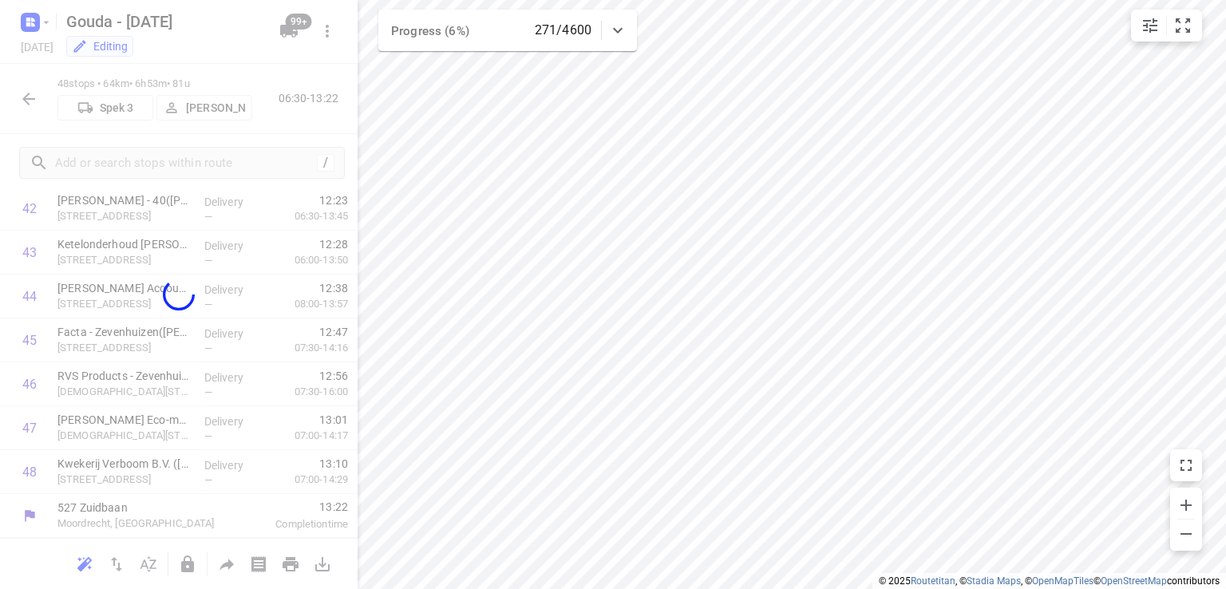
click at [688, 295] on div "patrick ​ Unassigned I( Ismail (BZZ) R( Ronan (BZZ) N( Nolan (BZZ) M( Mark (BZZ…" at bounding box center [613, 294] width 1226 height 589
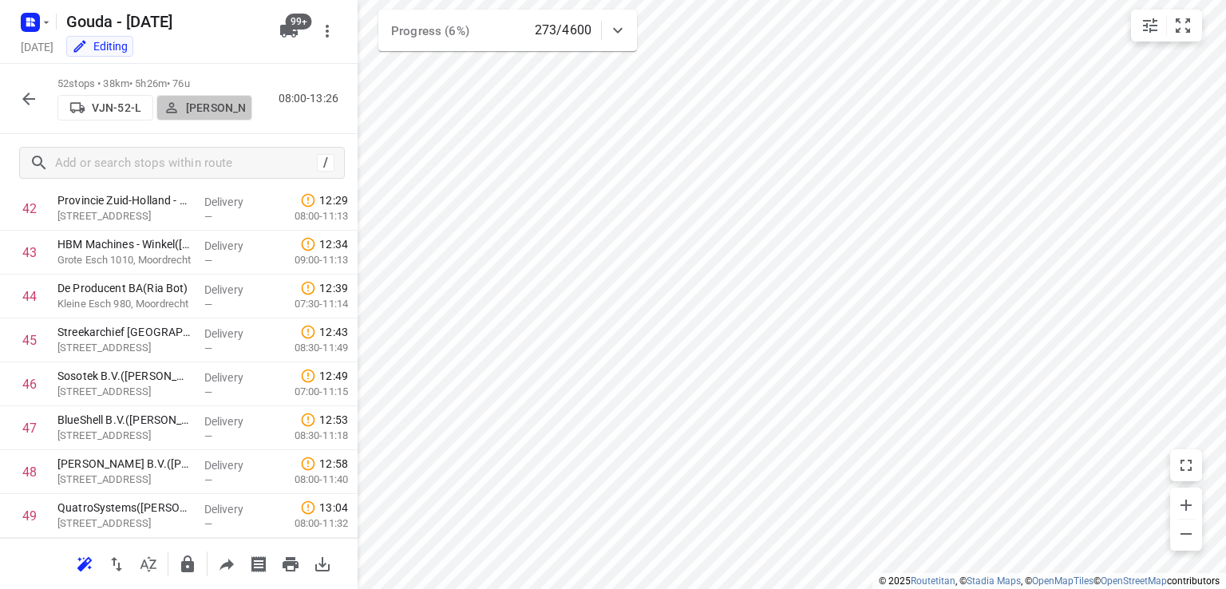
click at [190, 109] on p "Patrick Boekhout" at bounding box center [215, 107] width 59 height 13
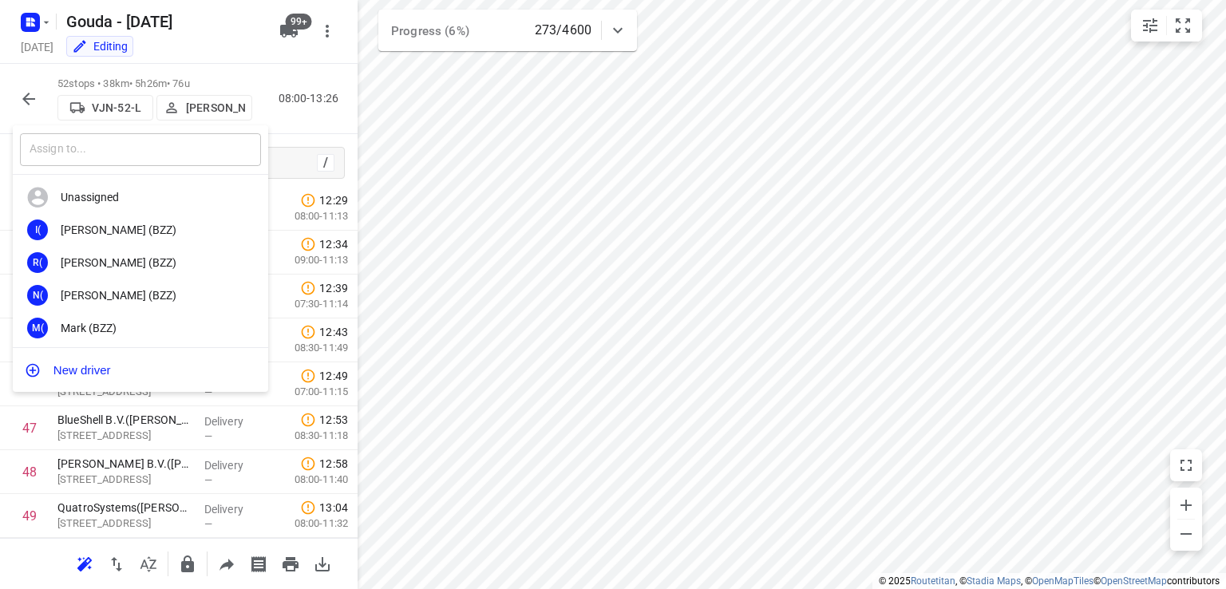
click at [189, 155] on input "text" at bounding box center [140, 149] width 241 height 33
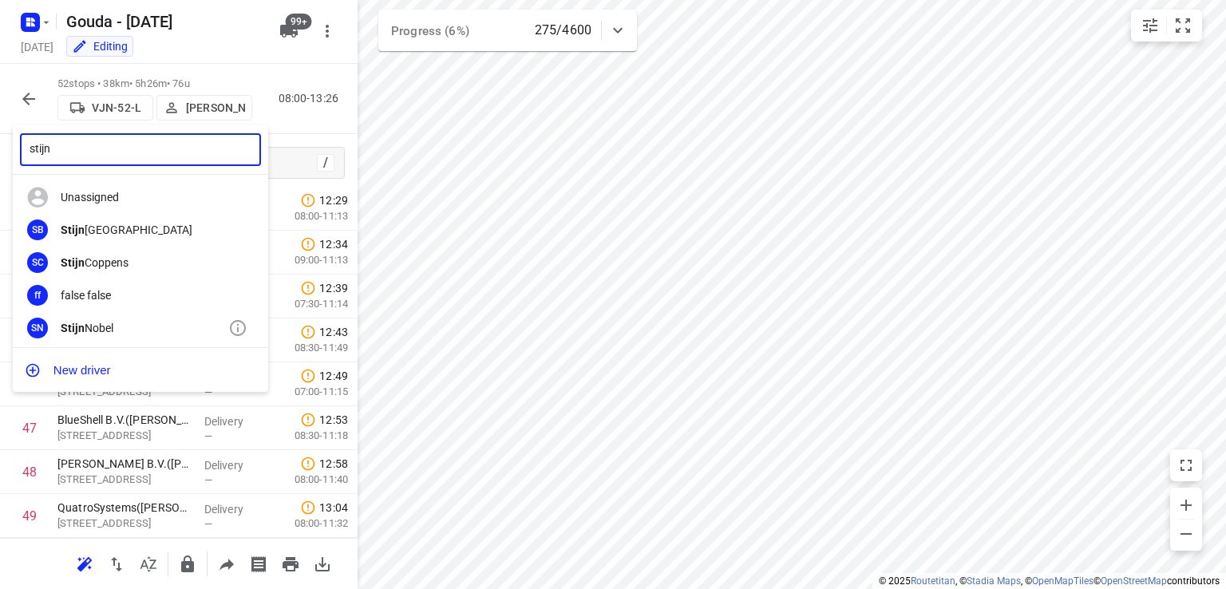
type input "stijn"
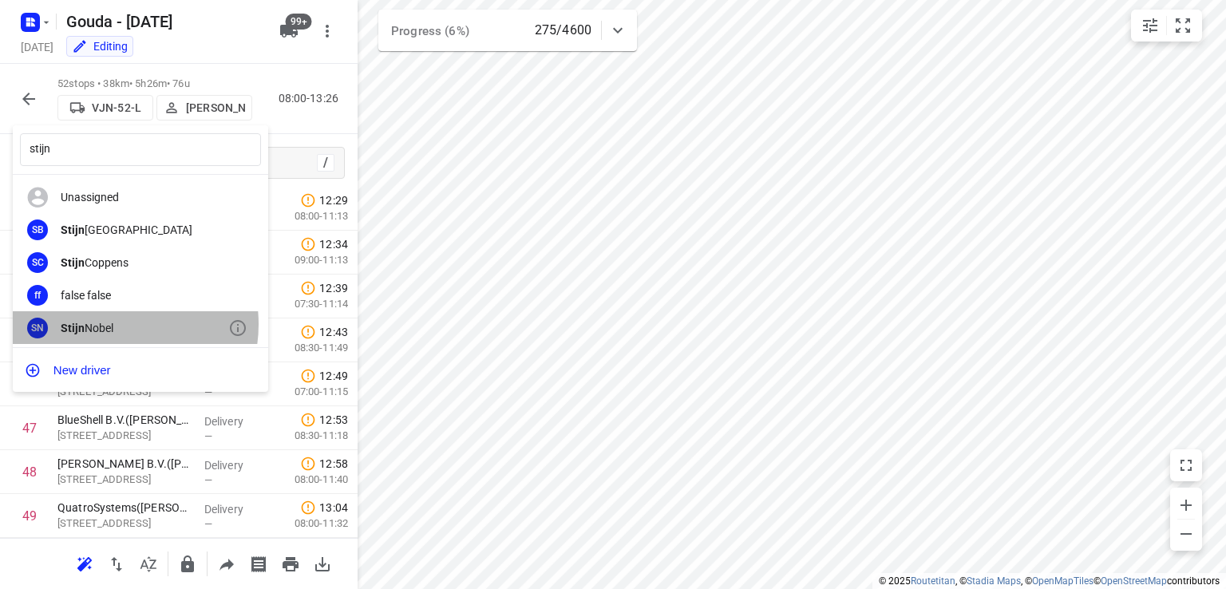
click at [109, 324] on div "Stijn Nobel" at bounding box center [145, 328] width 168 height 13
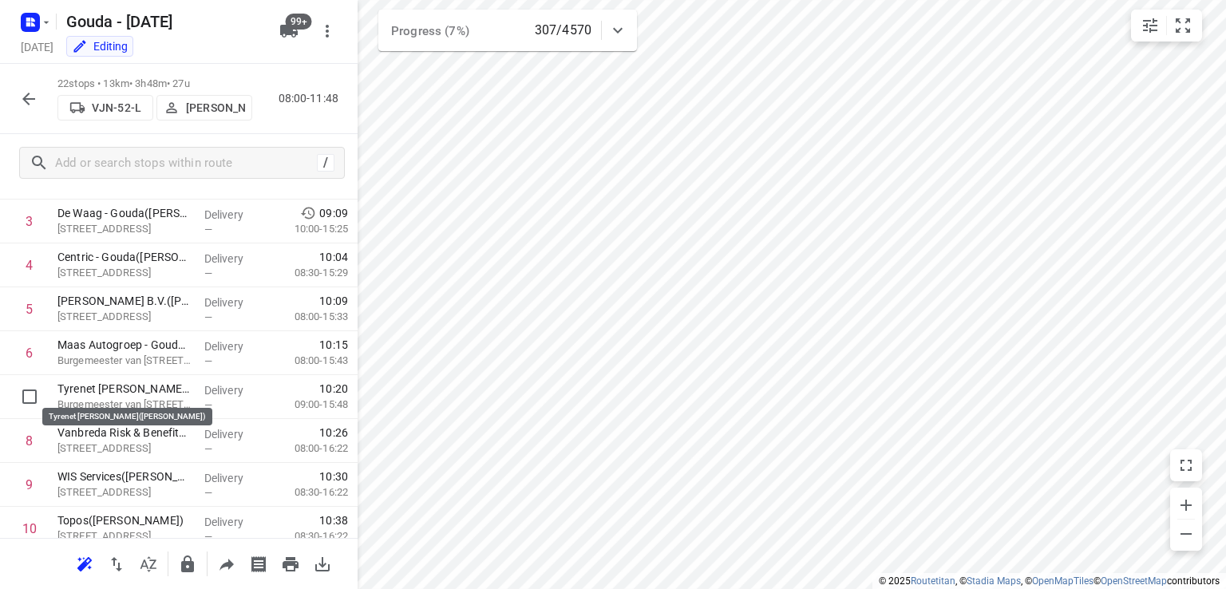
scroll to position [319, 0]
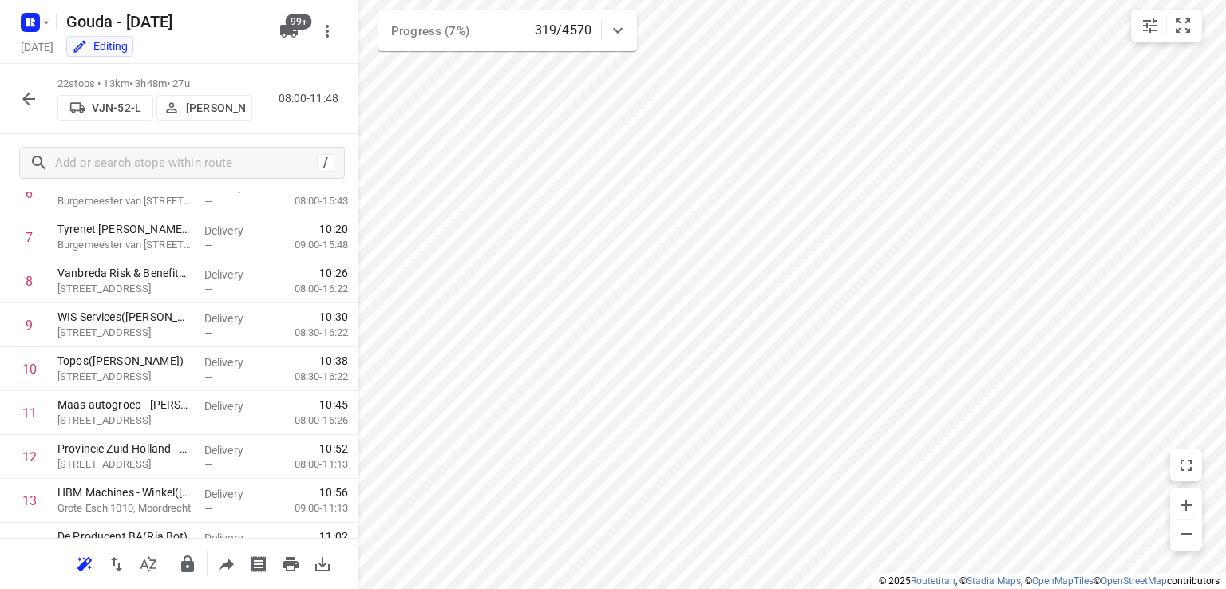
click at [26, 96] on icon "button" at bounding box center [28, 99] width 13 height 13
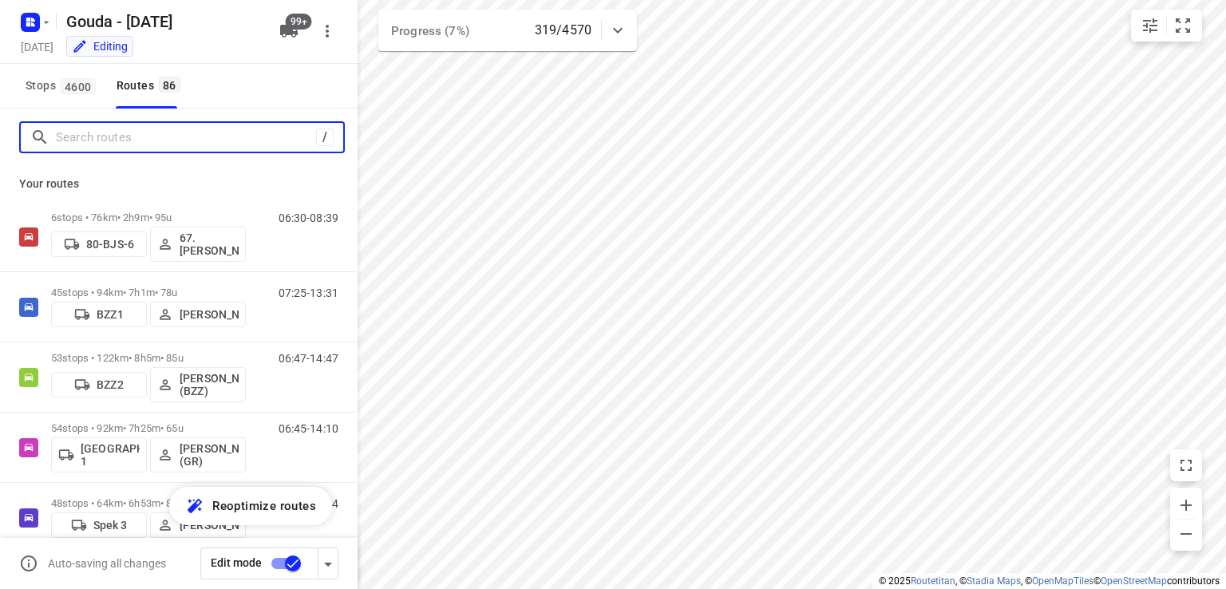
click at [150, 142] on input "Search routes" at bounding box center [186, 137] width 260 height 25
click at [156, 140] on input "Search routes" at bounding box center [199, 137] width 287 height 25
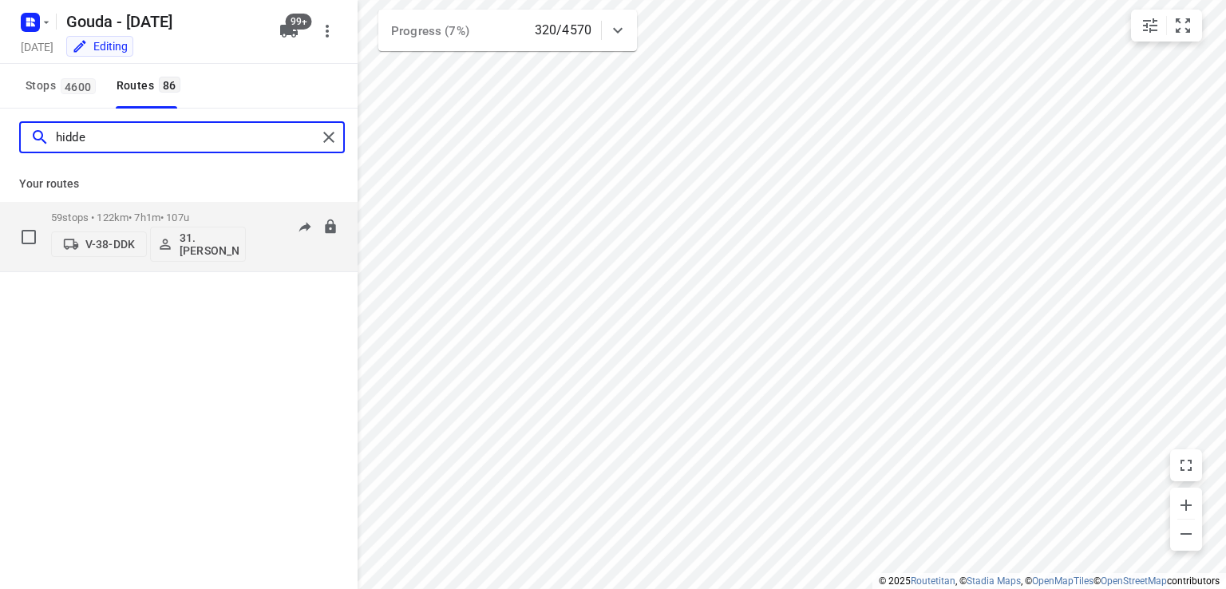
type input "hidde"
click at [220, 210] on div "59 stops • 122km • 7h1m • 107u V-38-DDK 31.Hidde van Kats" at bounding box center [148, 237] width 195 height 66
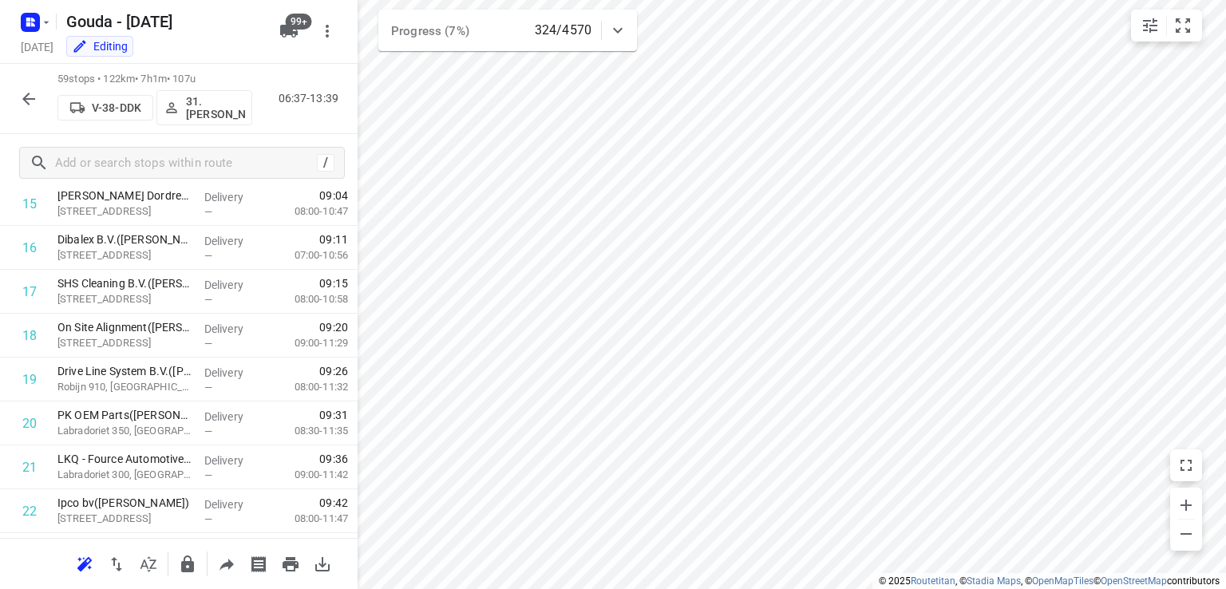
scroll to position [0, 0]
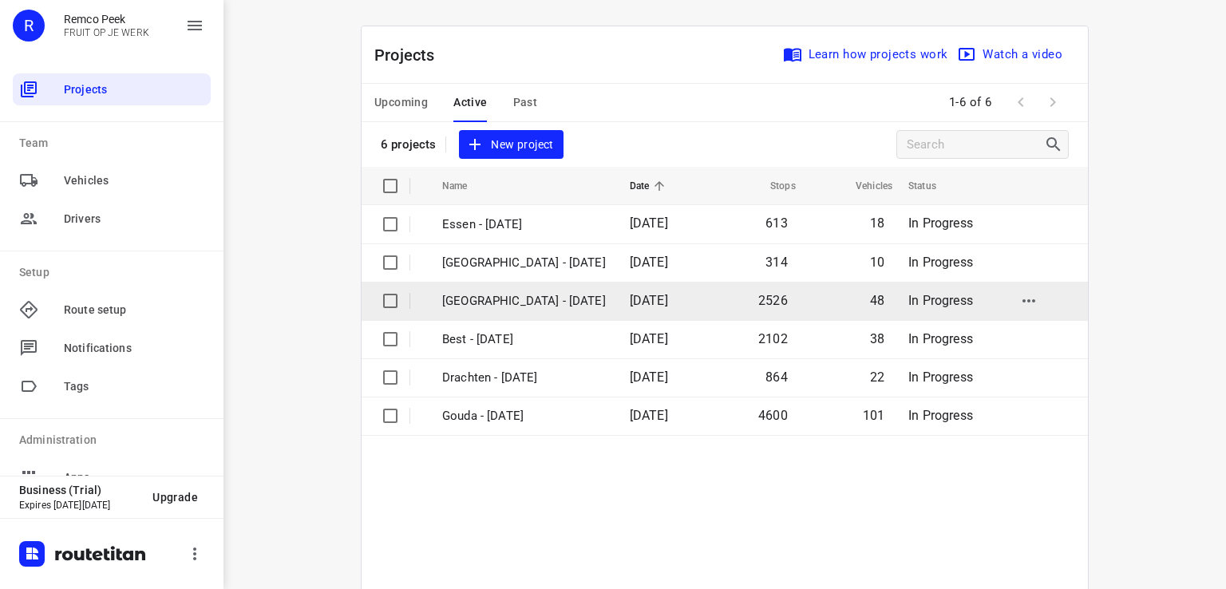
click at [485, 304] on p "[GEOGRAPHIC_DATA] - [DATE]" at bounding box center [524, 301] width 164 height 18
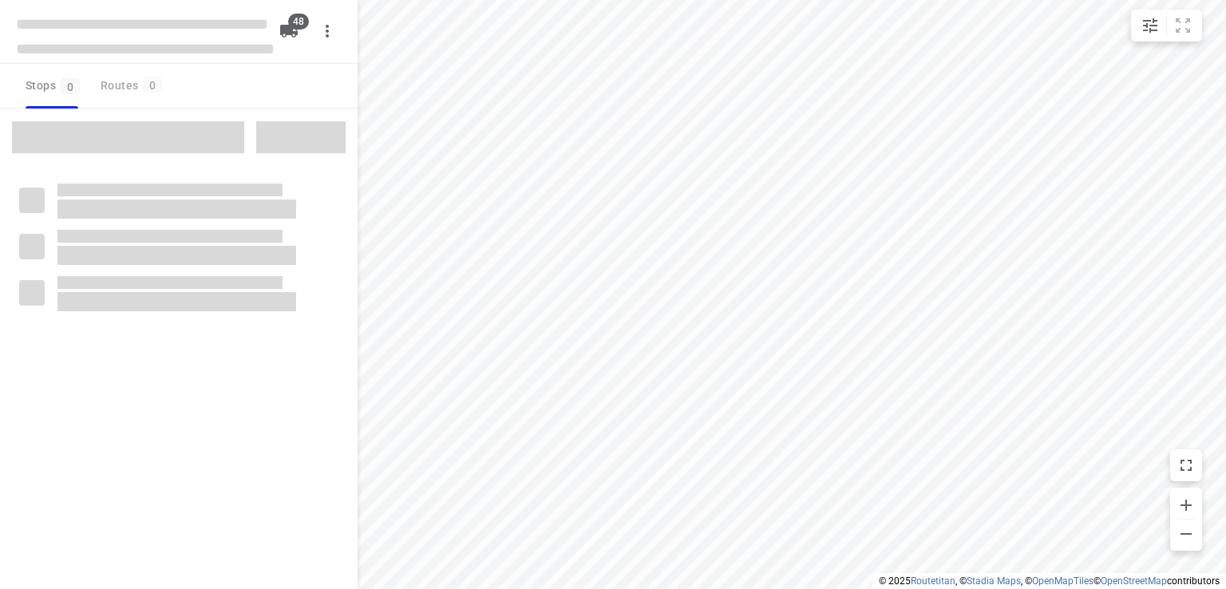
type input "distance"
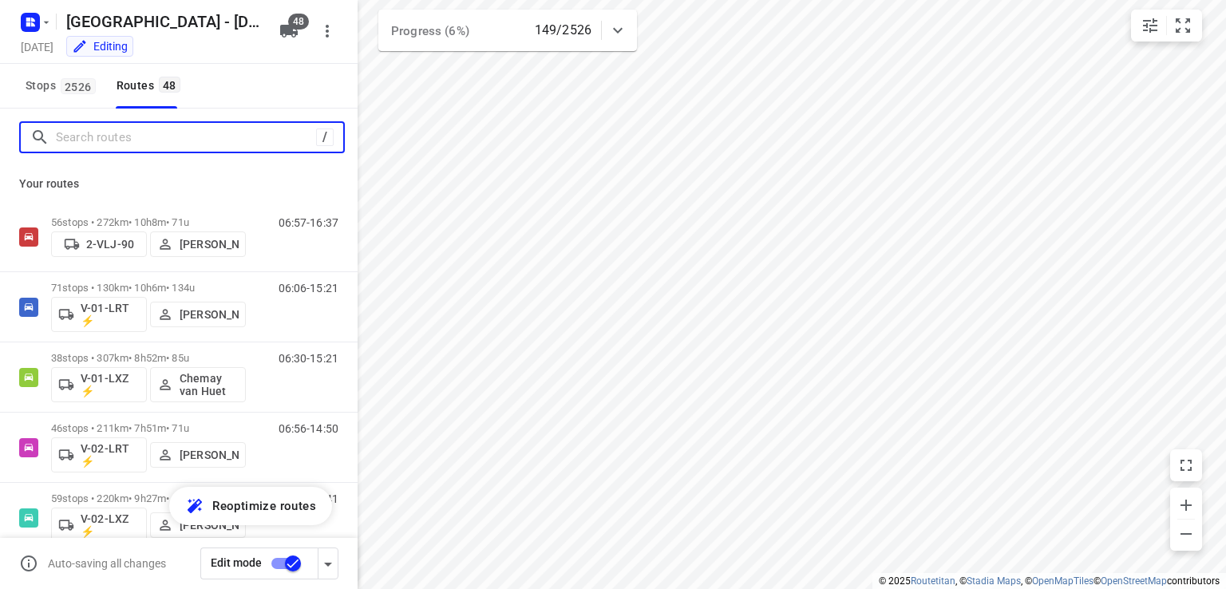
click at [155, 135] on input "Search routes" at bounding box center [186, 137] width 260 height 25
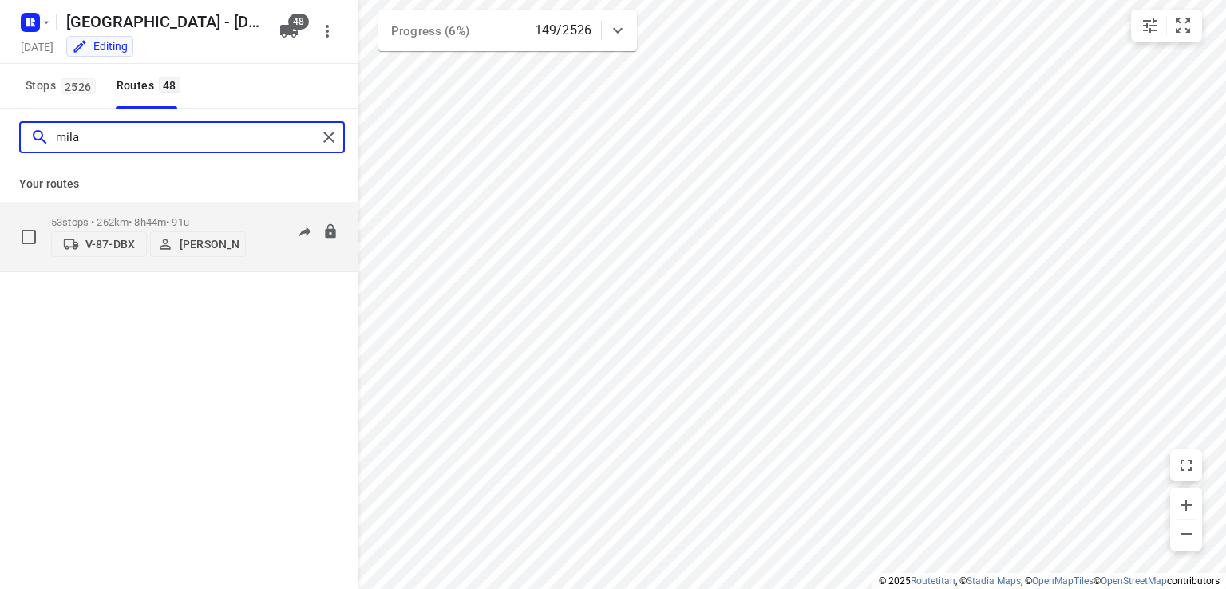
type input "mila"
click at [233, 221] on p "53 stops • 262km • 8h44m • 91u" at bounding box center [148, 222] width 195 height 12
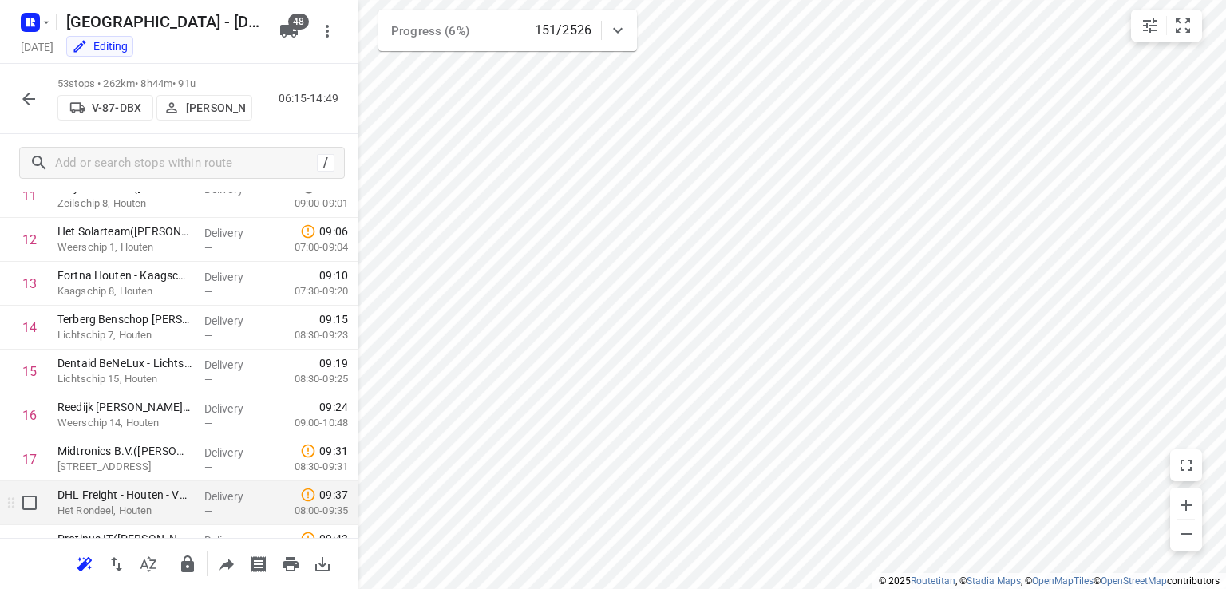
scroll to position [559, 0]
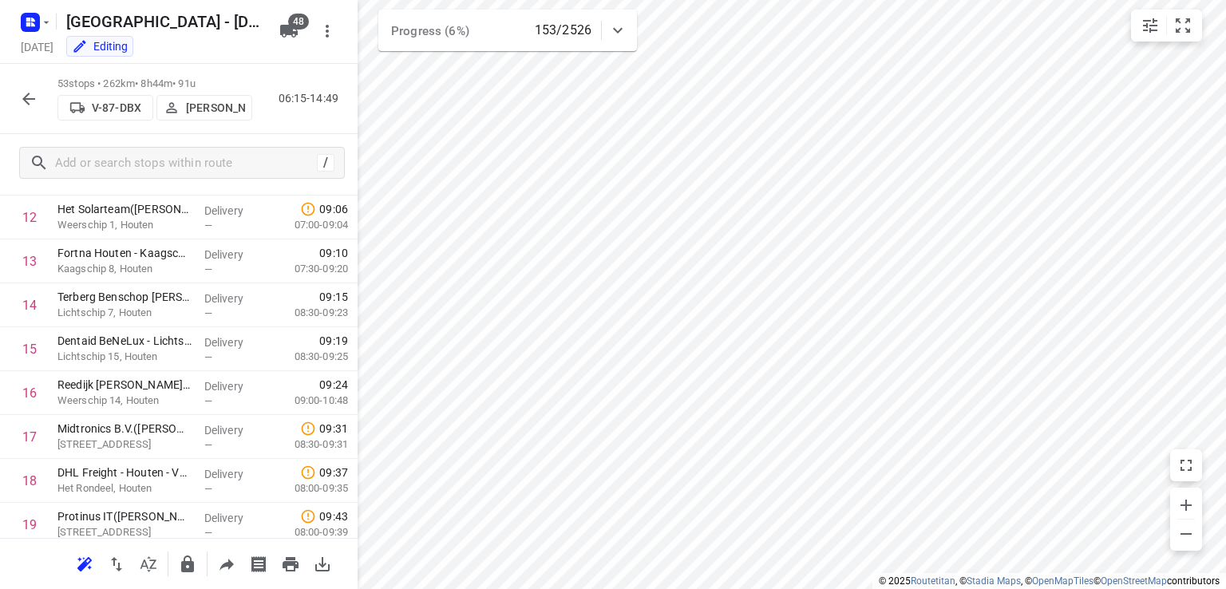
click at [26, 93] on icon "button" at bounding box center [28, 98] width 19 height 19
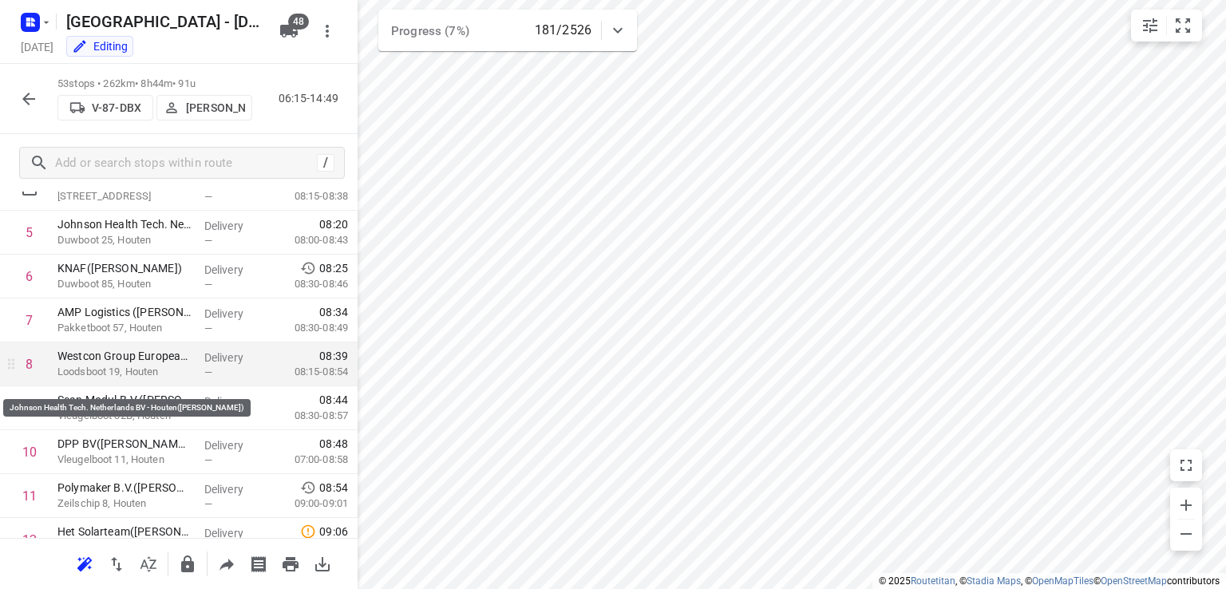
scroll to position [80, 0]
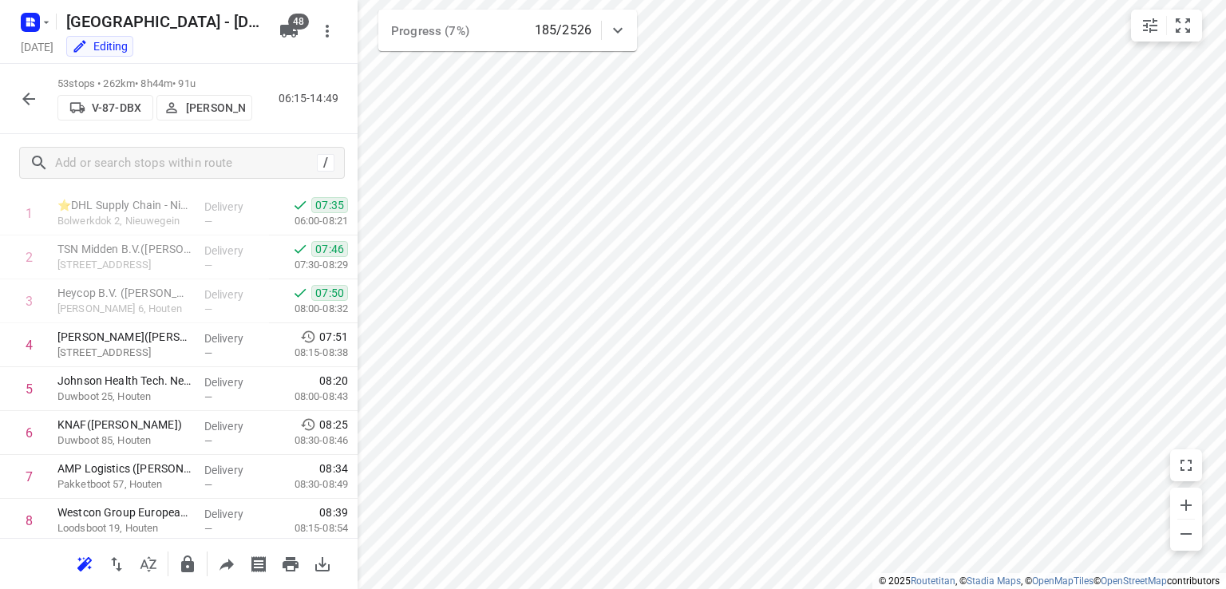
click at [19, 97] on icon "button" at bounding box center [28, 98] width 19 height 19
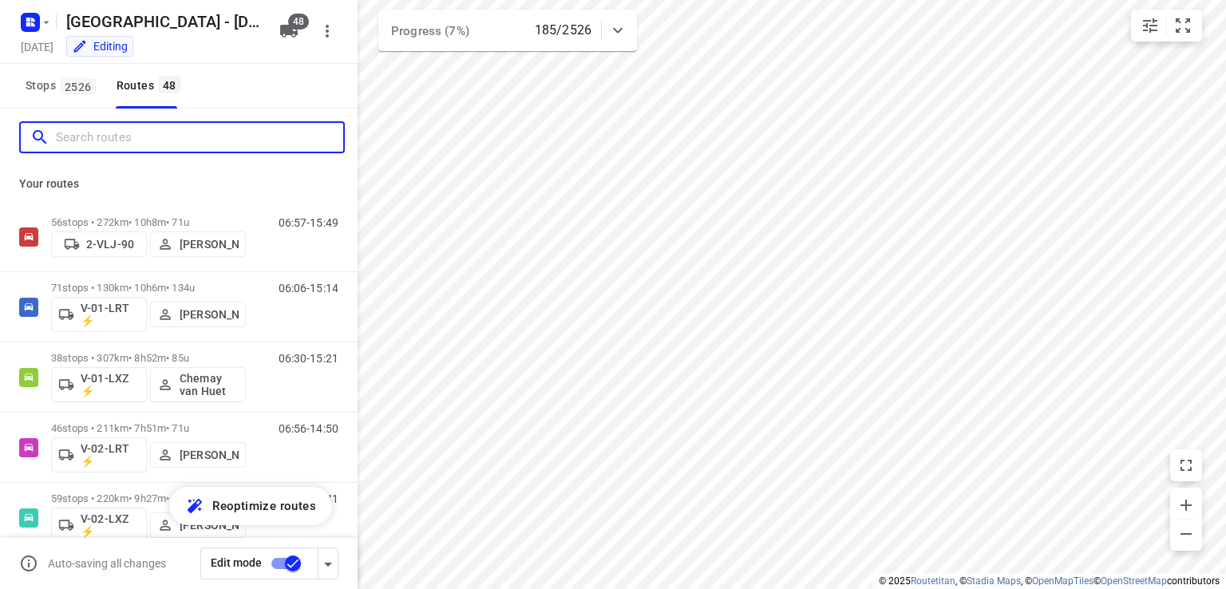
click at [176, 148] on input "Search routes" at bounding box center [199, 137] width 287 height 25
click at [176, 143] on input "Search routes" at bounding box center [199, 137] width 287 height 25
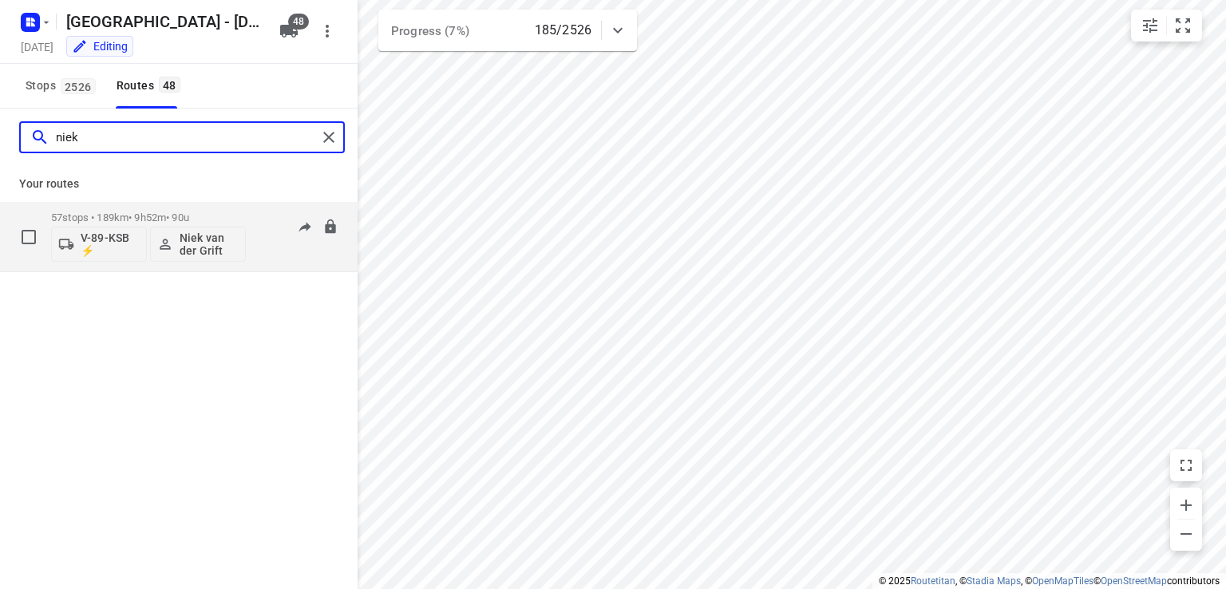
type input "niek"
click at [218, 217] on p "57 stops • 189km • 9h52m • 90u" at bounding box center [148, 218] width 195 height 12
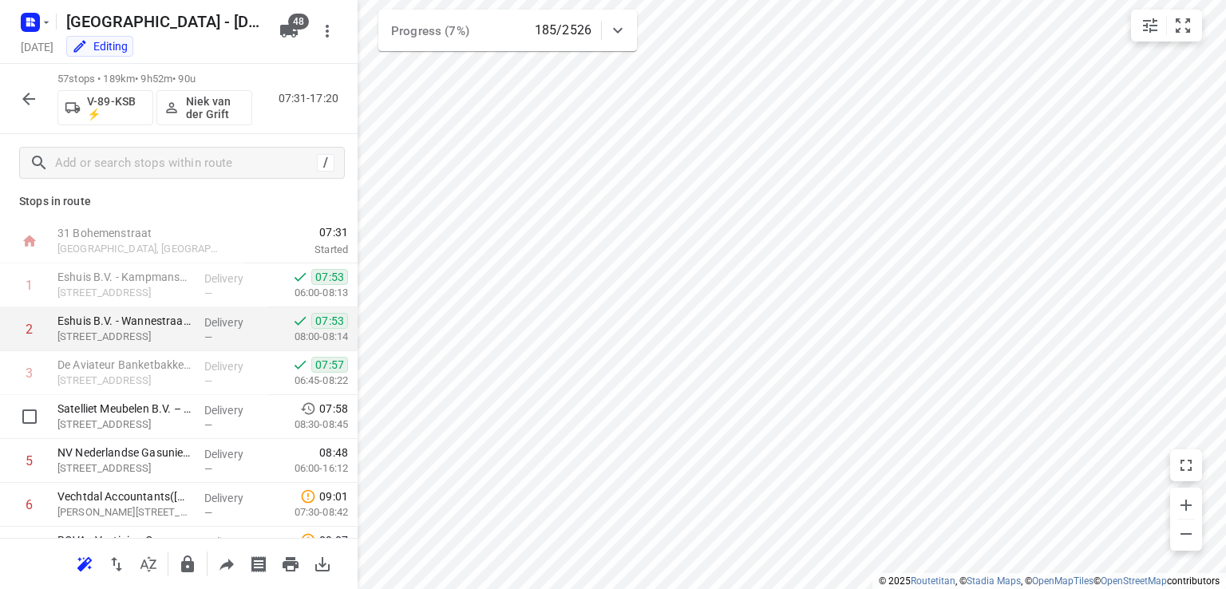
scroll to position [0, 0]
